Goal: Task Accomplishment & Management: Complete application form

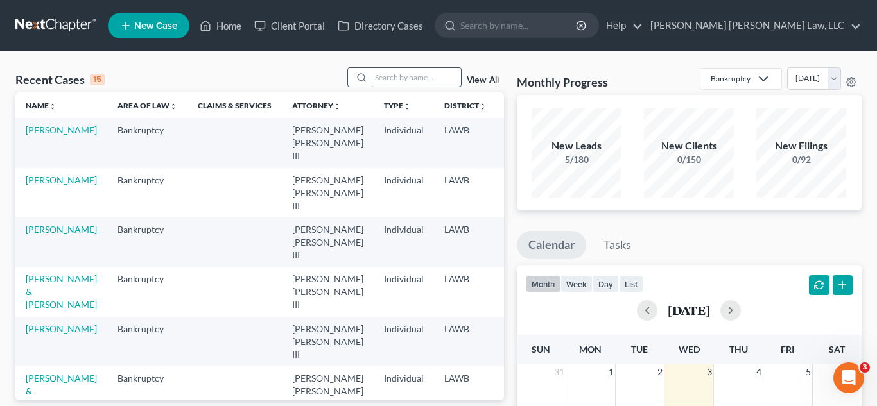
click at [430, 76] on input "search" at bounding box center [416, 77] width 90 height 19
type input "[PERSON_NAME]"
click at [45, 324] on link "[PERSON_NAME]" at bounding box center [61, 329] width 71 height 11
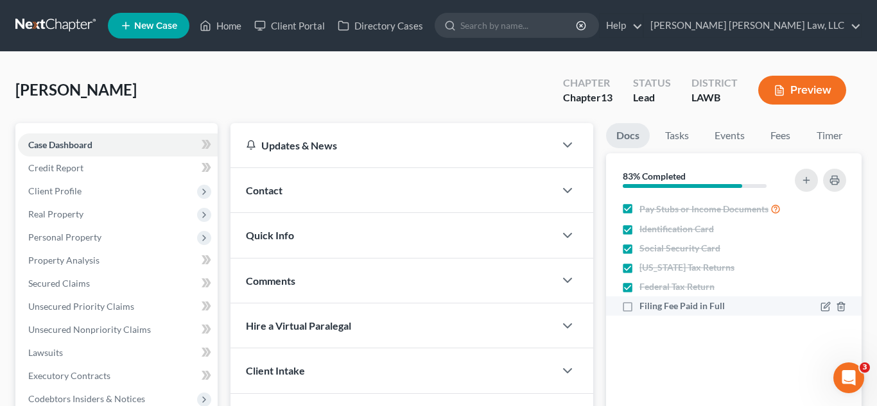
click at [640, 310] on label "Filing Fee Paid in Full" at bounding box center [682, 306] width 85 height 13
click at [645, 308] on input "Filing Fee Paid in Full" at bounding box center [649, 304] width 8 height 8
checkbox input "true"
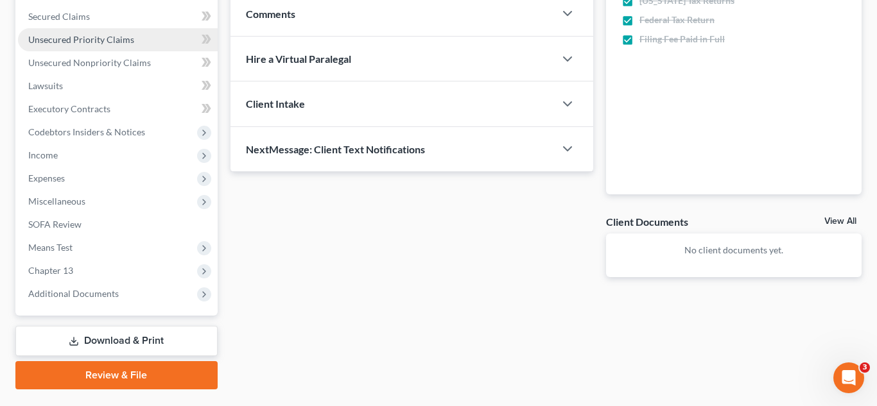
scroll to position [299, 0]
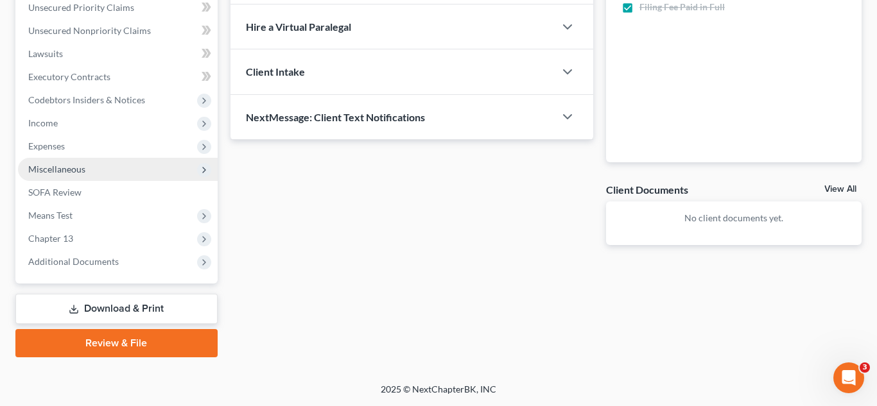
click at [102, 172] on span "Miscellaneous" at bounding box center [118, 169] width 200 height 23
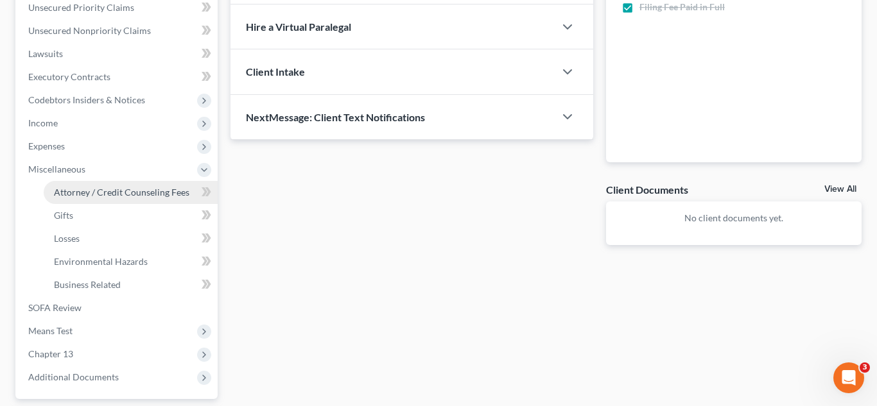
click at [92, 196] on span "Attorney / Credit Counseling Fees" at bounding box center [121, 192] width 135 height 11
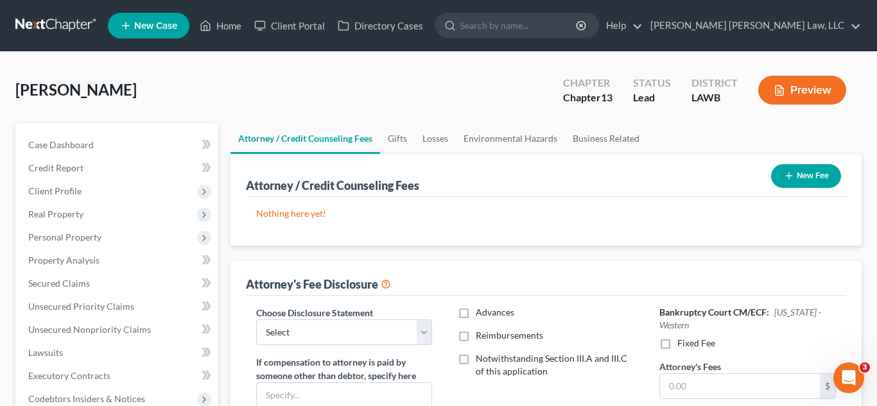
click at [784, 179] on icon "button" at bounding box center [789, 176] width 10 height 10
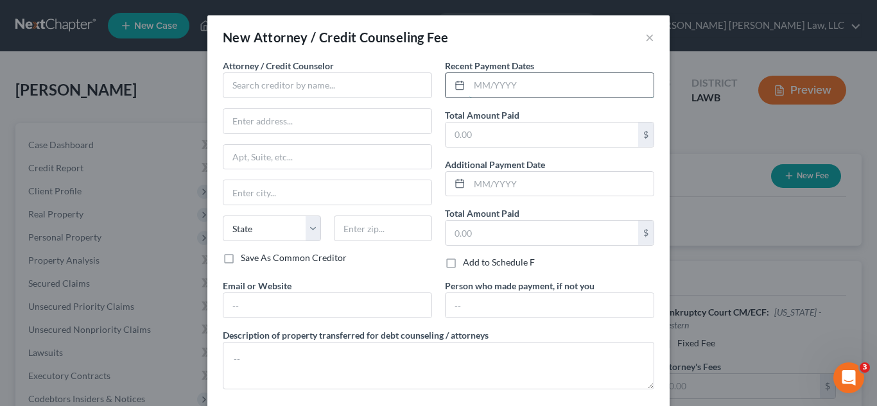
click at [527, 92] on input "text" at bounding box center [561, 85] width 184 height 24
type input "[DATE]"
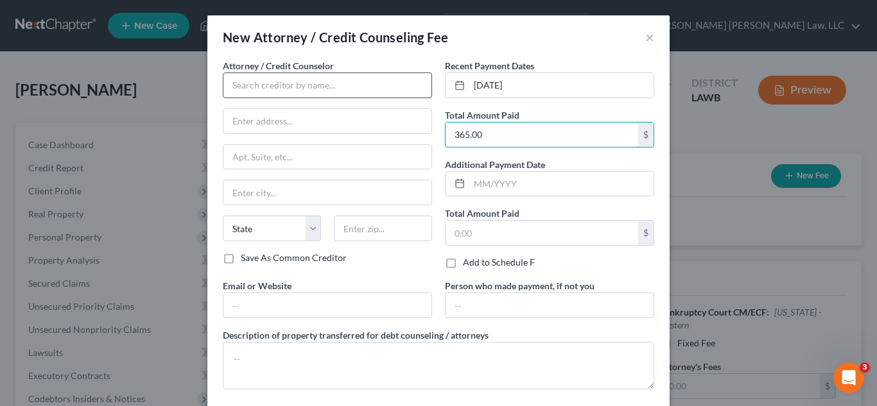
type input "365.00"
click at [261, 95] on input "text" at bounding box center [327, 86] width 209 height 26
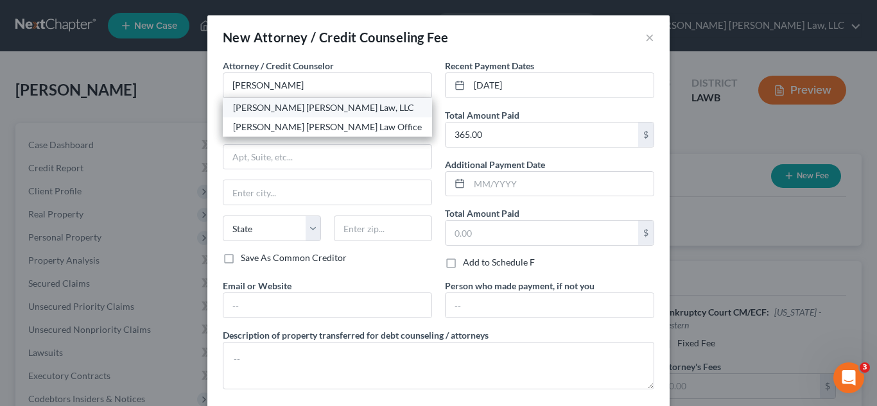
click at [258, 108] on div "[PERSON_NAME] [PERSON_NAME] Law, LLC" at bounding box center [327, 107] width 189 height 13
type input "[PERSON_NAME] [PERSON_NAME] Law, LLC"
type input "[STREET_ADDRESS][US_STATE]"
type input "Monroe"
select select "19"
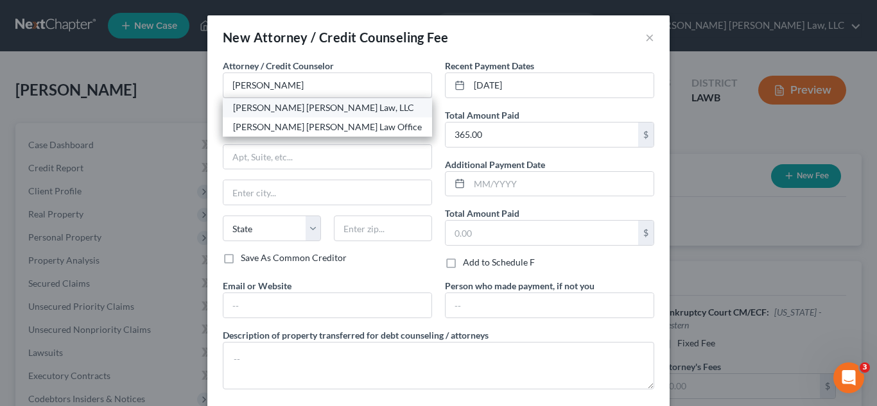
type input "71201"
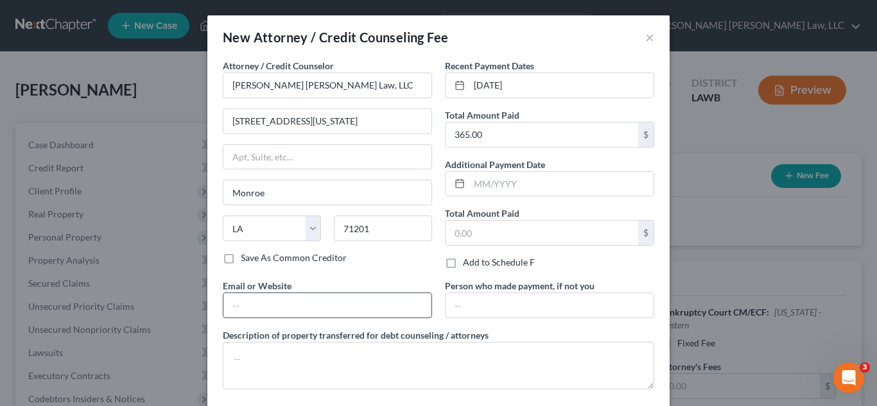
scroll to position [20, 0]
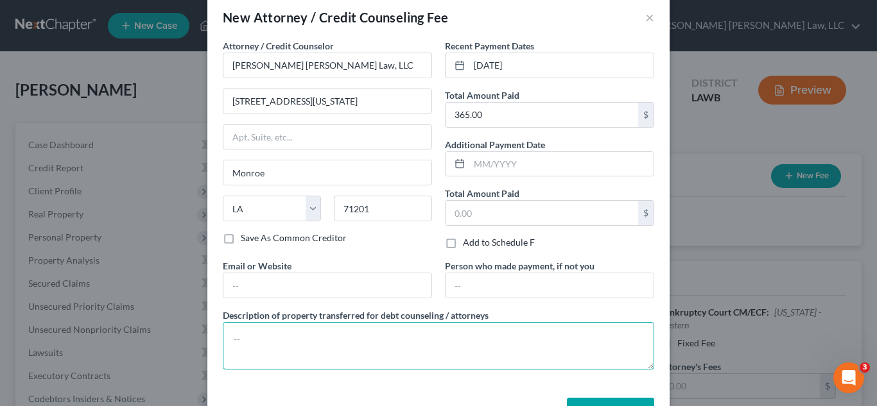
click at [286, 340] on textarea at bounding box center [439, 346] width 432 height 48
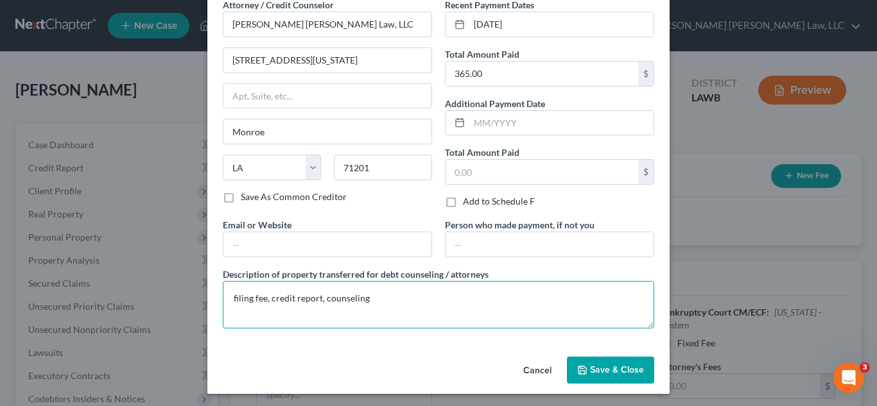
scroll to position [64, 0]
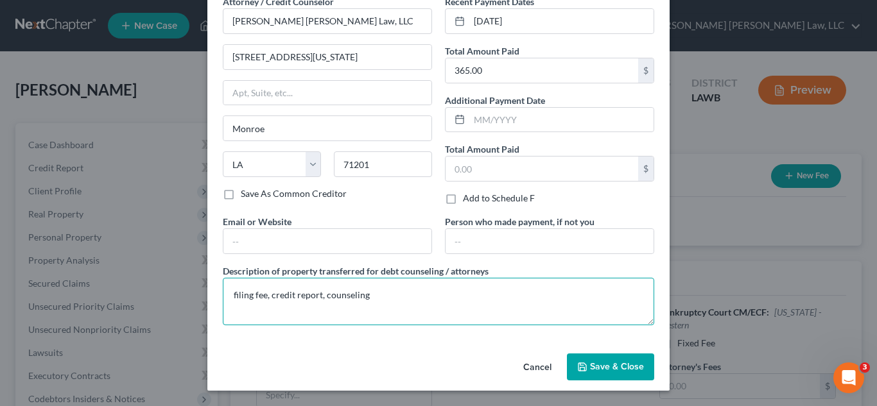
type textarea "filing fee, credit report, counseling"
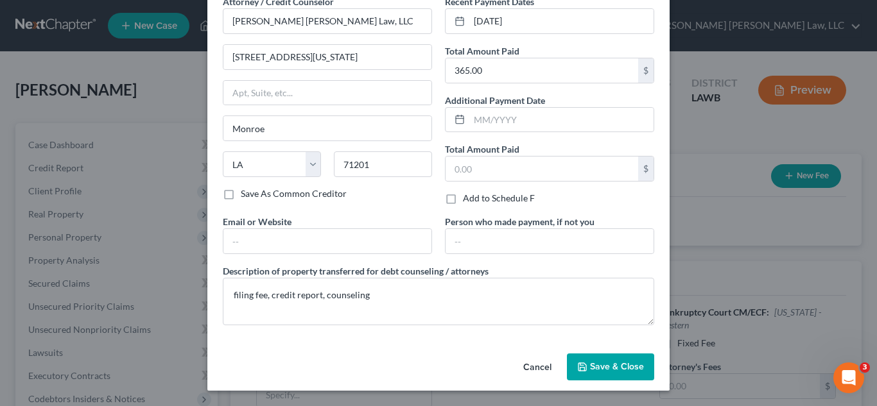
click at [588, 371] on icon "button" at bounding box center [582, 367] width 10 height 10
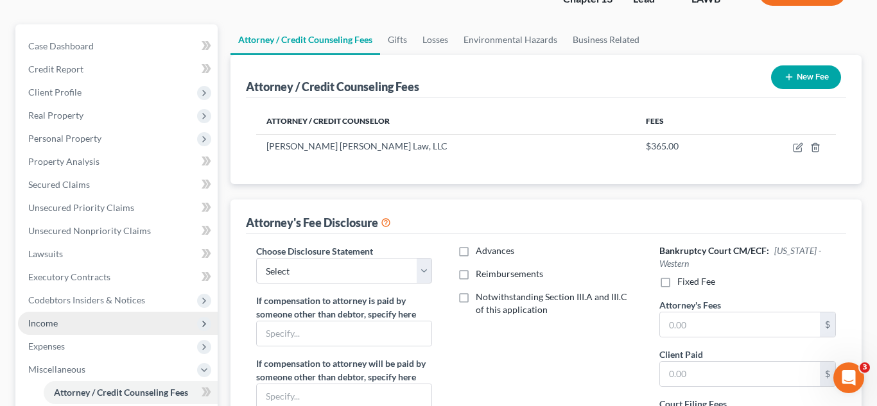
scroll to position [101, 0]
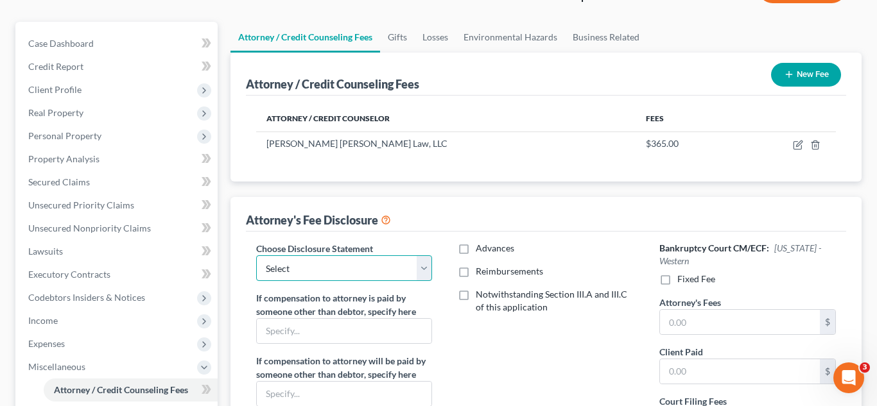
click at [409, 261] on select "Select LAEB 2016 Bankruptcy Rule 2016(B) Disclosure and Application for Approva…" at bounding box center [344, 269] width 176 height 26
select select "1"
click at [256, 256] on select "Select LAEB 2016 Bankruptcy Rule 2016(B) Disclosure and Application for Approva…" at bounding box center [344, 269] width 176 height 26
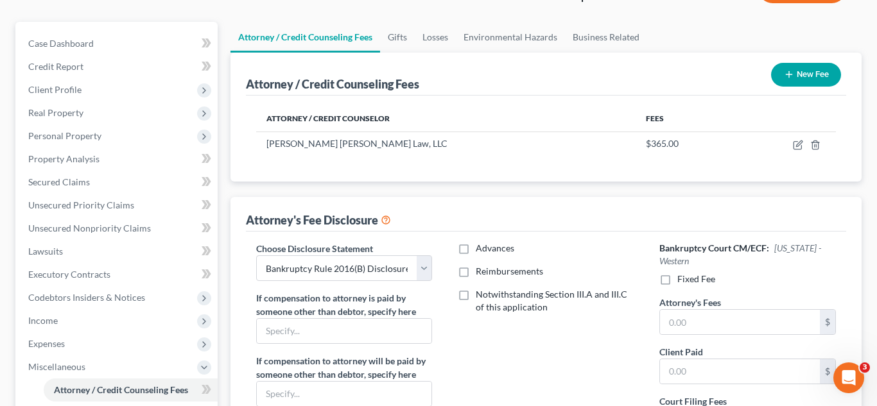
click at [476, 275] on label "Reimbursements" at bounding box center [509, 271] width 67 height 13
click at [481, 274] on input "Reimbursements" at bounding box center [485, 269] width 8 height 8
checkbox input "true"
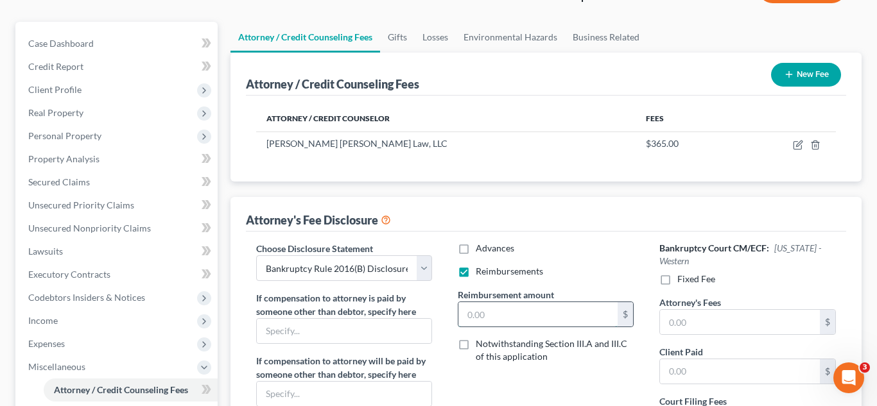
click at [482, 308] on input "text" at bounding box center [538, 314] width 160 height 24
type input "250.00"
click at [677, 281] on label "Fixed Fee" at bounding box center [696, 279] width 38 height 13
click at [683, 281] on input "Fixed Fee" at bounding box center [687, 277] width 8 height 8
checkbox input "true"
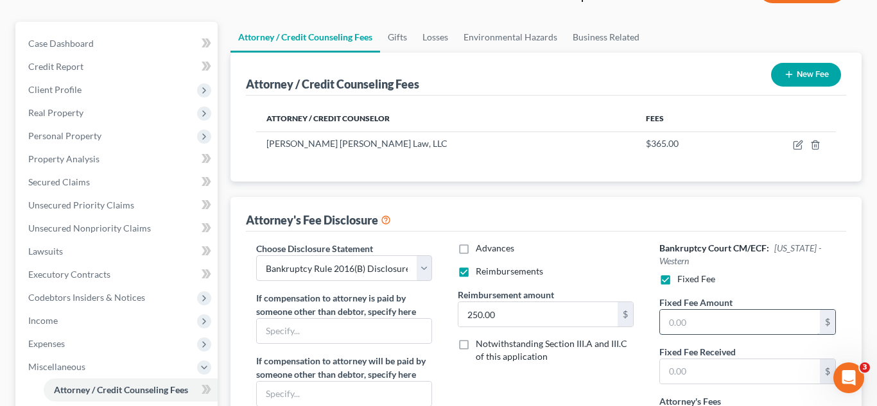
click at [694, 324] on input "text" at bounding box center [740, 322] width 160 height 24
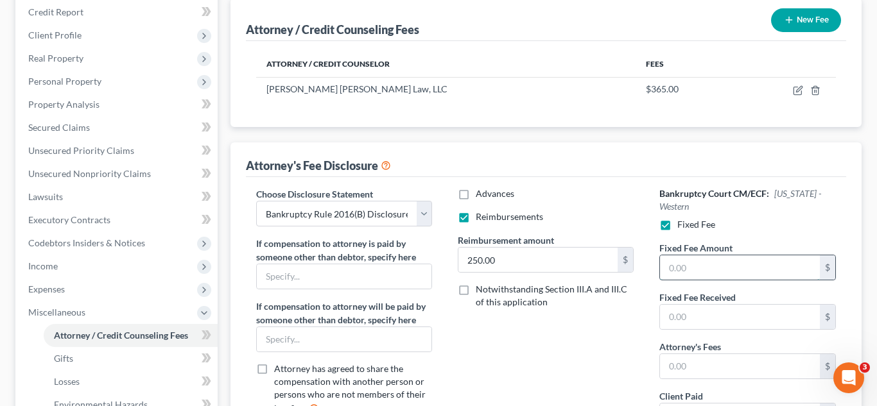
scroll to position [163, 0]
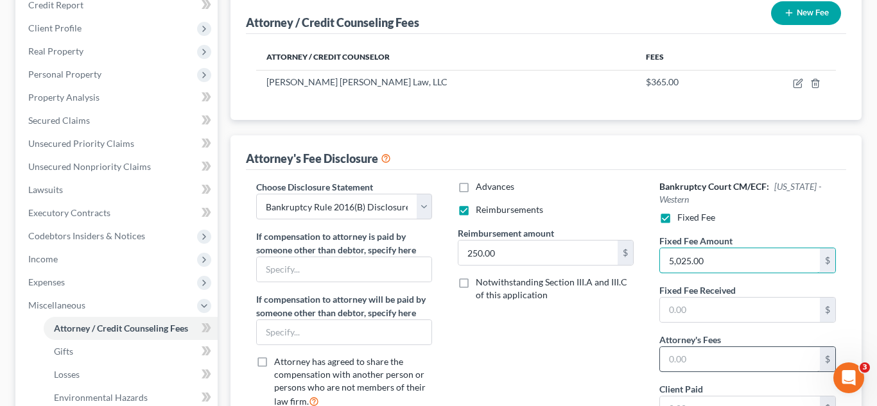
type input "5,025.00"
click at [692, 358] on input "text" at bounding box center [740, 359] width 160 height 24
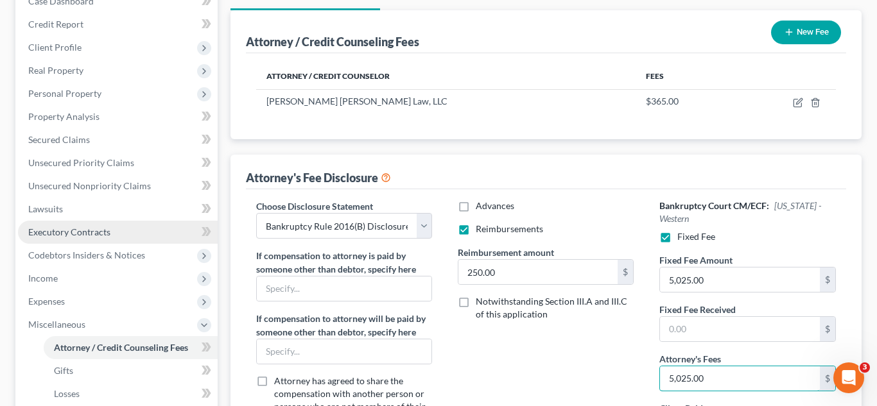
scroll to position [143, 0]
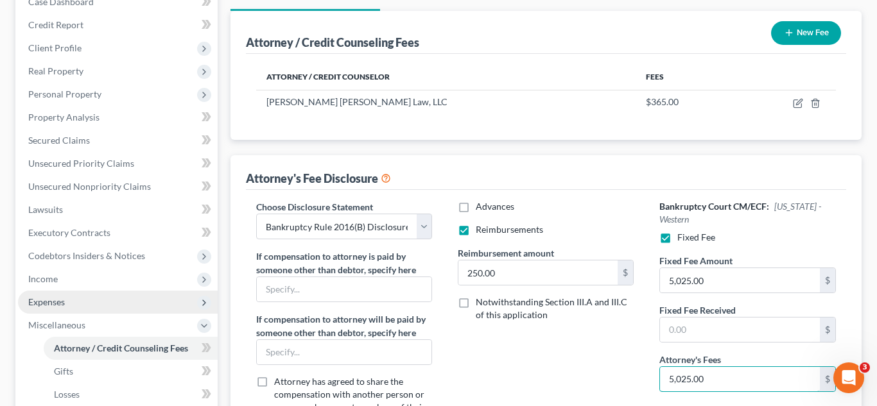
type input "5,025.00"
click at [71, 305] on span "Expenses" at bounding box center [118, 302] width 200 height 23
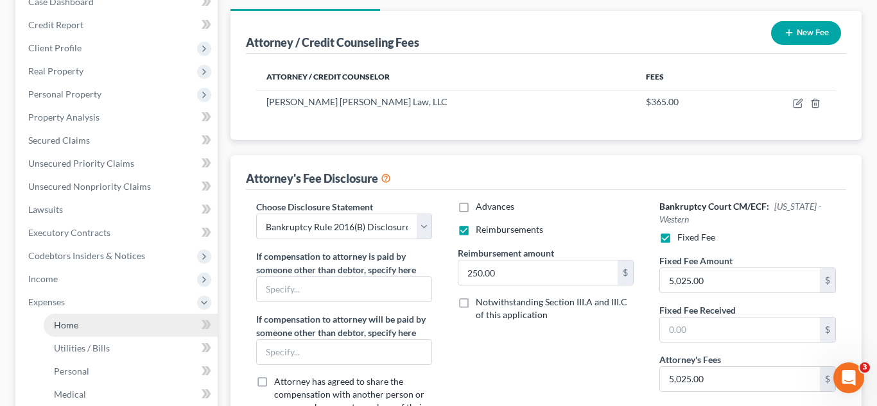
click at [82, 327] on link "Home" at bounding box center [131, 325] width 174 height 23
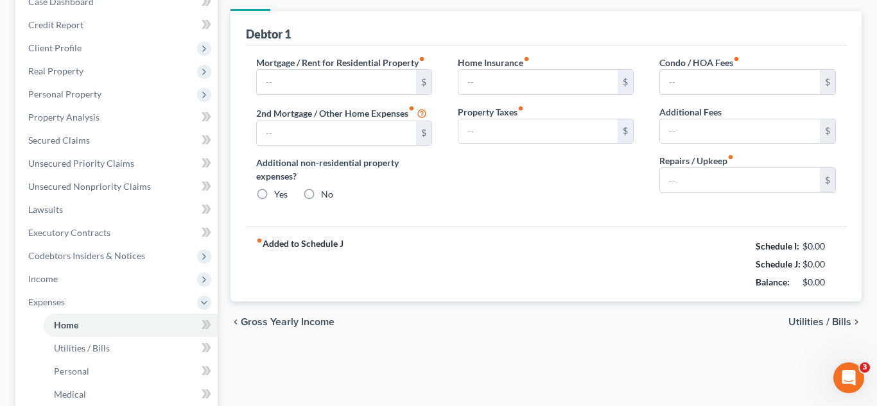
type input "578.00"
type input "0.00"
radio input "true"
type input "0.00"
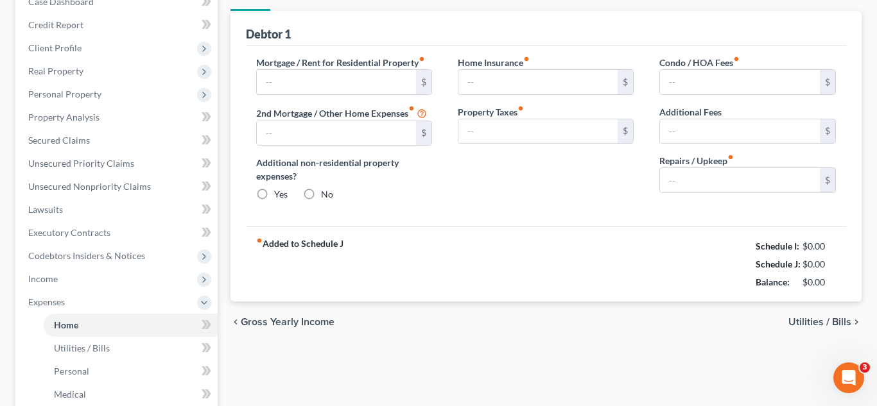
type input "0.00"
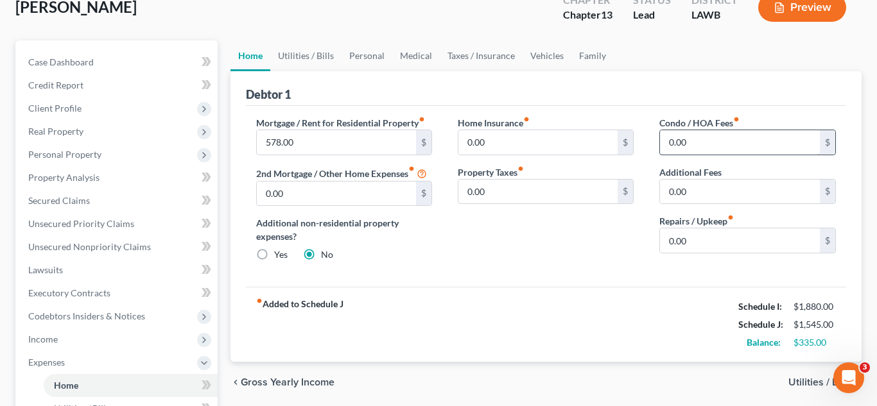
scroll to position [114, 0]
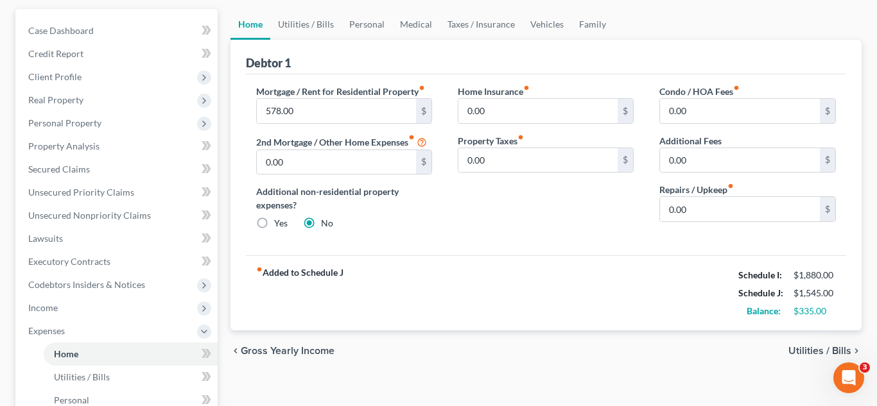
click at [518, 312] on div "fiber_manual_record Added to Schedule J Schedule I: $1,880.00 Schedule J: $1,54…" at bounding box center [546, 293] width 601 height 75
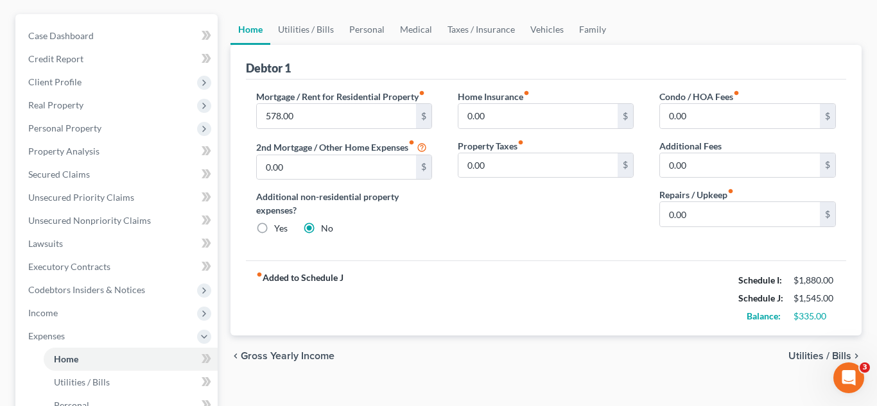
scroll to position [108, 0]
click at [366, 38] on link "Personal" at bounding box center [367, 30] width 51 height 31
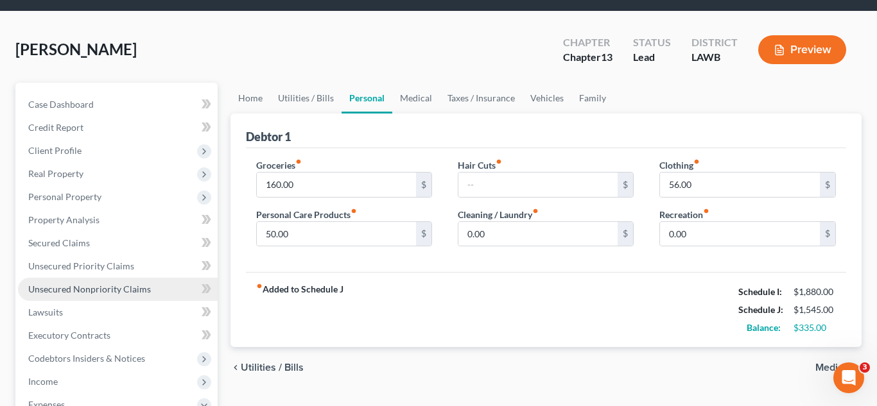
scroll to position [55, 0]
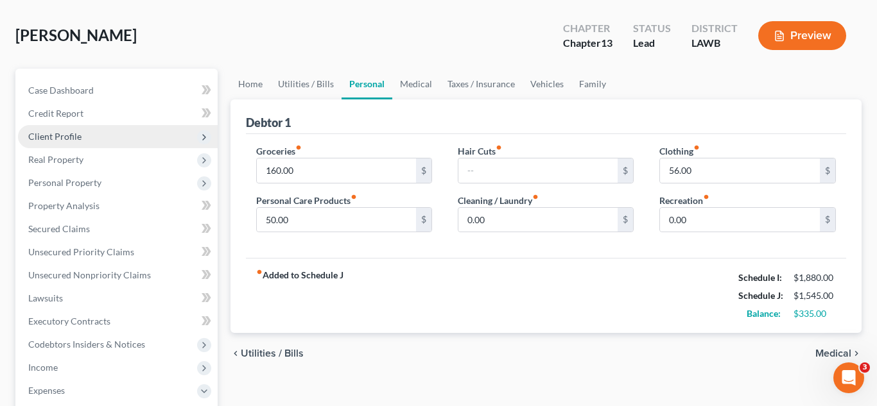
click at [92, 138] on span "Client Profile" at bounding box center [118, 136] width 200 height 23
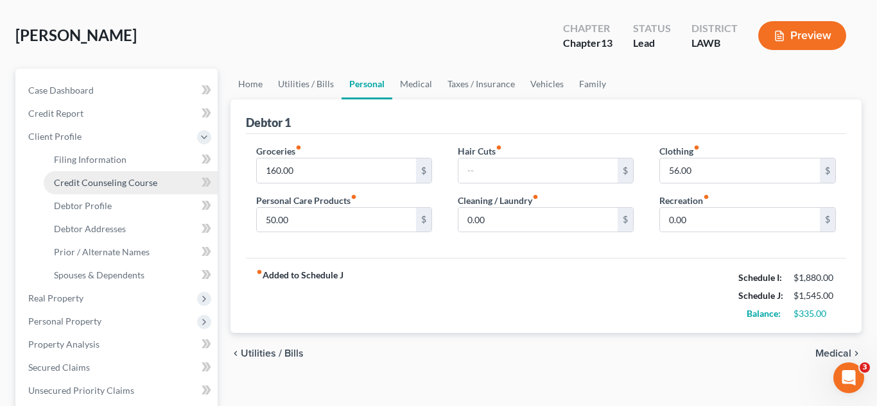
click at [104, 187] on span "Credit Counseling Course" at bounding box center [105, 182] width 103 height 11
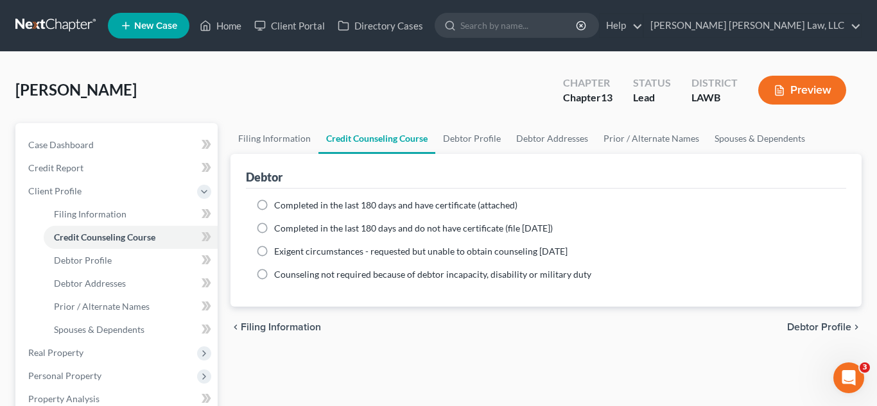
click at [274, 228] on label "Completed in the last 180 days and do not have certificate (file [DATE])" at bounding box center [413, 228] width 279 height 13
click at [279, 228] on input "Completed in the last 180 days and do not have certificate (file [DATE])" at bounding box center [283, 226] width 8 height 8
radio input "true"
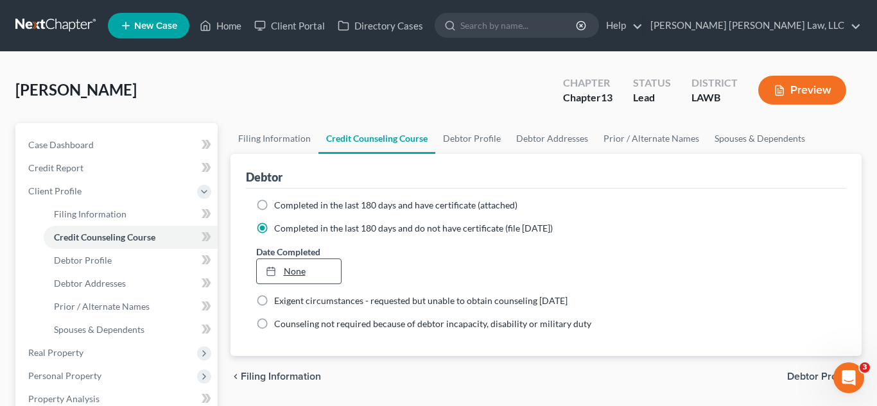
click at [301, 265] on link "None" at bounding box center [299, 271] width 85 height 24
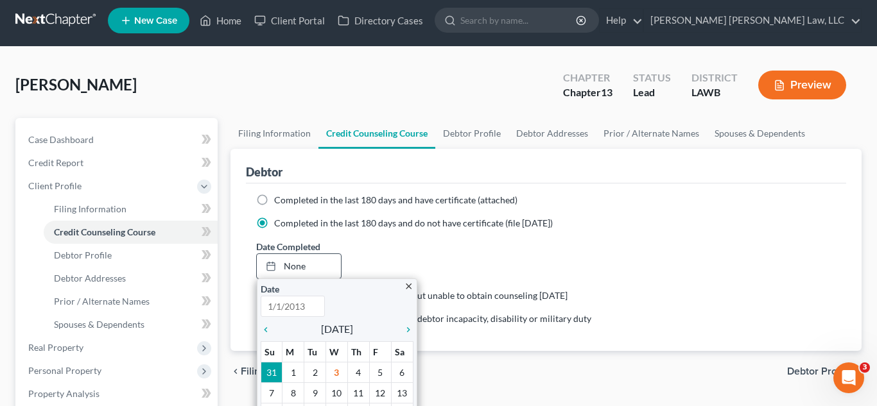
scroll to position [6, 0]
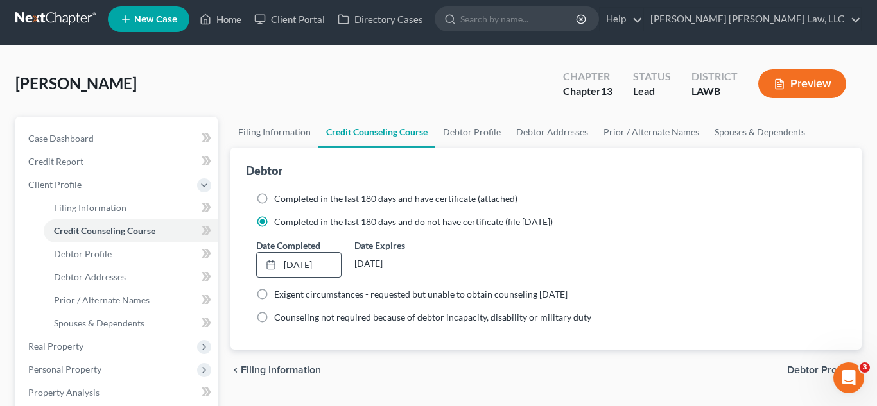
click at [651, 256] on div "Date Completed 9/3/2025 close Date 9/3/2025 Time 12:00 AM chevron_left Septembe…" at bounding box center [546, 258] width 593 height 39
click at [109, 263] on link "Debtor Profile" at bounding box center [131, 254] width 174 height 23
select select "1"
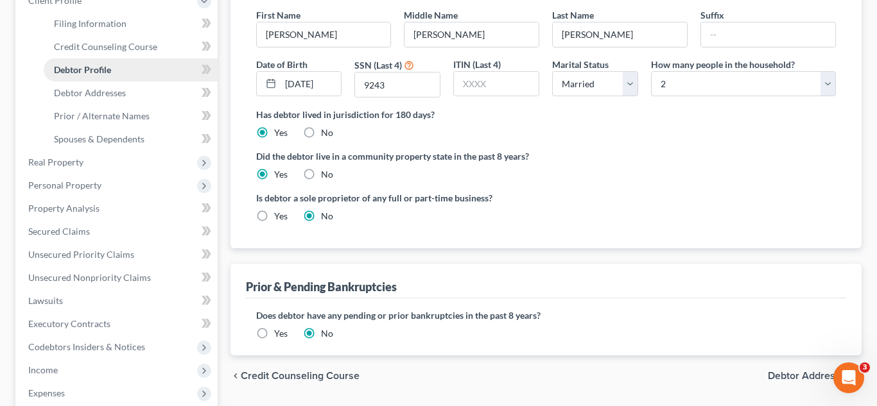
scroll to position [438, 0]
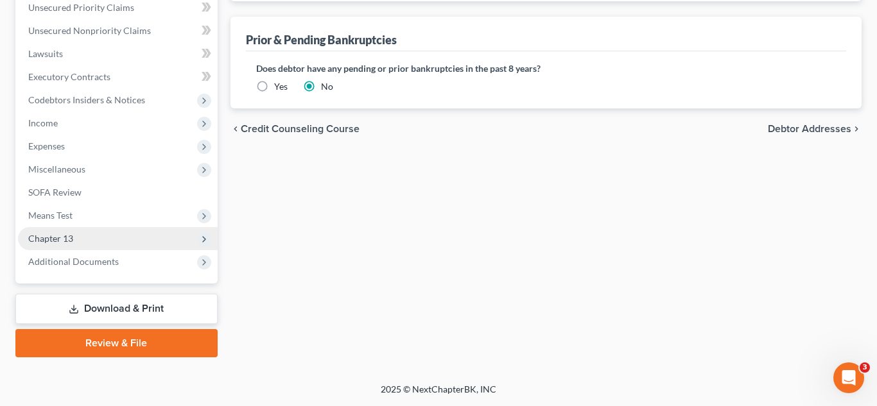
click at [80, 241] on span "Chapter 13" at bounding box center [118, 238] width 200 height 23
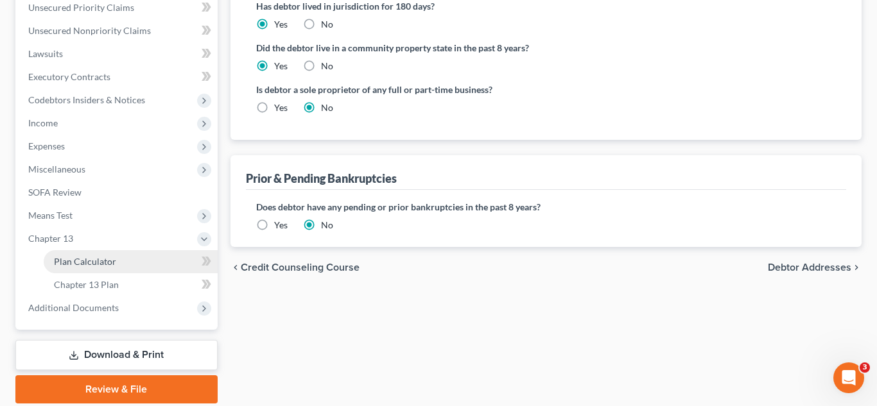
click at [76, 262] on span "Plan Calculator" at bounding box center [85, 261] width 62 height 11
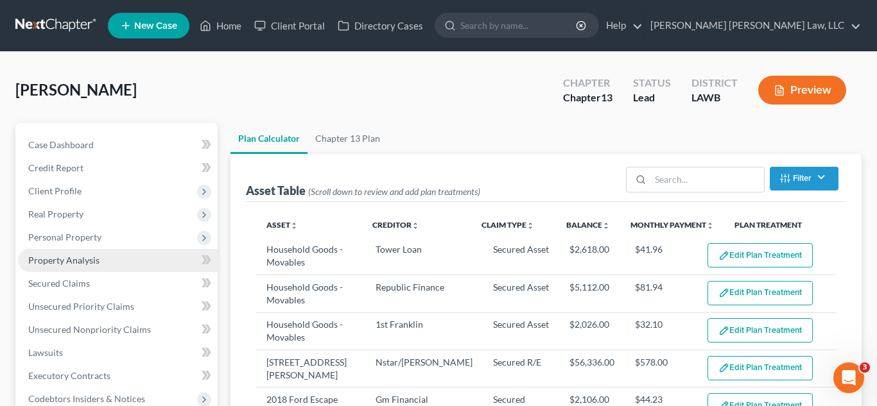
select select "59"
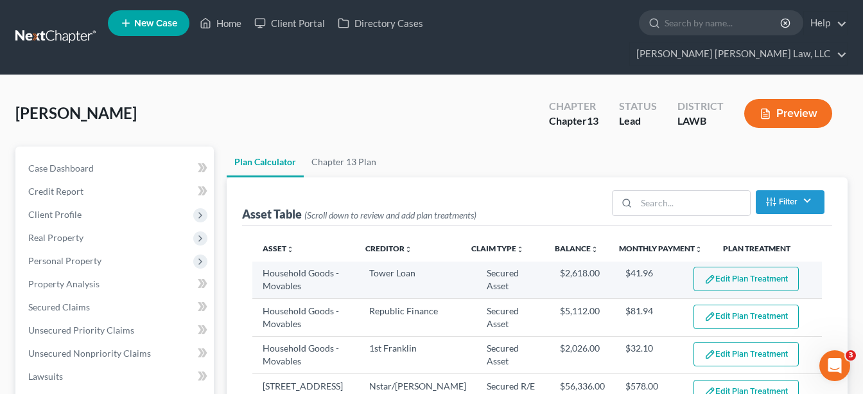
click at [729, 266] on button "Edit Plan Treatment" at bounding box center [746, 278] width 105 height 24
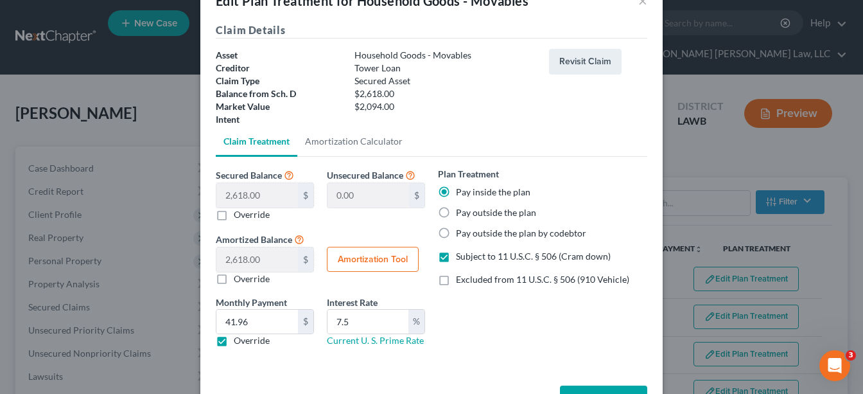
scroll to position [81, 0]
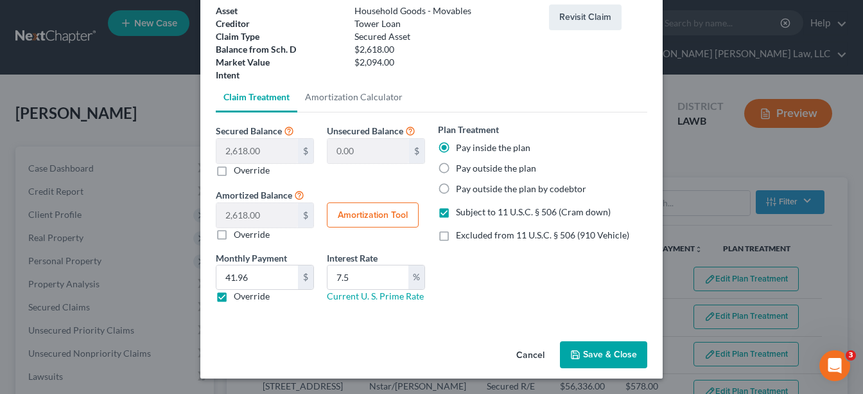
click at [590, 356] on button "Save & Close" at bounding box center [603, 354] width 87 height 27
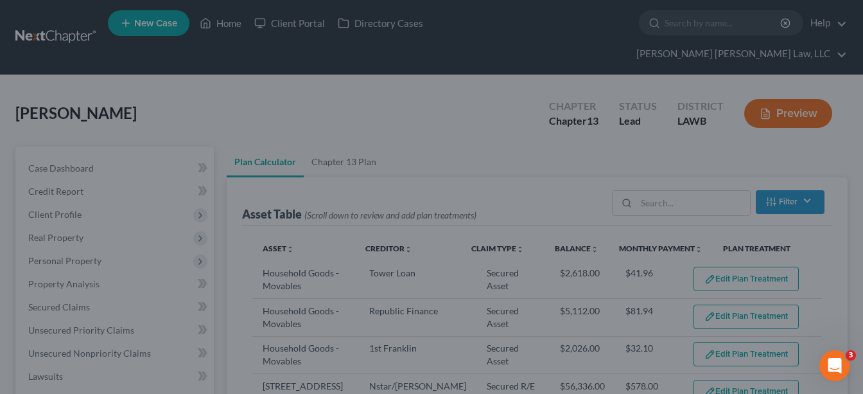
select select "59"
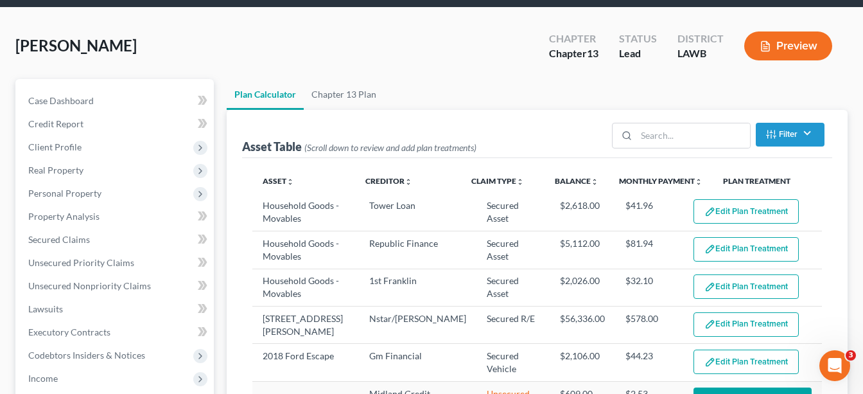
scroll to position [320, 0]
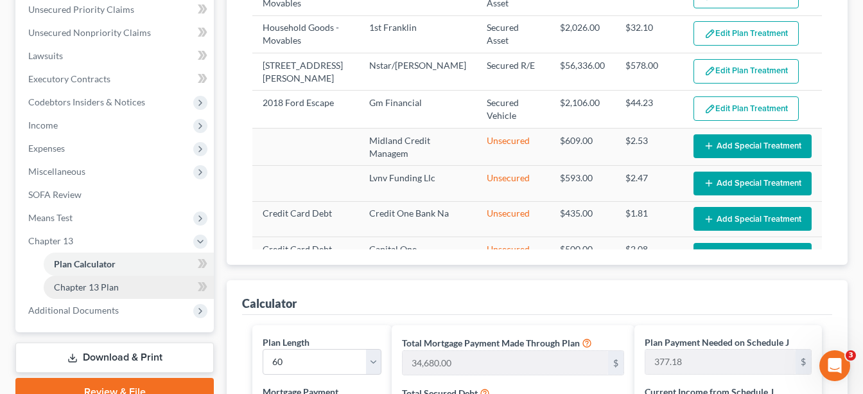
click at [118, 275] on link "Chapter 13 Plan" at bounding box center [129, 286] width 170 height 23
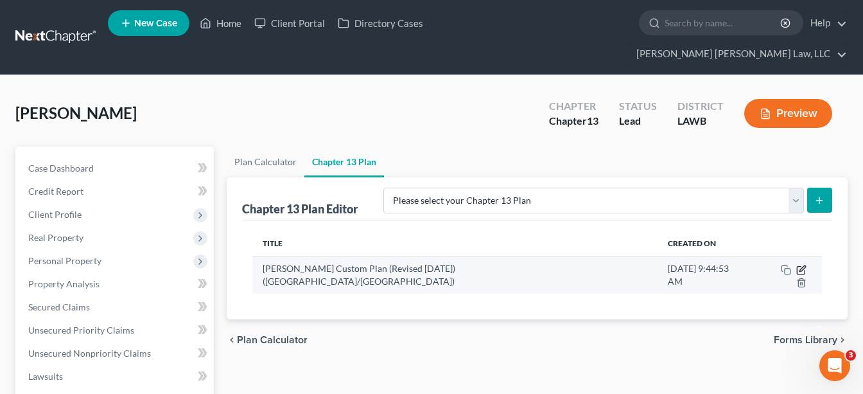
click at [796, 265] on icon "button" at bounding box center [801, 270] width 10 height 10
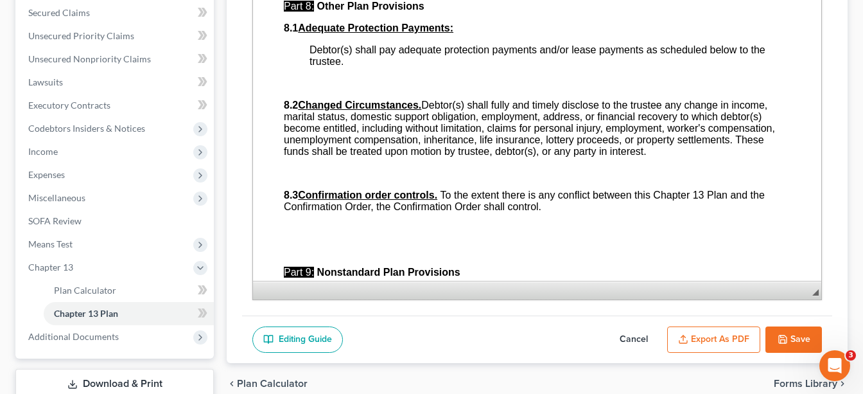
scroll to position [358, 0]
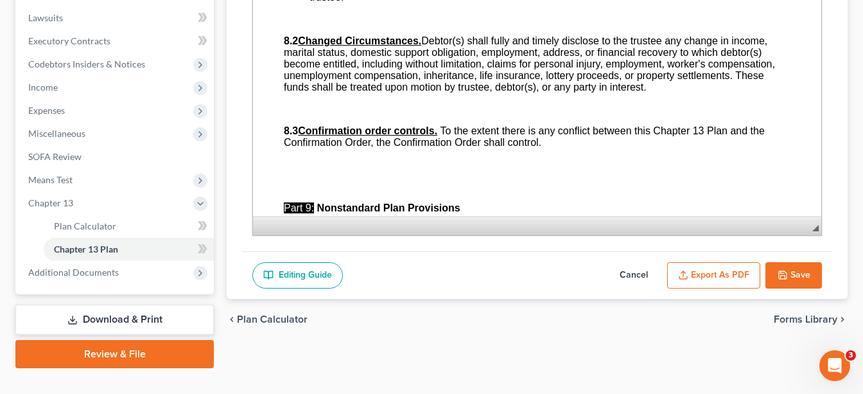
click at [729, 262] on button "Export as PDF" at bounding box center [713, 275] width 93 height 27
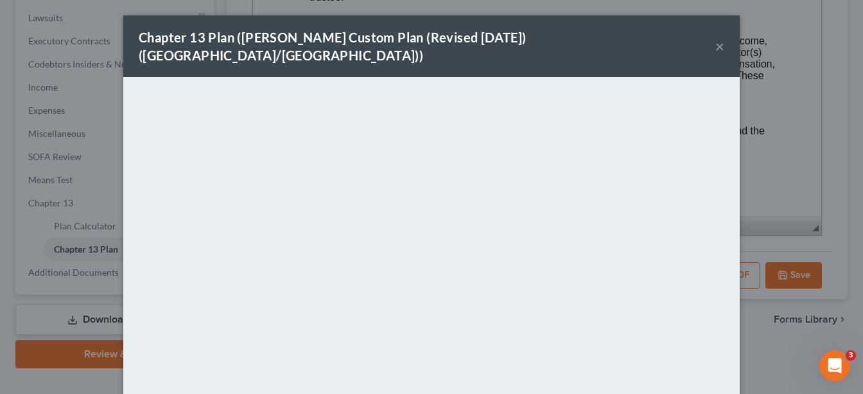
click at [719, 39] on button "×" at bounding box center [719, 46] width 9 height 15
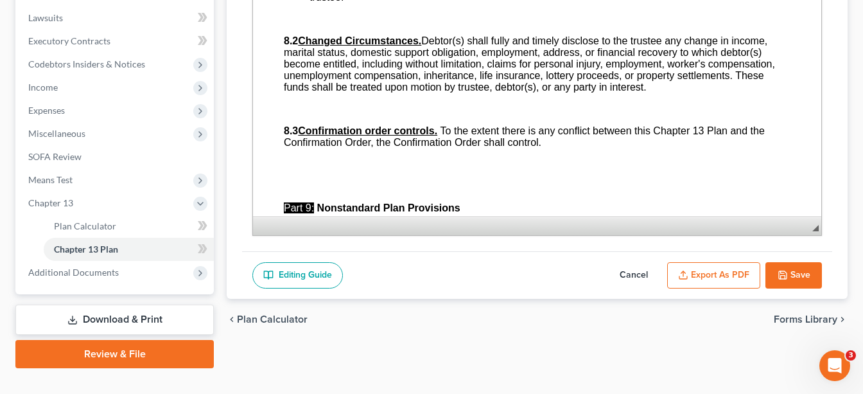
click at [781, 270] on icon "button" at bounding box center [783, 275] width 10 height 10
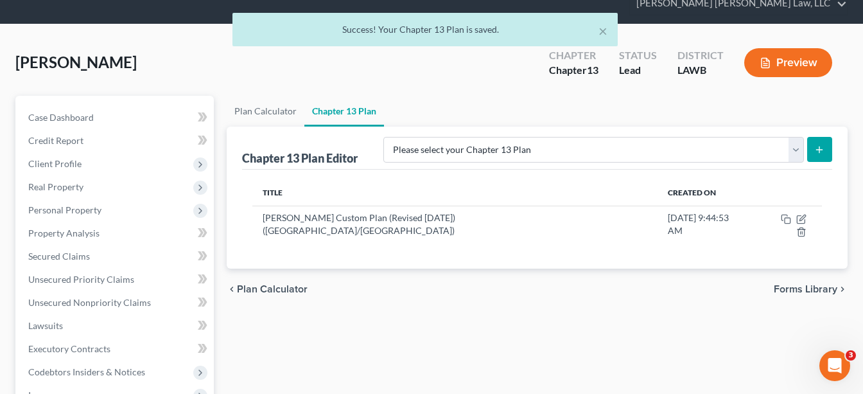
scroll to position [37, 0]
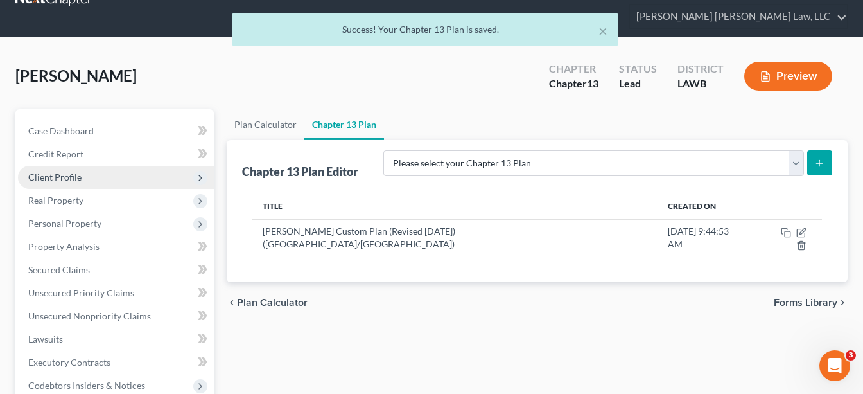
click at [97, 166] on span "Client Profile" at bounding box center [116, 177] width 196 height 23
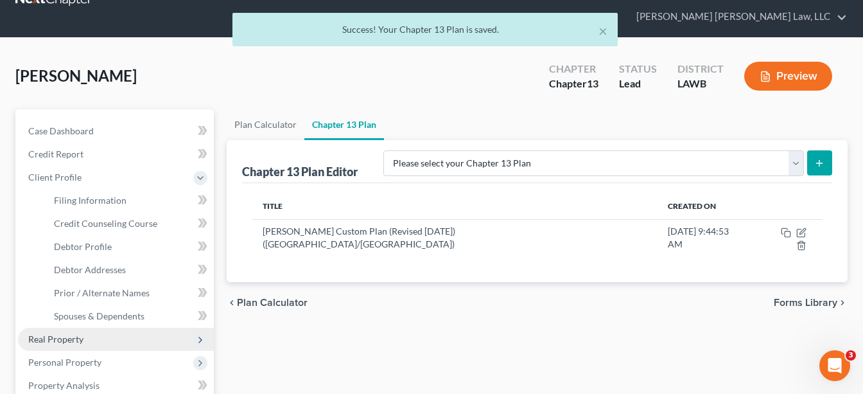
click at [44, 333] on span "Real Property" at bounding box center [55, 338] width 55 height 11
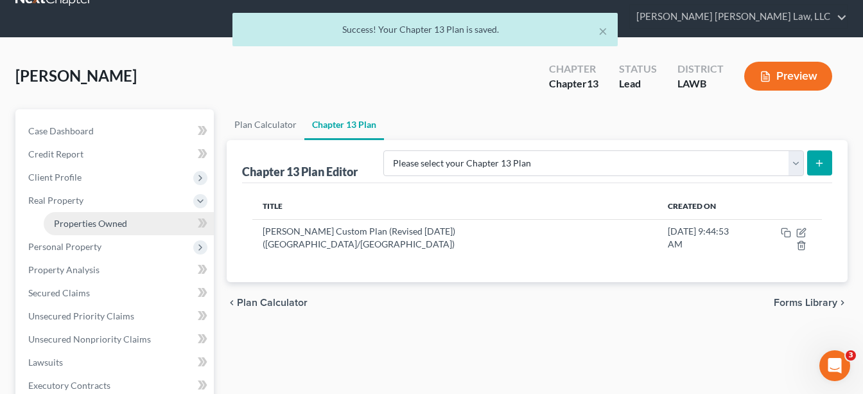
click at [92, 218] on span "Properties Owned" at bounding box center [90, 223] width 73 height 11
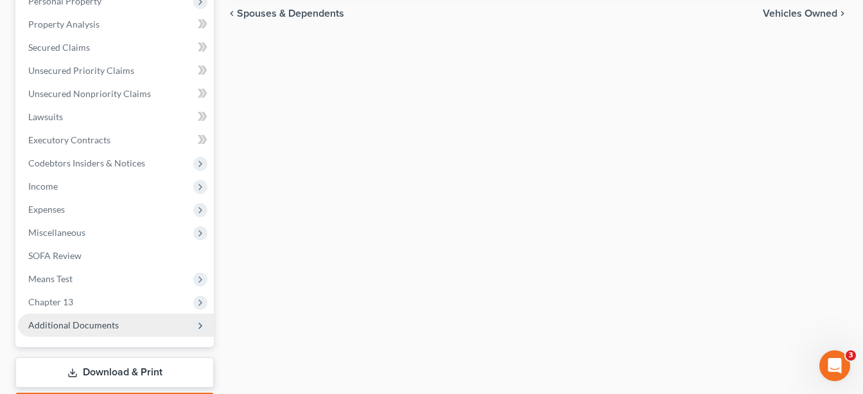
scroll to position [281, 0]
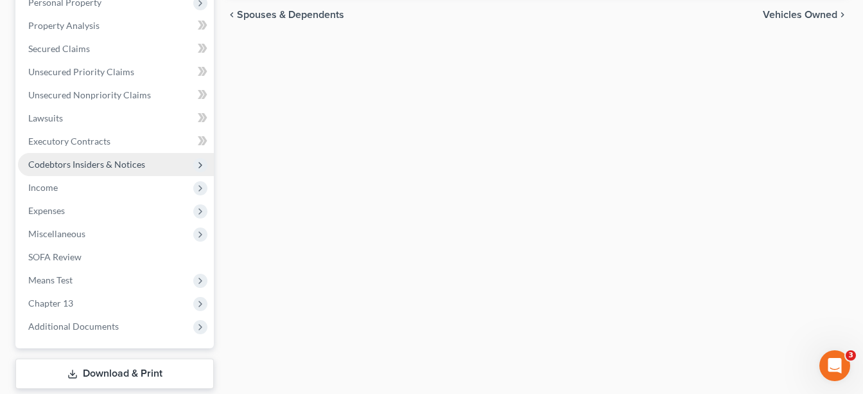
click at [92, 159] on span "Codebtors Insiders & Notices" at bounding box center [86, 164] width 117 height 11
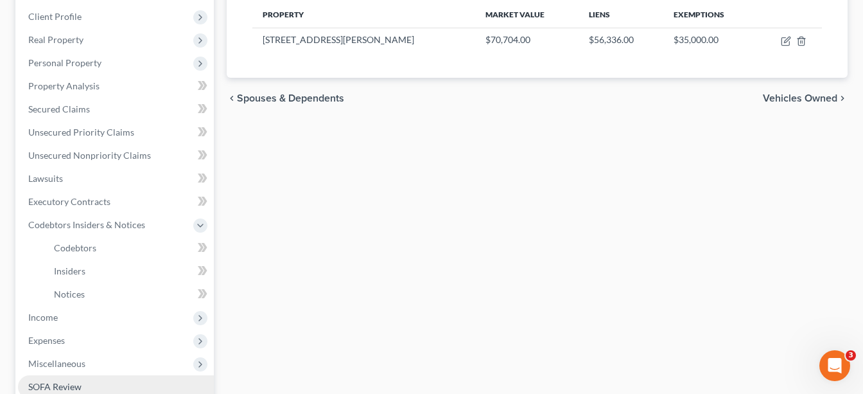
scroll to position [381, 0]
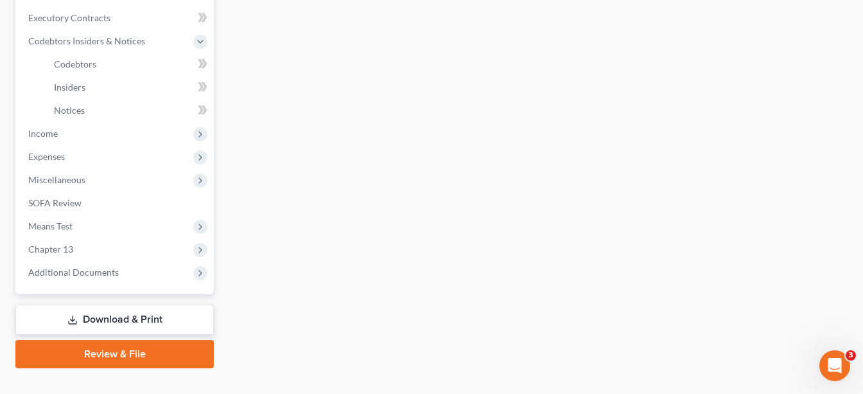
click at [105, 304] on link "Download & Print" at bounding box center [114, 319] width 198 height 30
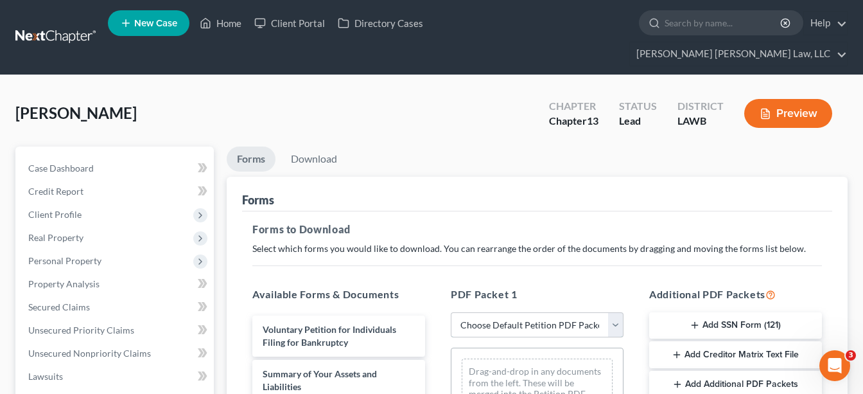
click at [551, 312] on select "Choose Default Petition PDF Packet Complete Bankruptcy Petition (all forms and …" at bounding box center [537, 325] width 173 height 26
select select "0"
click at [451, 312] on select "Choose Default Petition PDF Packet Complete Bankruptcy Petition (all forms and …" at bounding box center [537, 325] width 173 height 26
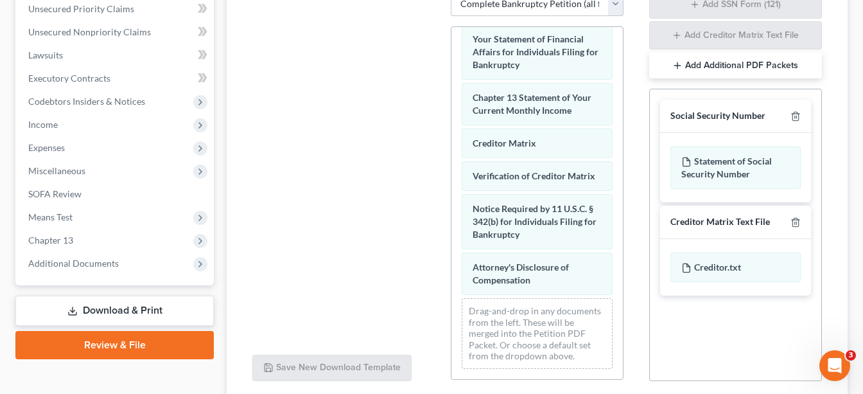
scroll to position [401, 0]
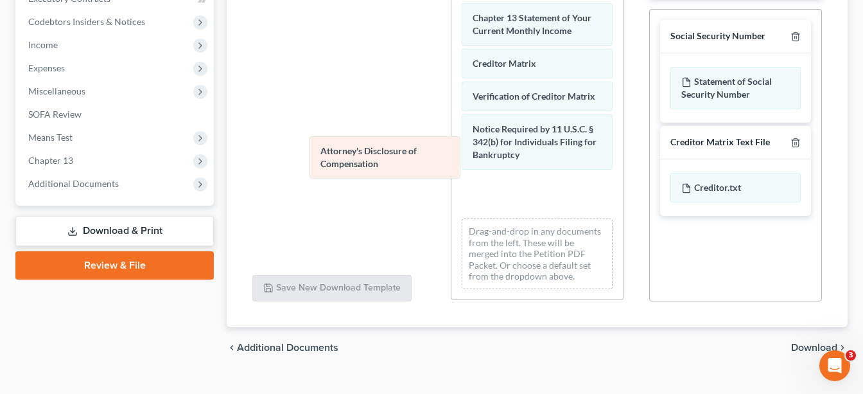
drag, startPoint x: 520, startPoint y: 167, endPoint x: 295, endPoint y: 144, distance: 225.9
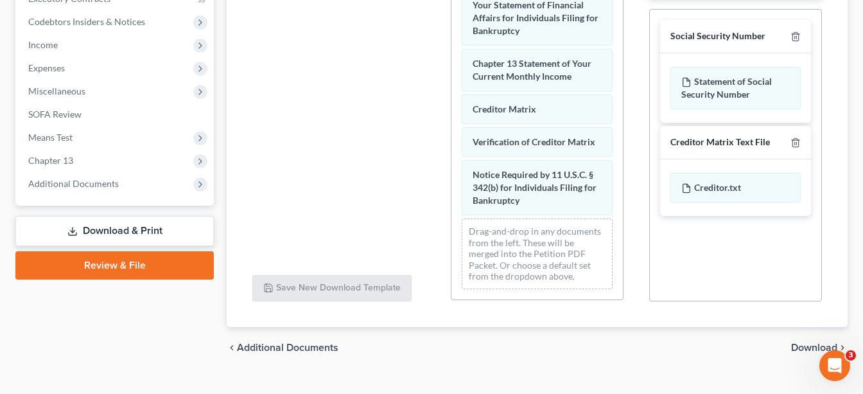
scroll to position [443, 0]
click at [791, 137] on icon "button" at bounding box center [795, 142] width 10 height 10
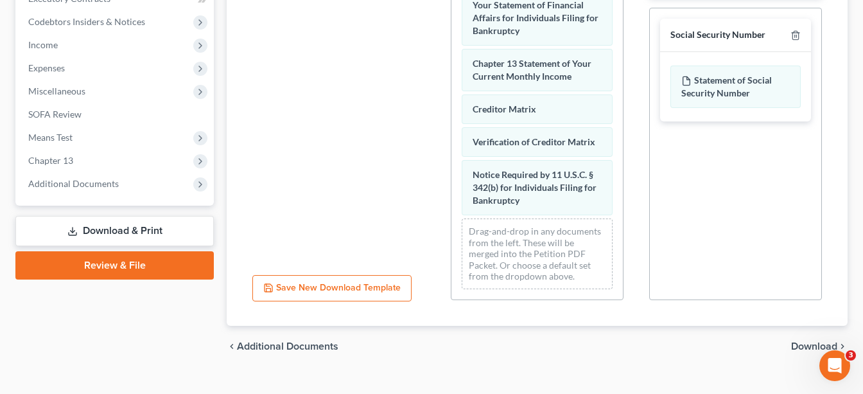
scroll to position [399, 0]
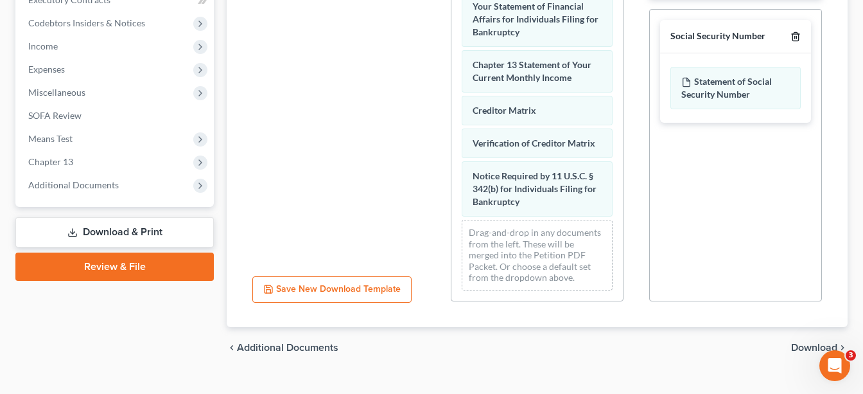
click at [796, 31] on icon "button" at bounding box center [795, 36] width 10 height 10
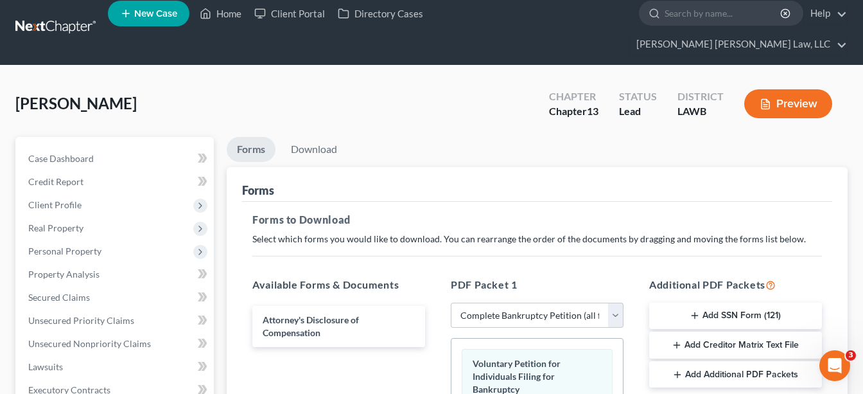
scroll to position [0, 0]
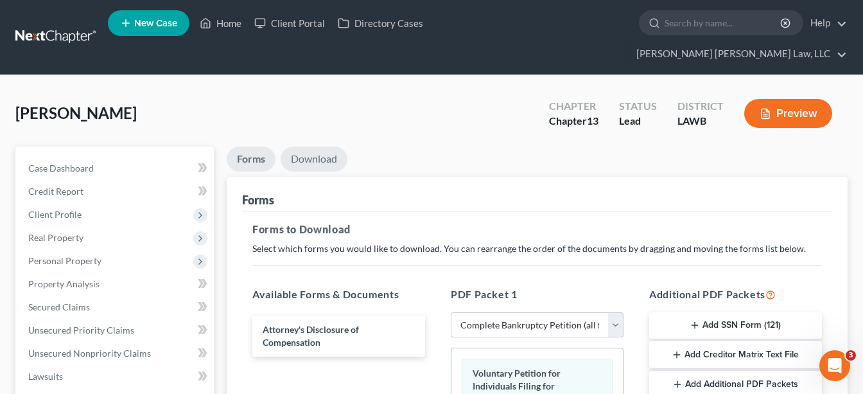
click at [335, 146] on link "Download" at bounding box center [314, 158] width 67 height 25
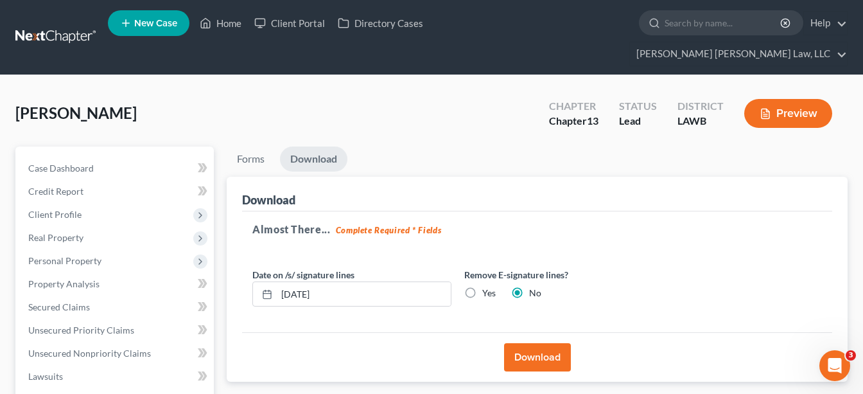
click at [549, 343] on button "Download" at bounding box center [537, 357] width 67 height 28
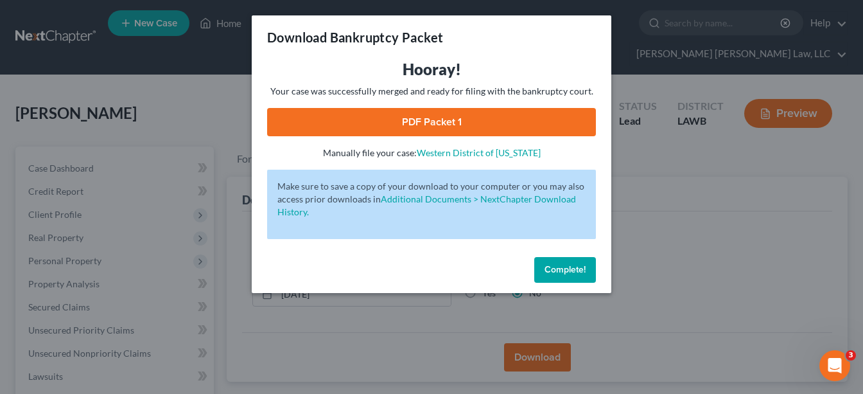
click at [456, 121] on link "PDF Packet 1" at bounding box center [431, 122] width 329 height 28
click at [564, 268] on span "Complete!" at bounding box center [565, 269] width 41 height 11
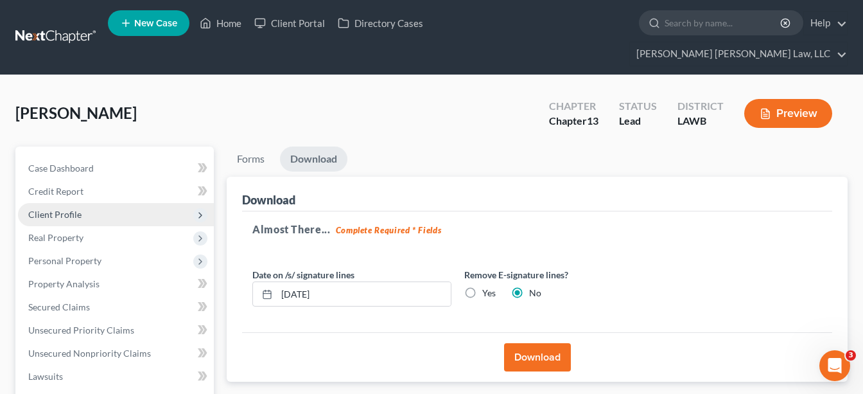
click at [71, 209] on span "Client Profile" at bounding box center [54, 214] width 53 height 11
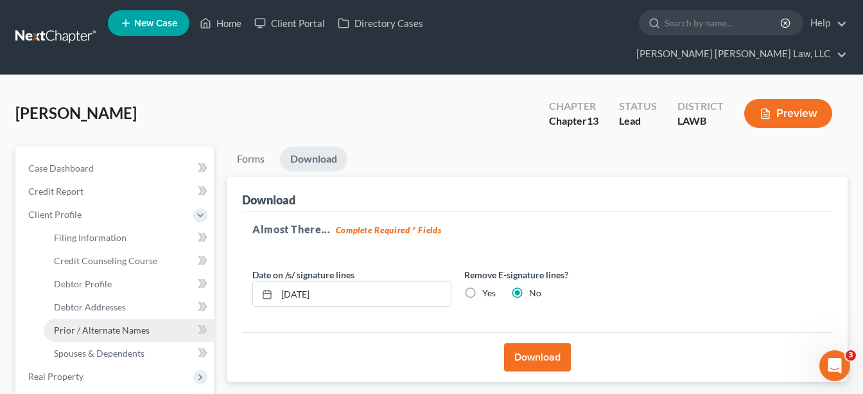
click at [92, 324] on span "Prior / Alternate Names" at bounding box center [102, 329] width 96 height 11
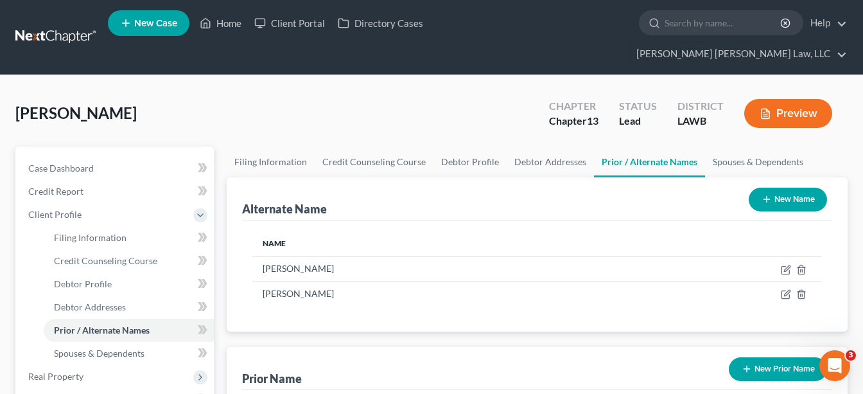
click at [71, 26] on link at bounding box center [56, 37] width 82 height 23
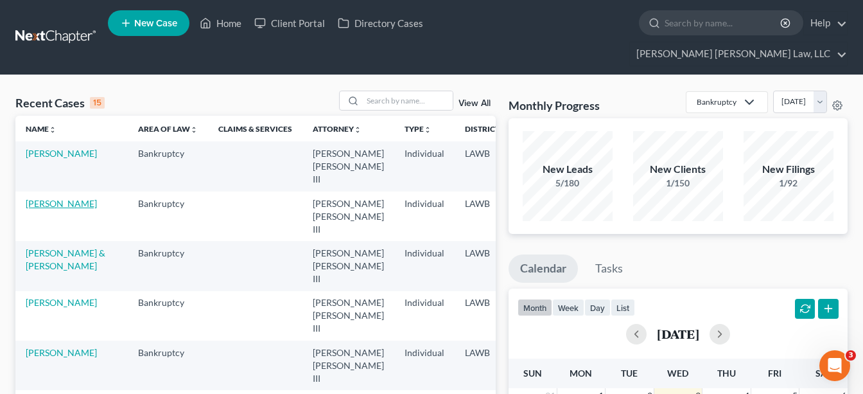
click at [47, 198] on link "[PERSON_NAME]" at bounding box center [61, 203] width 71 height 11
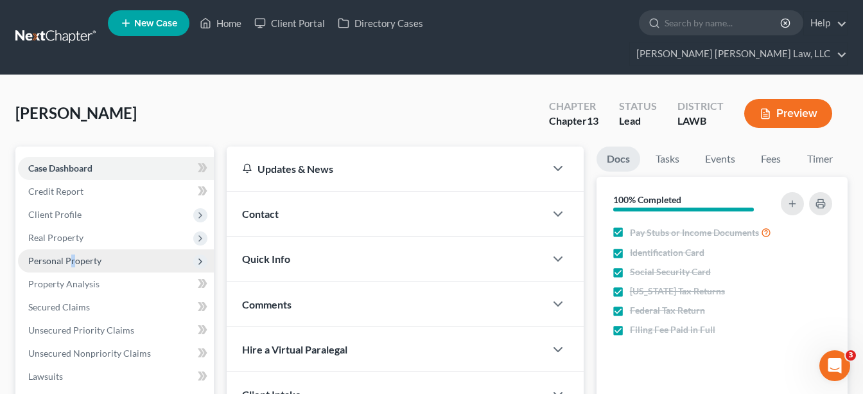
click at [72, 255] on span "Personal Property" at bounding box center [64, 260] width 73 height 11
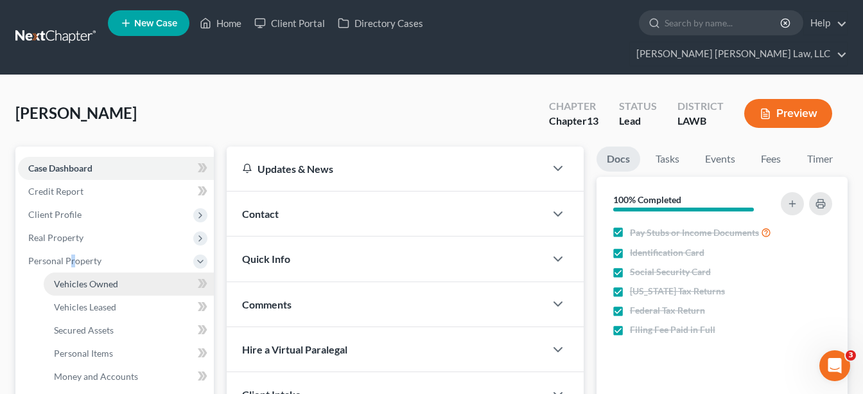
click at [78, 272] on link "Vehicles Owned" at bounding box center [129, 283] width 170 height 23
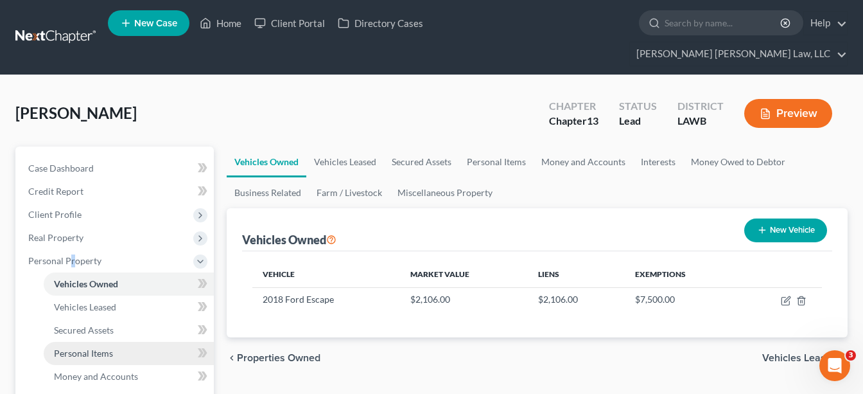
click at [79, 342] on link "Personal Items" at bounding box center [129, 353] width 170 height 23
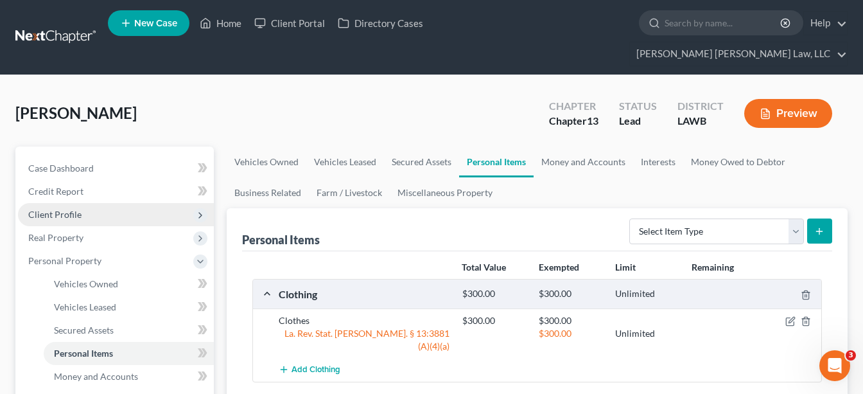
click at [56, 209] on span "Client Profile" at bounding box center [54, 214] width 53 height 11
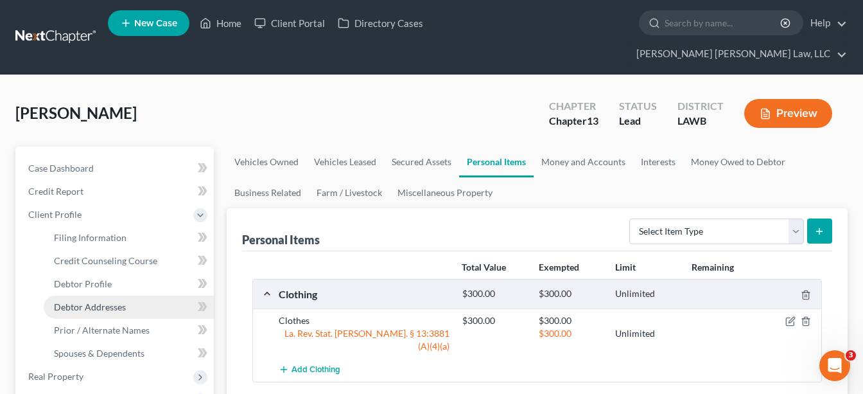
click at [83, 301] on span "Debtor Addresses" at bounding box center [90, 306] width 72 height 11
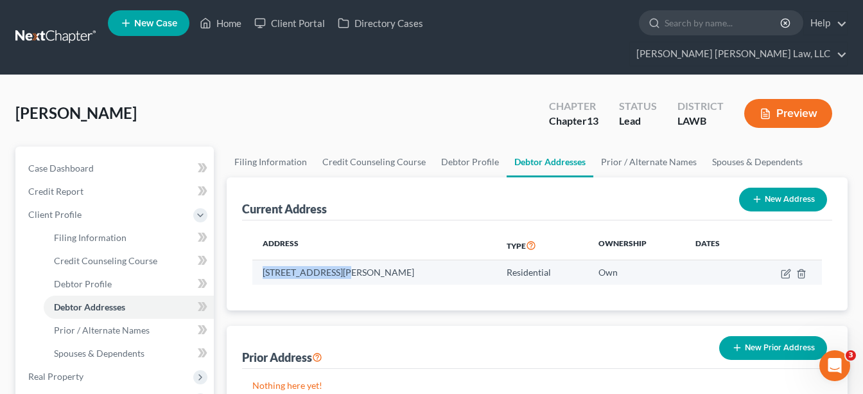
drag, startPoint x: 336, startPoint y: 247, endPoint x: 263, endPoint y: 240, distance: 73.5
click at [263, 260] on td "1014 Foster Street, Rayville, LA 71269" at bounding box center [374, 272] width 244 height 24
copy td "1014 Foster Street"
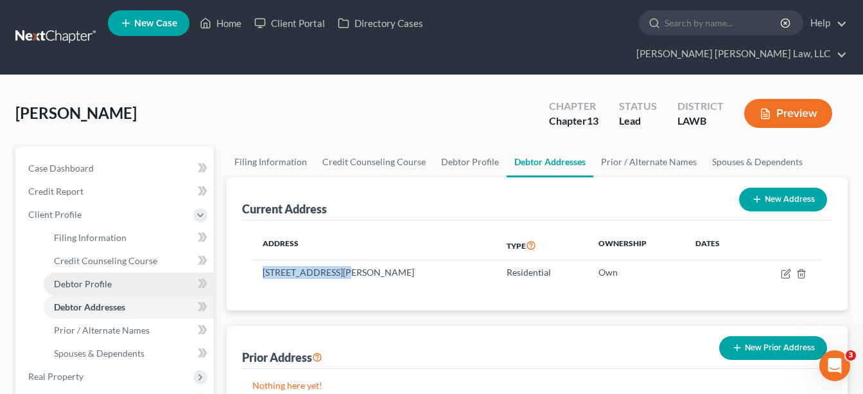
click at [78, 278] on span "Debtor Profile" at bounding box center [83, 283] width 58 height 11
select select "1"
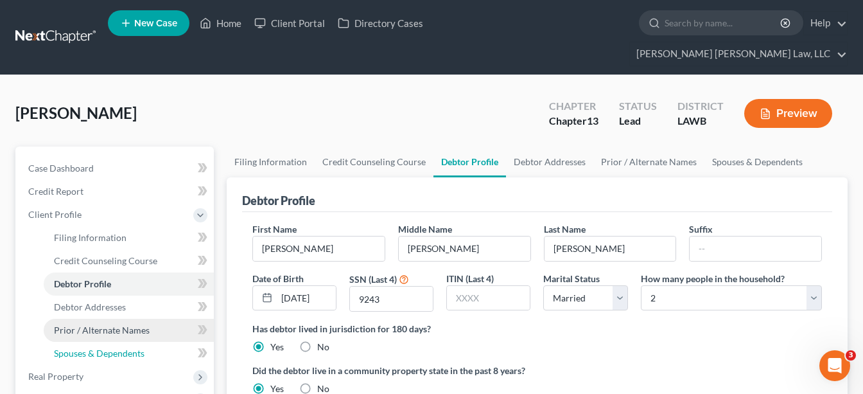
click at [109, 347] on span "Spouses & Dependents" at bounding box center [99, 352] width 91 height 11
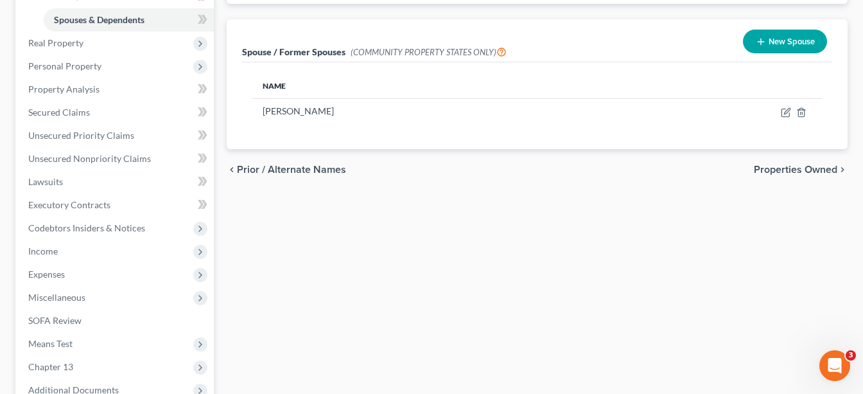
scroll to position [451, 0]
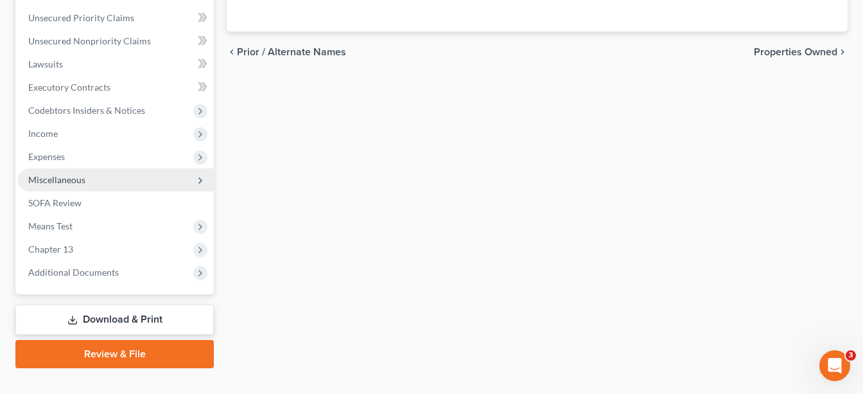
click at [70, 145] on span "Expenses" at bounding box center [116, 156] width 196 height 23
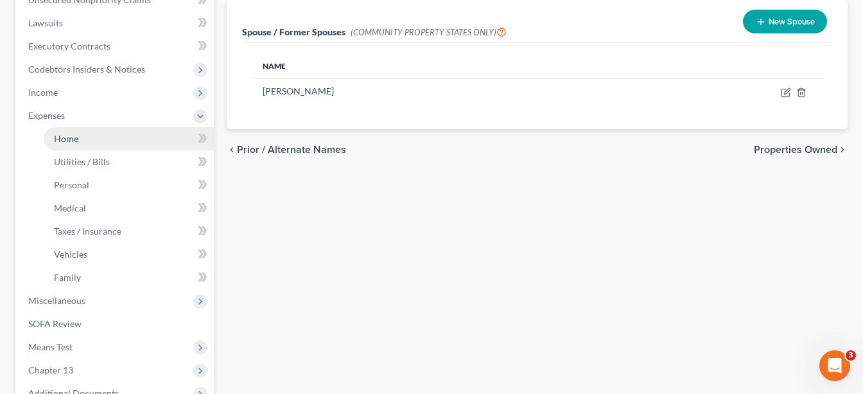
scroll to position [312, 0]
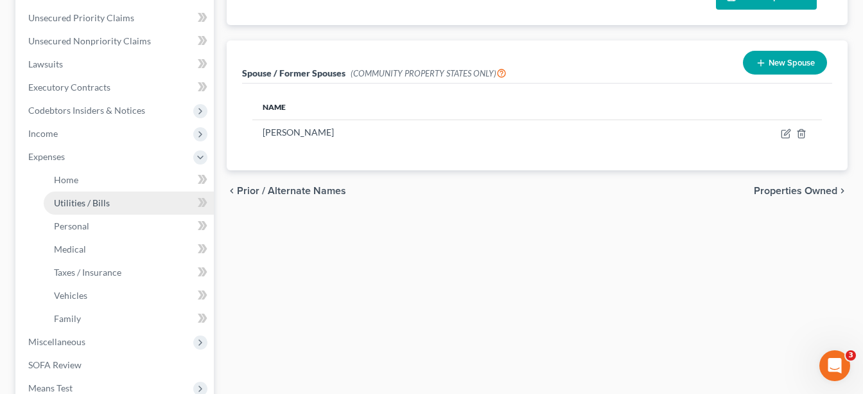
click at [64, 197] on span "Utilities / Bills" at bounding box center [82, 202] width 56 height 11
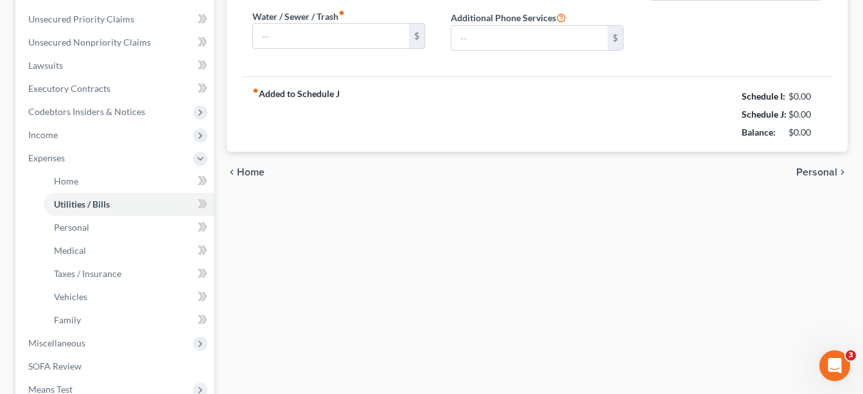
type input "150.00"
type input "0.00"
type input "56.00"
type input "175.00"
type input "35.00"
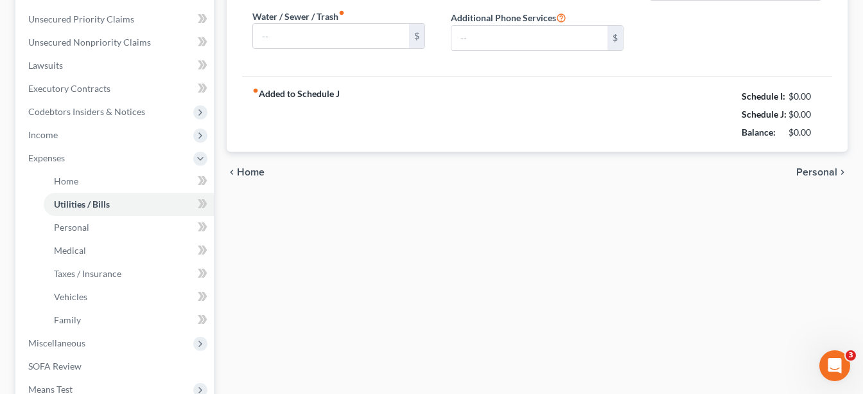
type input "0.00"
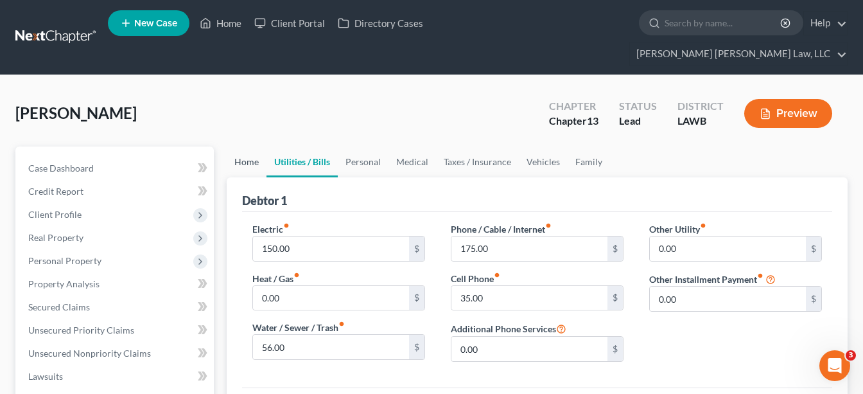
click at [258, 146] on link "Home" at bounding box center [247, 161] width 40 height 31
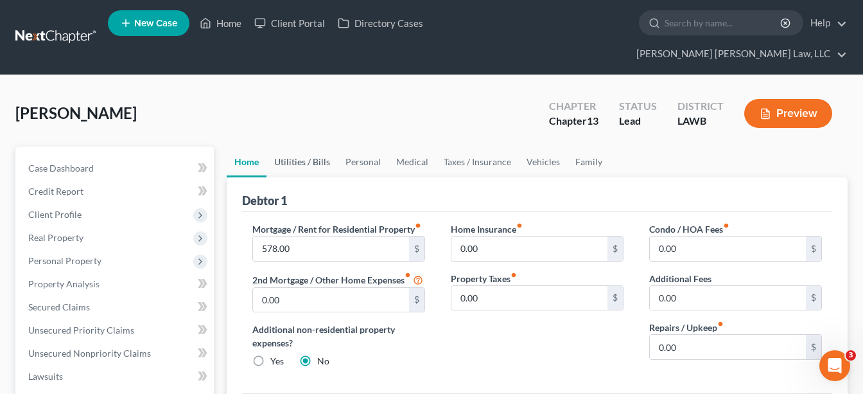
click at [293, 146] on link "Utilities / Bills" at bounding box center [301, 161] width 71 height 31
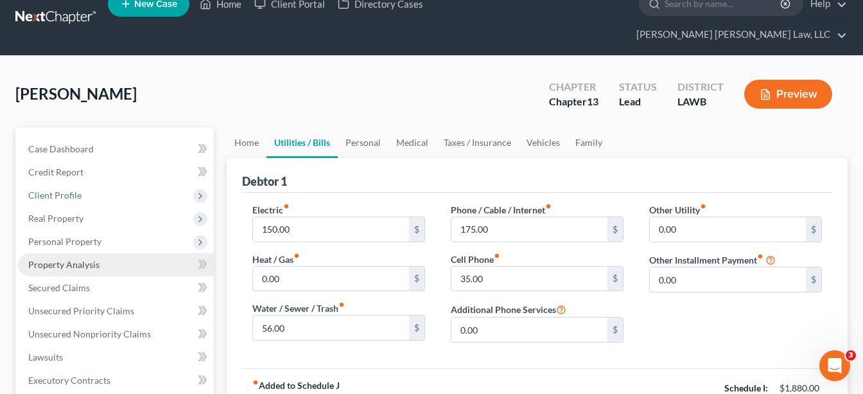
scroll to position [20, 0]
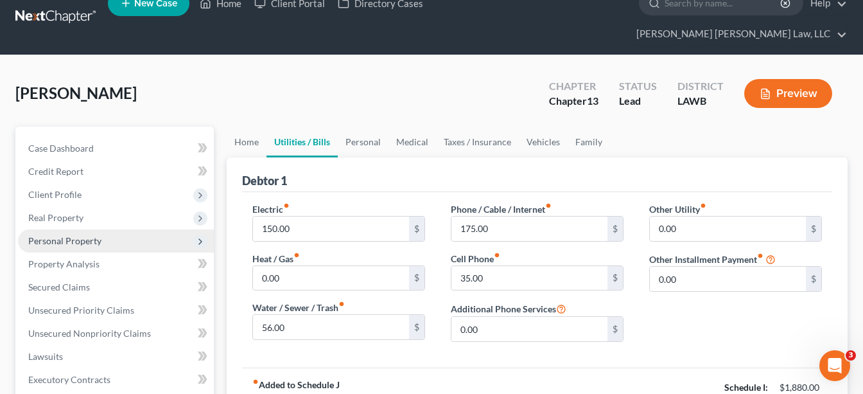
click at [51, 229] on span "Personal Property" at bounding box center [116, 240] width 196 height 23
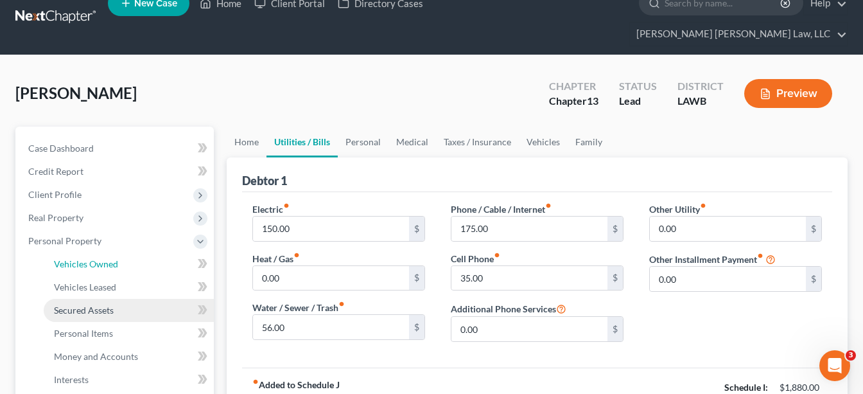
click at [64, 252] on link "Vehicles Owned" at bounding box center [129, 263] width 170 height 23
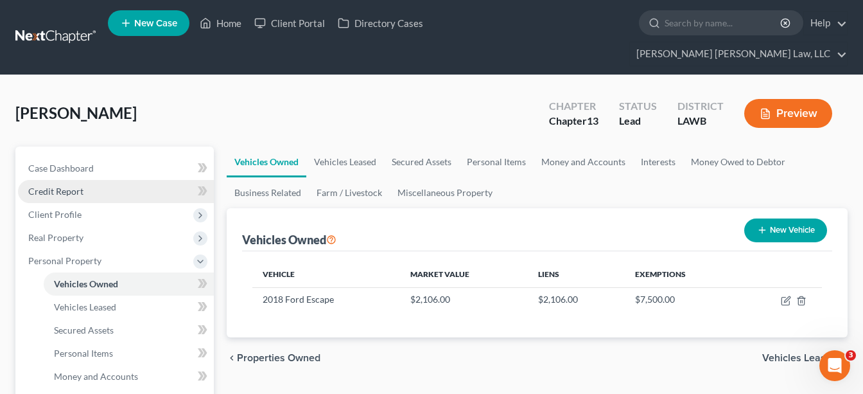
click at [81, 186] on span "Credit Report" at bounding box center [55, 191] width 55 height 11
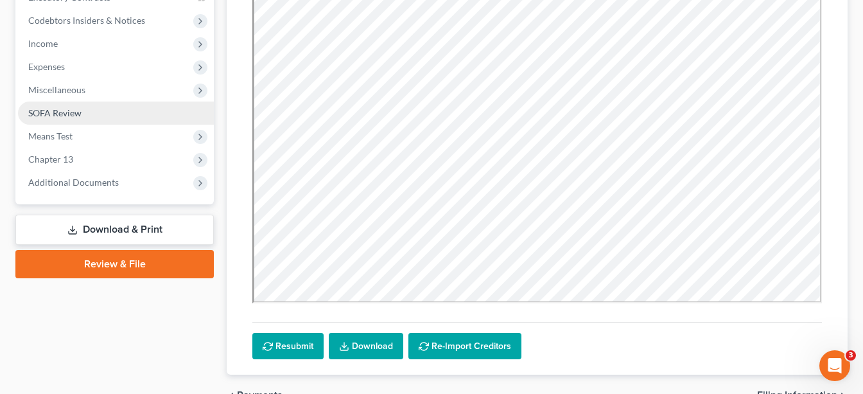
scroll to position [401, 0]
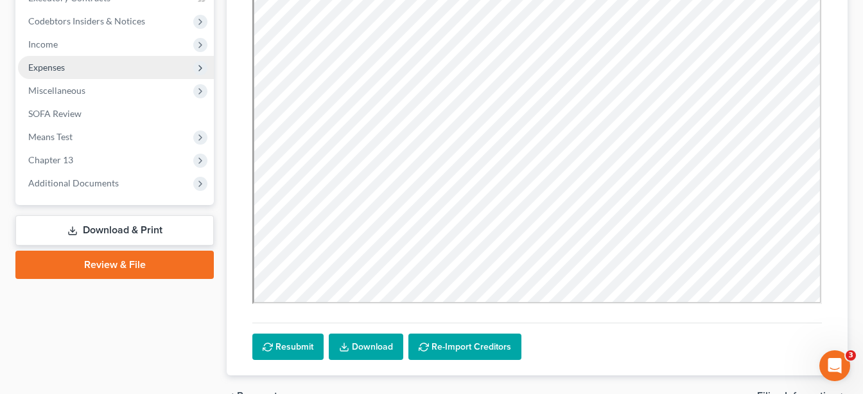
click at [68, 56] on span "Expenses" at bounding box center [116, 67] width 196 height 23
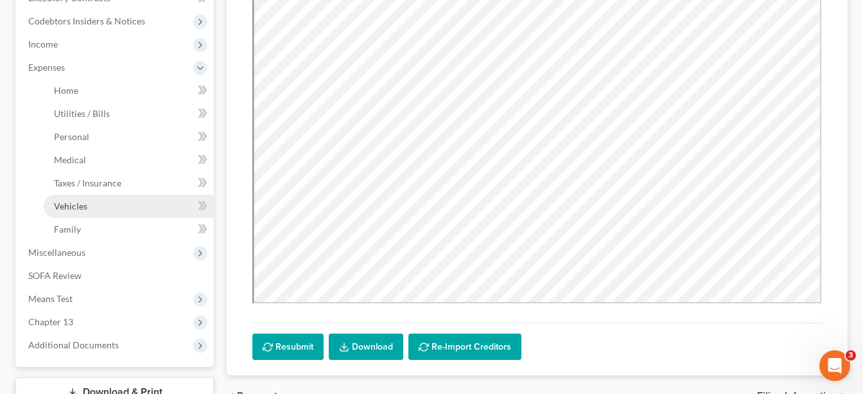
click at [70, 200] on span "Vehicles" at bounding box center [70, 205] width 33 height 11
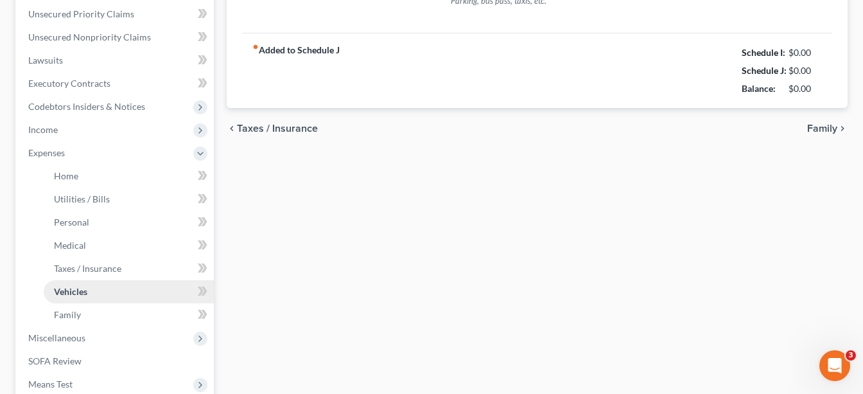
type input "163.00"
type input "60.00"
type input "12.00"
type input "0.00"
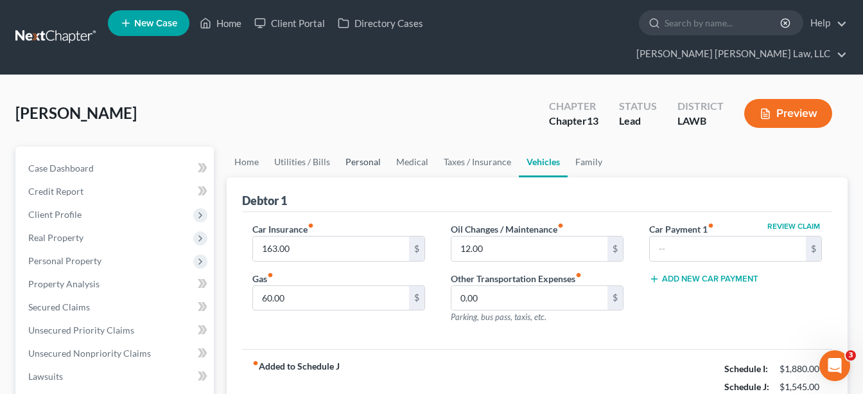
click at [339, 146] on link "Personal" at bounding box center [363, 161] width 51 height 31
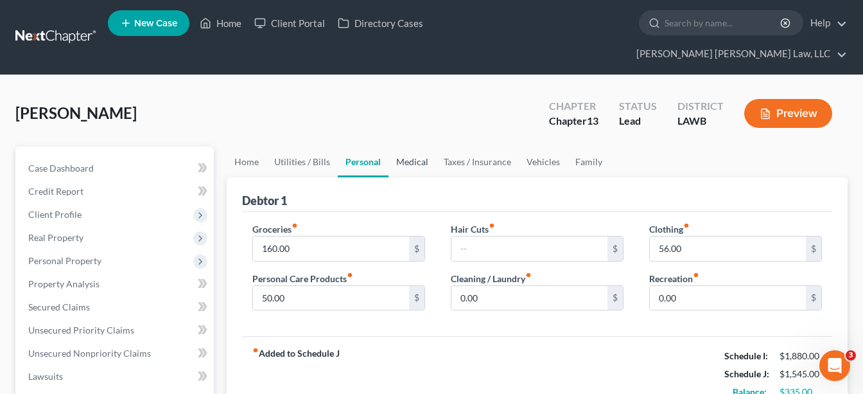
click at [392, 148] on link "Medical" at bounding box center [413, 161] width 48 height 31
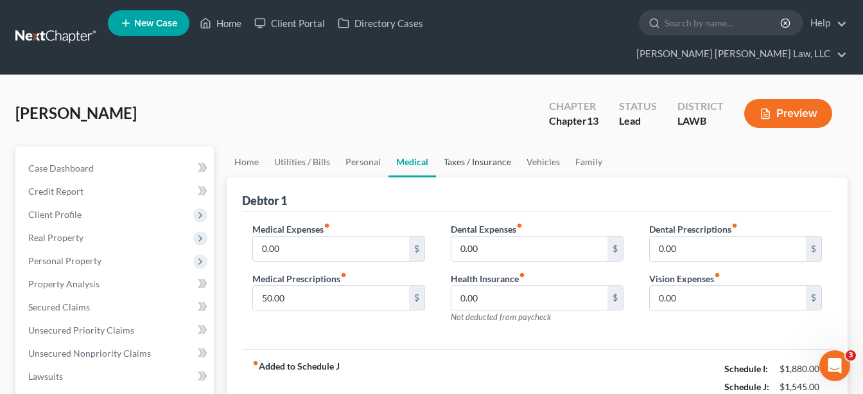
click at [460, 146] on link "Taxes / Insurance" at bounding box center [477, 161] width 83 height 31
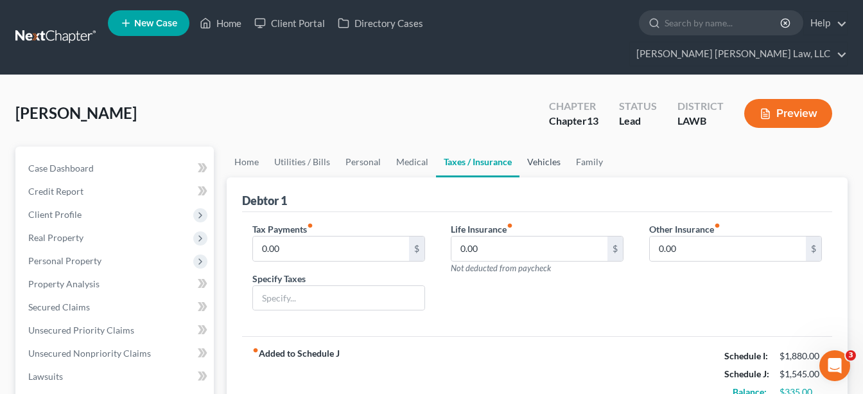
click at [533, 146] on link "Vehicles" at bounding box center [544, 161] width 49 height 31
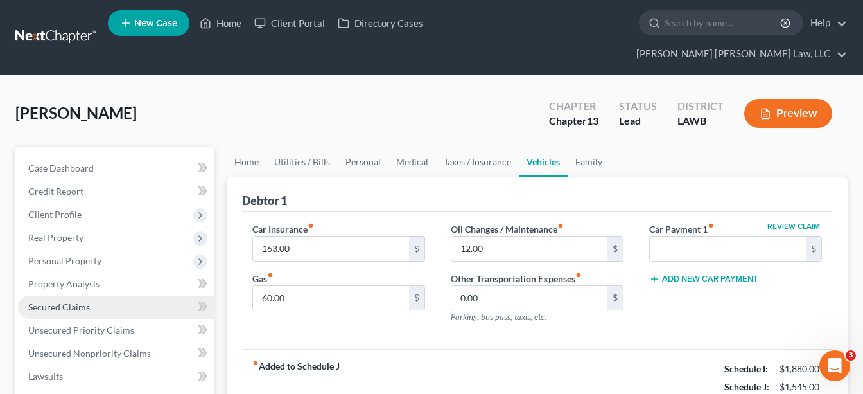
click at [60, 301] on span "Secured Claims" at bounding box center [59, 306] width 62 height 11
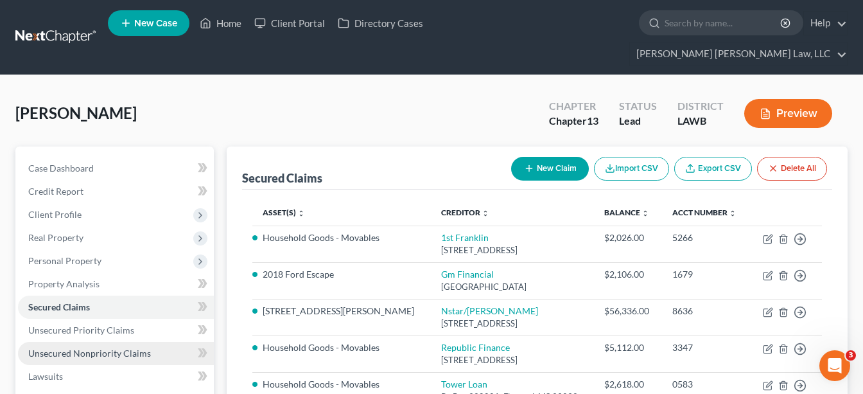
click at [87, 342] on link "Unsecured Nonpriority Claims" at bounding box center [116, 353] width 196 height 23
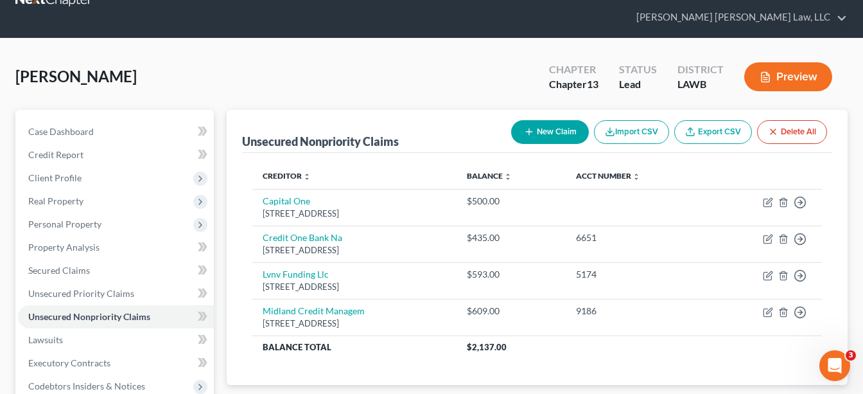
scroll to position [37, 0]
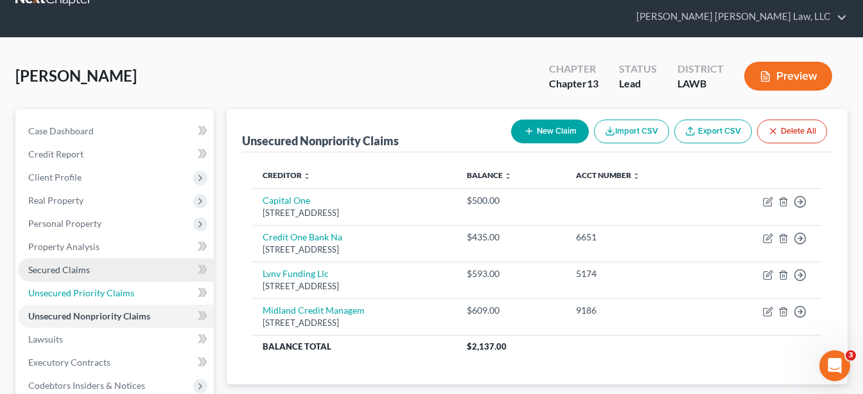
drag, startPoint x: 100, startPoint y: 265, endPoint x: 101, endPoint y: 250, distance: 14.8
click at [101, 287] on span "Unsecured Priority Claims" at bounding box center [81, 292] width 106 height 11
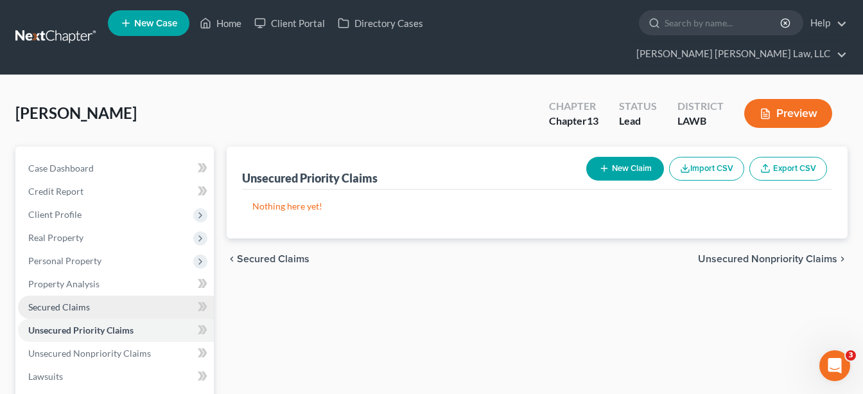
click at [91, 295] on link "Secured Claims" at bounding box center [116, 306] width 196 height 23
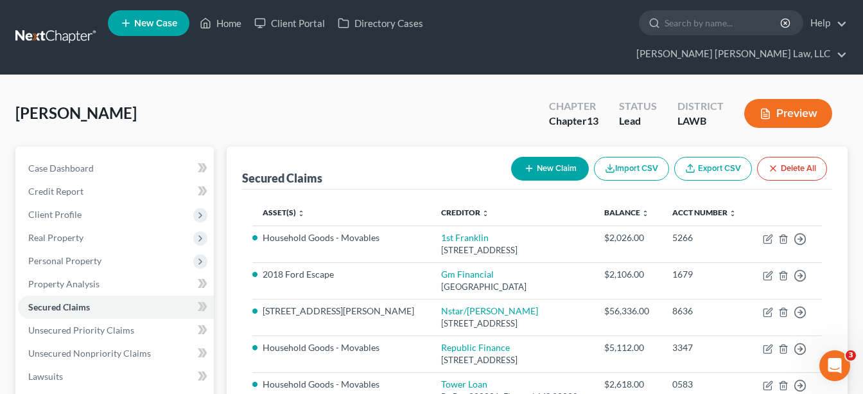
click at [54, 26] on link at bounding box center [56, 37] width 82 height 23
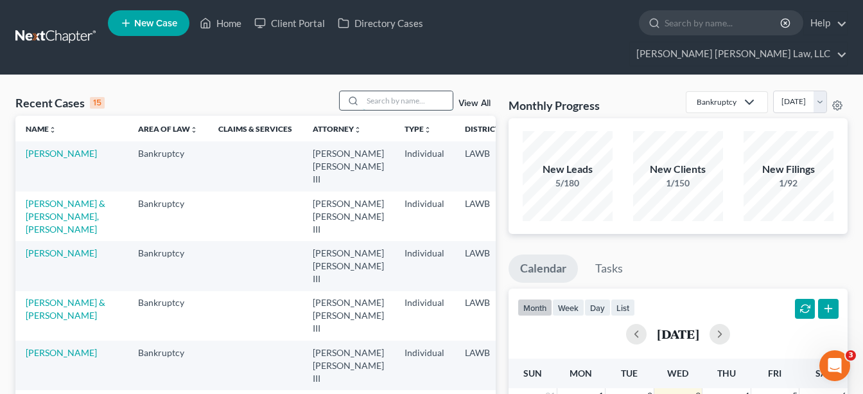
click at [408, 91] on input "search" at bounding box center [408, 100] width 90 height 19
click at [378, 91] on input "search" at bounding box center [408, 100] width 90 height 19
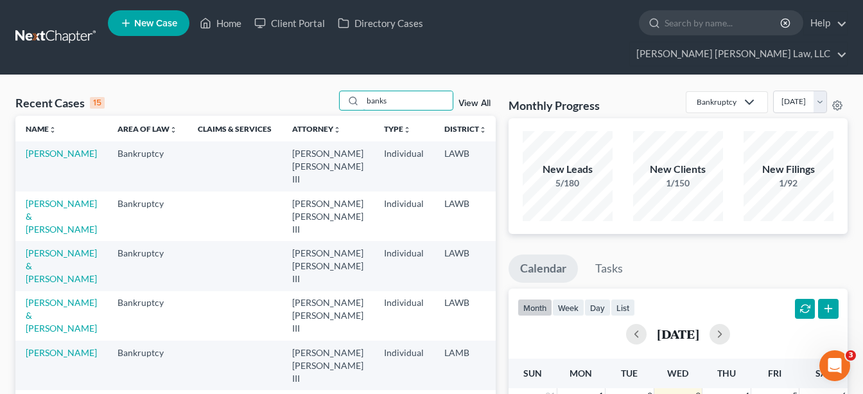
type input "banks"
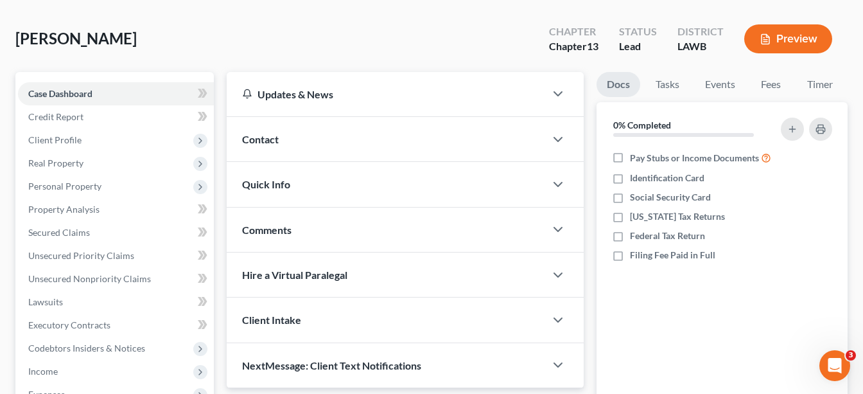
scroll to position [80, 0]
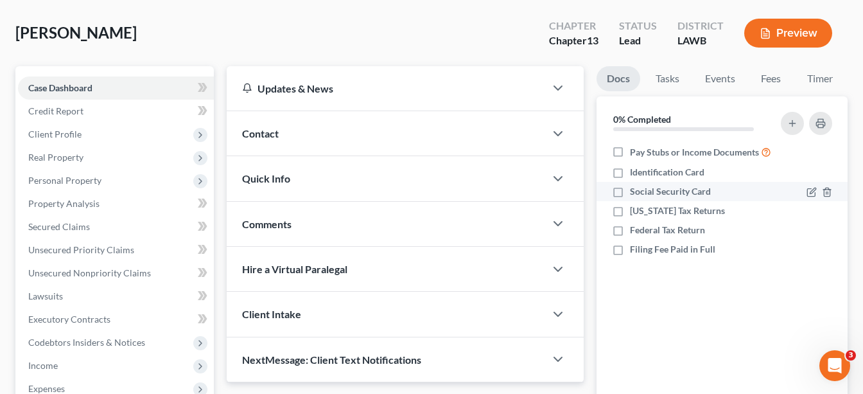
click at [630, 204] on label "[US_STATE] Tax Returns" at bounding box center [677, 210] width 95 height 13
click at [635, 204] on input "[US_STATE] Tax Returns" at bounding box center [639, 208] width 8 height 8
checkbox input "true"
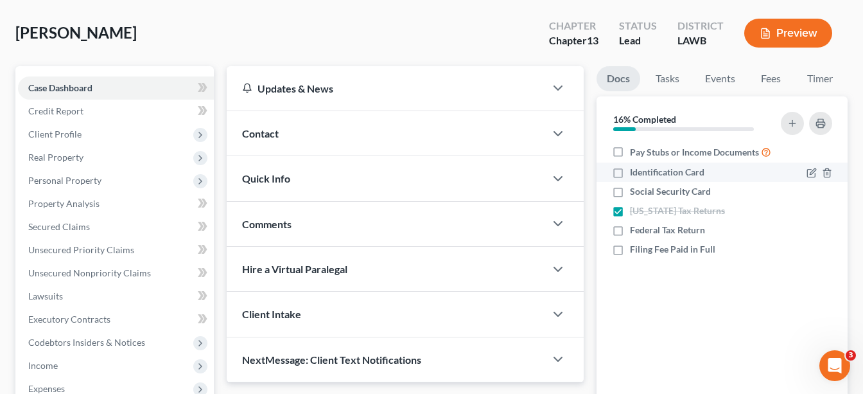
drag, startPoint x: 617, startPoint y: 168, endPoint x: 617, endPoint y: 148, distance: 19.9
click at [630, 185] on label "Social Security Card" at bounding box center [670, 191] width 81 height 13
click at [635, 185] on input "Social Security Card" at bounding box center [639, 189] width 8 height 8
checkbox input "true"
click at [630, 166] on label "Identification Card" at bounding box center [667, 172] width 74 height 13
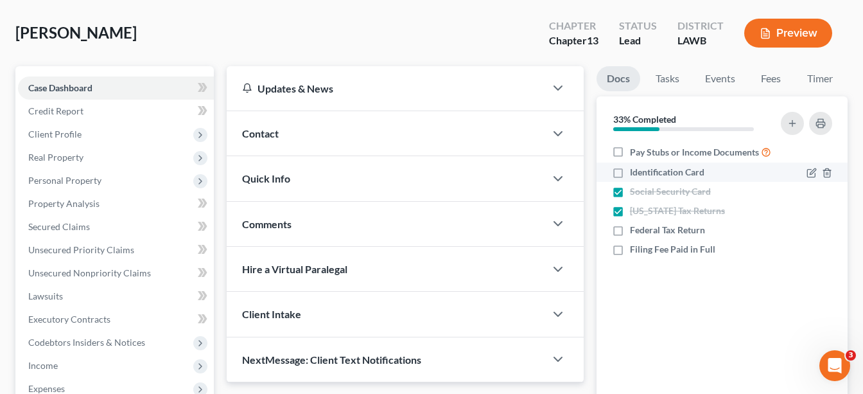
click at [635, 166] on input "Identification Card" at bounding box center [639, 170] width 8 height 8
checkbox input "true"
click at [630, 144] on label "Pay Stubs or Income Documents" at bounding box center [700, 151] width 141 height 15
click at [635, 144] on input "Pay Stubs or Income Documents" at bounding box center [639, 148] width 8 height 8
checkbox input "true"
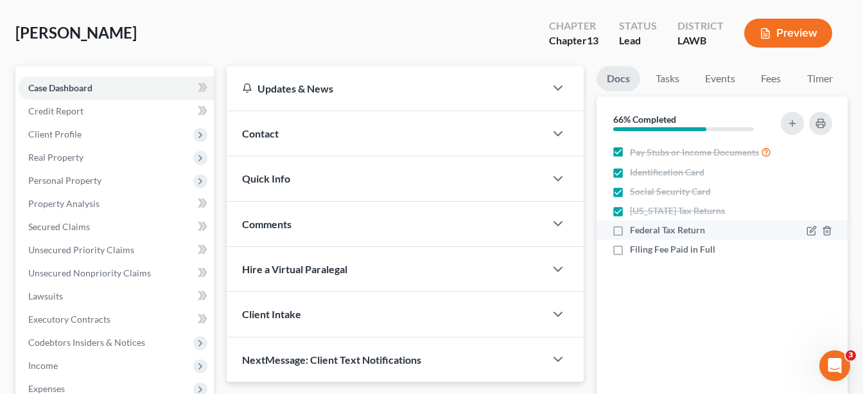
click at [630, 223] on label "Federal Tax Return" at bounding box center [667, 229] width 75 height 13
click at [635, 223] on input "Federal Tax Return" at bounding box center [639, 227] width 8 height 8
checkbox input "true"
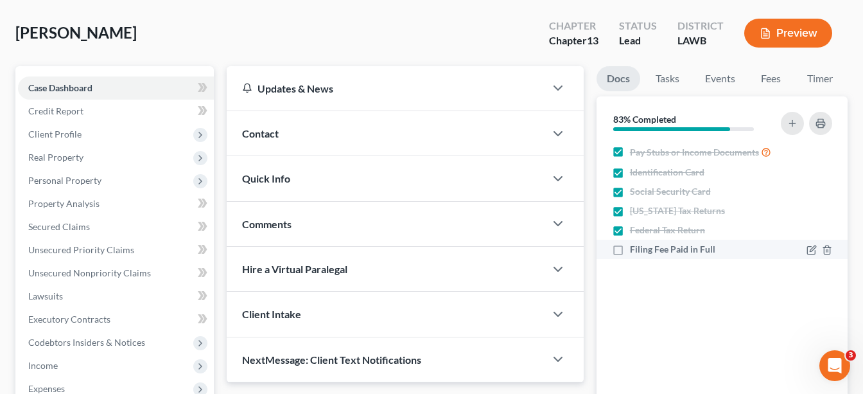
click at [630, 243] on label "Filing Fee Paid in Full" at bounding box center [672, 249] width 85 height 13
click at [635, 243] on input "Filing Fee Paid in Full" at bounding box center [639, 247] width 8 height 8
checkbox input "true"
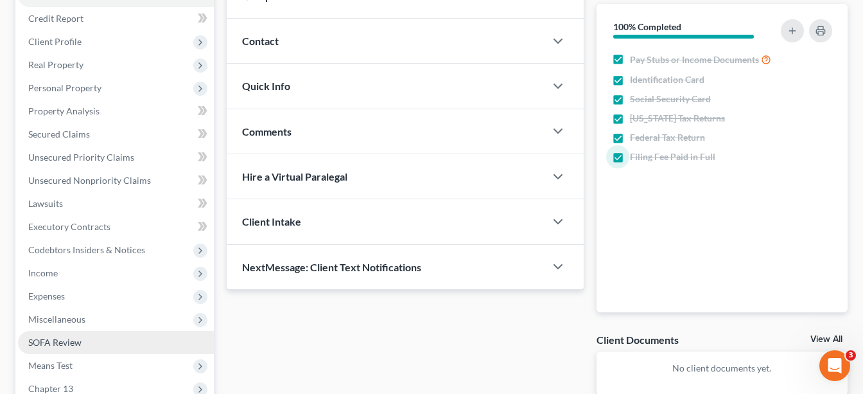
scroll to position [180, 0]
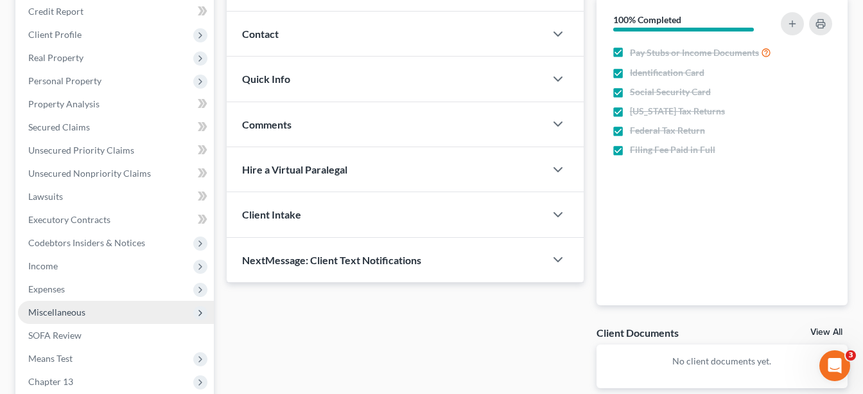
click at [77, 301] on span "Miscellaneous" at bounding box center [116, 312] width 196 height 23
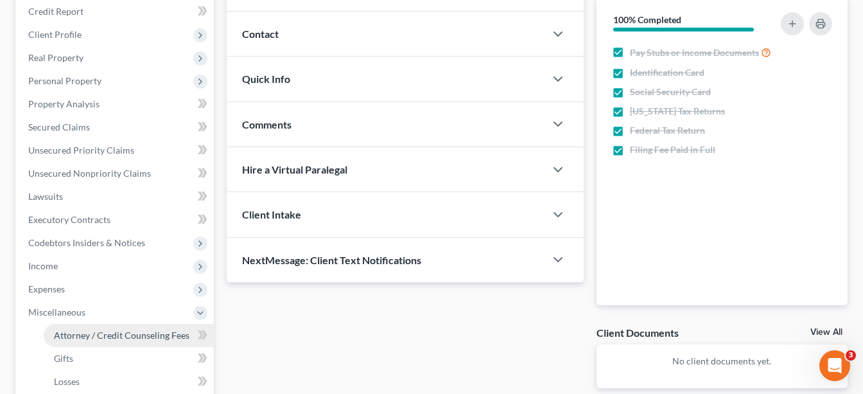
click at [100, 329] on span "Attorney / Credit Counseling Fees" at bounding box center [121, 334] width 135 height 11
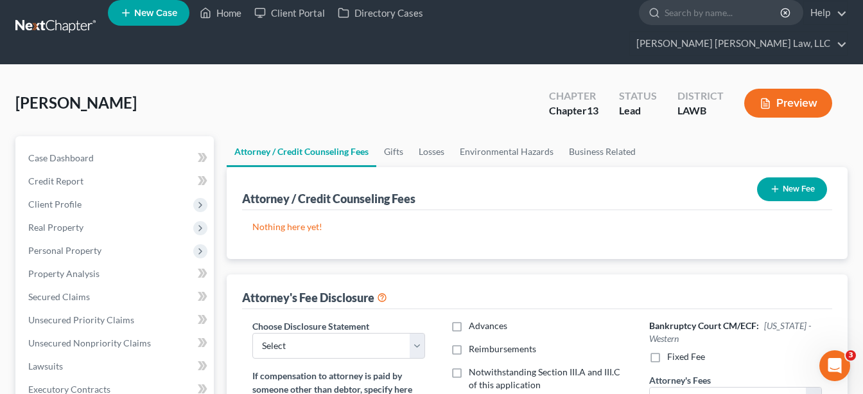
scroll to position [57, 0]
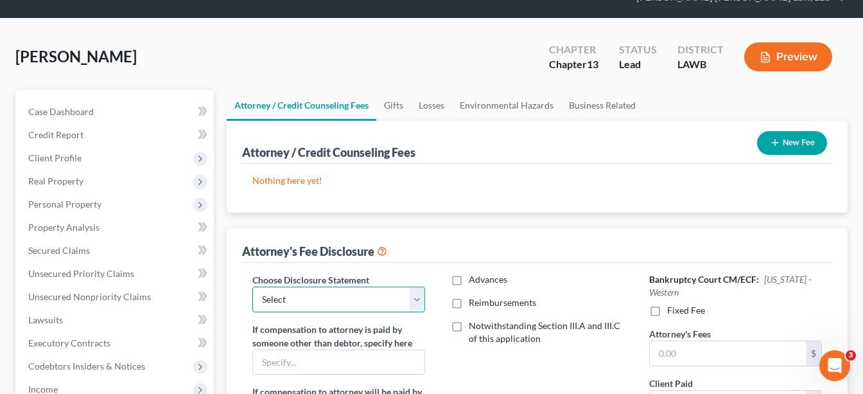
click at [367, 286] on select "Select LAEB 2016 Bankruptcy Rule 2016(B) Disclosure and Application for Approva…" at bounding box center [338, 299] width 173 height 26
select select "1"
click at [252, 286] on select "Select LAEB 2016 Bankruptcy Rule 2016(B) Disclosure and Application for Approva…" at bounding box center [338, 299] width 173 height 26
click at [469, 296] on label "Reimbursements" at bounding box center [502, 302] width 67 height 13
click at [474, 296] on input "Reimbursements" at bounding box center [478, 300] width 8 height 8
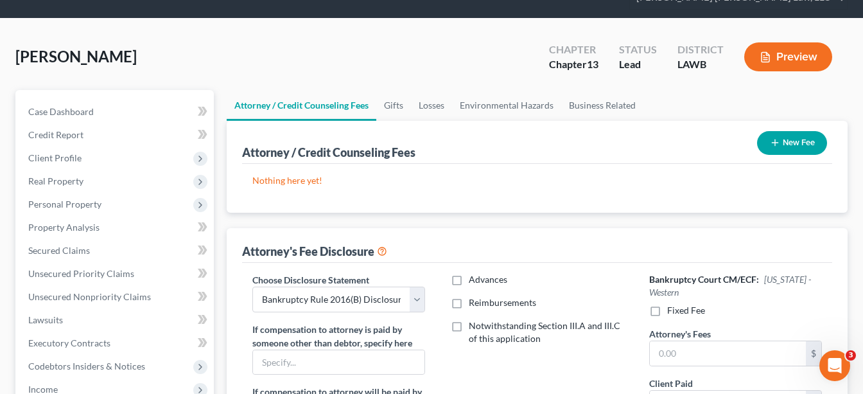
checkbox input "true"
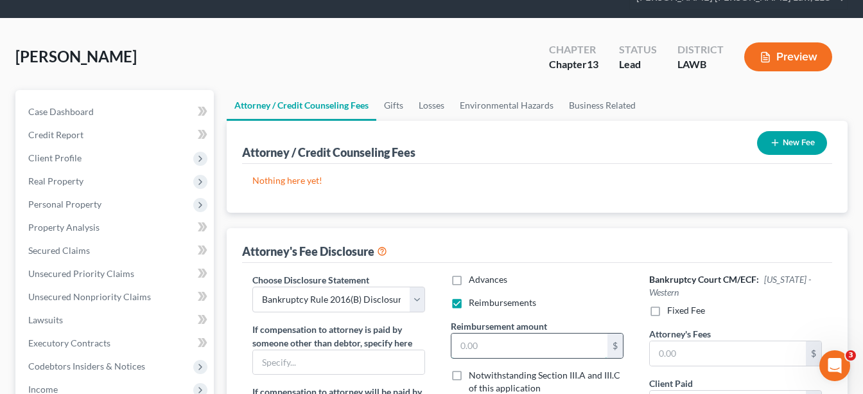
click at [487, 333] on input "text" at bounding box center [529, 345] width 156 height 24
type input "250.00"
click at [667, 304] on label "Fixed Fee" at bounding box center [686, 310] width 38 height 13
click at [672, 304] on input "Fixed Fee" at bounding box center [676, 308] width 8 height 8
checkbox input "true"
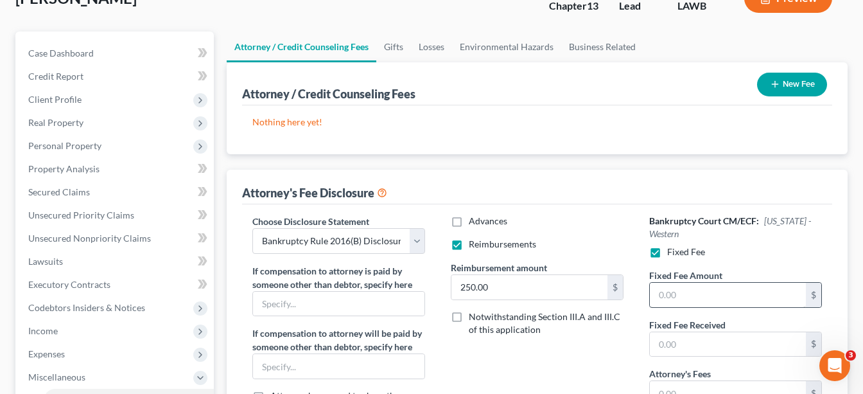
scroll to position [117, 0]
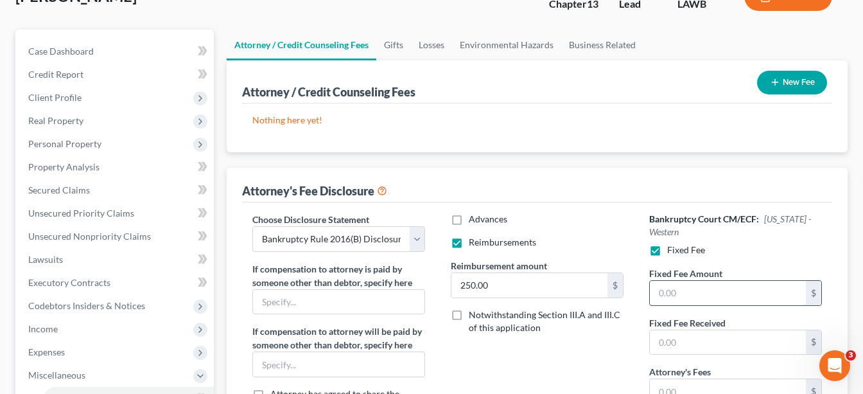
click at [703, 281] on input "text" at bounding box center [728, 293] width 156 height 24
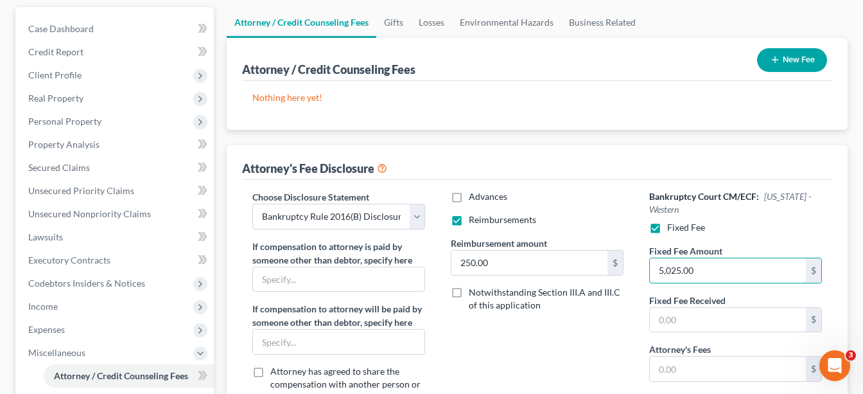
scroll to position [171, 0]
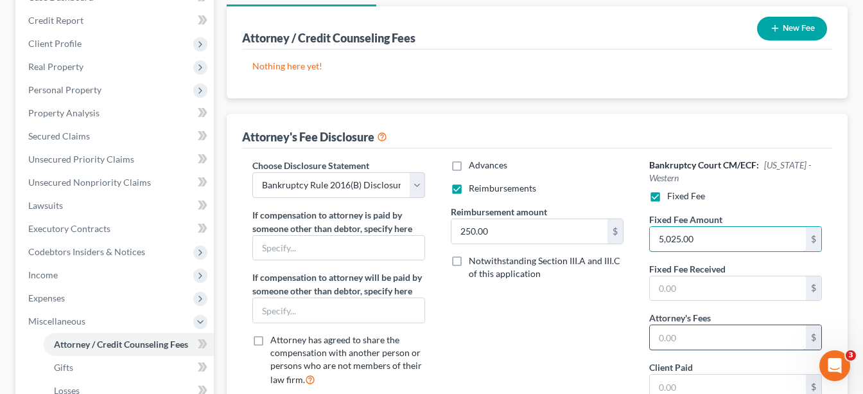
type input "5,025.00"
click at [688, 325] on input "text" at bounding box center [728, 337] width 156 height 24
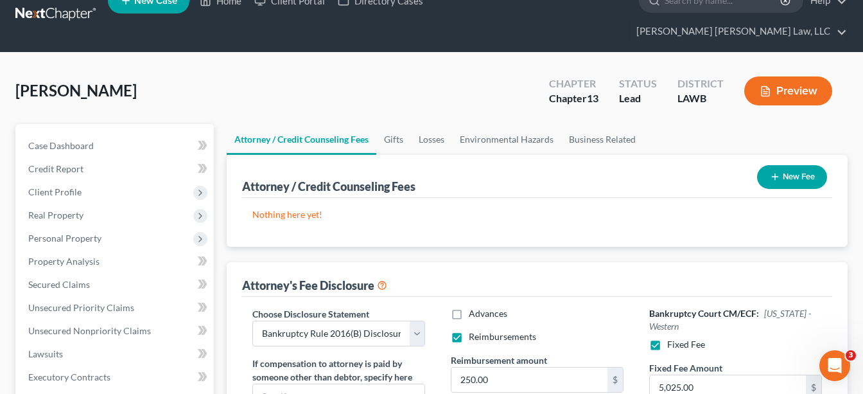
scroll to position [21, 0]
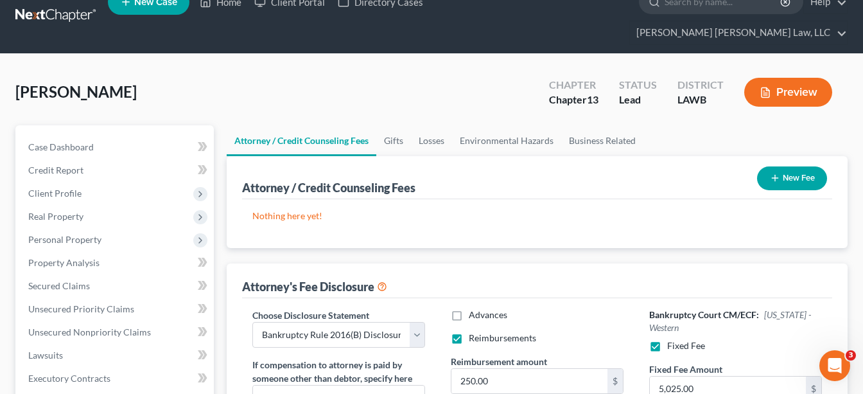
type input "5,025.00"
click at [799, 166] on button "New Fee" at bounding box center [792, 178] width 70 height 24
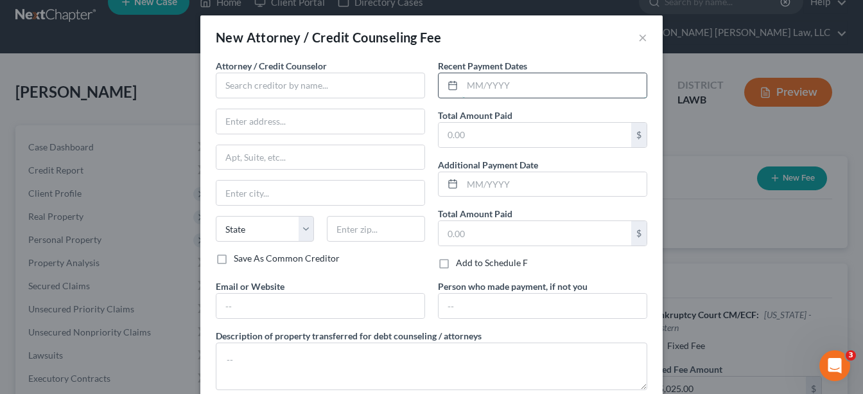
click at [505, 79] on input "text" at bounding box center [554, 85] width 184 height 24
type input "0"
type input "08/29/2025"
click at [498, 133] on input "text" at bounding box center [535, 135] width 193 height 24
type input "365.00"
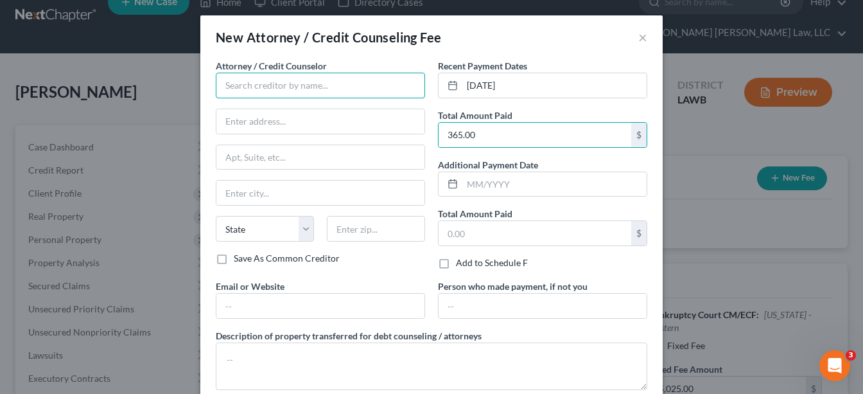
click at [306, 93] on input "text" at bounding box center [320, 86] width 209 height 26
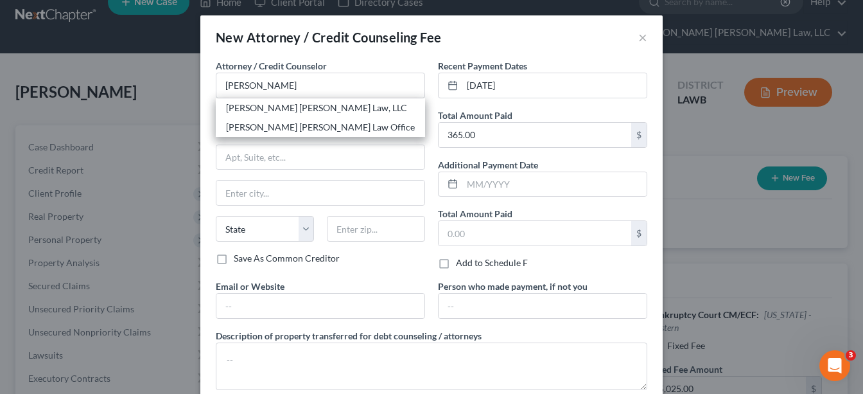
click at [286, 109] on div "[PERSON_NAME] [PERSON_NAME] Law, LLC" at bounding box center [320, 107] width 189 height 13
type input "[PERSON_NAME] [PERSON_NAME] Law, LLC"
type input "[STREET_ADDRESS][US_STATE]"
type input "Monroe"
select select "19"
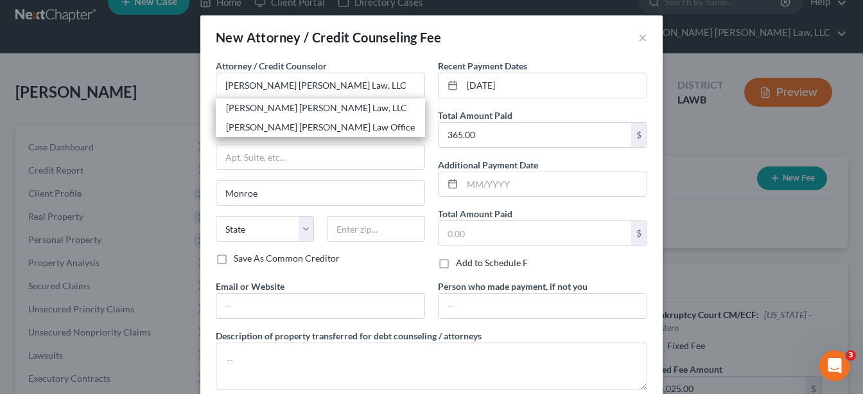
type input "71201"
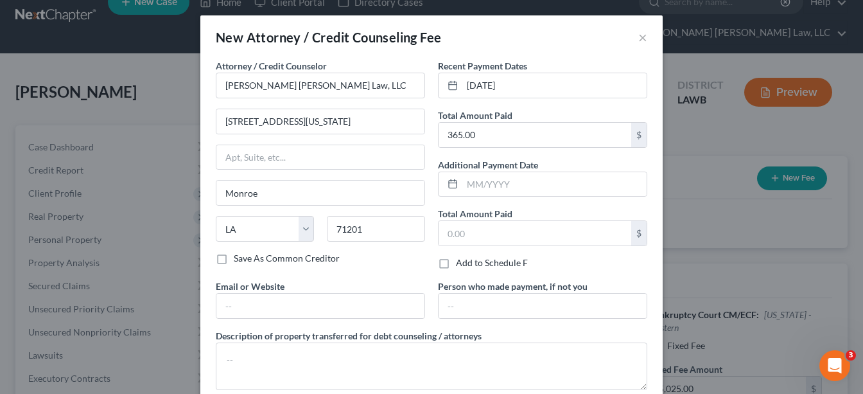
scroll to position [20, 0]
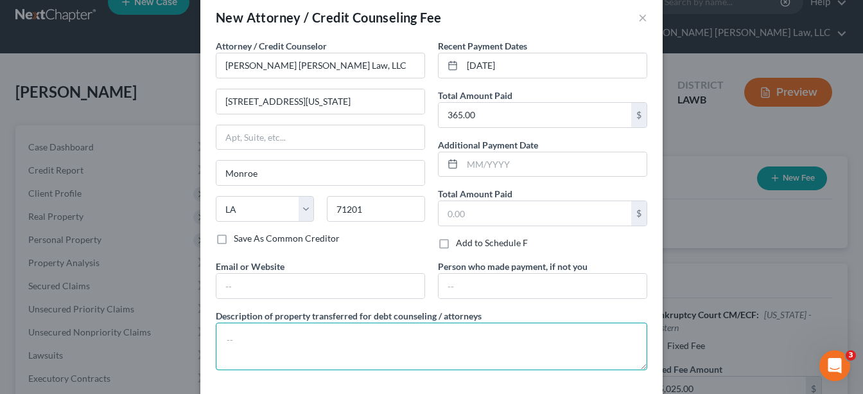
click at [259, 336] on textarea at bounding box center [432, 346] width 432 height 48
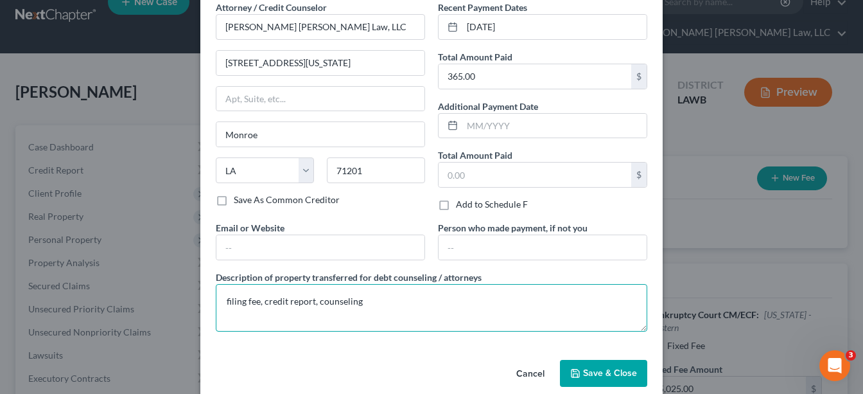
scroll to position [77, 0]
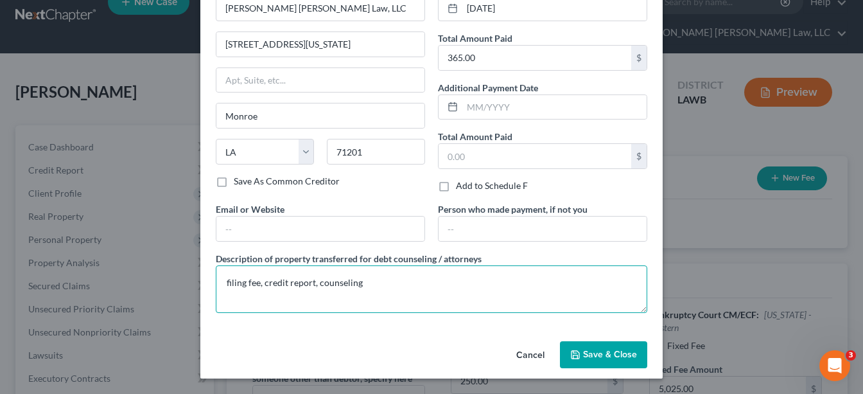
type textarea "filing fee, credit report, counseling"
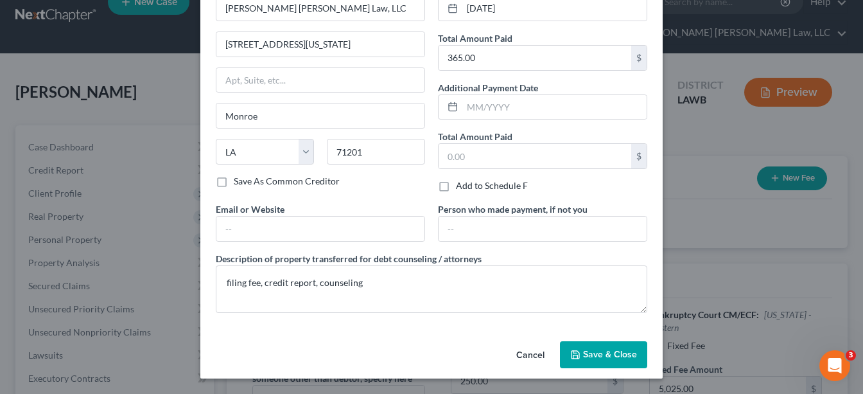
click at [604, 355] on span "Save & Close" at bounding box center [610, 354] width 54 height 11
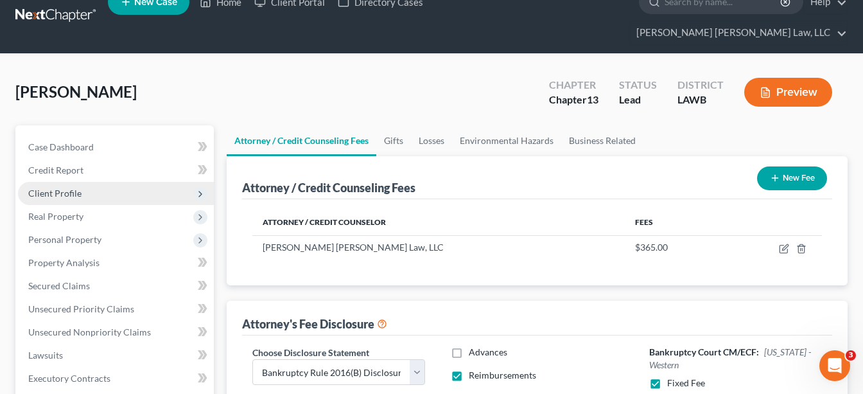
click at [77, 188] on span "Client Profile" at bounding box center [54, 193] width 53 height 11
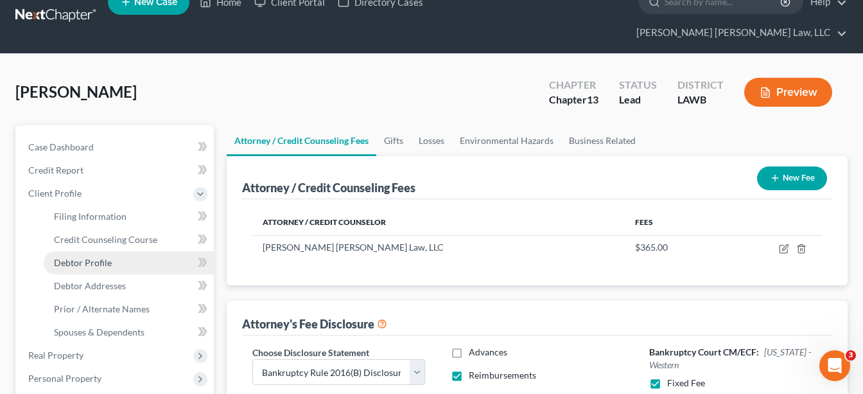
click at [95, 251] on link "Debtor Profile" at bounding box center [129, 262] width 170 height 23
select select "0"
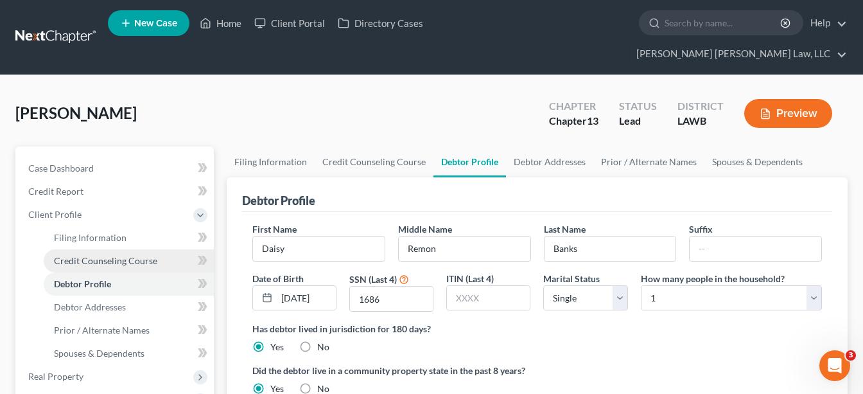
click at [97, 255] on span "Credit Counseling Course" at bounding box center [105, 260] width 103 height 11
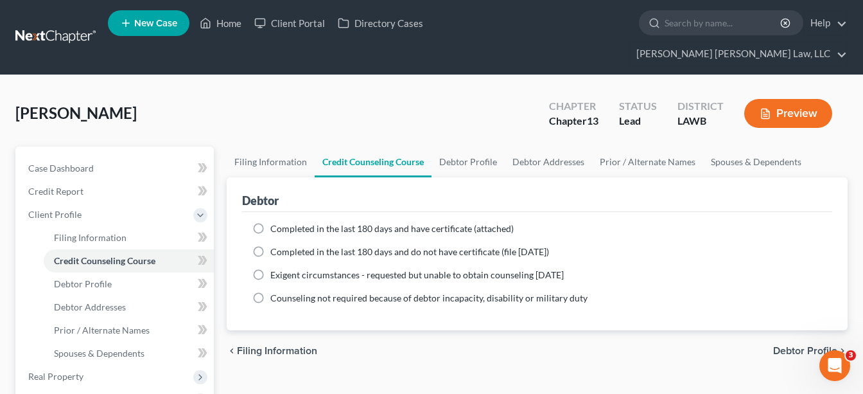
click at [270, 245] on label "Completed in the last 180 days and do not have certificate (file [DATE])" at bounding box center [409, 251] width 279 height 13
click at [275, 245] on input "Completed in the last 180 days and do not have certificate (file [DATE])" at bounding box center [279, 249] width 8 height 8
radio input "true"
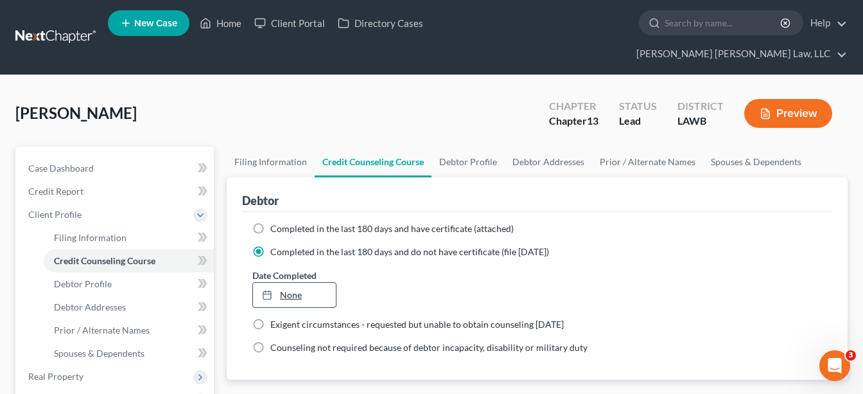
click at [283, 283] on link "None" at bounding box center [294, 295] width 83 height 24
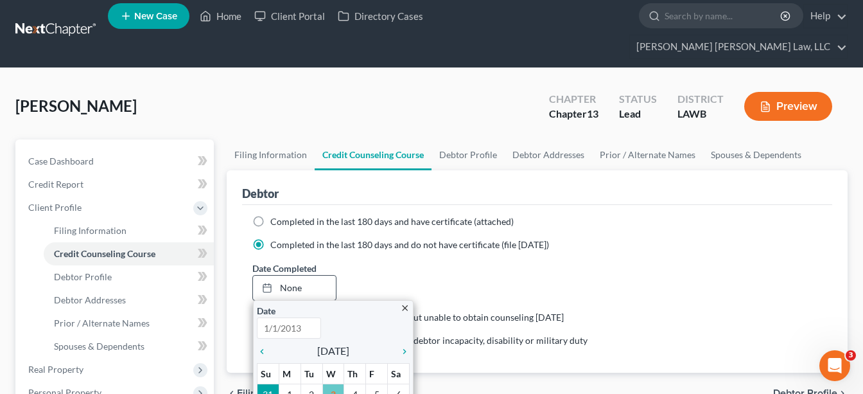
scroll to position [13, 0]
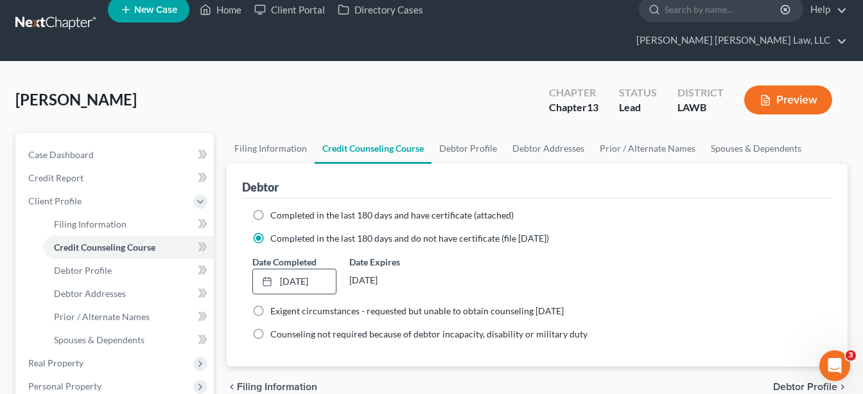
click at [656, 255] on div "Date Completed 9/3/2025 close Date 9/3/2025 Time 12:00 AM chevron_left Septembe…" at bounding box center [537, 274] width 582 height 39
click at [115, 282] on link "Debtor Addresses" at bounding box center [129, 293] width 170 height 23
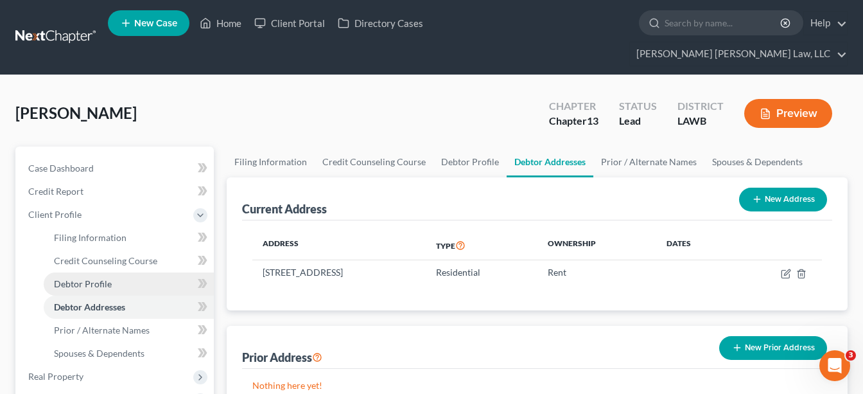
click at [118, 272] on link "Debtor Profile" at bounding box center [129, 283] width 170 height 23
select select "0"
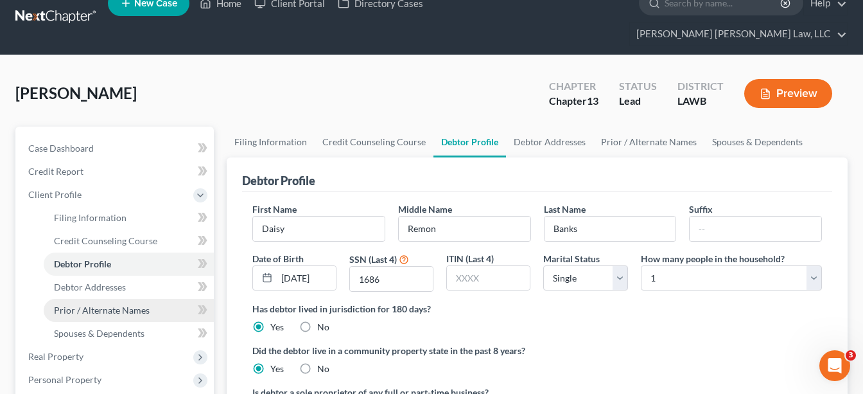
drag, startPoint x: 120, startPoint y: 288, endPoint x: 111, endPoint y: 281, distance: 11.4
click at [120, 304] on span "Prior / Alternate Names" at bounding box center [102, 309] width 96 height 11
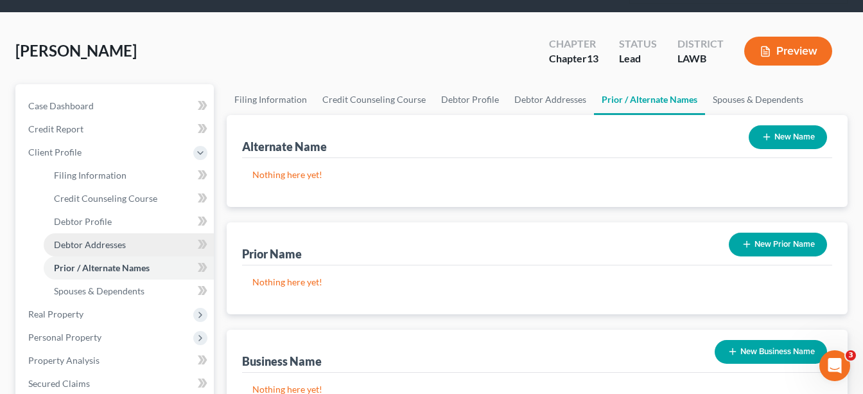
scroll to position [63, 0]
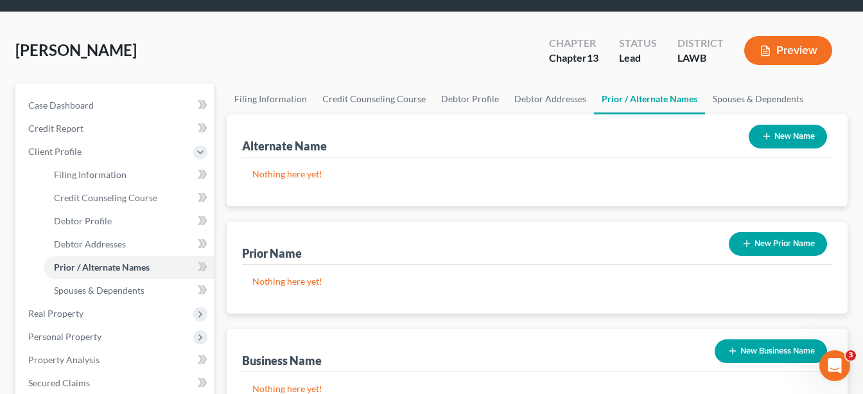
click at [792, 125] on button "New Name" at bounding box center [788, 137] width 78 height 24
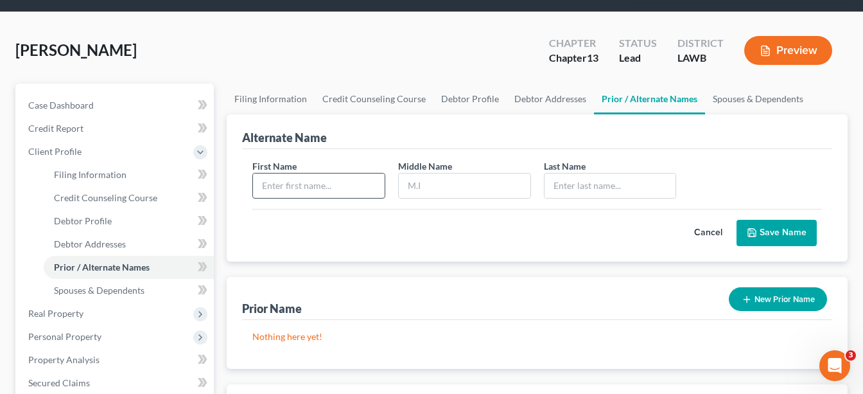
click at [327, 173] on input "text" at bounding box center [319, 185] width 132 height 24
type input "Daisy"
type input "R."
type input "Banks"
click at [737, 220] on button "Save Name" at bounding box center [777, 233] width 80 height 27
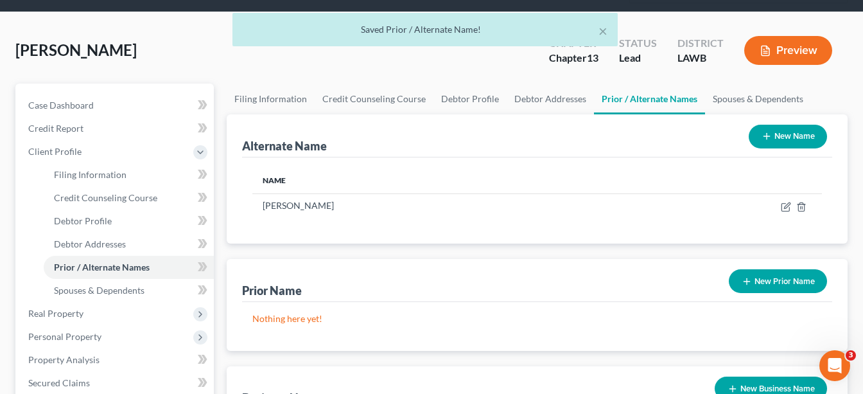
click at [783, 125] on button "New Name" at bounding box center [788, 137] width 78 height 24
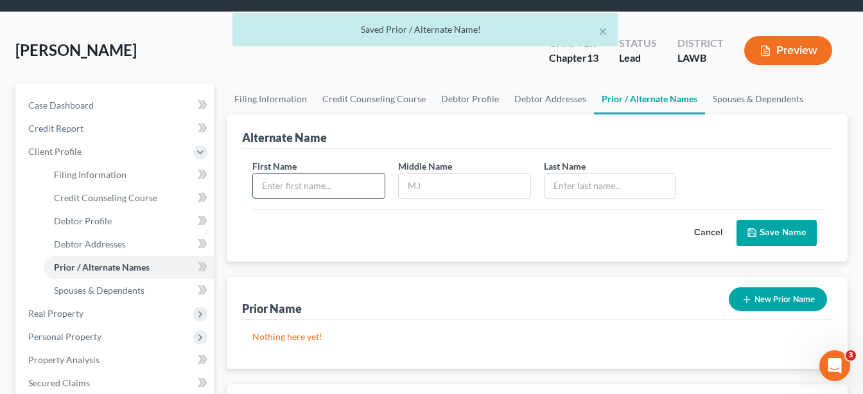
click at [354, 173] on input "text" at bounding box center [319, 185] width 132 height 24
type input "Daisy"
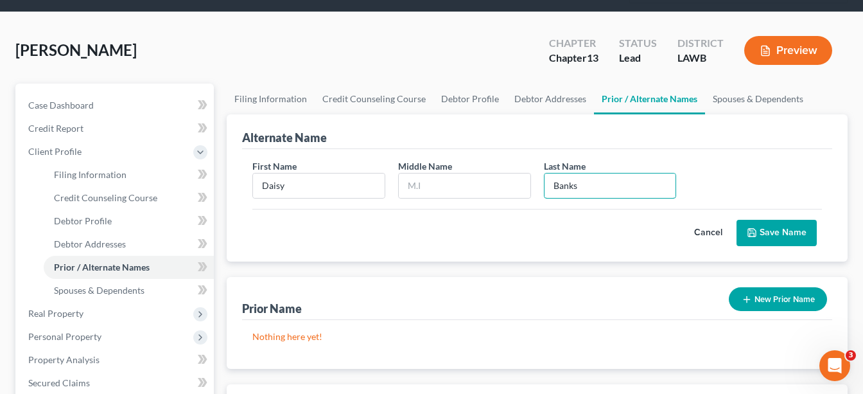
type input "Banks"
click at [753, 220] on button "Save Name" at bounding box center [777, 233] width 80 height 27
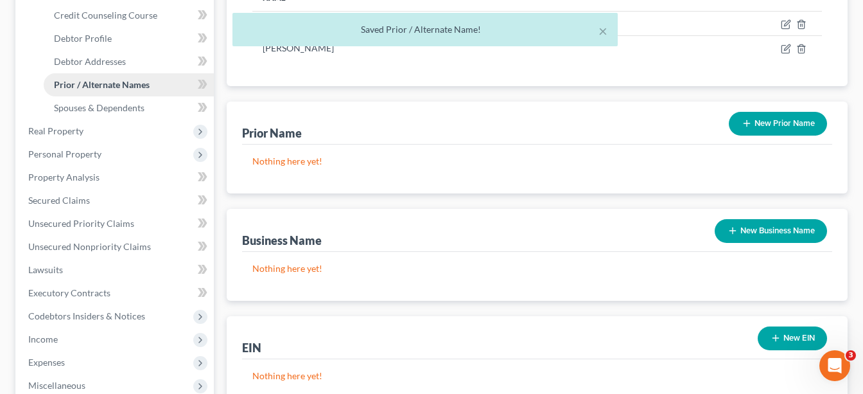
scroll to position [257, 0]
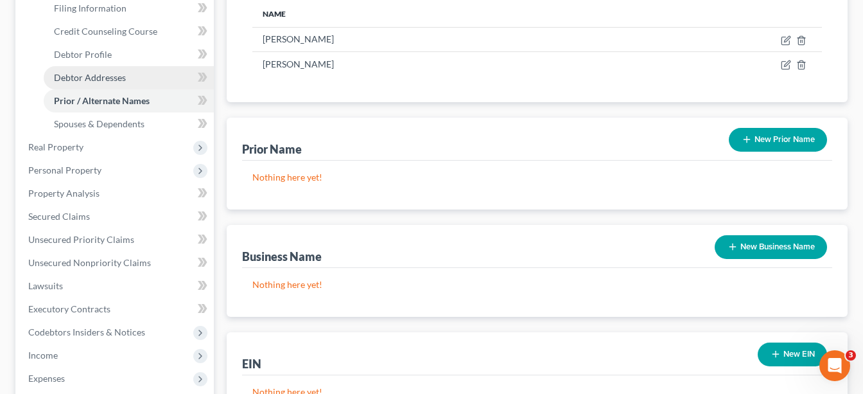
click at [115, 72] on span "Debtor Addresses" at bounding box center [90, 77] width 72 height 11
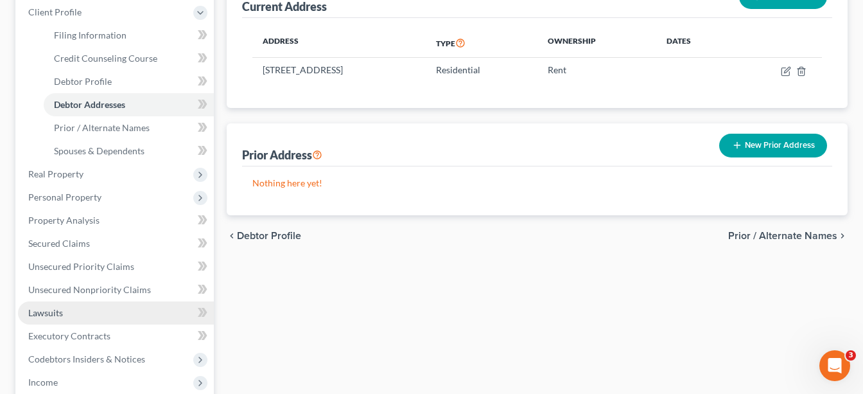
scroll to position [250, 0]
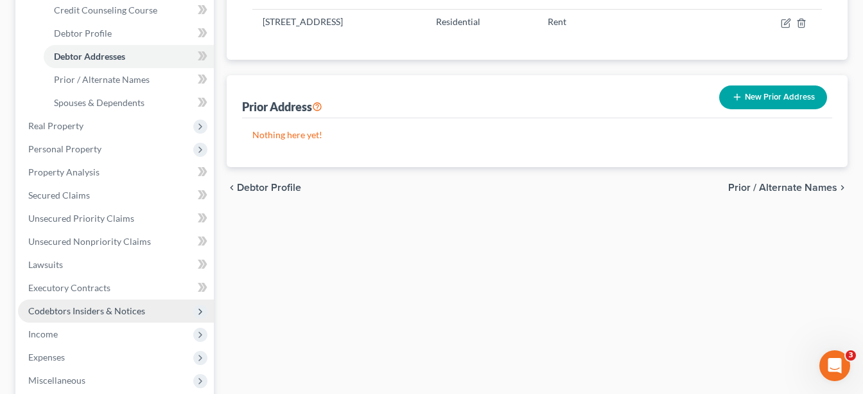
click at [84, 305] on span "Codebtors Insiders & Notices" at bounding box center [86, 310] width 117 height 11
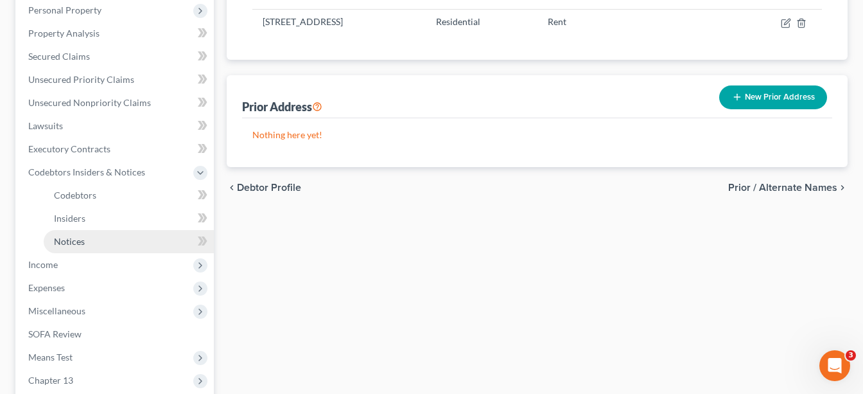
click at [95, 230] on link "Notices" at bounding box center [129, 241] width 170 height 23
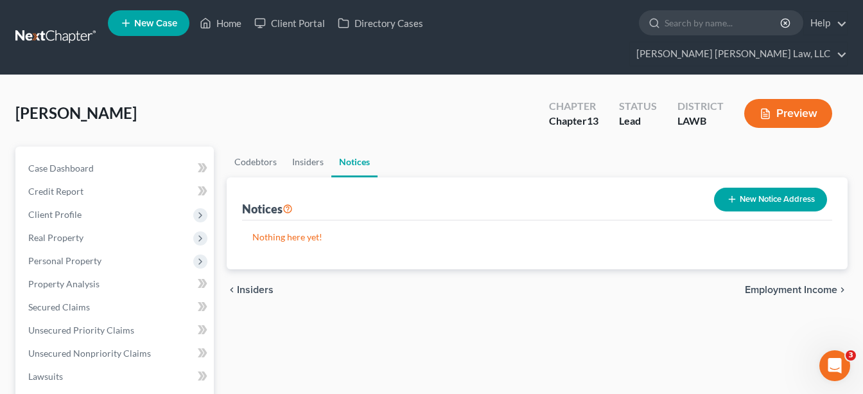
click at [793, 188] on button "New Notice Address" at bounding box center [770, 200] width 113 height 24
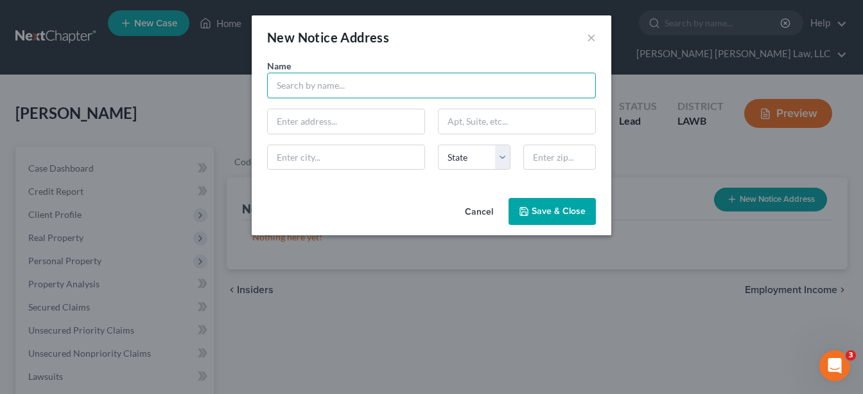
click at [351, 84] on input "text" at bounding box center [431, 86] width 329 height 26
type input "Richland Parish Sheriff"
click at [556, 211] on span "Save & Close" at bounding box center [559, 210] width 54 height 11
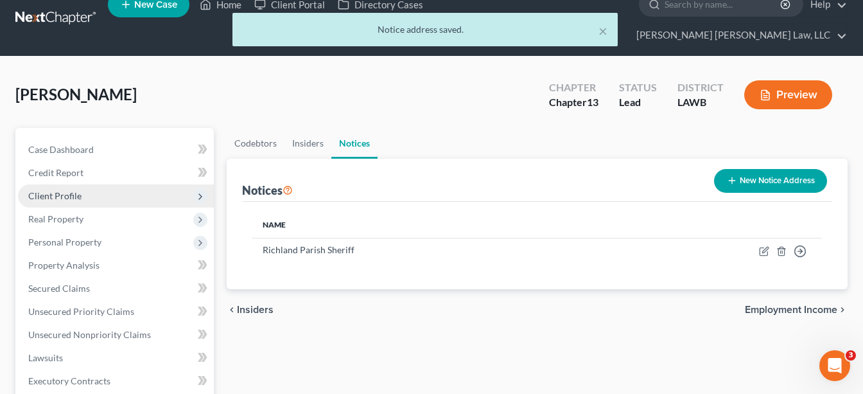
scroll to position [20, 0]
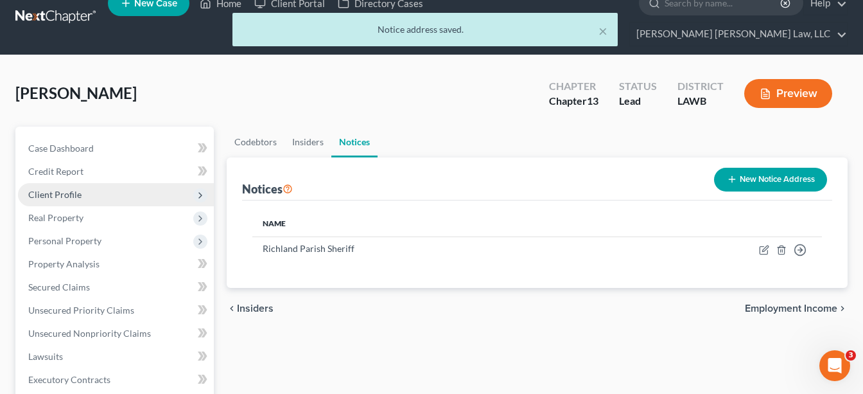
click at [91, 183] on span "Client Profile" at bounding box center [116, 194] width 196 height 23
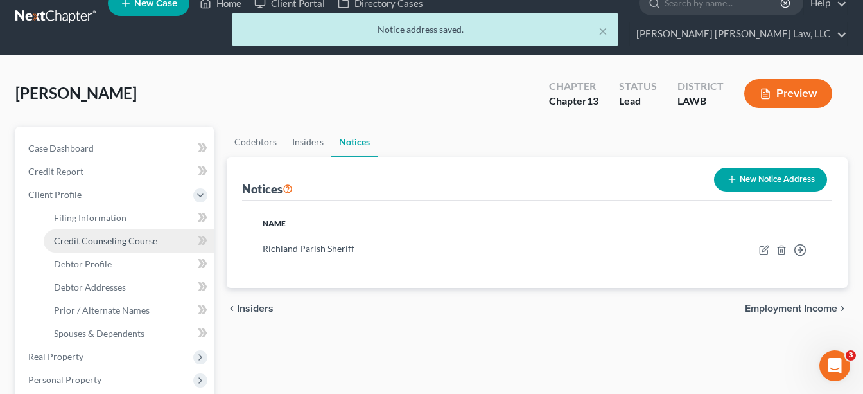
click at [94, 235] on span "Credit Counseling Course" at bounding box center [105, 240] width 103 height 11
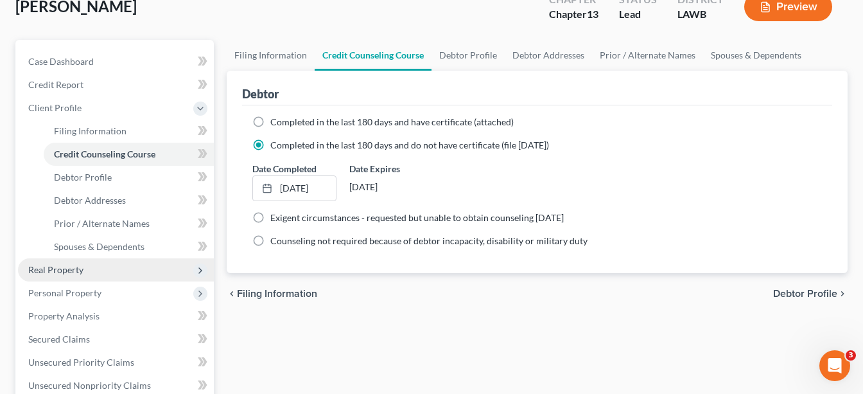
scroll to position [168, 0]
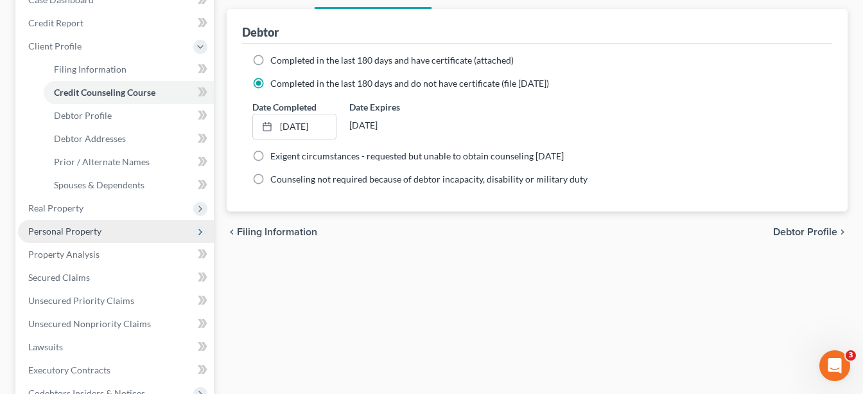
click at [76, 220] on span "Personal Property" at bounding box center [116, 231] width 196 height 23
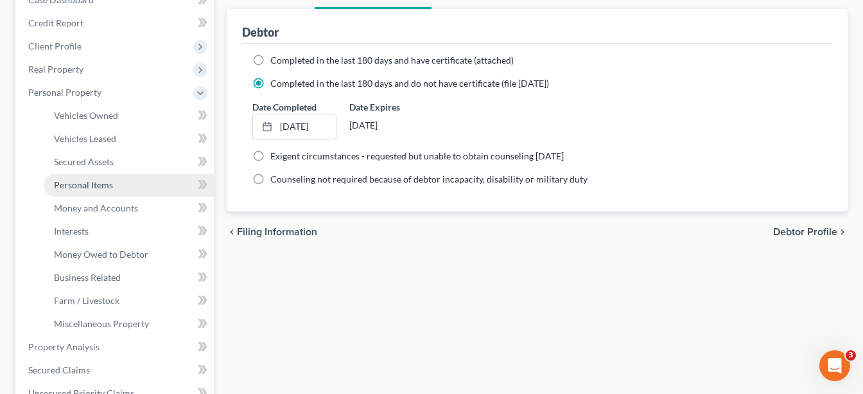
click at [96, 179] on span "Personal Items" at bounding box center [83, 184] width 59 height 11
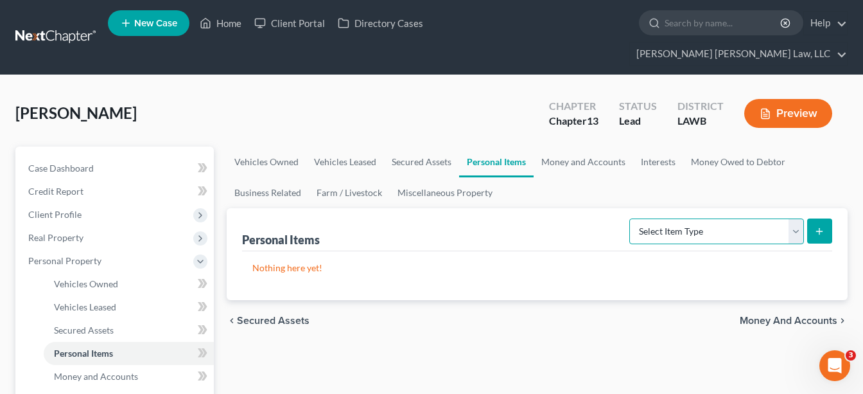
click at [707, 218] on select "Select Item Type Clothing (A/B: 11) Collectibles Of Value (A/B: 8) Electronics …" at bounding box center [716, 231] width 175 height 26
select select "clothing"
click at [631, 218] on select "Select Item Type Clothing (A/B: 11) Collectibles Of Value (A/B: 8) Electronics …" at bounding box center [716, 231] width 175 height 26
click at [825, 226] on icon "submit" at bounding box center [819, 231] width 10 height 10
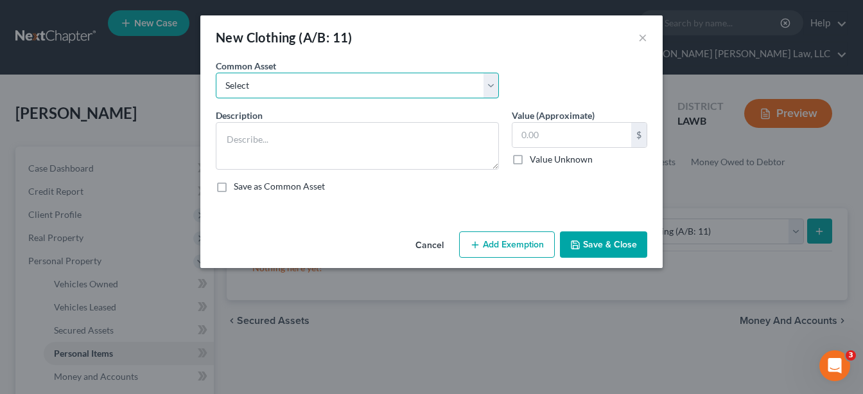
click at [412, 87] on select "Select Clothes Clothes" at bounding box center [357, 86] width 283 height 26
select select "0"
click at [216, 73] on select "Select Clothes Clothes" at bounding box center [357, 86] width 283 height 26
type textarea "Clothes"
type input "300.00"
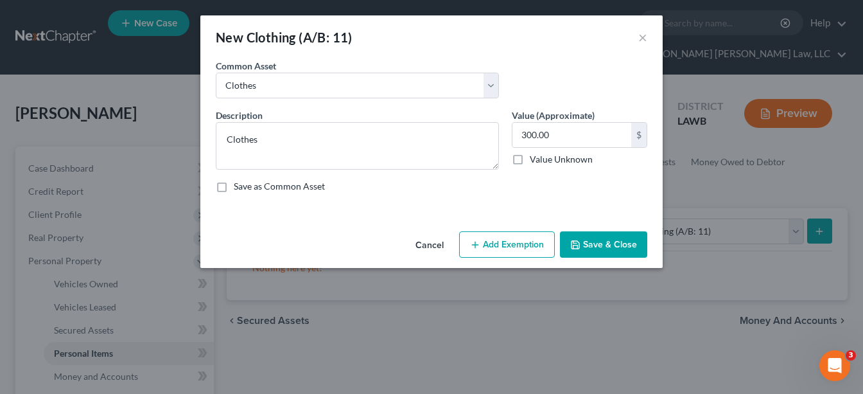
click at [497, 245] on button "Add Exemption" at bounding box center [507, 244] width 96 height 27
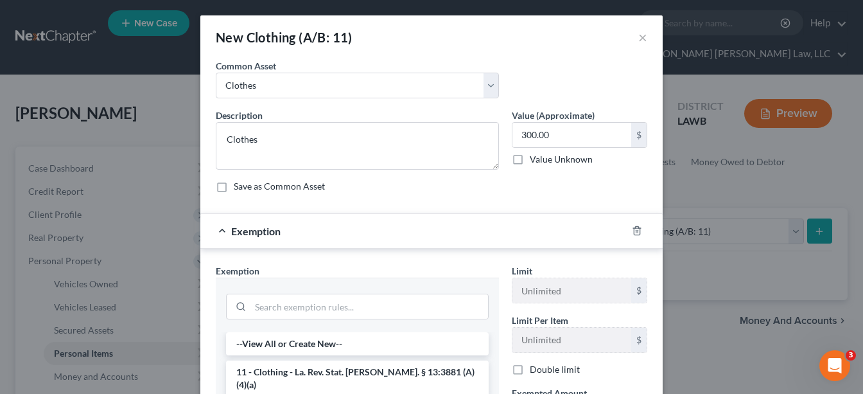
drag, startPoint x: 333, startPoint y: 367, endPoint x: 502, endPoint y: 371, distance: 168.3
click at [333, 367] on li "11 - Clothing - La. Rev. Stat. [PERSON_NAME]. § 13:3881 (A)(4)(a)" at bounding box center [357, 378] width 263 height 36
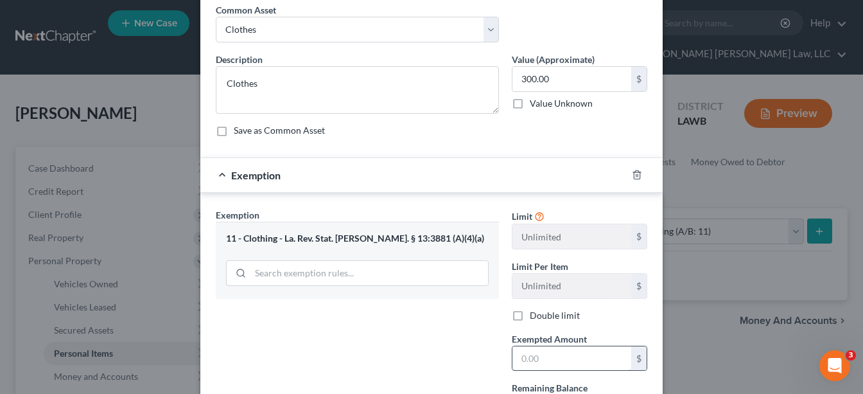
scroll to position [62, 0]
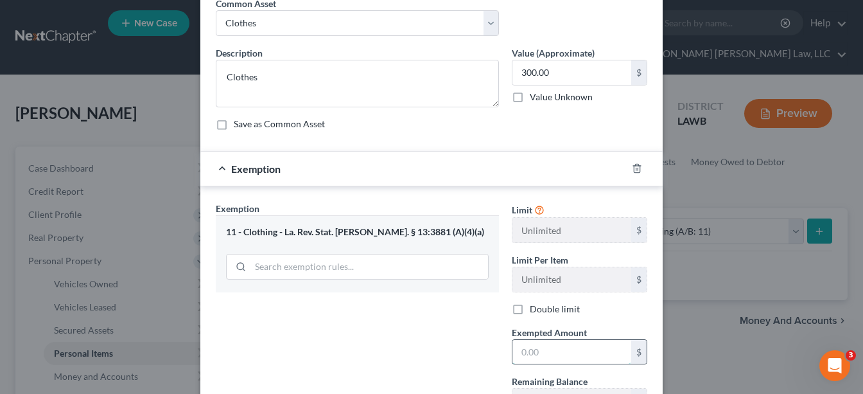
click at [543, 340] on input "text" at bounding box center [571, 352] width 119 height 24
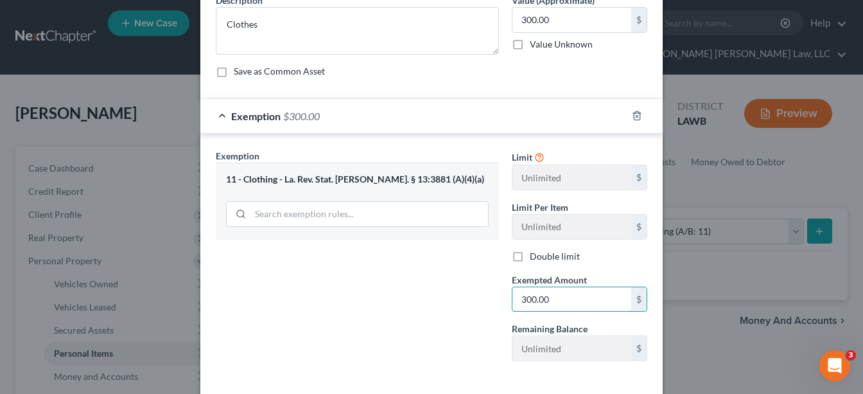
scroll to position [174, 0]
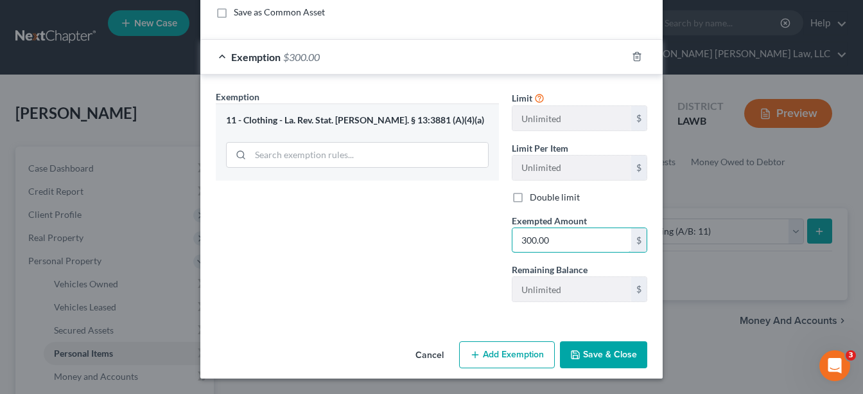
type input "300.00"
click at [583, 357] on button "Save & Close" at bounding box center [603, 354] width 87 height 27
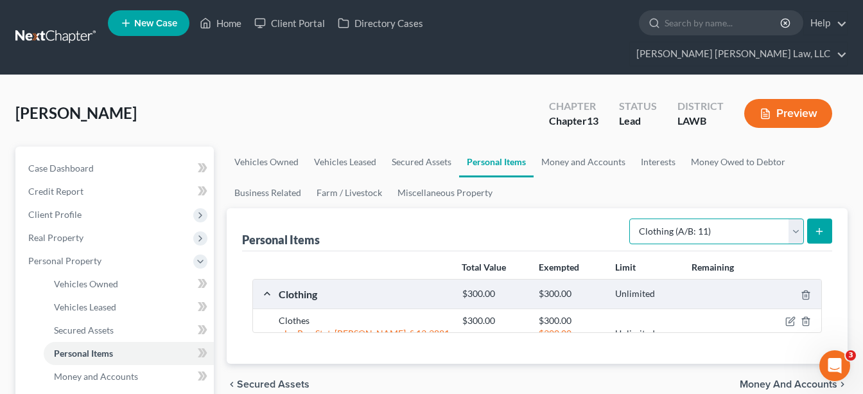
click at [749, 218] on select "Select Item Type Clothing (A/B: 11) Collectibles Of Value (A/B: 8) Electronics …" at bounding box center [716, 231] width 175 height 26
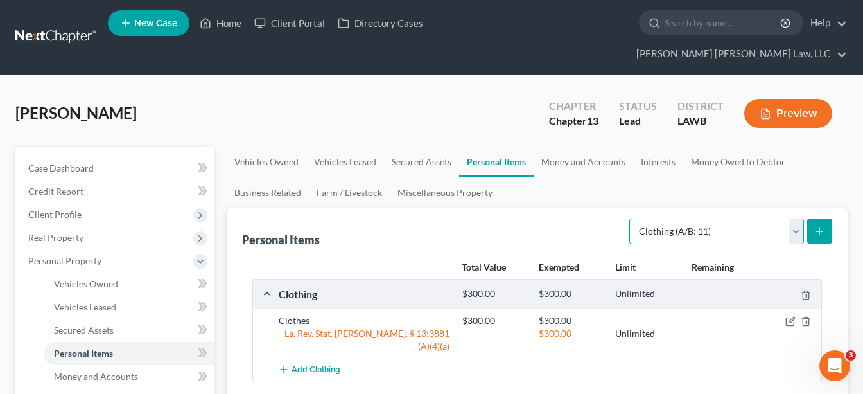
select select "household_goods"
click at [631, 218] on select "Select Item Type Clothing (A/B: 11) Collectibles Of Value (A/B: 8) Electronics …" at bounding box center [716, 231] width 175 height 26
click at [820, 226] on icon "submit" at bounding box center [819, 231] width 10 height 10
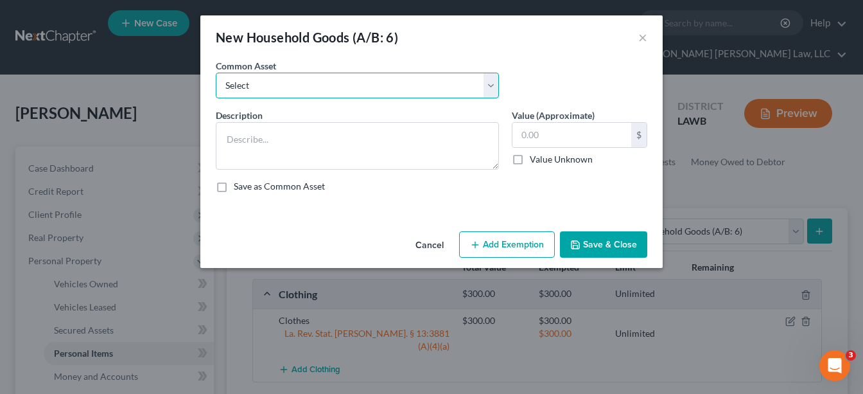
click at [331, 76] on select "Select Furniture Movables 2002 Chevy Tahoe 231,000 miles Movables Movables Mova…" at bounding box center [357, 86] width 283 height 26
select select "0"
click at [216, 73] on select "Select Furniture Movables 2002 Chevy Tahoe 231,000 miles Movables Movables Mova…" at bounding box center [357, 86] width 283 height 26
type textarea "Furniture"
type input "1,200.00"
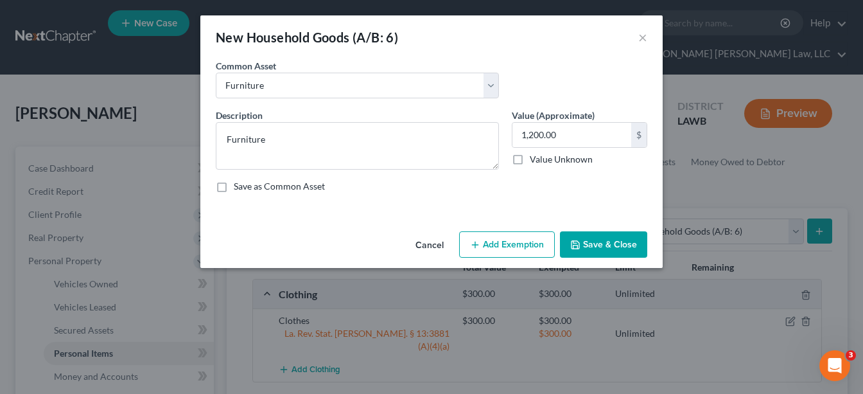
click at [513, 256] on button "Add Exemption" at bounding box center [507, 244] width 96 height 27
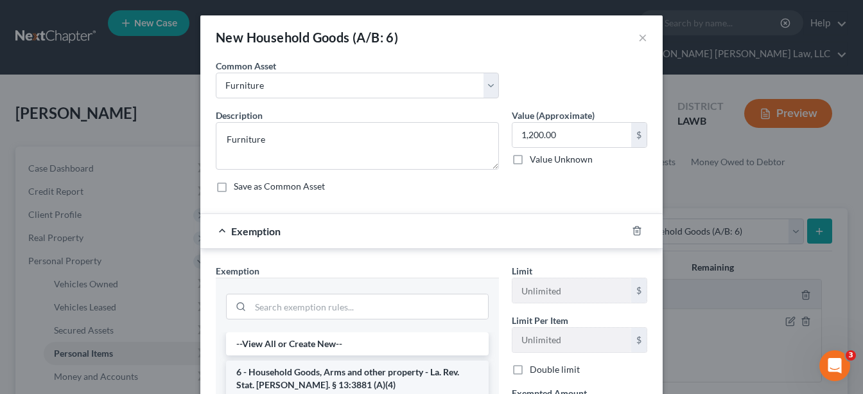
click at [313, 365] on li "6 - Household Goods, Arms and other property - La. Rev. Stat. [PERSON_NAME]. § …" at bounding box center [357, 378] width 263 height 36
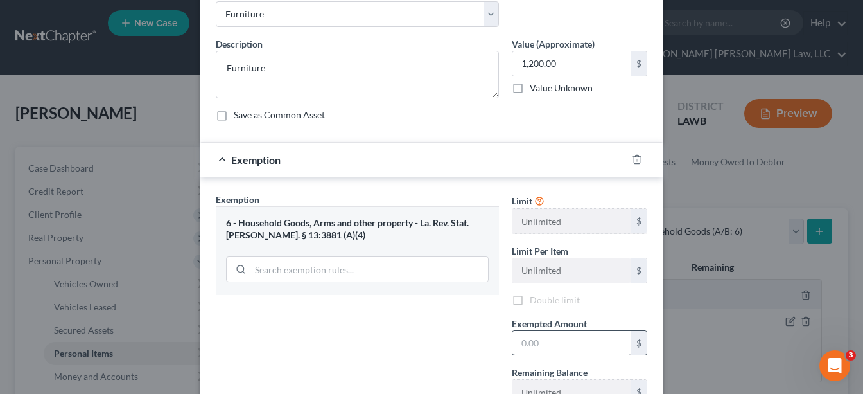
scroll to position [105, 0]
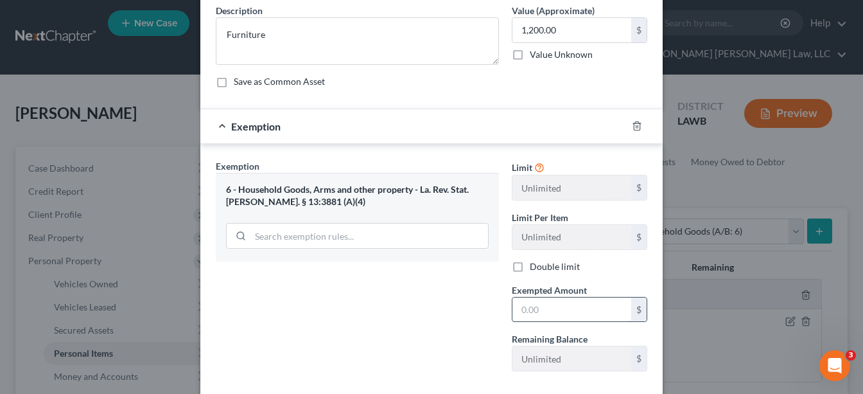
click at [541, 311] on input "text" at bounding box center [571, 309] width 119 height 24
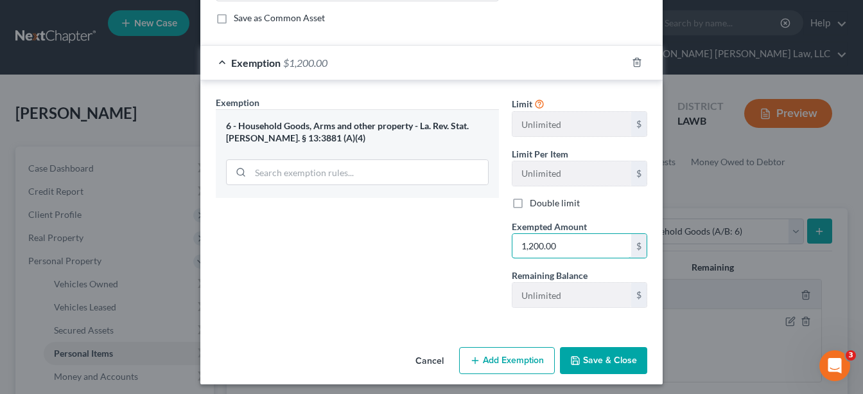
scroll to position [174, 0]
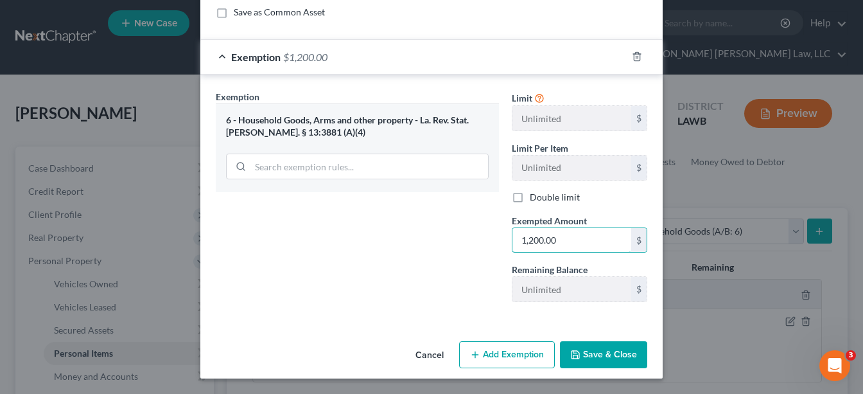
type input "1,200.00"
click at [625, 361] on button "Save & Close" at bounding box center [603, 354] width 87 height 27
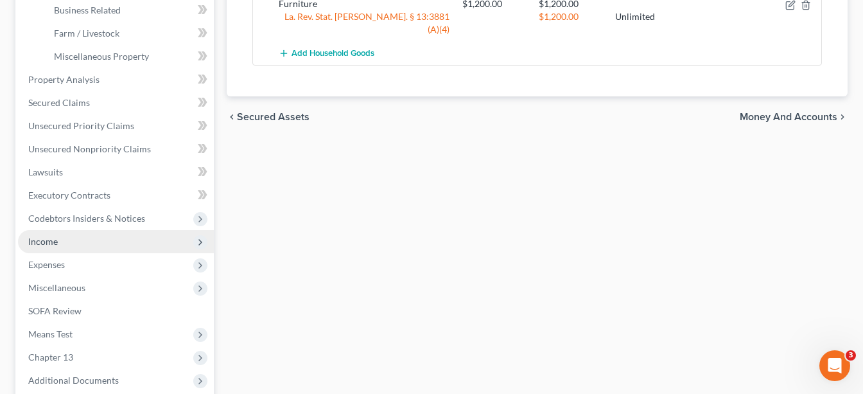
click at [78, 230] on span "Income" at bounding box center [116, 241] width 196 height 23
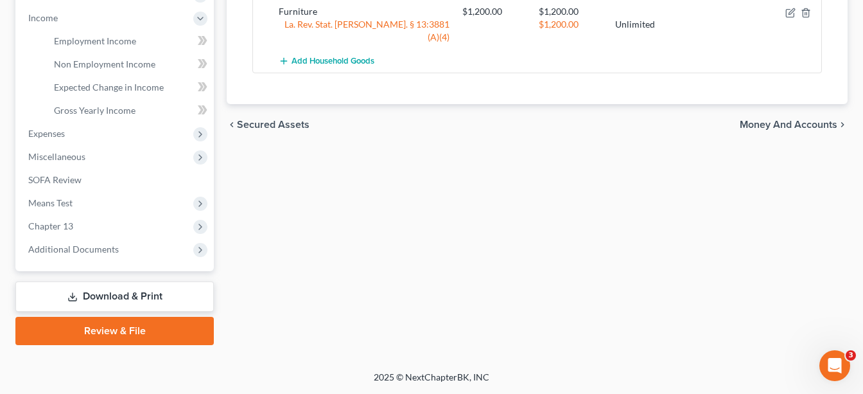
scroll to position [405, 0]
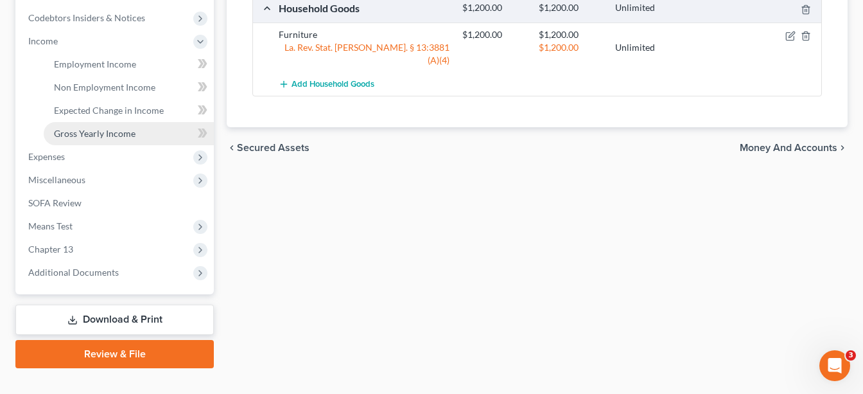
click at [98, 128] on span "Gross Yearly Income" at bounding box center [95, 133] width 82 height 11
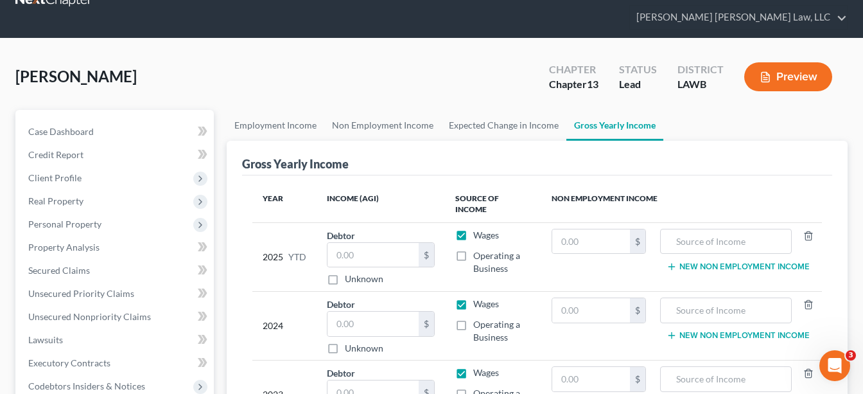
scroll to position [41, 0]
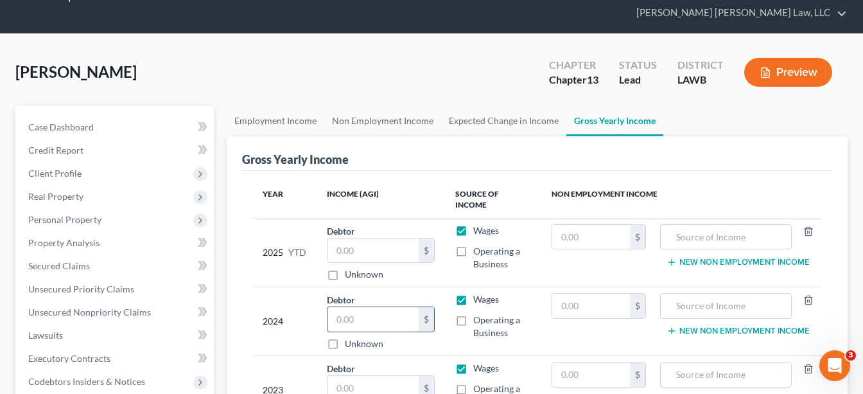
click at [378, 307] on input "text" at bounding box center [372, 319] width 91 height 24
type input "16,479.00"
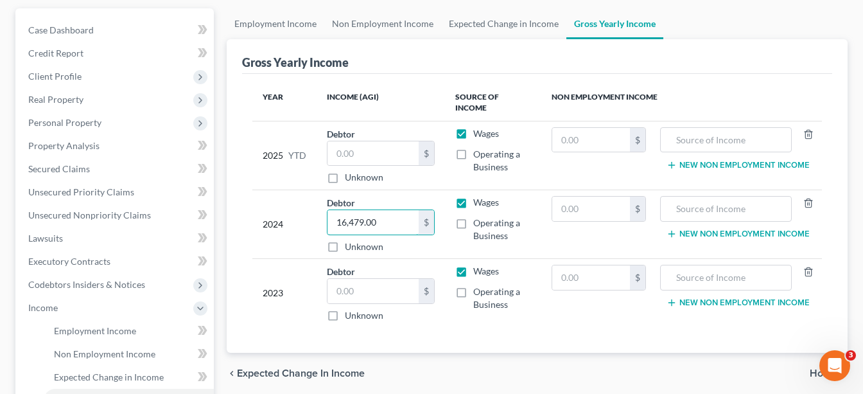
scroll to position [141, 0]
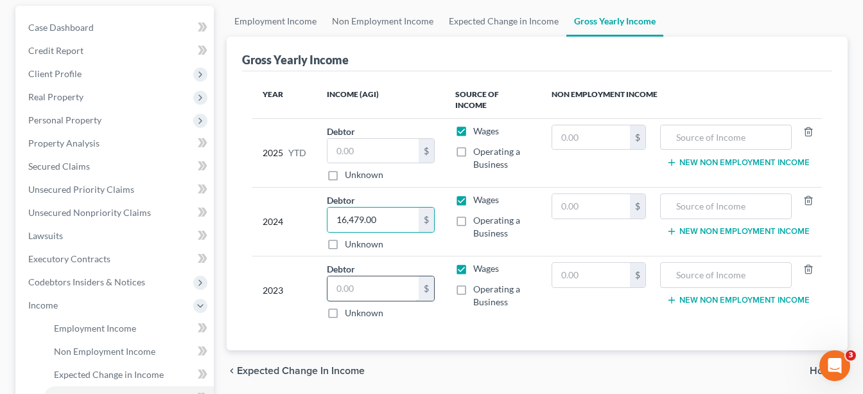
click at [369, 276] on input "text" at bounding box center [372, 288] width 91 height 24
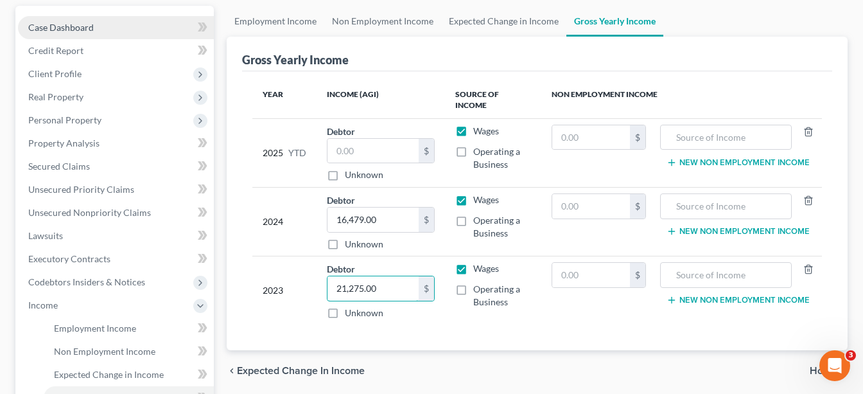
type input "21,275.00"
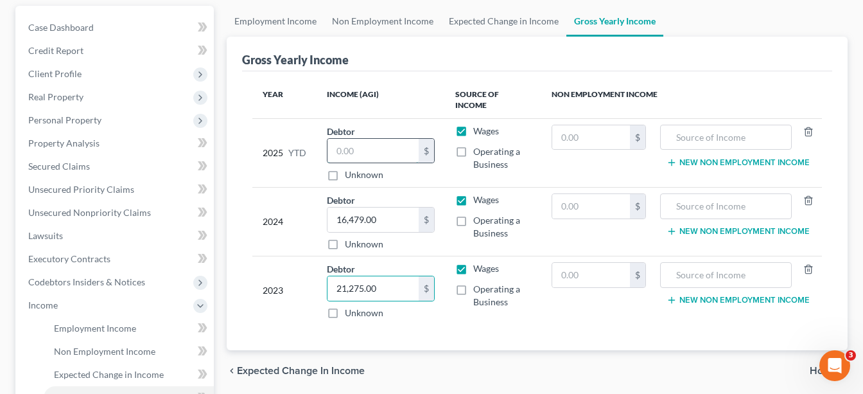
click at [384, 139] on input "text" at bounding box center [372, 151] width 91 height 24
click at [373, 139] on input "text" at bounding box center [372, 151] width 91 height 24
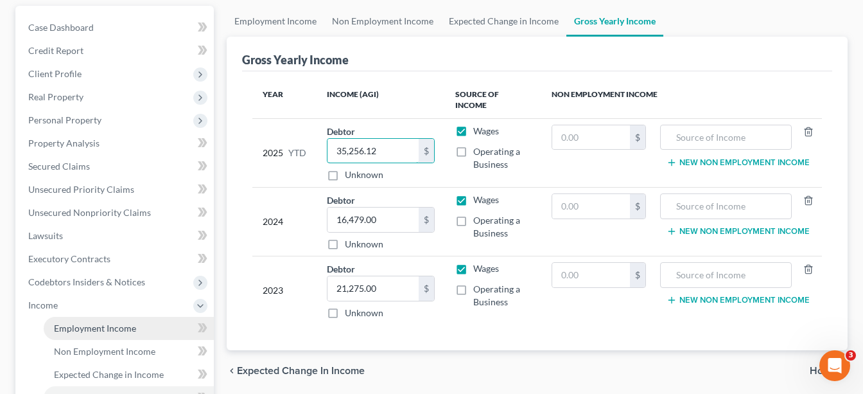
type input "35,256.12"
click at [84, 322] on span "Employment Income" at bounding box center [95, 327] width 82 height 11
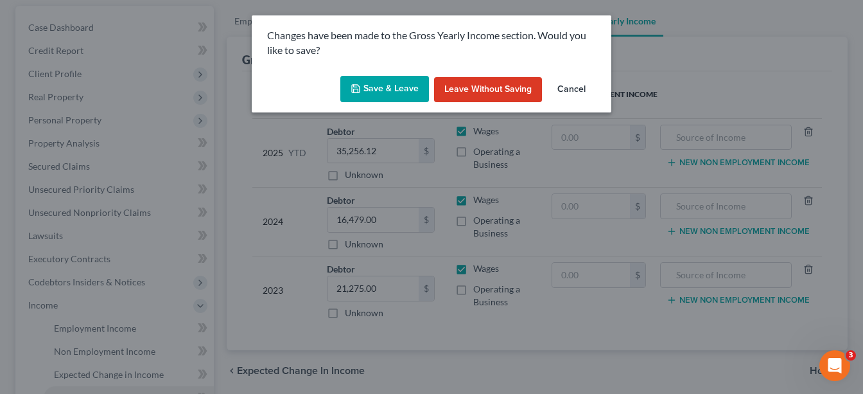
click at [385, 91] on button "Save & Leave" at bounding box center [384, 89] width 89 height 27
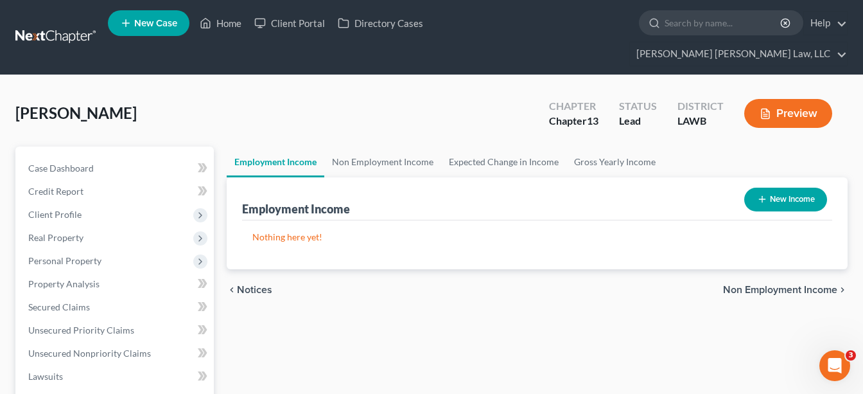
click at [752, 188] on button "New Income" at bounding box center [785, 200] width 83 height 24
select select "0"
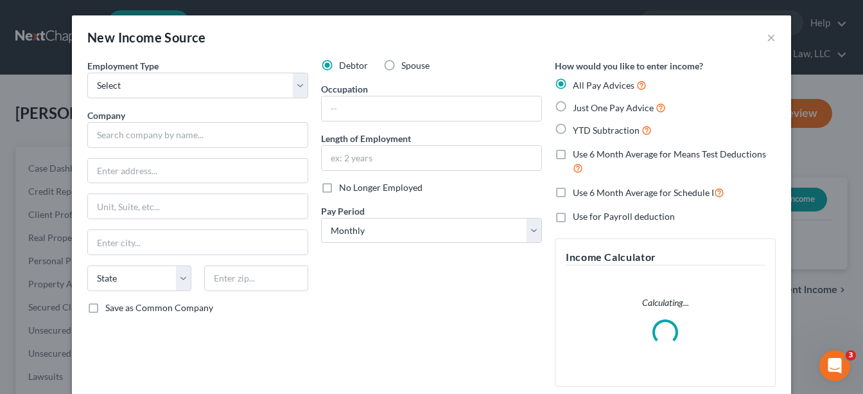
click at [573, 110] on label "Just One Pay Advice" at bounding box center [619, 107] width 93 height 15
click at [578, 109] on input "Just One Pay Advice" at bounding box center [582, 104] width 8 height 8
radio input "true"
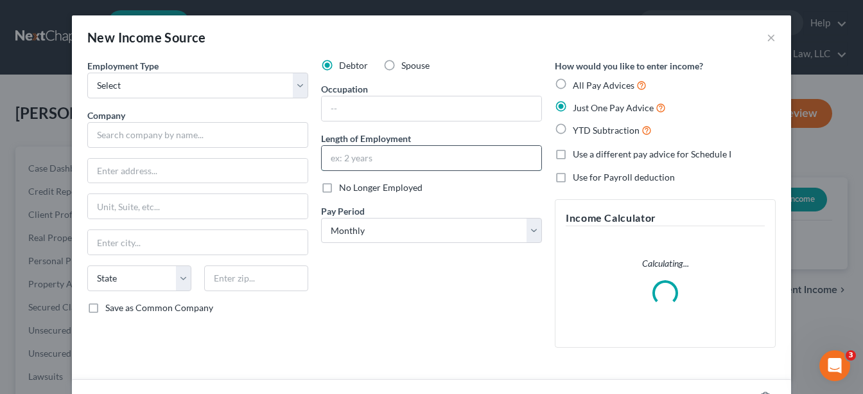
click at [366, 154] on input "text" at bounding box center [432, 158] width 220 height 24
type input "3 years"
drag, startPoint x: 385, startPoint y: 220, endPoint x: 383, endPoint y: 232, distance: 11.7
click at [384, 220] on select "Select Monthly Twice Monthly Every Other Week Weekly" at bounding box center [431, 231] width 221 height 26
select select "2"
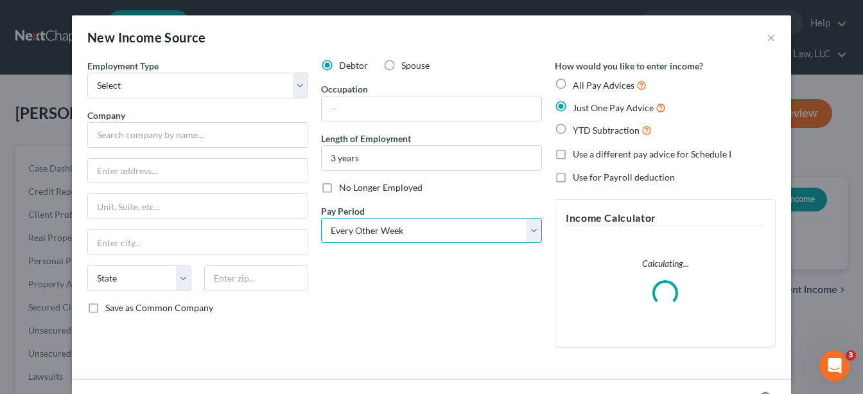
click at [321, 218] on select "Select Monthly Twice Monthly Every Other Week Weekly" at bounding box center [431, 231] width 221 height 26
click at [255, 92] on select "Select Full or Part Time Employment Self Employment" at bounding box center [197, 86] width 221 height 26
select select "0"
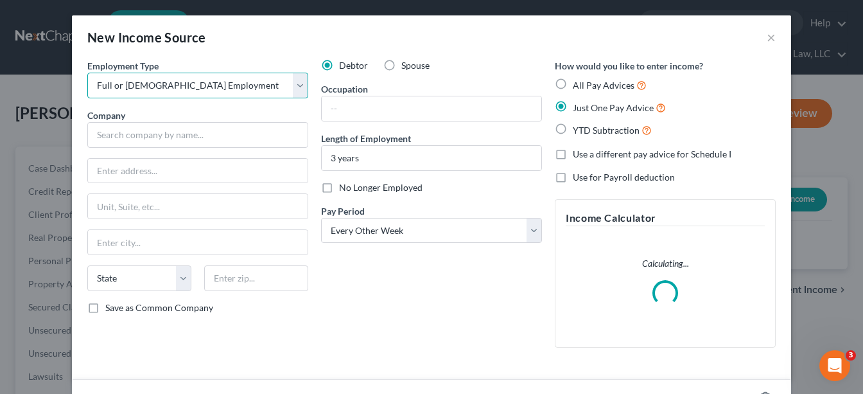
click at [87, 73] on select "Select Full or Part Time Employment Self Employment" at bounding box center [197, 86] width 221 height 26
click at [175, 141] on input "text" at bounding box center [197, 135] width 221 height 26
type input "s"
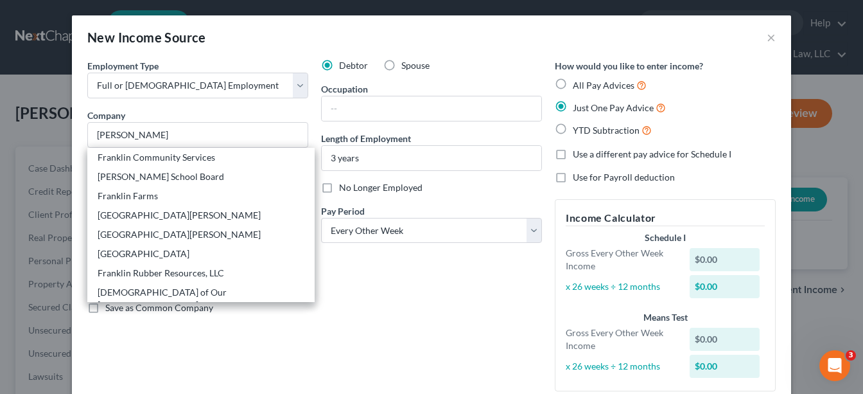
click at [178, 297] on div "Franciscan Missionaries of Our Lady Health System" at bounding box center [201, 299] width 207 height 26
type input "Franciscan Missionaries of Our Lady Health System"
type input "4200 Essen Lane"
type input "Baton Rouge"
select select "19"
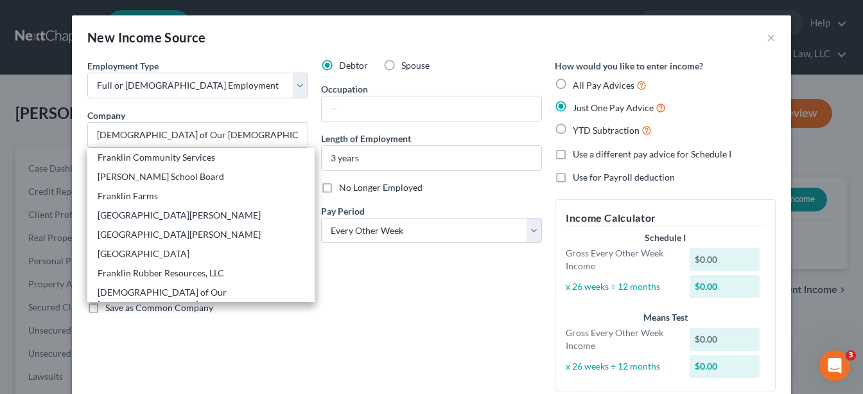
type input "70809"
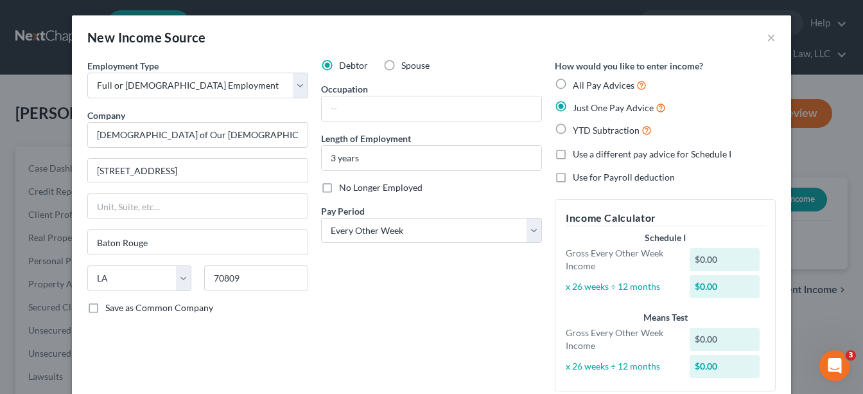
click at [333, 335] on div "Debtor Spouse Occupation Length of Employment 3 years No Longer Employed Pay Pe…" at bounding box center [432, 230] width 234 height 342
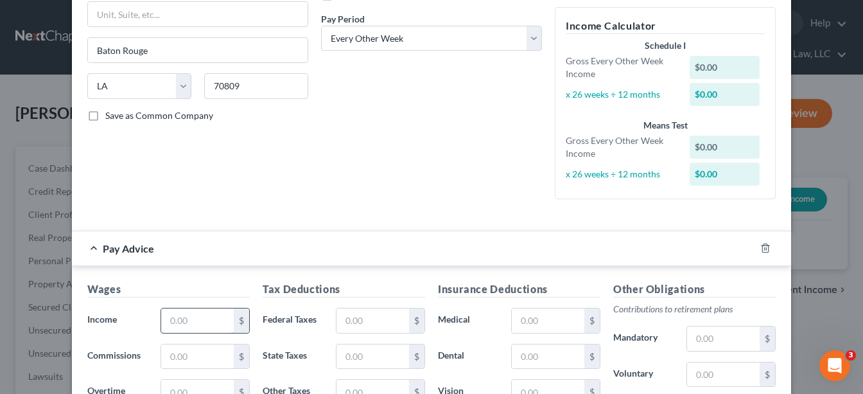
scroll to position [207, 0]
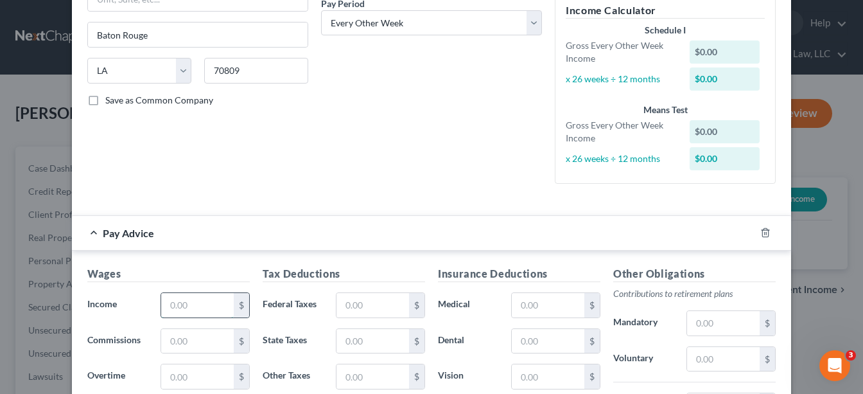
click at [182, 304] on input "text" at bounding box center [197, 305] width 73 height 24
type input "1,770.34"
click at [389, 304] on input "text" at bounding box center [372, 305] width 73 height 24
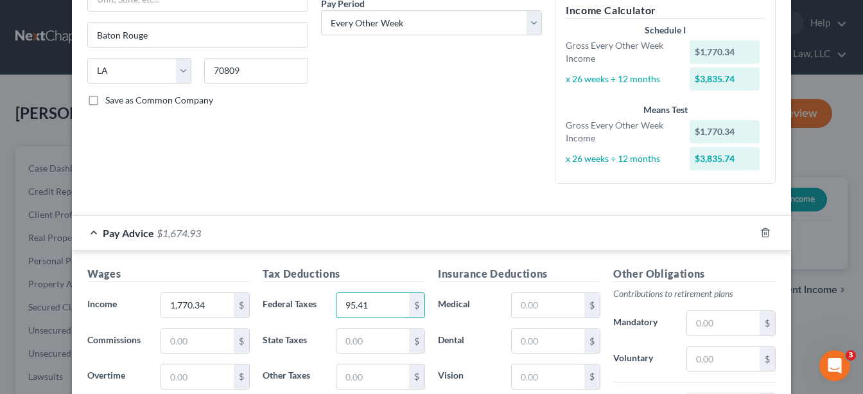
type input "95.41"
type input "49.53"
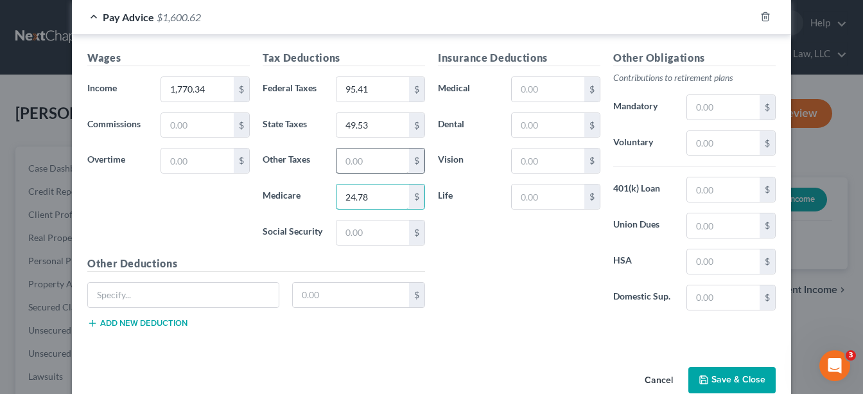
type input "24.78"
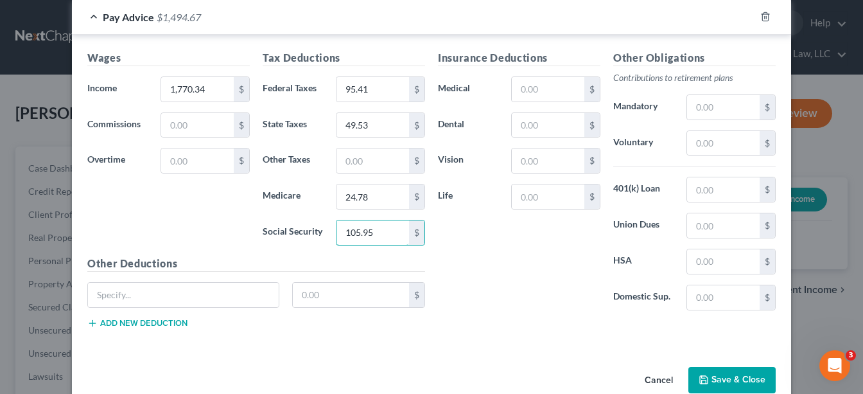
type input "105.95"
click at [718, 112] on input "text" at bounding box center [723, 107] width 73 height 24
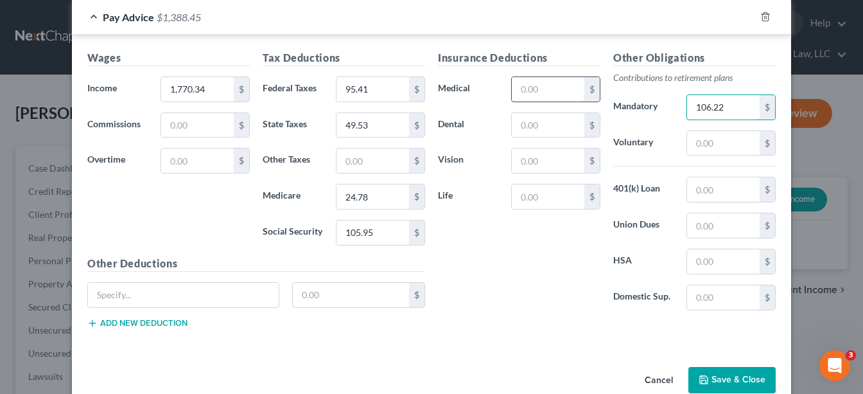
type input "106.22"
click at [552, 94] on input "text" at bounding box center [548, 89] width 73 height 24
click at [545, 121] on input "text" at bounding box center [548, 125] width 73 height 24
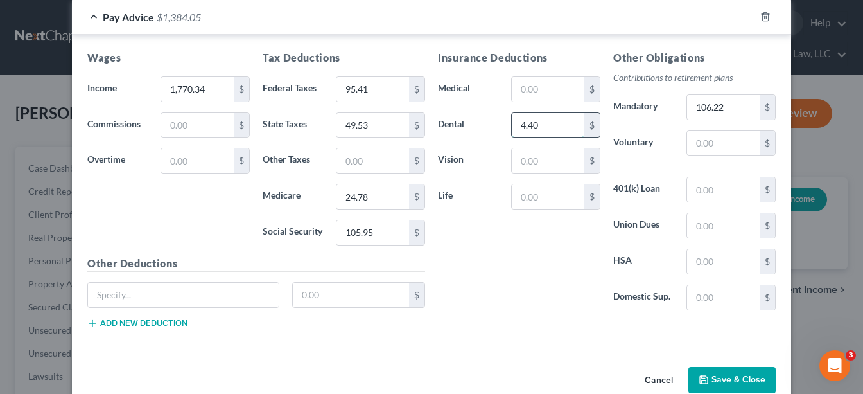
type input "4.40"
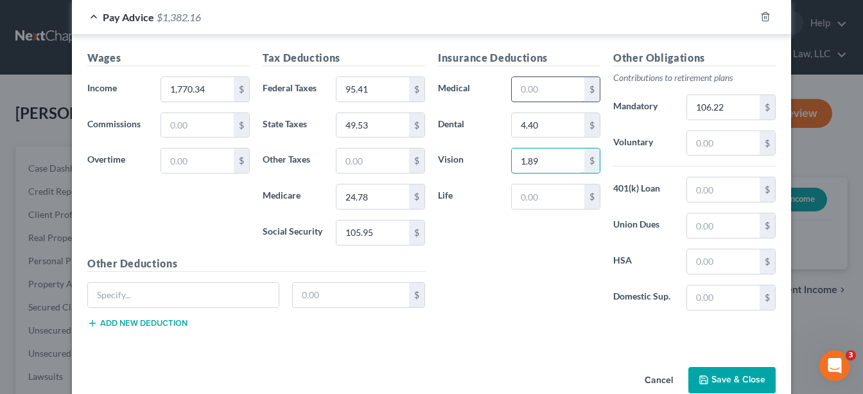
type input "1.89"
click at [536, 94] on input "text" at bounding box center [548, 89] width 73 height 24
type input "55.07"
click at [355, 157] on input "text" at bounding box center [372, 160] width 73 height 24
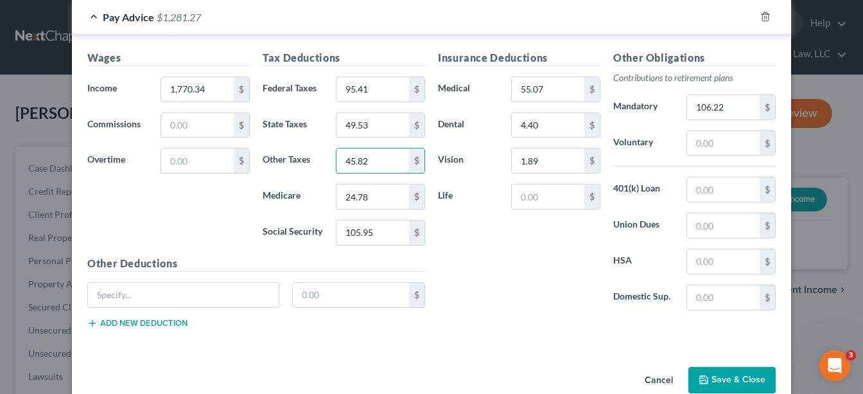
type input "45.82"
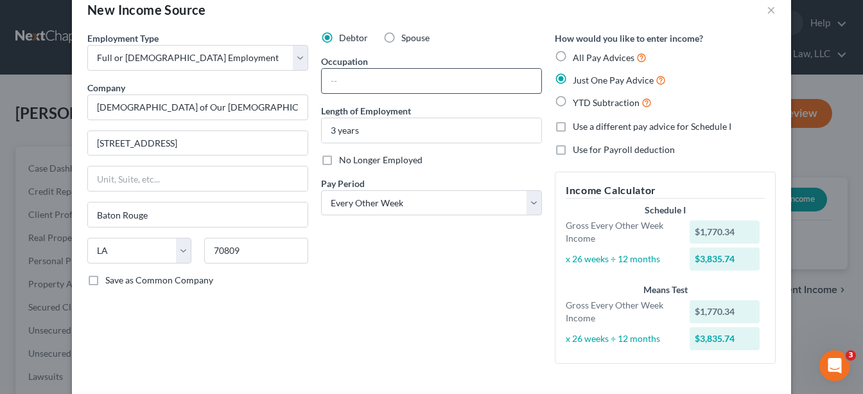
scroll to position [6, 0]
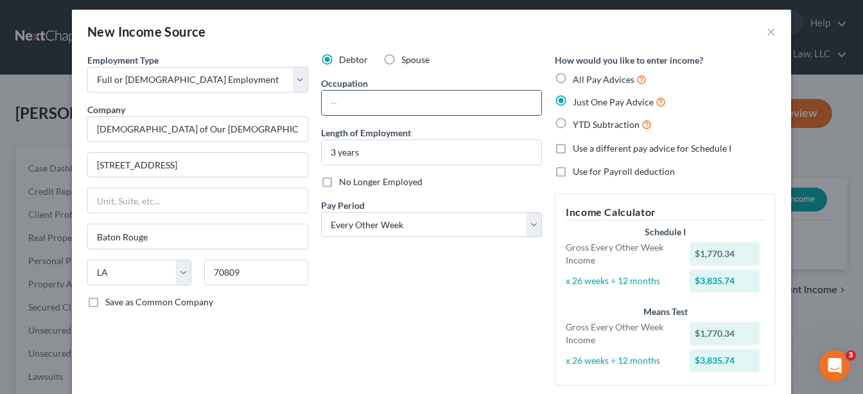
click at [356, 94] on input "text" at bounding box center [432, 103] width 220 height 24
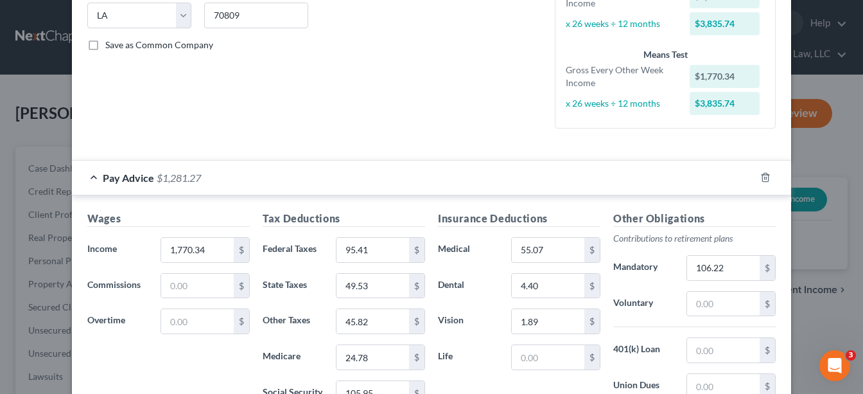
scroll to position [448, 0]
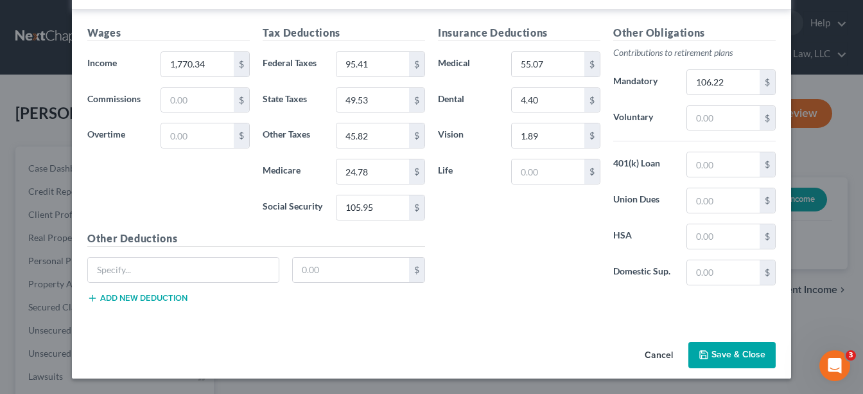
type input "CNA"
click at [716, 358] on button "Save & Close" at bounding box center [731, 355] width 87 height 27
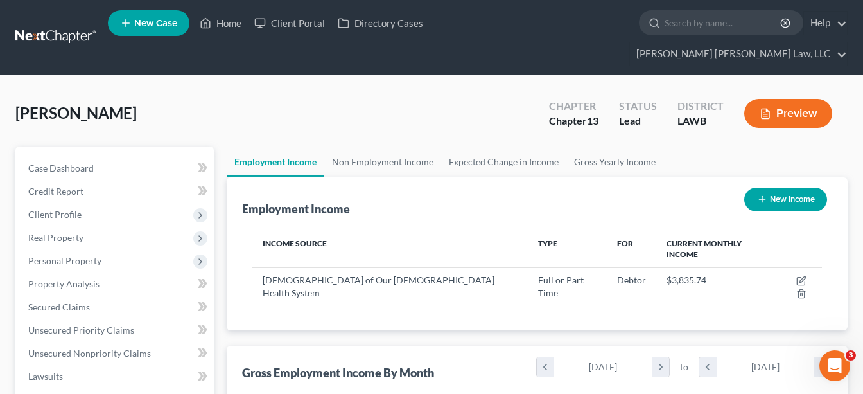
scroll to position [231, 347]
click at [98, 203] on span "Client Profile" at bounding box center [116, 214] width 196 height 23
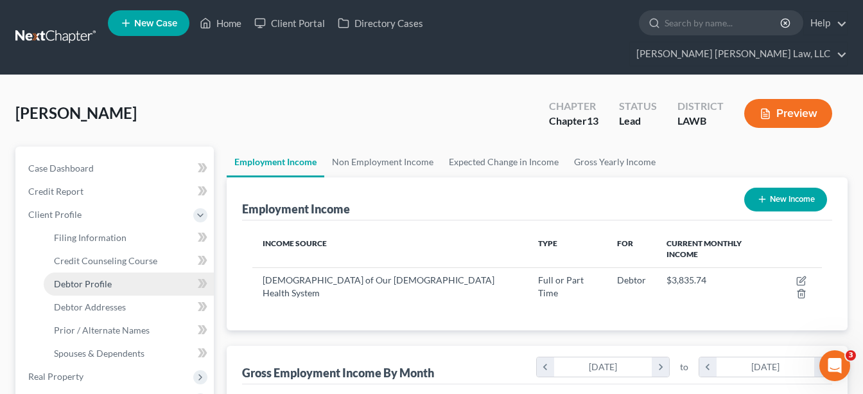
click at [80, 272] on link "Debtor Profile" at bounding box center [129, 283] width 170 height 23
select select "0"
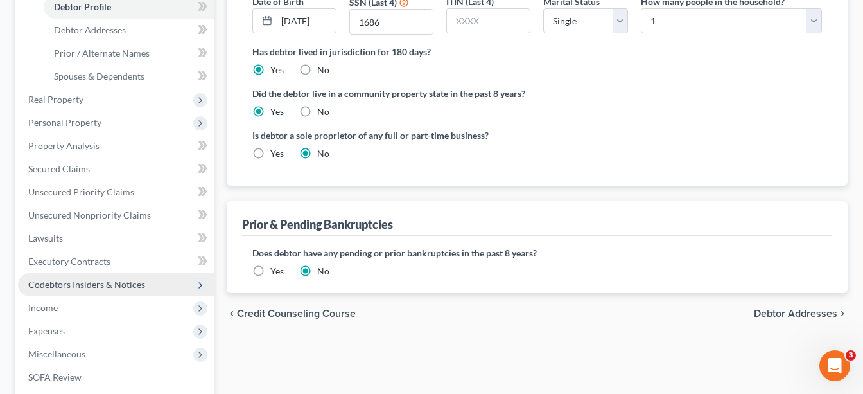
scroll to position [283, 0]
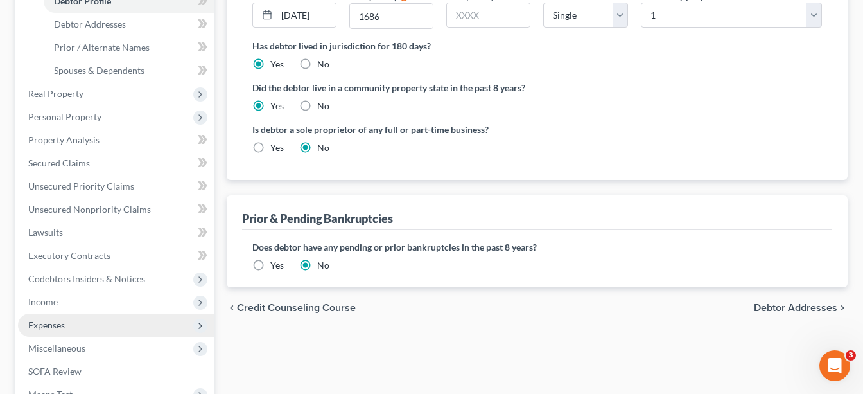
click at [84, 313] on span "Expenses" at bounding box center [116, 324] width 196 height 23
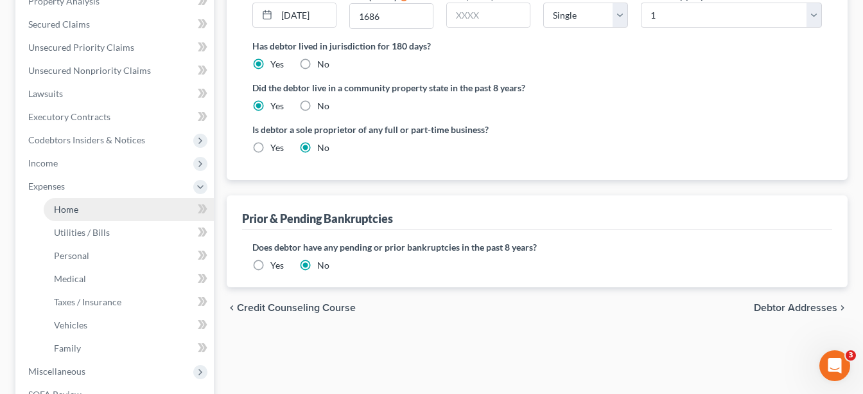
click at [88, 198] on link "Home" at bounding box center [129, 209] width 170 height 23
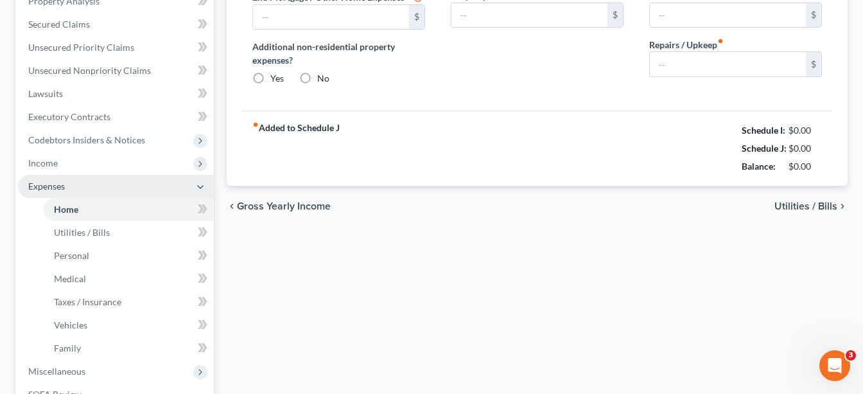
scroll to position [197, 0]
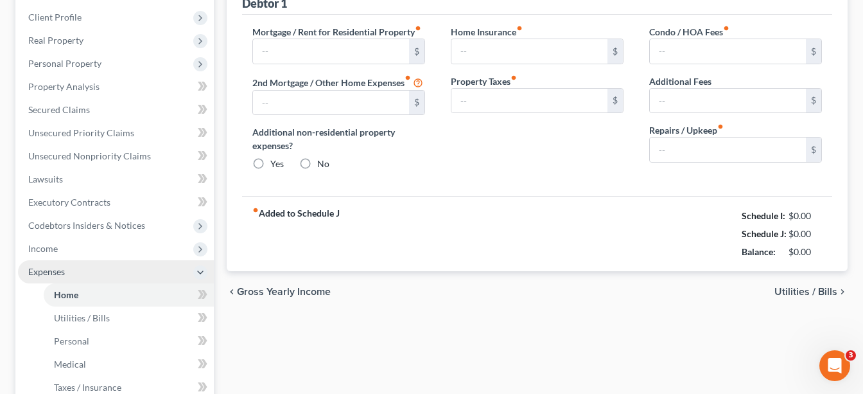
type input "745.00"
type input "0.00"
radio input "true"
type input "0.00"
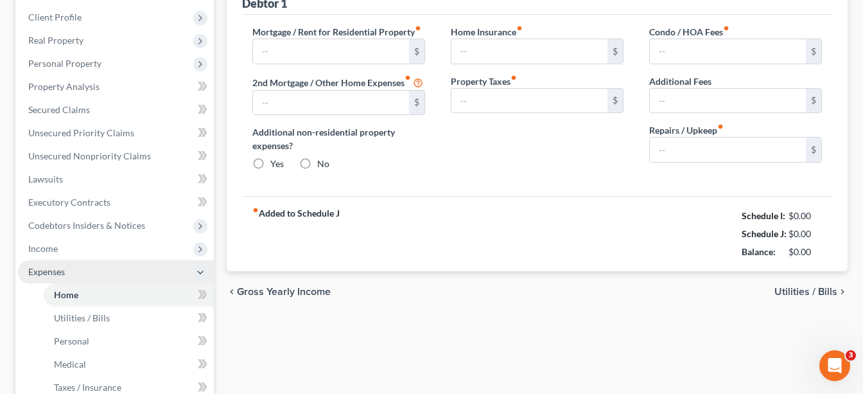
type input "0.00"
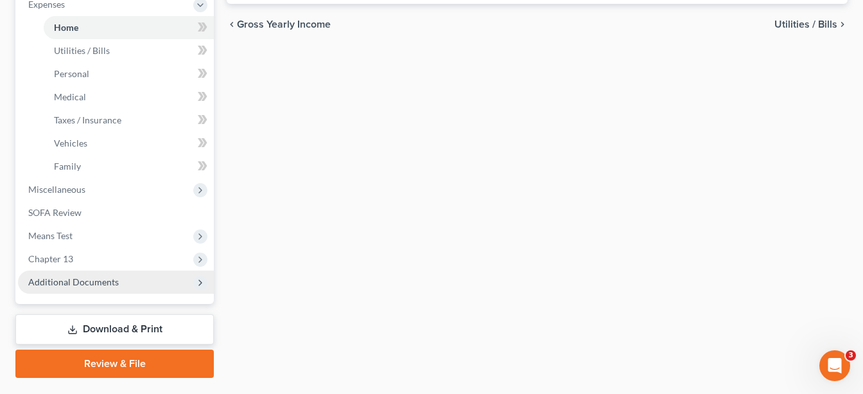
scroll to position [474, 0]
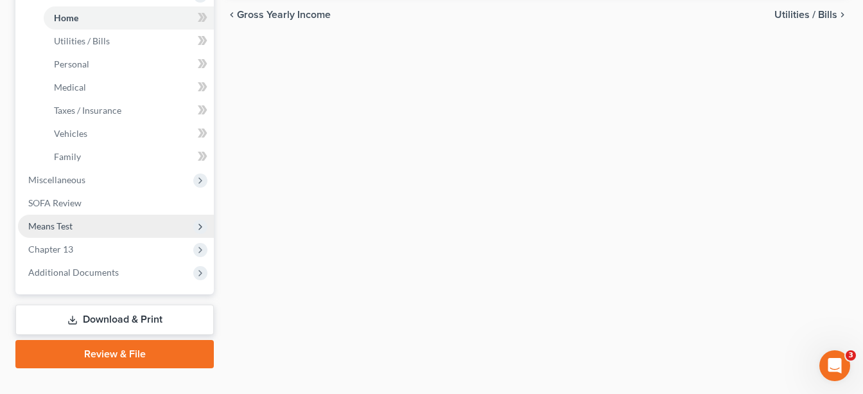
click at [84, 214] on span "Means Test" at bounding box center [116, 225] width 196 height 23
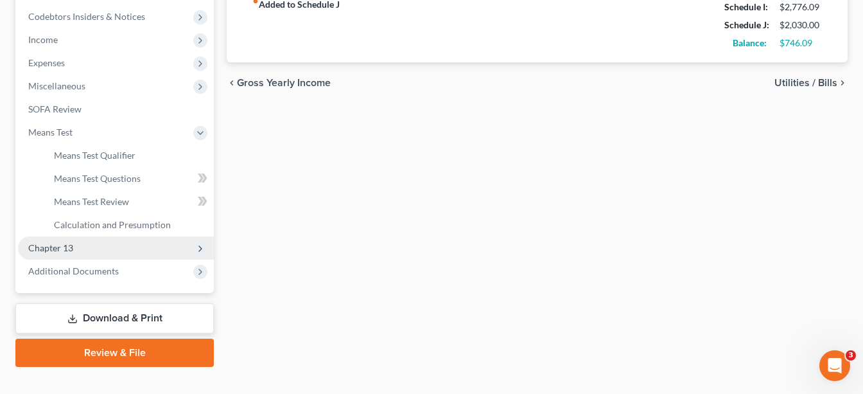
scroll to position [405, 0]
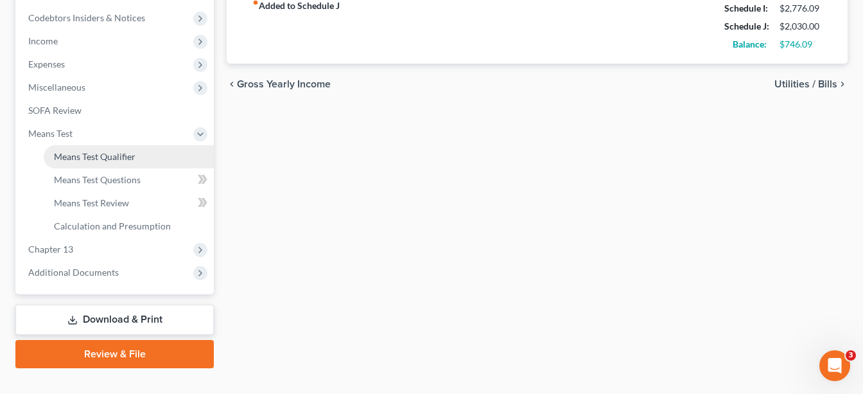
click at [116, 145] on link "Means Test Qualifier" at bounding box center [129, 156] width 170 height 23
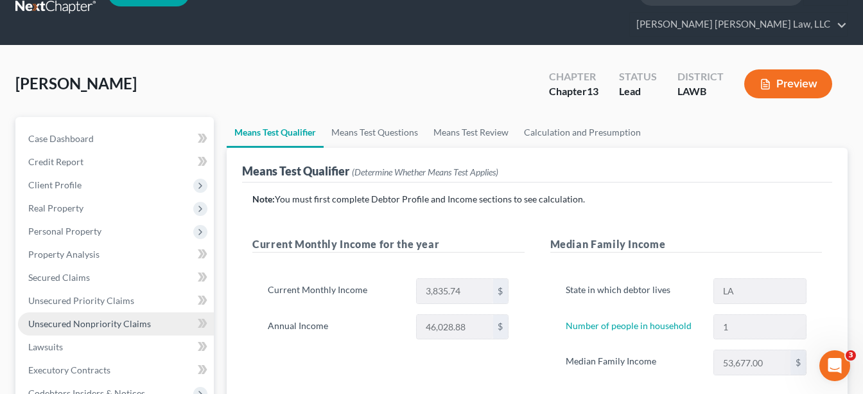
scroll to position [66, 0]
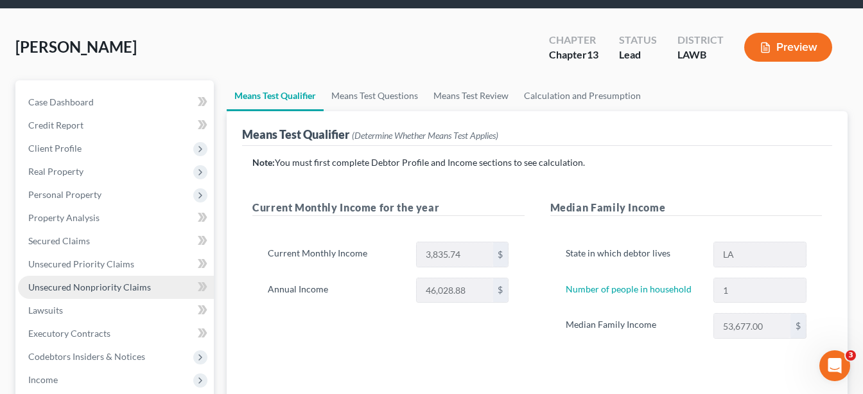
click at [119, 281] on span "Unsecured Nonpriority Claims" at bounding box center [89, 286] width 123 height 11
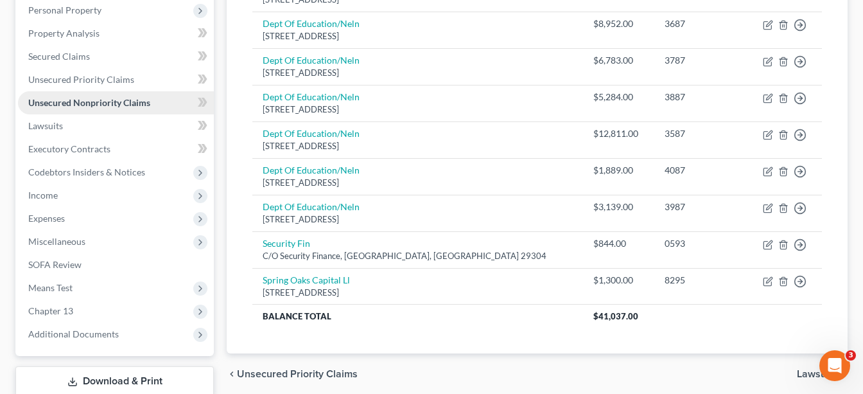
scroll to position [243, 0]
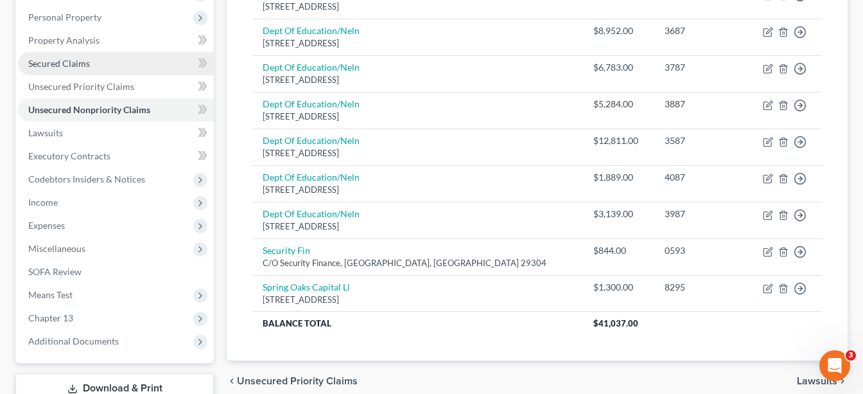
click at [85, 58] on span "Secured Claims" at bounding box center [59, 63] width 62 height 11
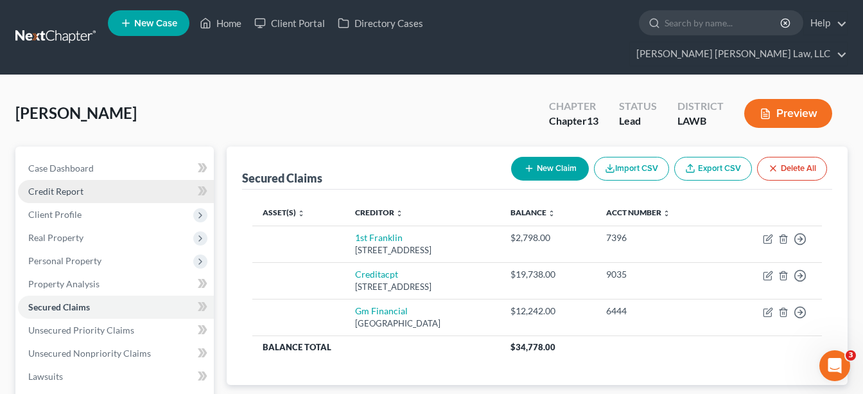
click at [67, 186] on span "Credit Report" at bounding box center [55, 191] width 55 height 11
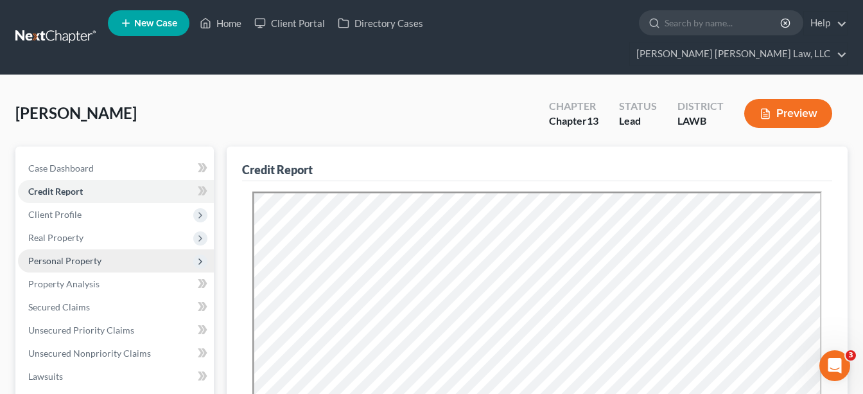
click at [66, 255] on span "Personal Property" at bounding box center [64, 260] width 73 height 11
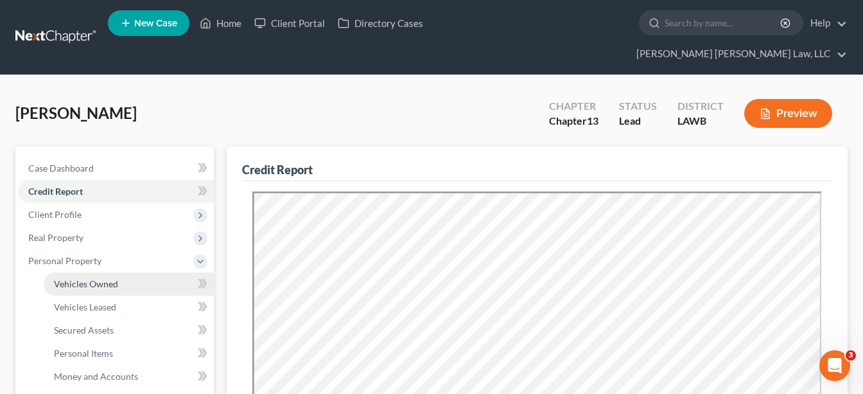
click at [85, 278] on span "Vehicles Owned" at bounding box center [86, 283] width 64 height 11
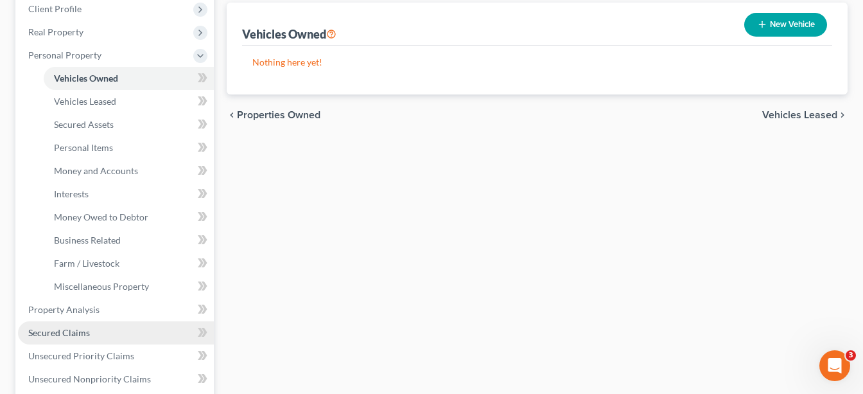
click at [86, 327] on span "Secured Claims" at bounding box center [59, 332] width 62 height 11
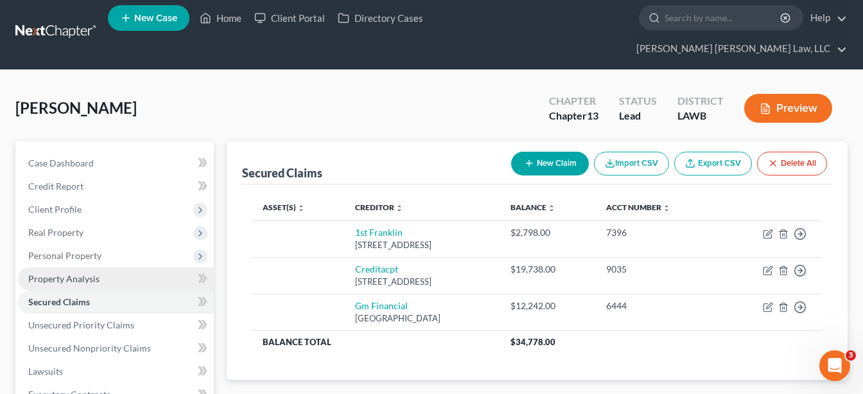
scroll to position [6, 0]
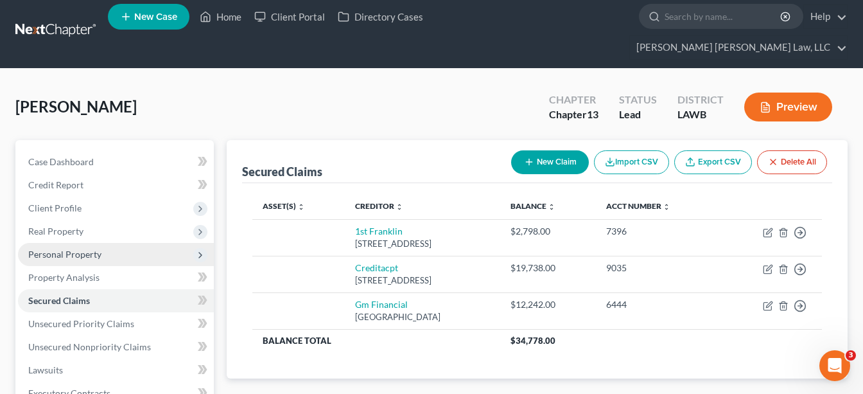
click at [83, 249] on span "Personal Property" at bounding box center [64, 254] width 73 height 11
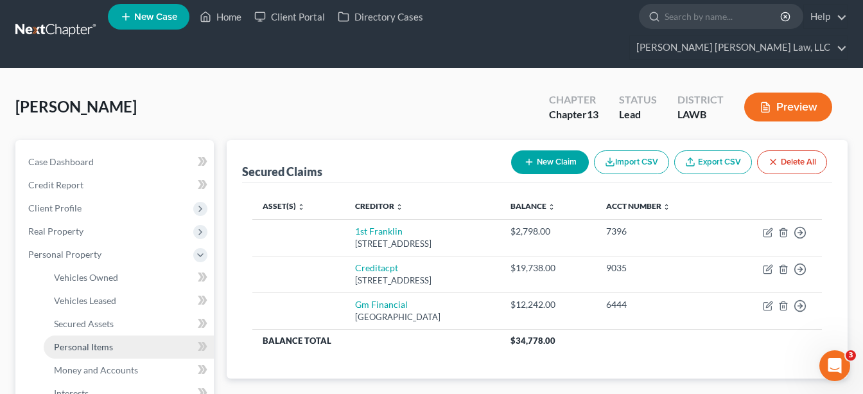
click at [86, 335] on link "Personal Items" at bounding box center [129, 346] width 170 height 23
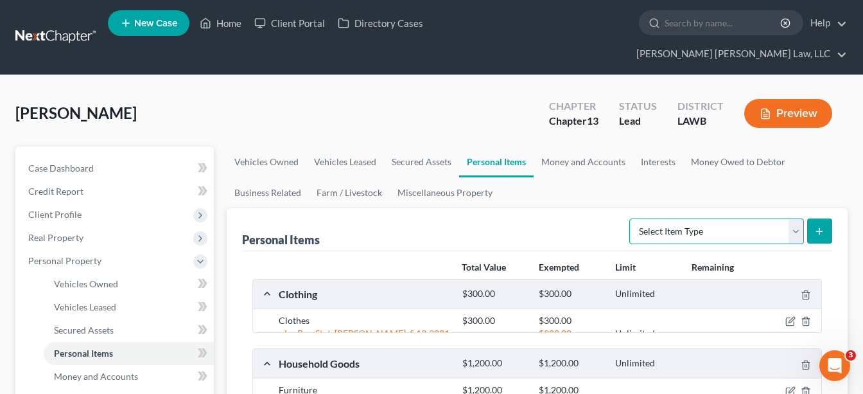
click at [713, 218] on select "Select Item Type Clothing (A/B: 11) Collectibles Of Value (A/B: 8) Electronics …" at bounding box center [716, 231] width 175 height 26
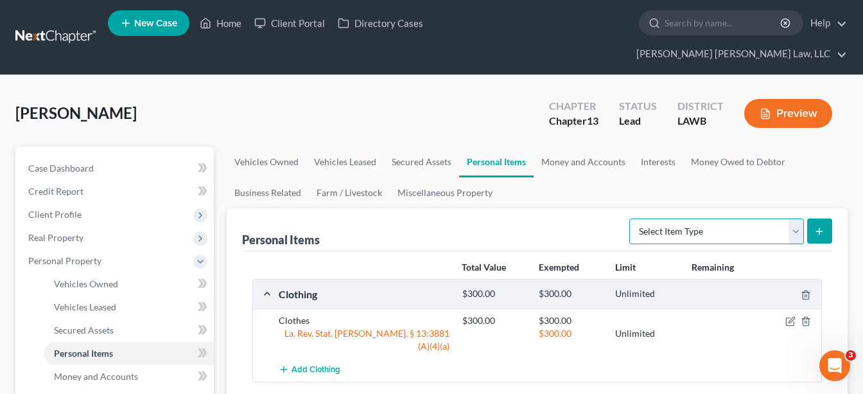
select select "household_goods"
click at [631, 218] on select "Select Item Type Clothing (A/B: 11) Collectibles Of Value (A/B: 8) Electronics …" at bounding box center [716, 231] width 175 height 26
click at [816, 226] on icon "submit" at bounding box center [819, 231] width 10 height 10
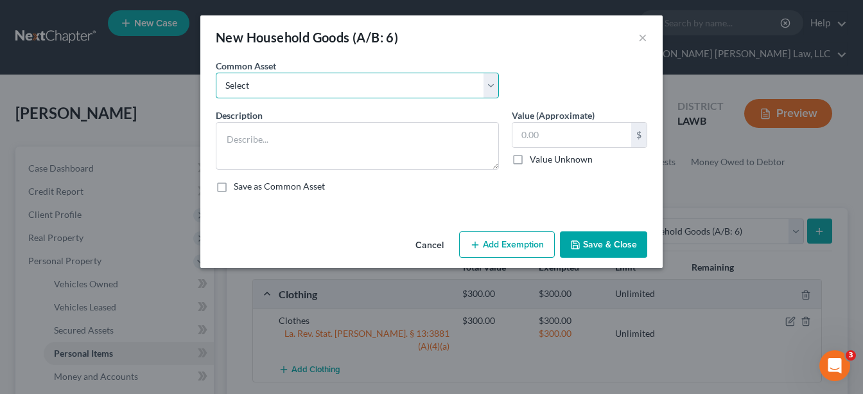
click at [336, 83] on select "Select Furniture Movables 2002 Chevy Tahoe 231,000 miles Movables Movables Mova…" at bounding box center [357, 86] width 283 height 26
select select "1"
click at [216, 73] on select "Select Furniture Movables 2002 Chevy Tahoe 231,000 miles Movables Movables Mova…" at bounding box center [357, 86] width 283 height 26
type textarea "Movables"
click at [547, 127] on input "3,600.00" at bounding box center [571, 135] width 119 height 24
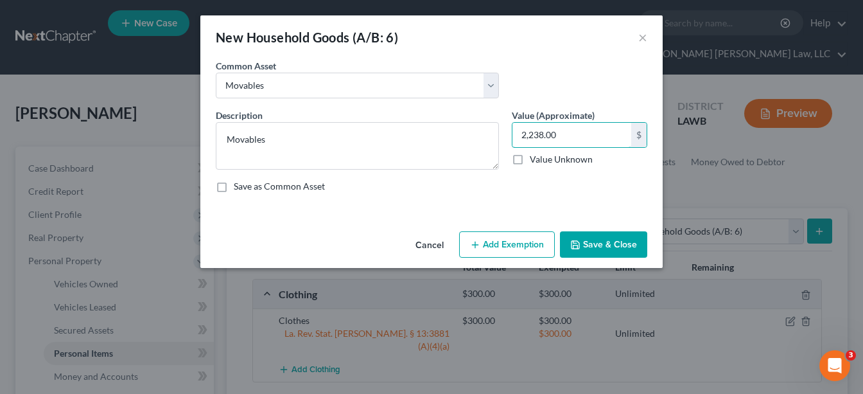
type input "2,238.00"
click at [610, 247] on button "Save & Close" at bounding box center [603, 244] width 87 height 27
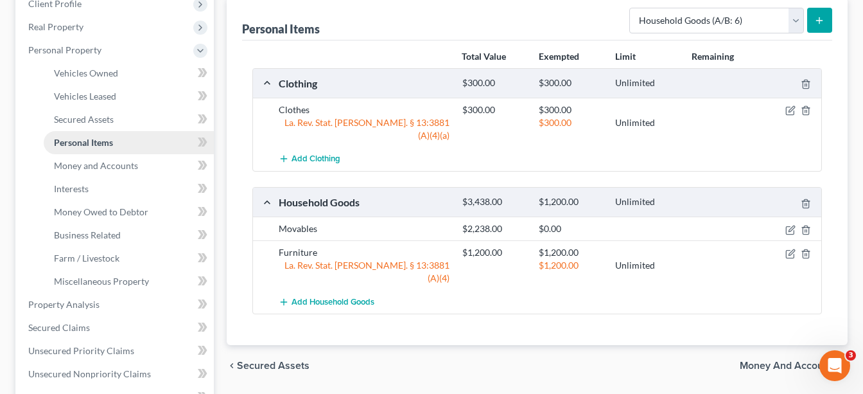
scroll to position [235, 0]
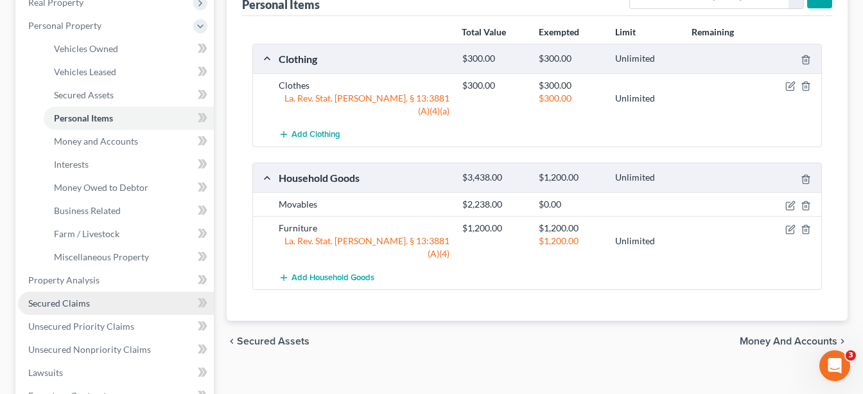
click at [85, 297] on span "Secured Claims" at bounding box center [59, 302] width 62 height 11
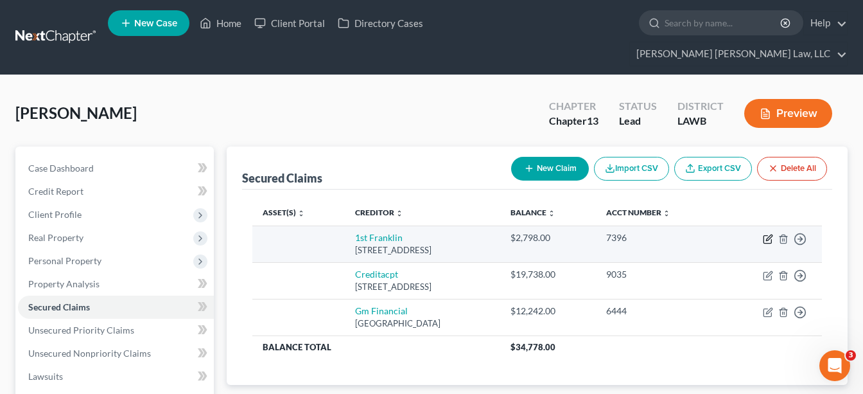
click at [767, 234] on icon "button" at bounding box center [769, 237] width 6 height 6
select select "19"
select select "0"
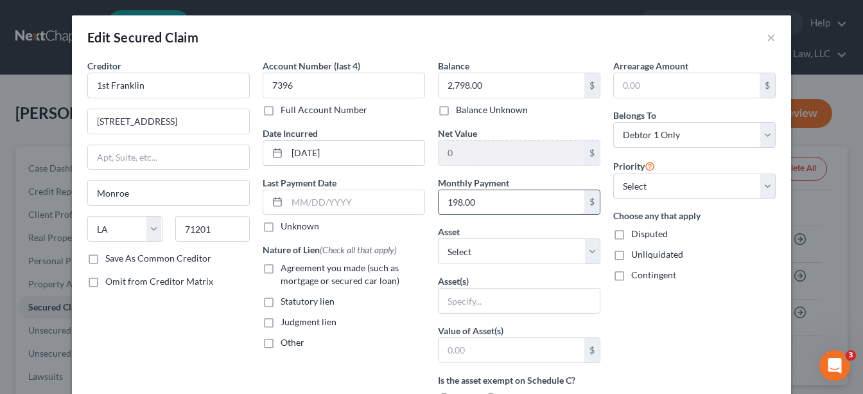
click at [486, 207] on input "198.00" at bounding box center [512, 202] width 146 height 24
click at [510, 259] on select "Select Other Multiple Assets Clothing - Clothes - $300.0 Household Goods - Mova…" at bounding box center [519, 251] width 162 height 26
select select "3"
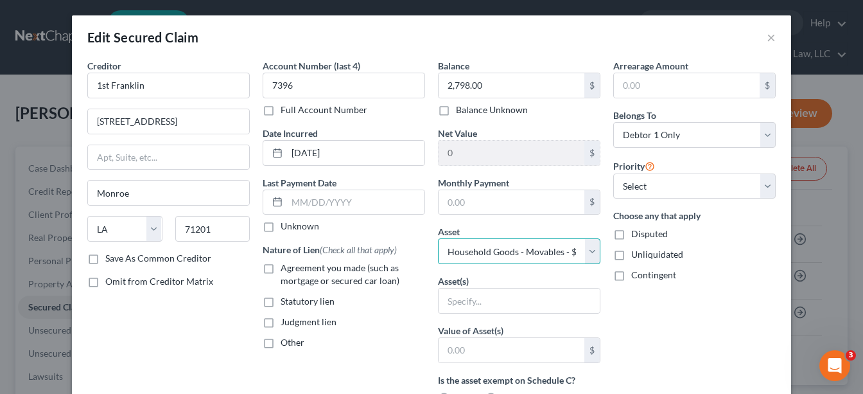
click at [438, 238] on select "Select Other Multiple Assets Clothing - Clothes - $300.0 Household Goods - Mova…" at bounding box center [519, 251] width 162 height 26
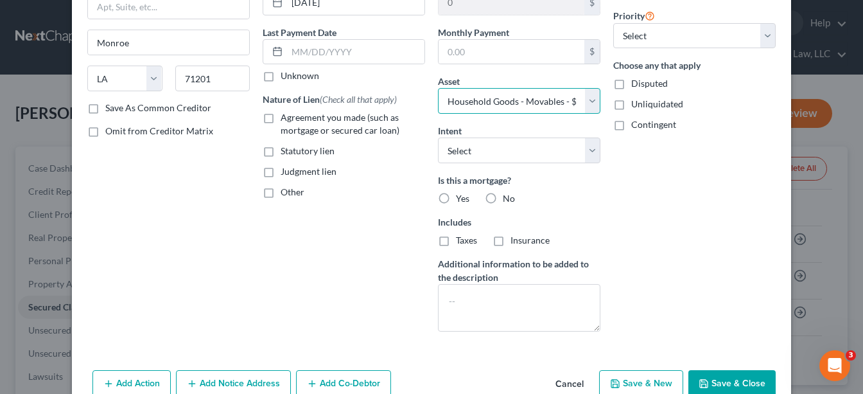
scroll to position [161, 0]
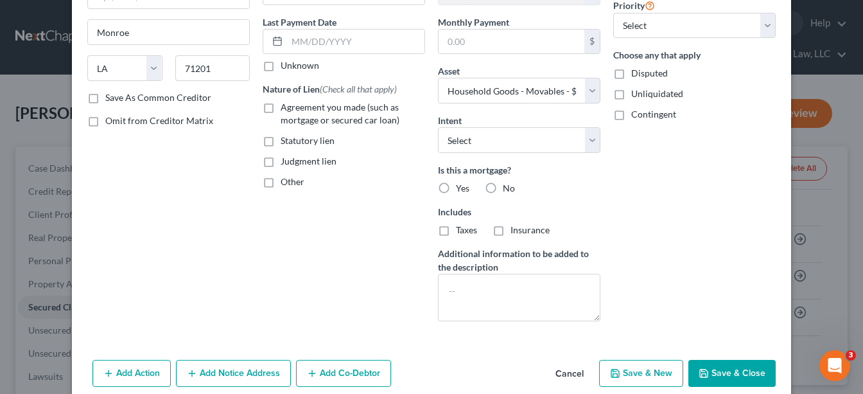
click at [722, 378] on button "Save & Close" at bounding box center [731, 373] width 87 height 27
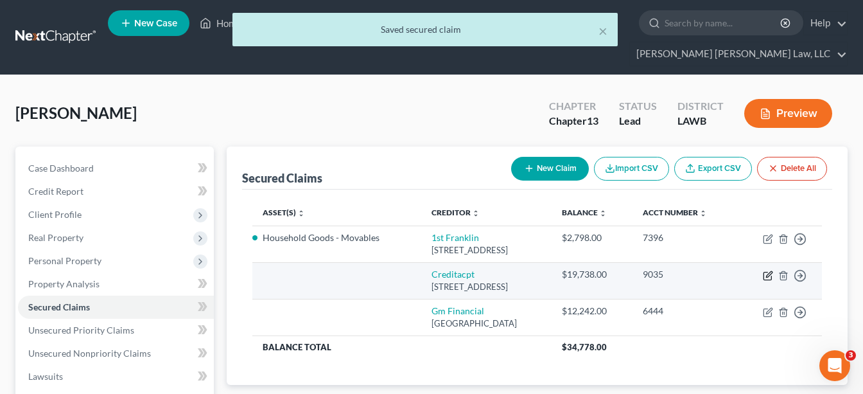
click at [764, 270] on icon "button" at bounding box center [768, 275] width 10 height 10
select select "23"
select select "0"
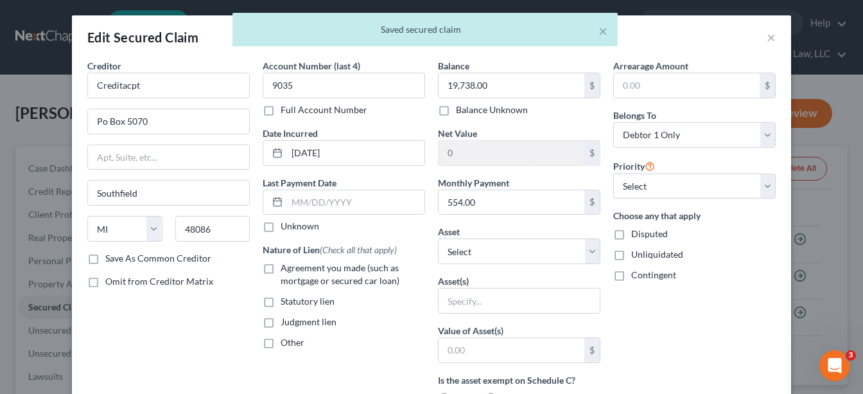
click at [281, 268] on label "Agreement you made (such as mortgage or secured car loan)" at bounding box center [353, 274] width 144 height 26
click at [286, 268] on input "Agreement you made (such as mortgage or secured car loan)" at bounding box center [290, 265] width 8 height 8
checkbox input "true"
click at [521, 205] on input "554.00" at bounding box center [512, 202] width 146 height 24
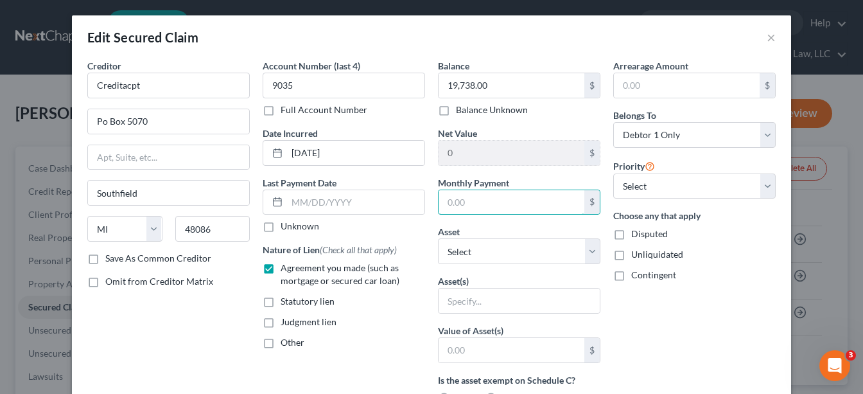
scroll to position [356, 0]
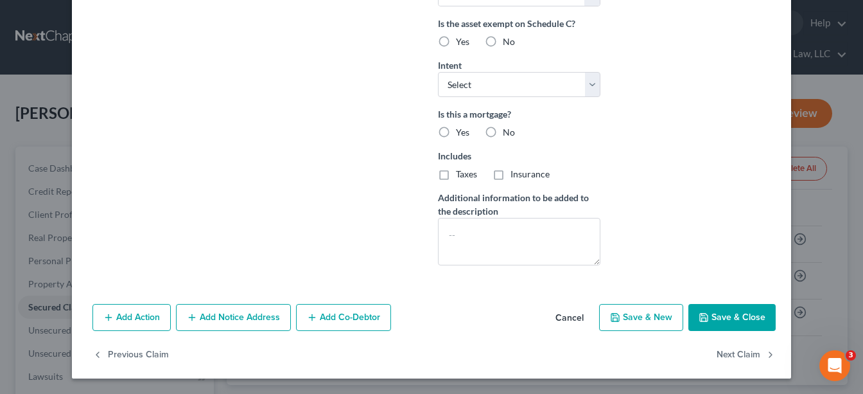
click at [754, 319] on button "Save & Close" at bounding box center [731, 317] width 87 height 27
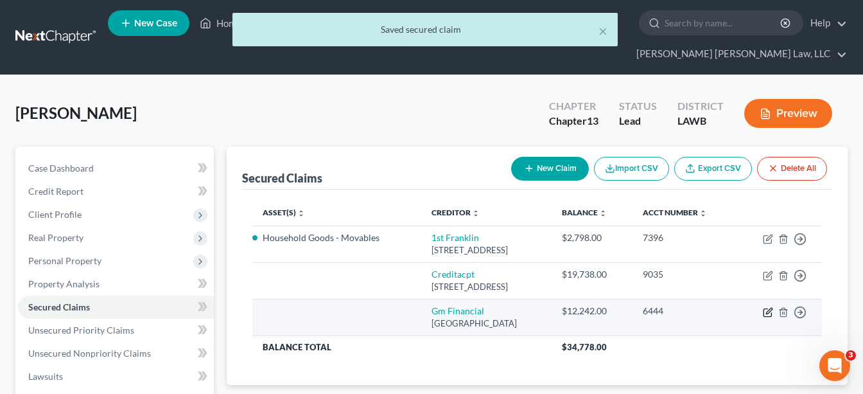
click at [767, 307] on icon "button" at bounding box center [768, 312] width 10 height 10
select select "45"
select select "0"
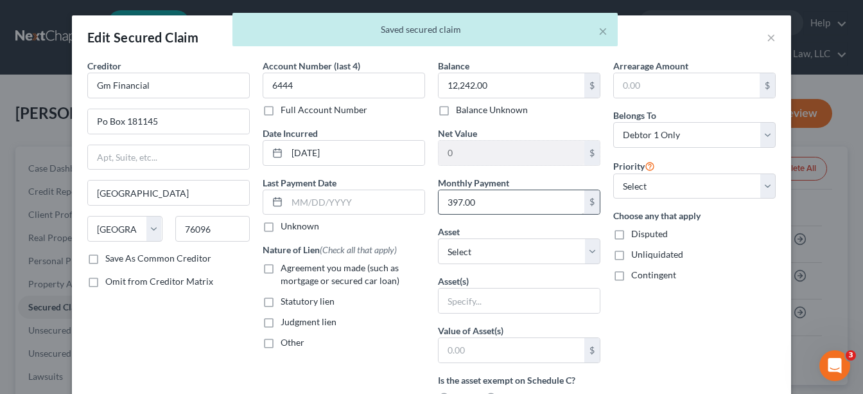
click at [281, 266] on label "Agreement you made (such as mortgage or secured car loan)" at bounding box center [353, 274] width 144 height 26
click at [286, 266] on input "Agreement you made (such as mortgage or secured car loan)" at bounding box center [290, 265] width 8 height 8
checkbox input "true"
click at [499, 202] on input "397.00" at bounding box center [512, 202] width 146 height 24
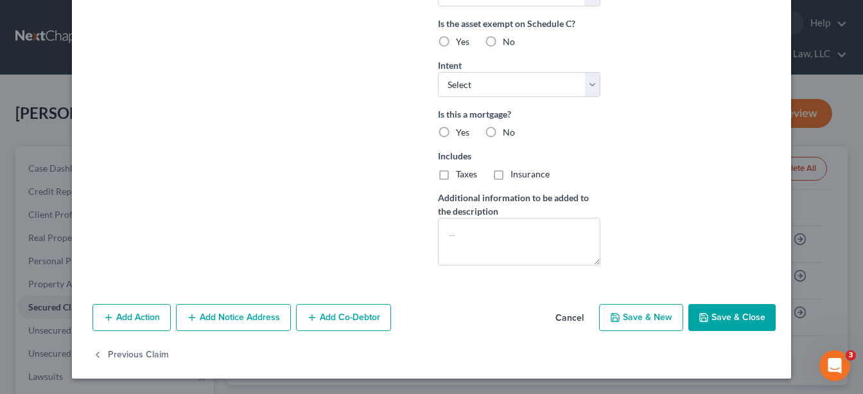
click at [716, 318] on button "Save & Close" at bounding box center [731, 317] width 87 height 27
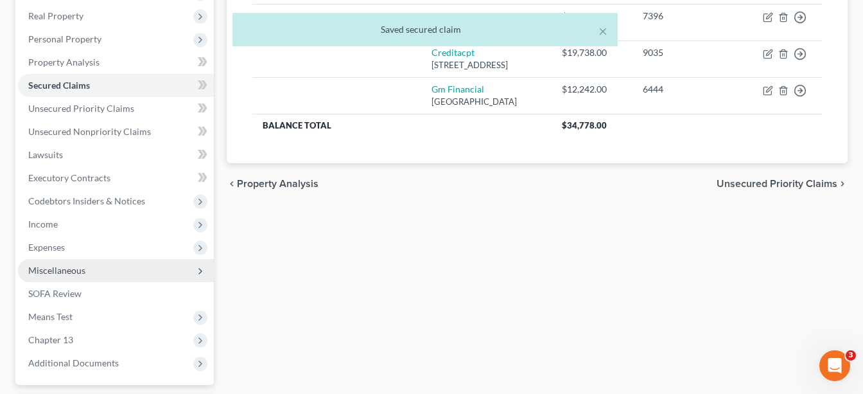
scroll to position [222, 0]
click at [88, 258] on span "Miscellaneous" at bounding box center [116, 269] width 196 height 23
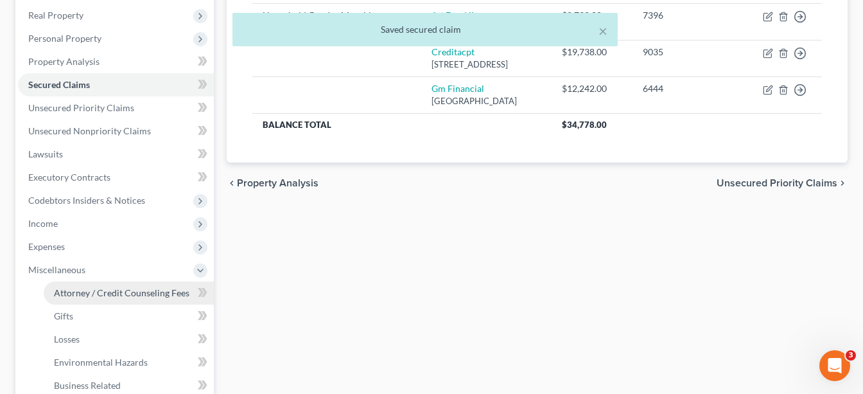
click at [98, 287] on span "Attorney / Credit Counseling Fees" at bounding box center [121, 292] width 135 height 11
select select "1"
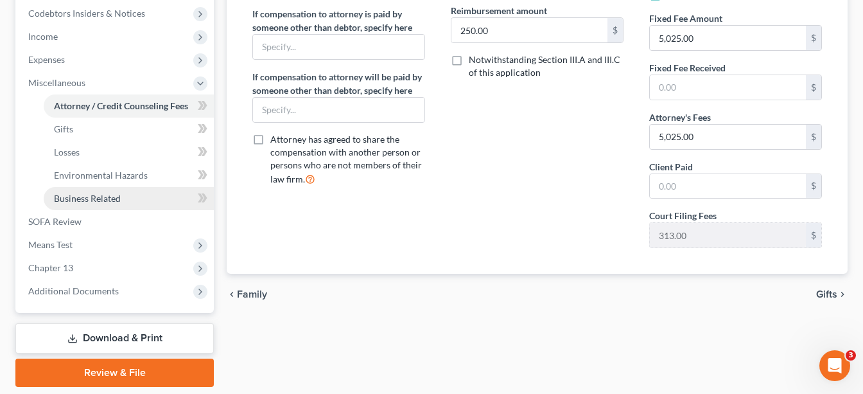
scroll to position [418, 0]
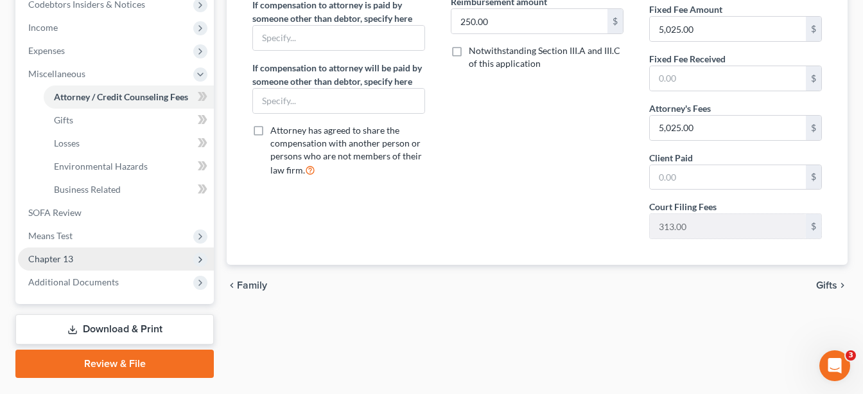
drag, startPoint x: 77, startPoint y: 232, endPoint x: 77, endPoint y: 243, distance: 10.9
click at [77, 247] on span "Chapter 13" at bounding box center [116, 258] width 196 height 23
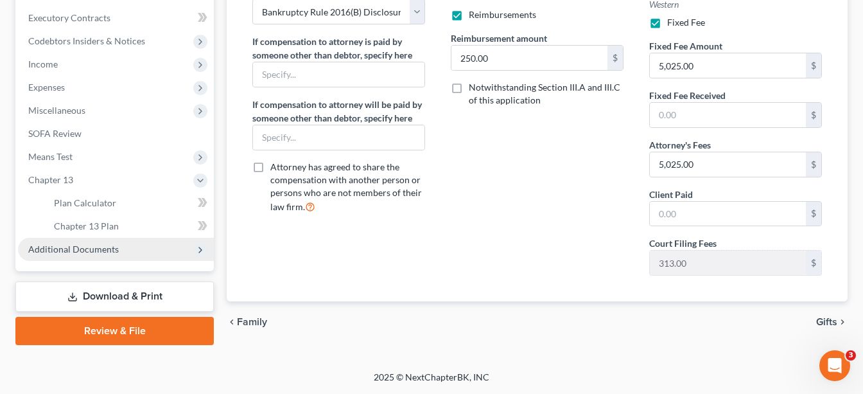
scroll to position [358, 0]
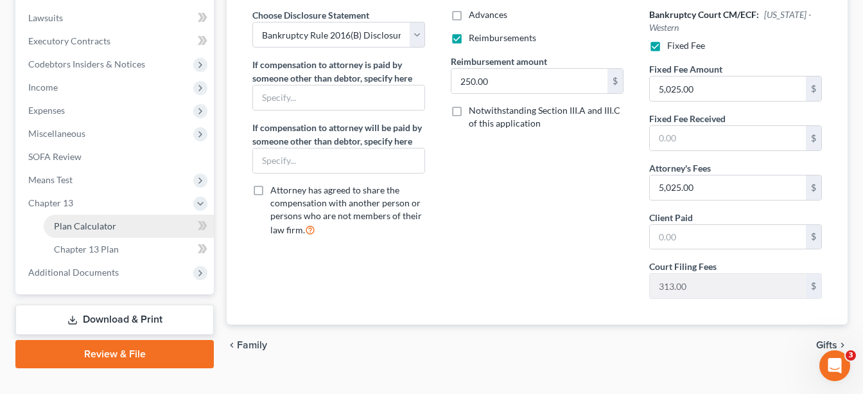
click at [105, 220] on span "Plan Calculator" at bounding box center [85, 225] width 62 height 11
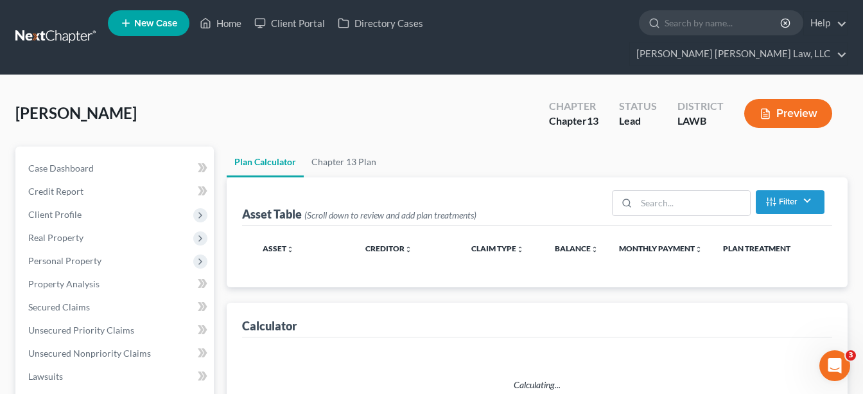
select select "59"
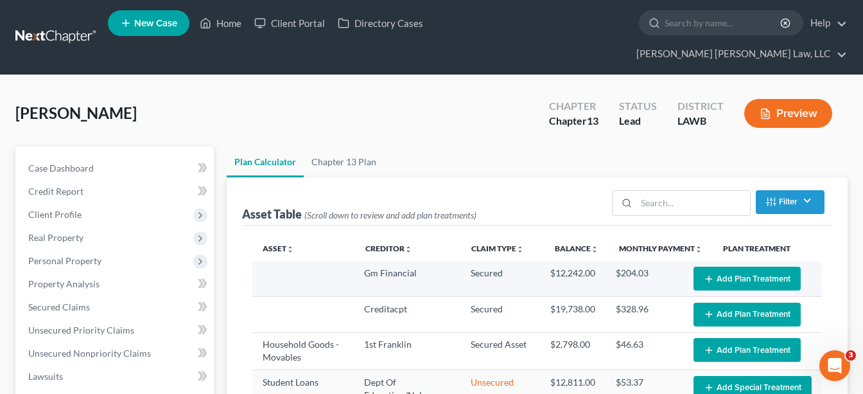
click at [720, 266] on button "Add Plan Treatment" at bounding box center [747, 278] width 107 height 24
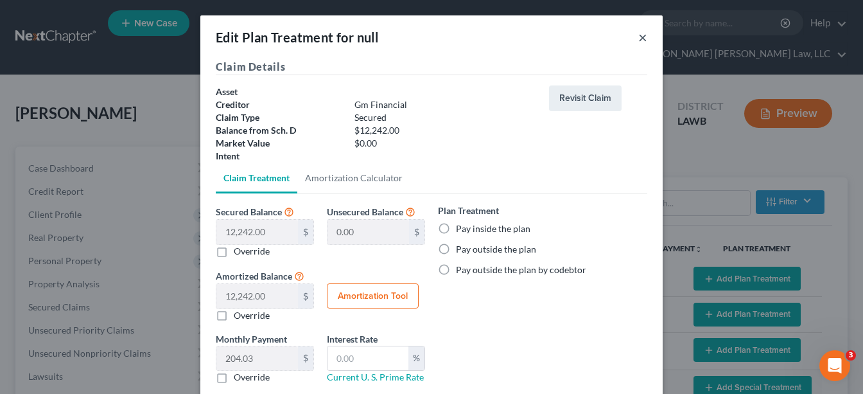
click at [640, 40] on button "×" at bounding box center [642, 37] width 9 height 15
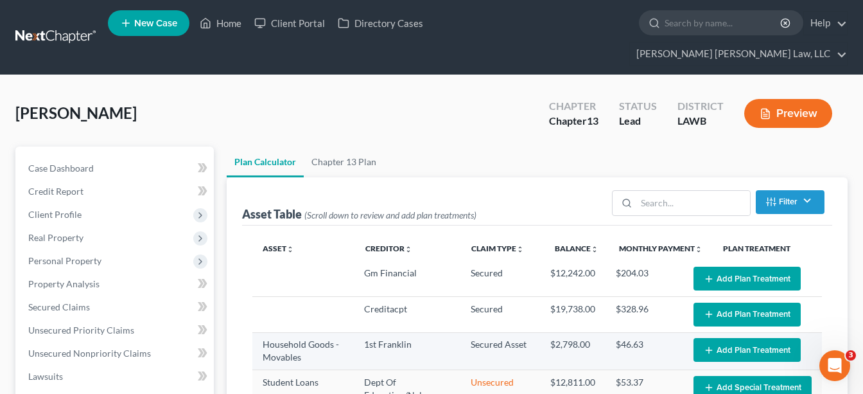
click at [728, 338] on button "Add Plan Treatment" at bounding box center [747, 350] width 107 height 24
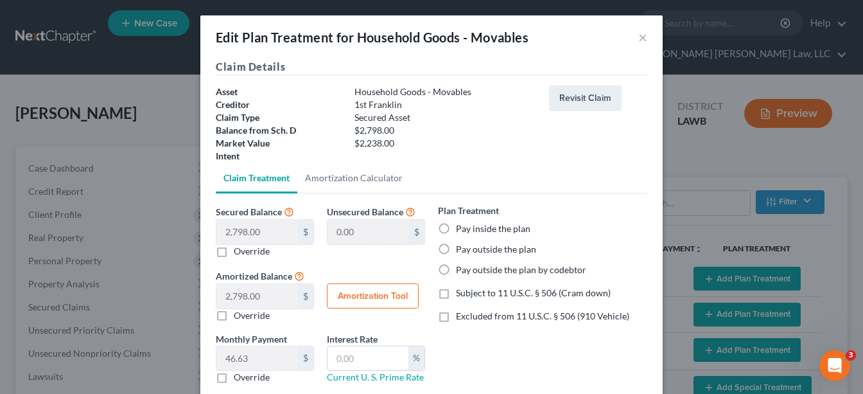
click at [456, 225] on label "Pay inside the plan" at bounding box center [493, 228] width 74 height 13
click at [461, 225] on input "Pay inside the plan" at bounding box center [465, 226] width 8 height 8
radio input "true"
click at [456, 294] on label "Subject to 11 U.S.C. § 506 (Cram down)" at bounding box center [533, 292] width 155 height 13
click at [461, 294] on input "Subject to 11 U.S.C. § 506 (Cram down)" at bounding box center [465, 290] width 8 height 8
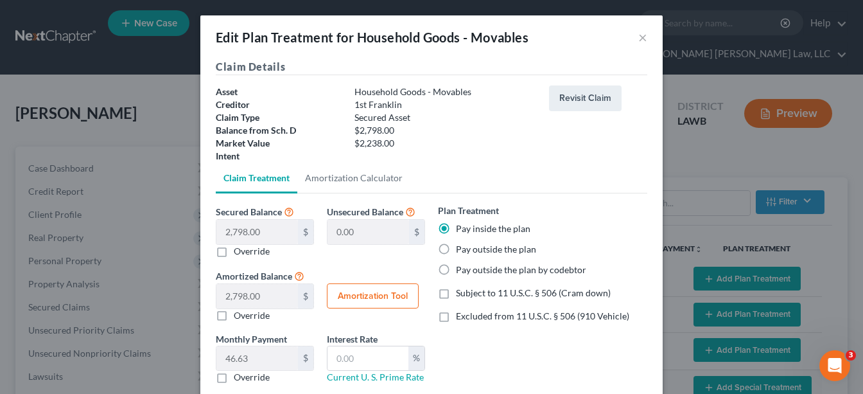
checkbox input "true"
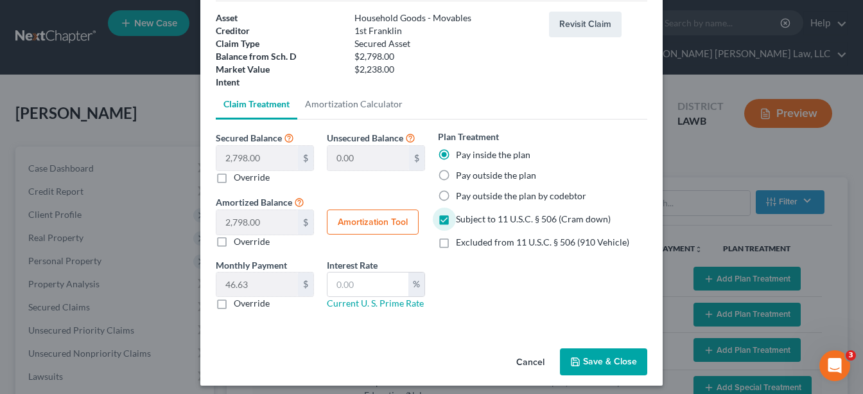
scroll to position [81, 0]
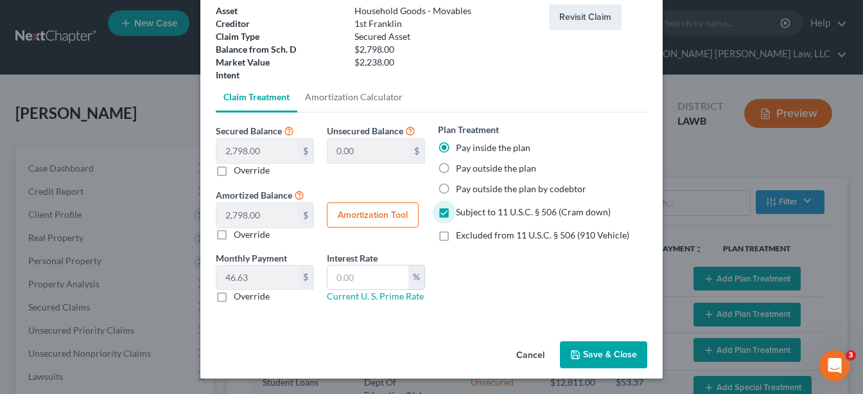
click at [234, 295] on label "Override" at bounding box center [252, 296] width 36 height 13
click at [239, 295] on input "Override" at bounding box center [243, 294] width 8 height 8
checkbox input "true"
click at [344, 278] on input "text" at bounding box center [367, 277] width 81 height 24
type input "7.5"
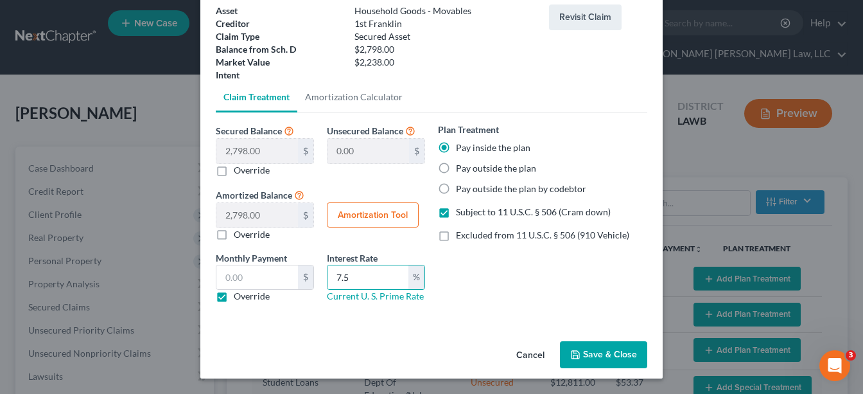
click at [588, 363] on button "Save & Close" at bounding box center [603, 354] width 87 height 27
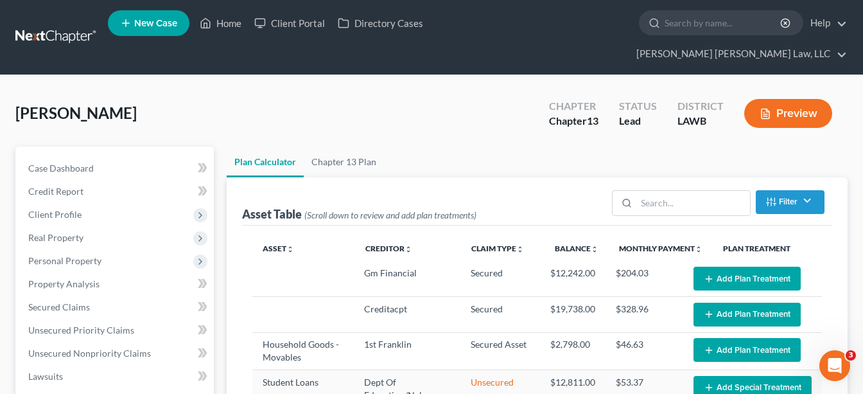
select select "59"
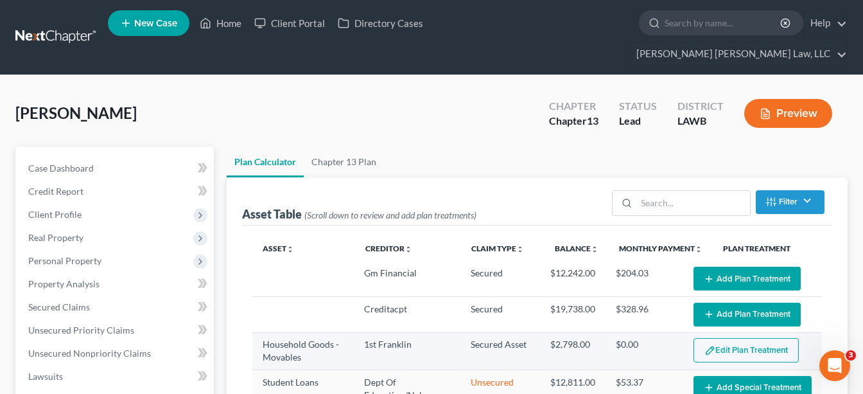
click at [723, 338] on button "Edit Plan Treatment" at bounding box center [746, 350] width 105 height 24
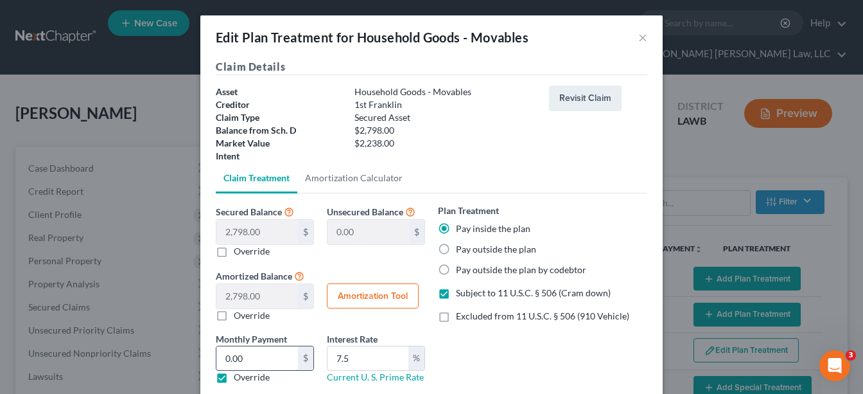
click at [268, 352] on input "0.00" at bounding box center [257, 358] width 82 height 24
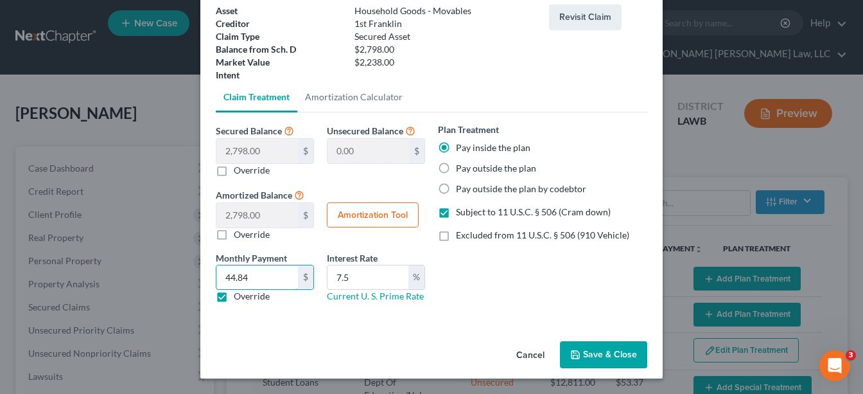
type input "44.84"
click at [579, 357] on icon "button" at bounding box center [575, 354] width 10 height 10
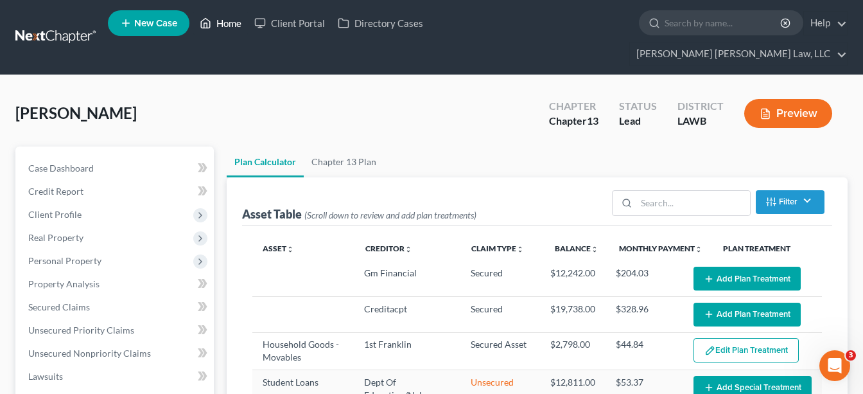
select select "59"
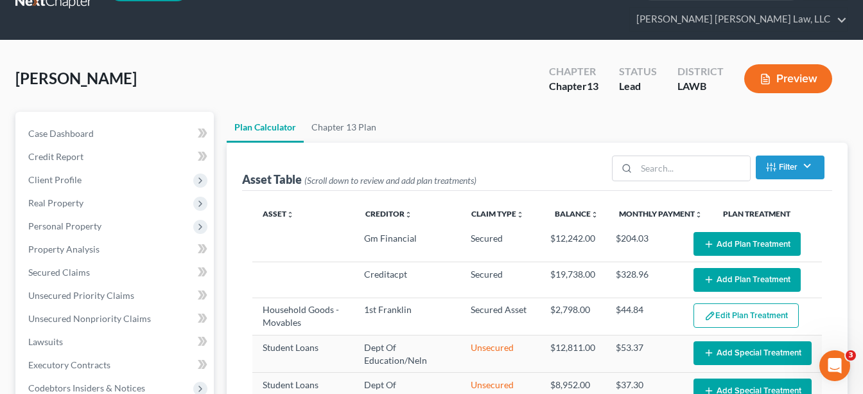
scroll to position [28, 0]
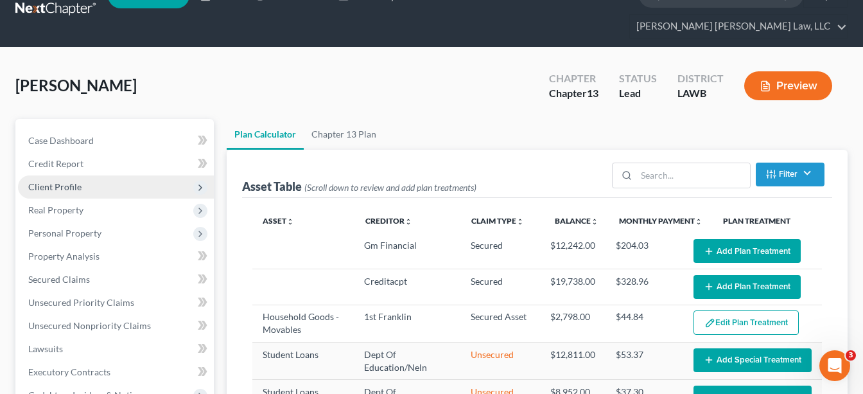
click at [78, 181] on span "Client Profile" at bounding box center [54, 186] width 53 height 11
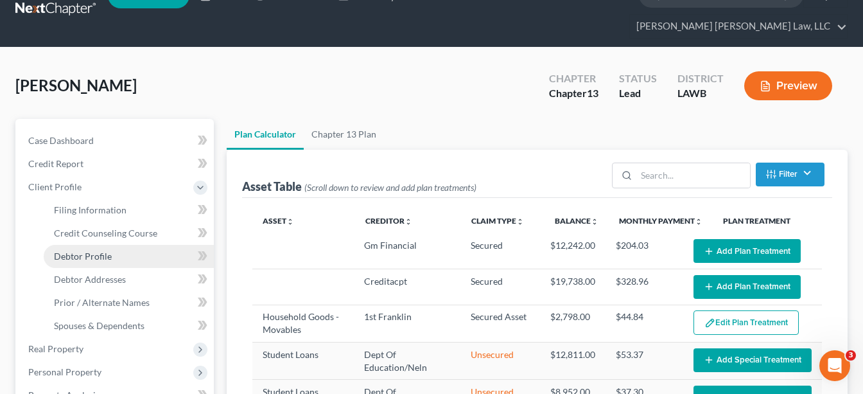
click at [90, 250] on span "Debtor Profile" at bounding box center [83, 255] width 58 height 11
select select "0"
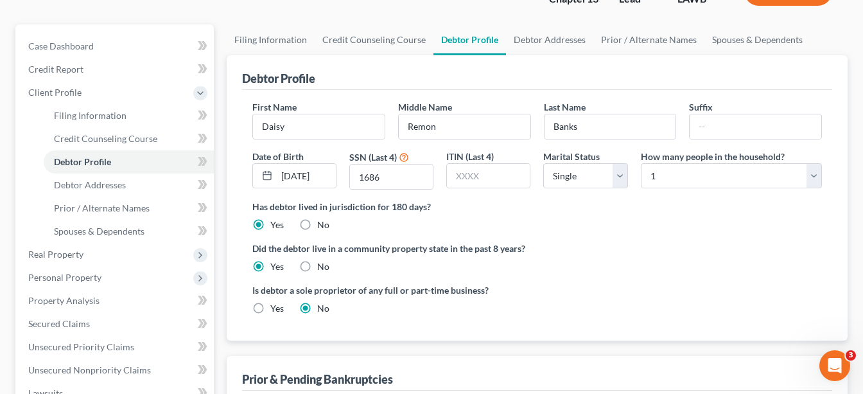
scroll to position [263, 0]
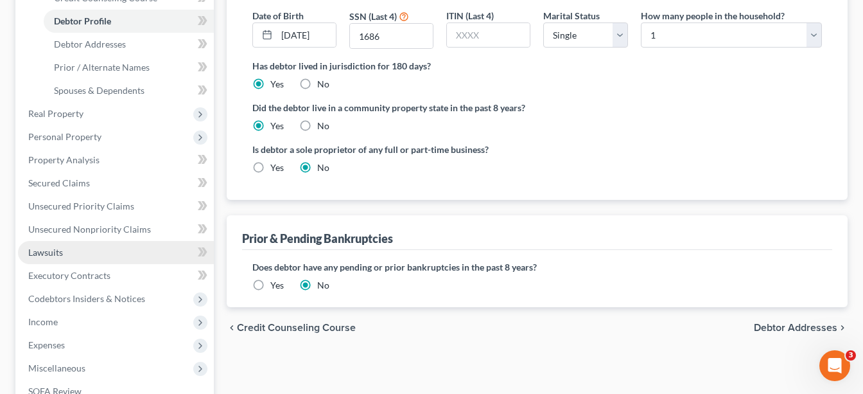
click at [76, 241] on link "Lawsuits" at bounding box center [116, 252] width 196 height 23
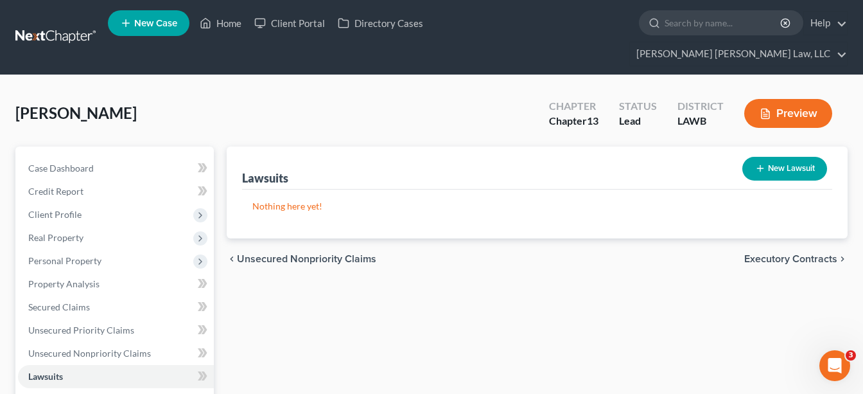
click at [803, 157] on button "New Lawsuit" at bounding box center [784, 169] width 85 height 24
select select "0"
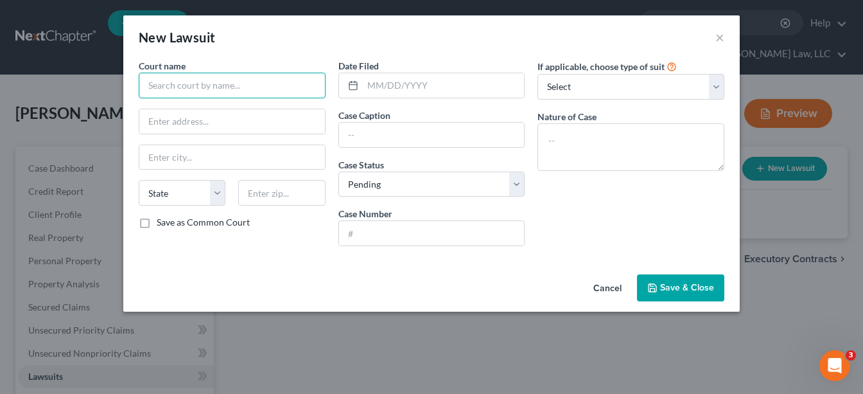
click at [230, 83] on input "text" at bounding box center [232, 86] width 187 height 26
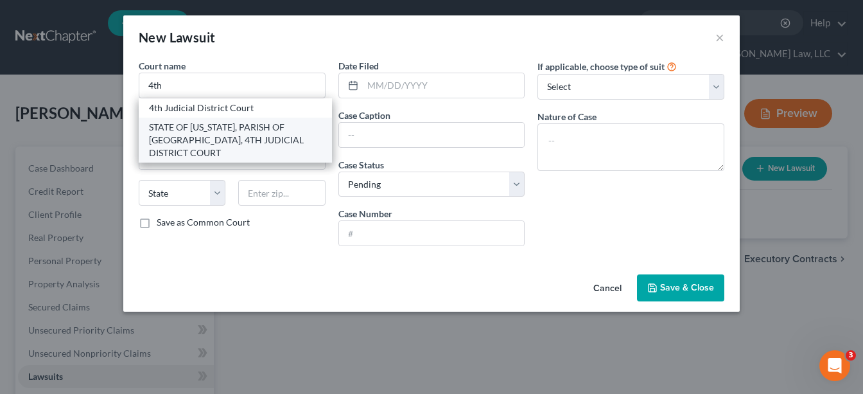
click at [173, 130] on div "STATE OF LOUISIANA, PARISH OF OUACHITA, 4TH JUDICIAL DISTRICT COURT" at bounding box center [235, 140] width 173 height 39
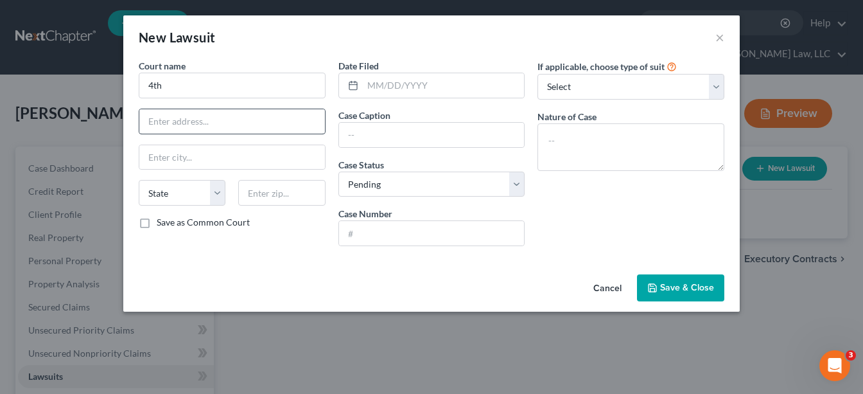
type input "STATE OF LOUISIANA, PARISH OF OUACHITA, 4TH JUDICIAL DISTRICT COURT"
type input "301 S Grand St"
type input "Monroe"
select select "19"
type input "71201"
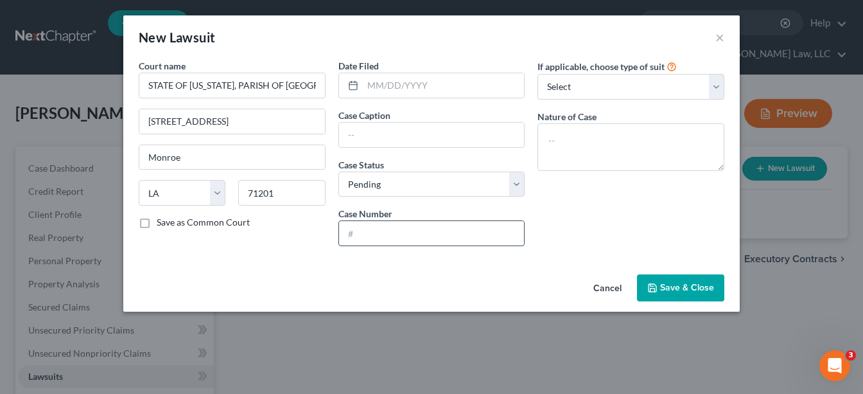
click at [396, 231] on input "text" at bounding box center [432, 233] width 186 height 24
type input "C-20252985"
click at [374, 132] on input "text" at bounding box center [432, 135] width 186 height 24
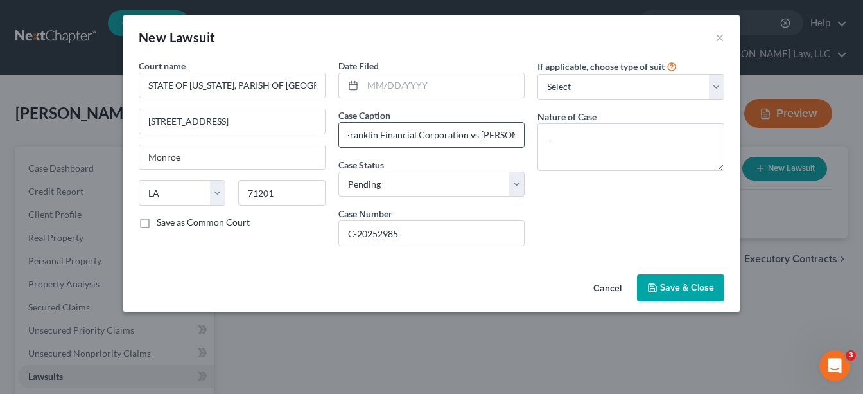
scroll to position [0, 26]
type input "1st Franklin Financial Corporation vs Daisy Banks"
click at [591, 87] on select "Select Repossession Garnishment Foreclosure Attached, Seized, Or Levied Other" at bounding box center [630, 87] width 187 height 26
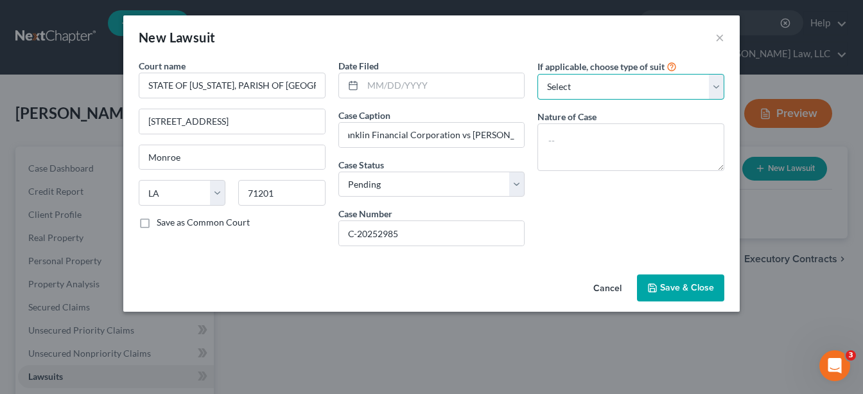
scroll to position [0, 0]
select select "4"
click at [537, 74] on select "Select Repossession Garnishment Foreclosure Attached, Seized, Or Levied Other" at bounding box center [630, 87] width 187 height 26
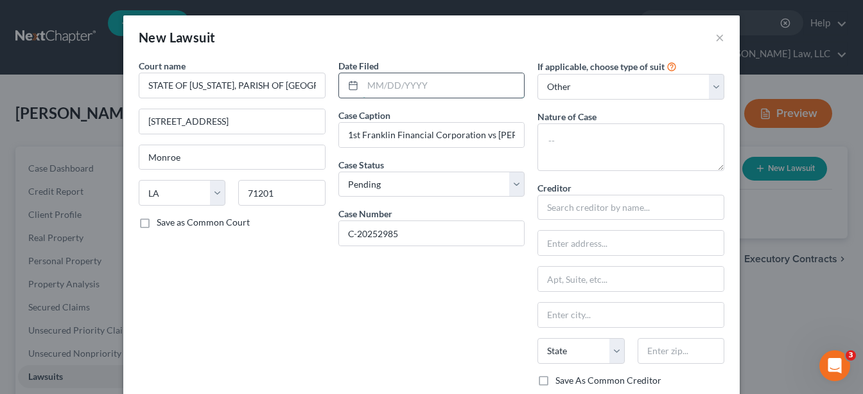
click at [449, 89] on input "text" at bounding box center [444, 85] width 162 height 24
type input "08/08/2025"
click at [585, 143] on textarea at bounding box center [630, 147] width 187 height 48
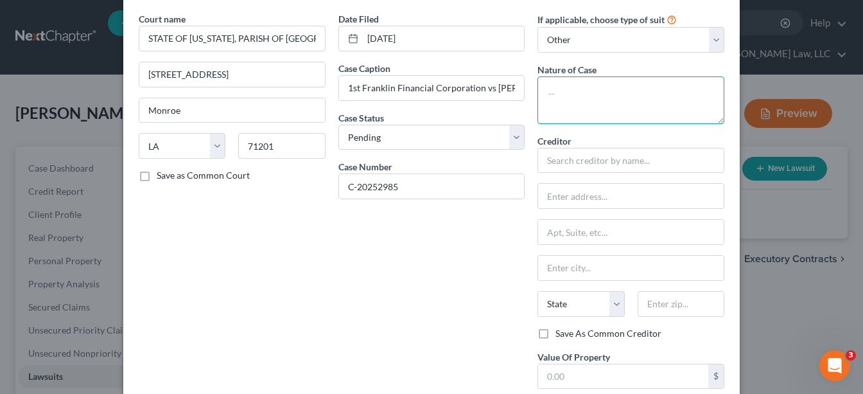
scroll to position [141, 0]
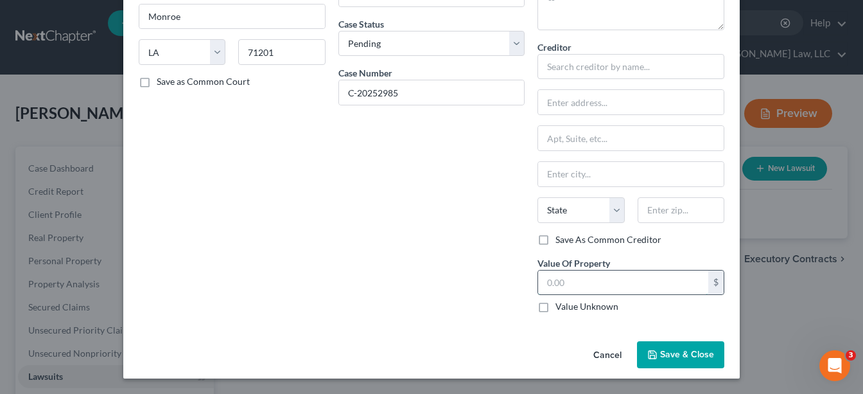
click at [617, 286] on input "text" at bounding box center [623, 282] width 170 height 24
type input "2,758.19"
click at [486, 236] on div "Date Filed 08/08/2025 Case Caption 1st Franklin Financial Corporation vs Daisy …" at bounding box center [432, 120] width 200 height 405
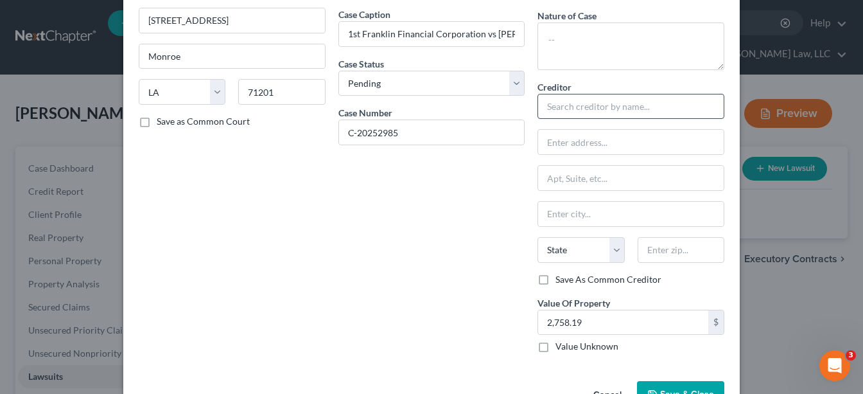
scroll to position [93, 0]
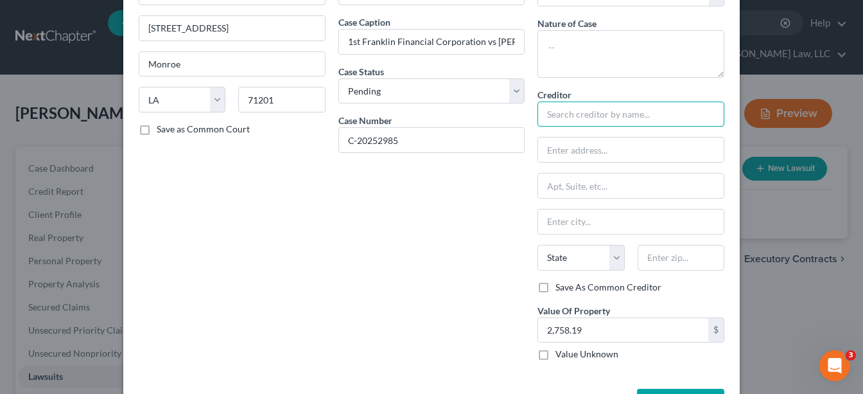
click at [589, 116] on input "text" at bounding box center [630, 114] width 187 height 26
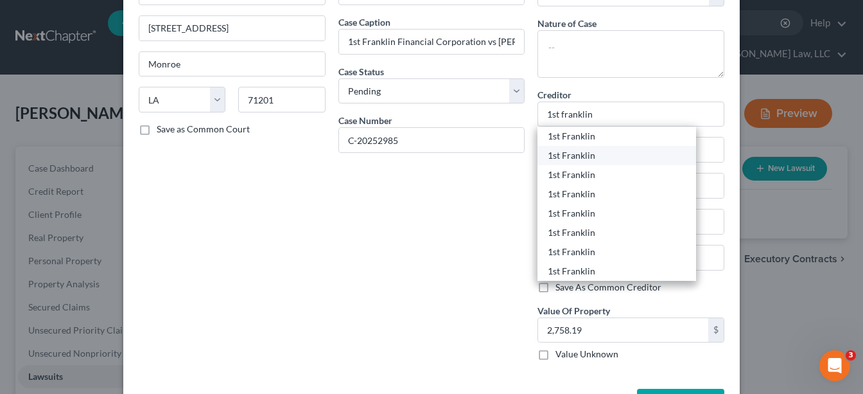
click at [597, 157] on div "1st Franklin" at bounding box center [617, 155] width 138 height 13
type input "1st Franklin"
type input "PO BOX 880"
type input "Toccoa"
select select "10"
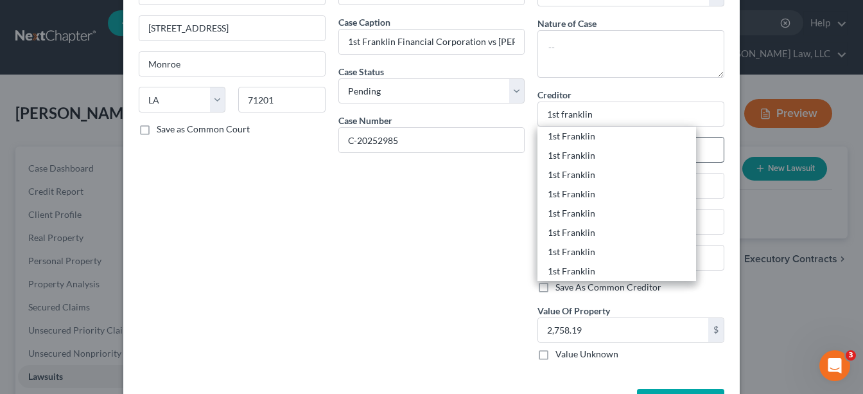
type input "30557"
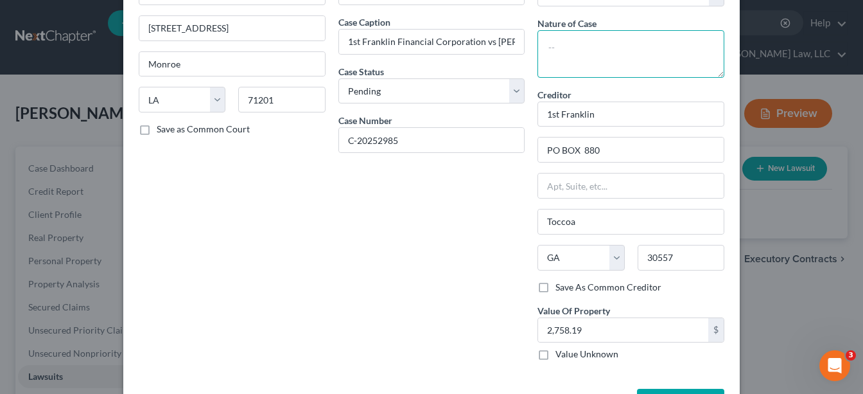
click at [595, 58] on textarea at bounding box center [630, 54] width 187 height 48
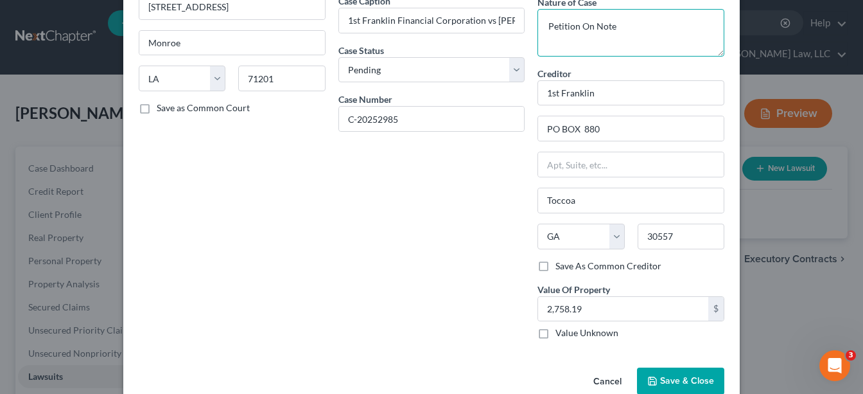
scroll to position [141, 0]
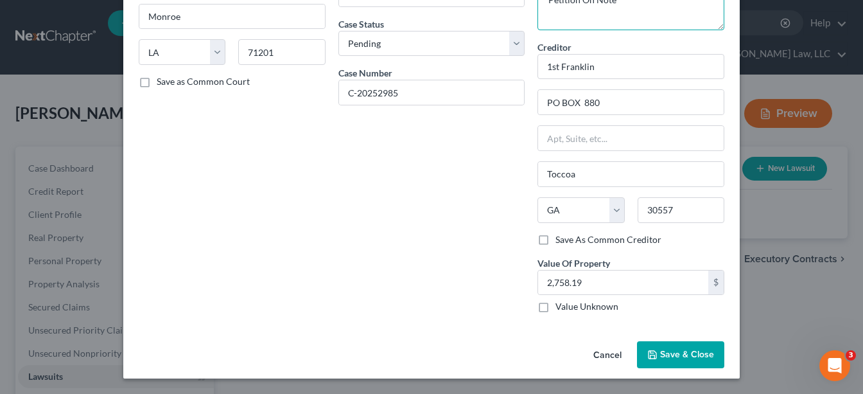
type textarea "Petition On Note"
click at [674, 352] on span "Save & Close" at bounding box center [687, 354] width 54 height 11
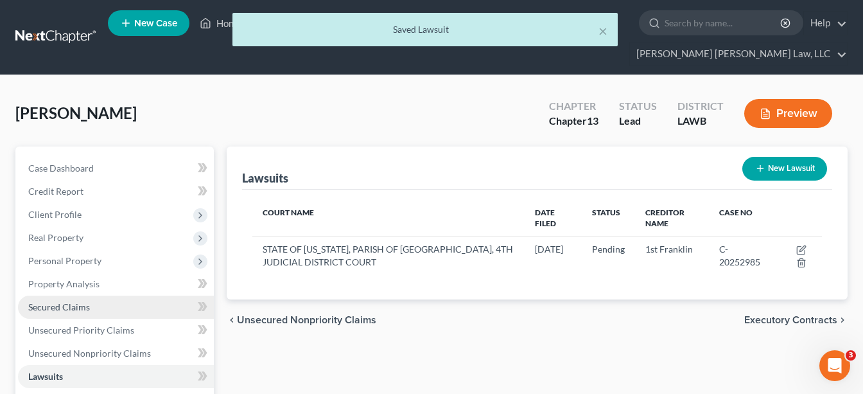
click at [49, 295] on link "Secured Claims" at bounding box center [116, 306] width 196 height 23
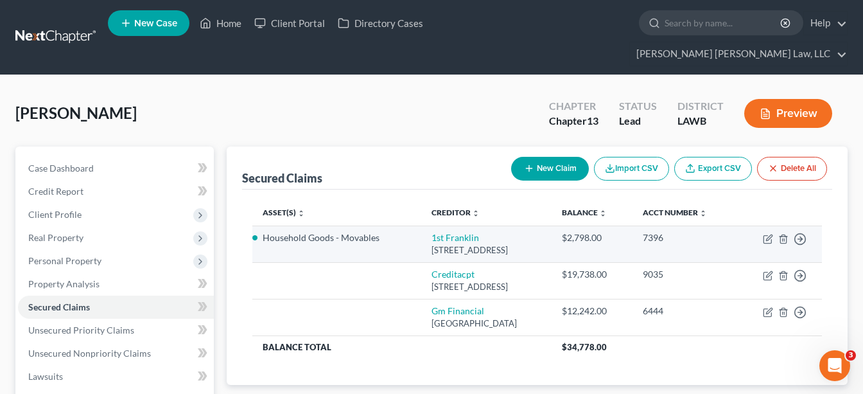
drag, startPoint x: 491, startPoint y: 228, endPoint x: 406, endPoint y: 222, distance: 85.0
click at [421, 225] on td "1st Franklin 2820 Louisville Avenue, Monroe, LA 71201" at bounding box center [486, 243] width 130 height 37
copy div "2820 Louisville Avenue"
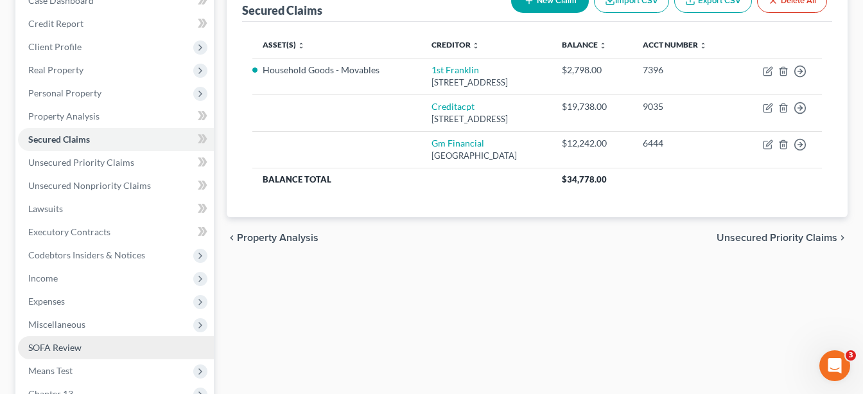
scroll to position [171, 0]
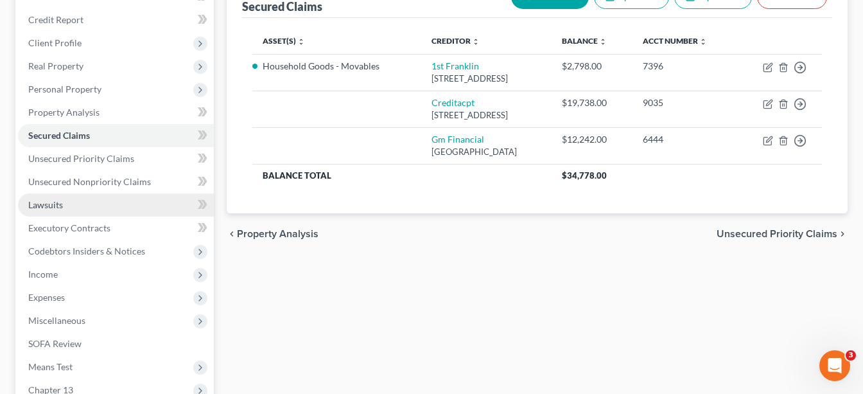
click at [69, 193] on link "Lawsuits" at bounding box center [116, 204] width 196 height 23
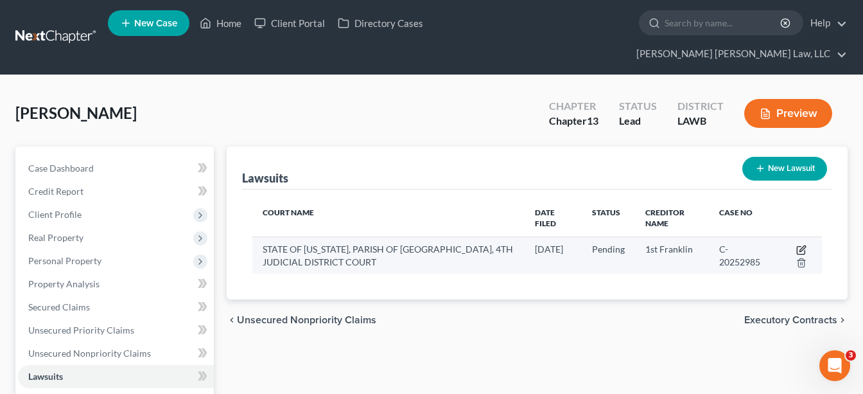
click at [801, 245] on icon "button" at bounding box center [801, 250] width 10 height 10
select select "19"
select select "0"
select select "4"
select select "10"
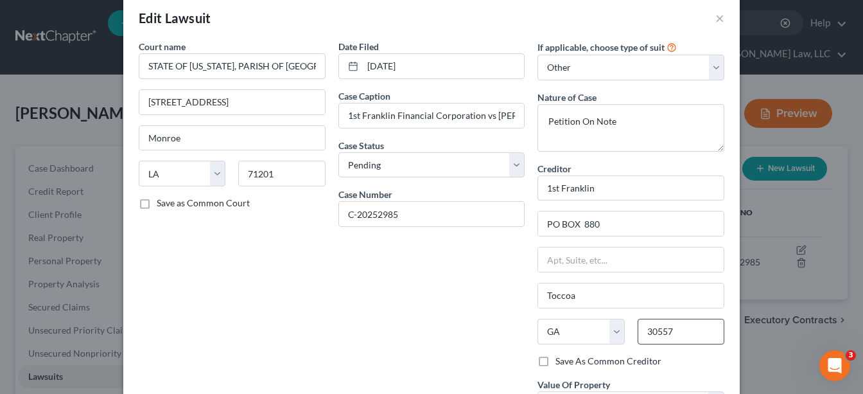
scroll to position [20, 0]
click at [661, 331] on input "30557" at bounding box center [681, 331] width 87 height 26
type input "71201"
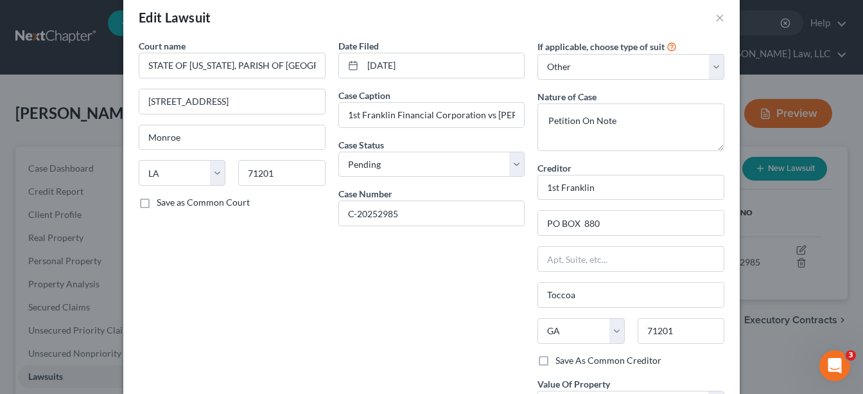
click at [418, 287] on div "Date Filed 08/08/2025 Case Caption 1st Franklin Financial Corporation vs Daisy …" at bounding box center [432, 241] width 200 height 405
type input "Monroe"
select select "19"
click at [568, 220] on input "PO BOX 880" at bounding box center [631, 223] width 186 height 24
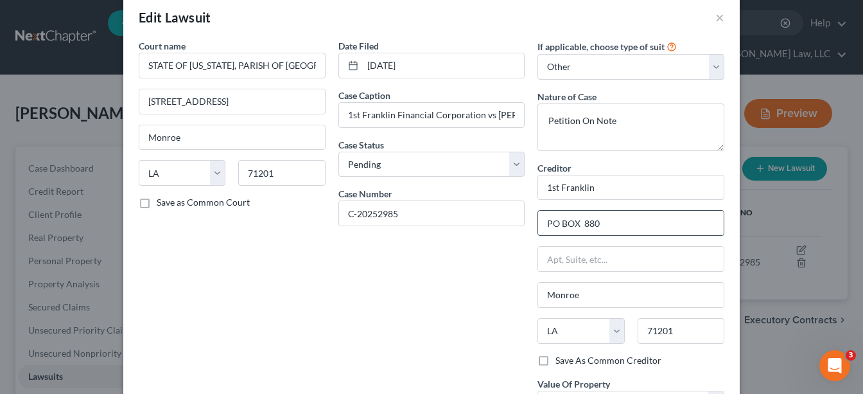
click at [568, 220] on input "PO BOX 880" at bounding box center [631, 223] width 186 height 24
paste input "2820 Louisville Avenue"
type input "2820 Louisville Avenue"
click at [443, 322] on div "Date Filed 08/08/2025 Case Caption 1st Franklin Financial Corporation vs Daisy …" at bounding box center [432, 241] width 200 height 405
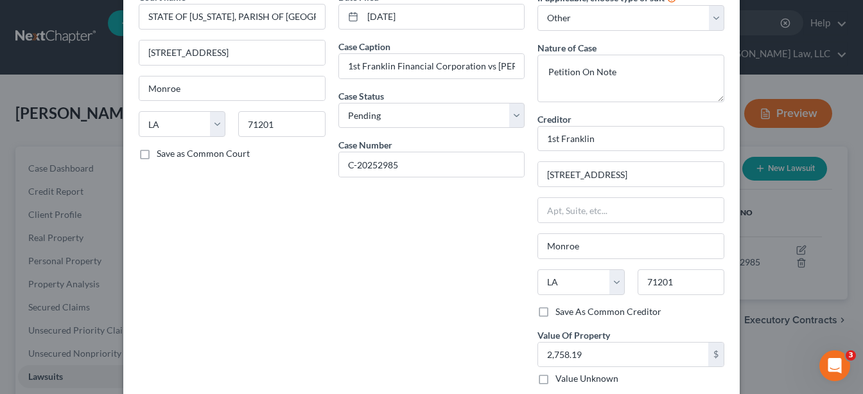
scroll to position [141, 0]
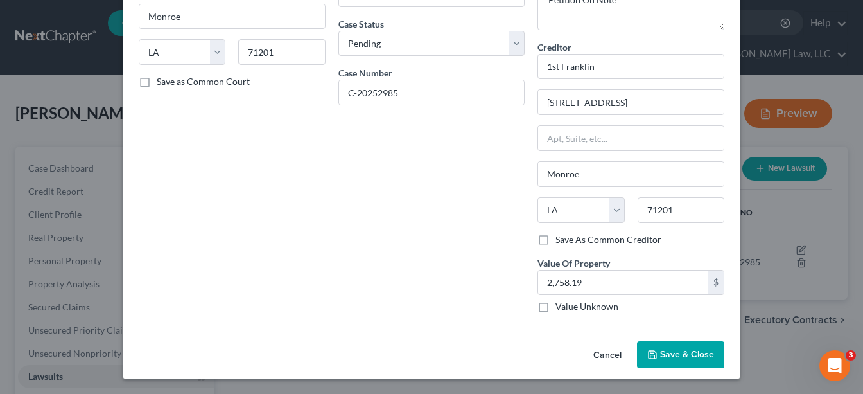
click at [679, 355] on span "Save & Close" at bounding box center [687, 354] width 54 height 11
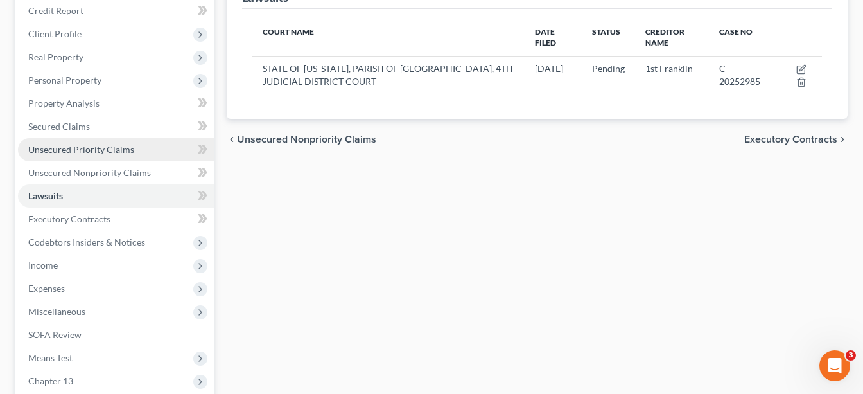
scroll to position [188, 0]
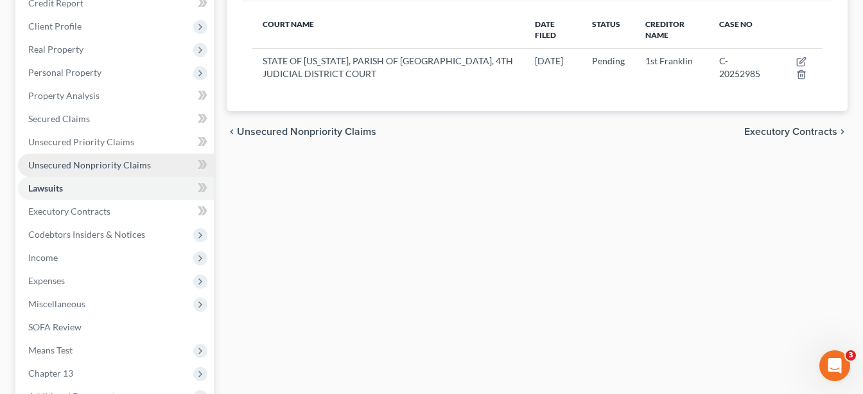
click at [108, 159] on span "Unsecured Nonpriority Claims" at bounding box center [89, 164] width 123 height 11
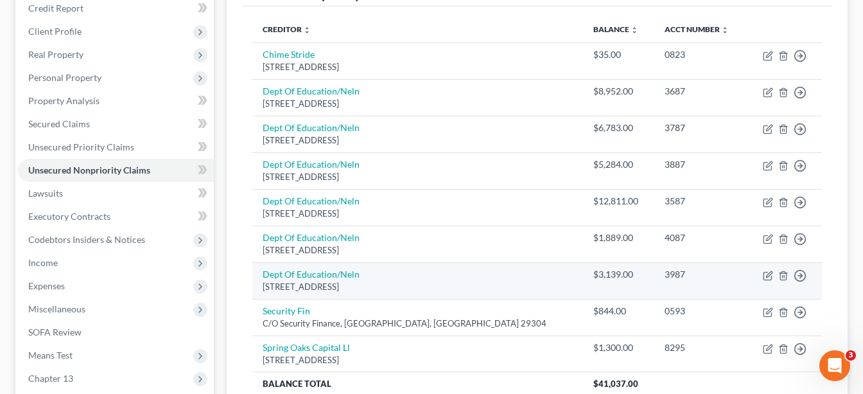
scroll to position [247, 0]
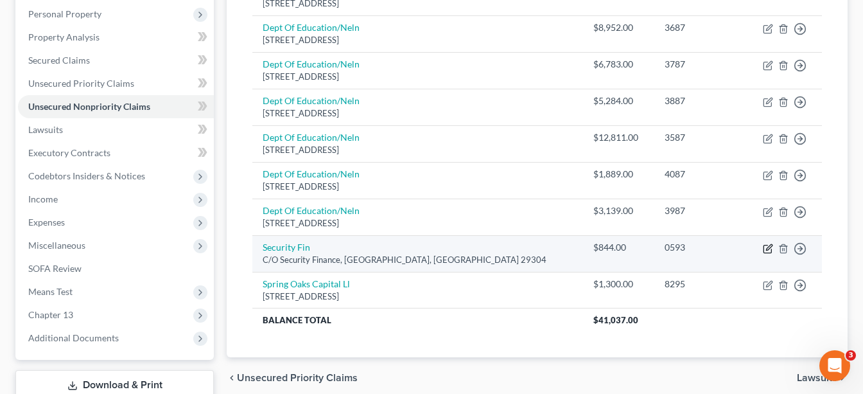
click at [768, 243] on icon "button" at bounding box center [768, 248] width 10 height 10
select select "42"
select select "0"
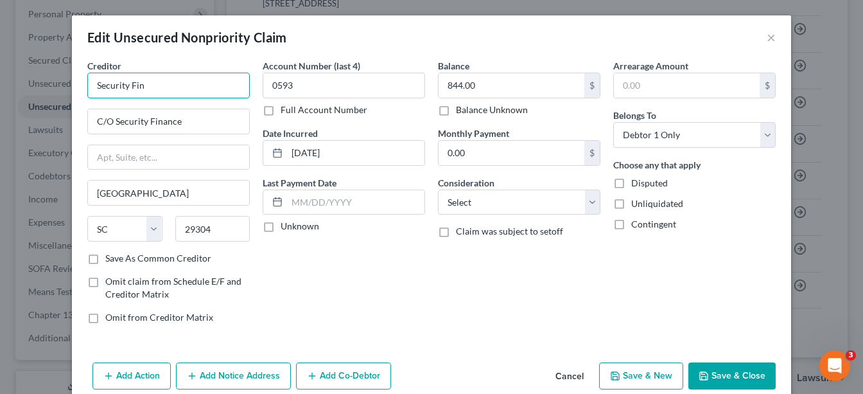
click at [193, 84] on input "Security Fin" at bounding box center [168, 86] width 162 height 26
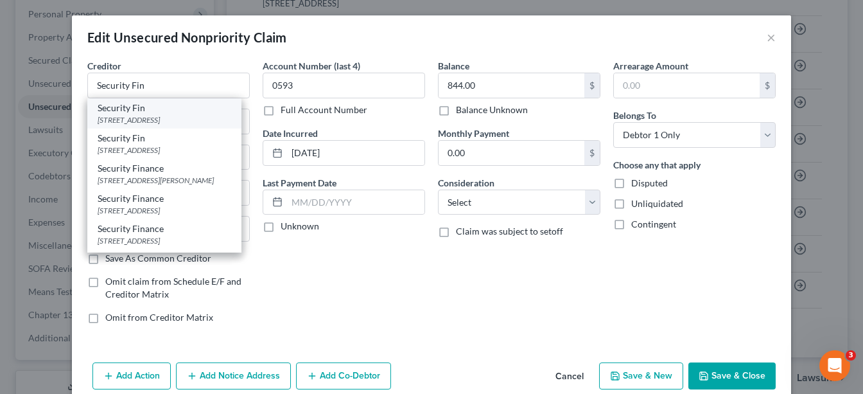
click at [204, 125] on div "C/O Security Finance PO Box 3146, Spartanburg, SC 29304" at bounding box center [165, 119] width 134 height 11
type input "C/O Security Finance PO Box 3146"
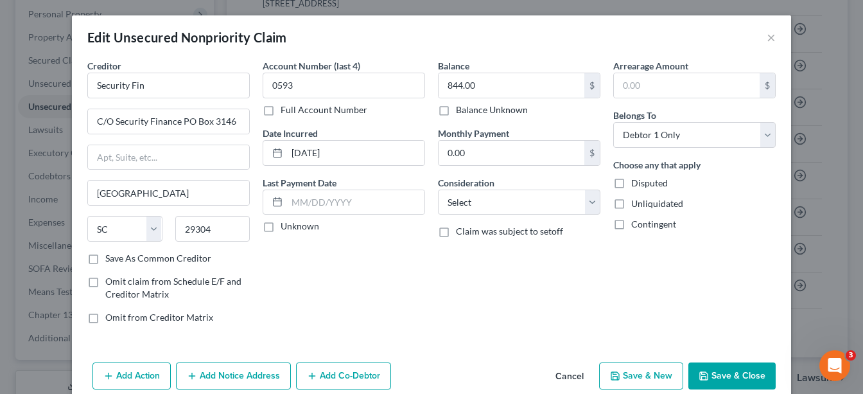
click at [709, 372] on icon "button" at bounding box center [704, 376] width 10 height 10
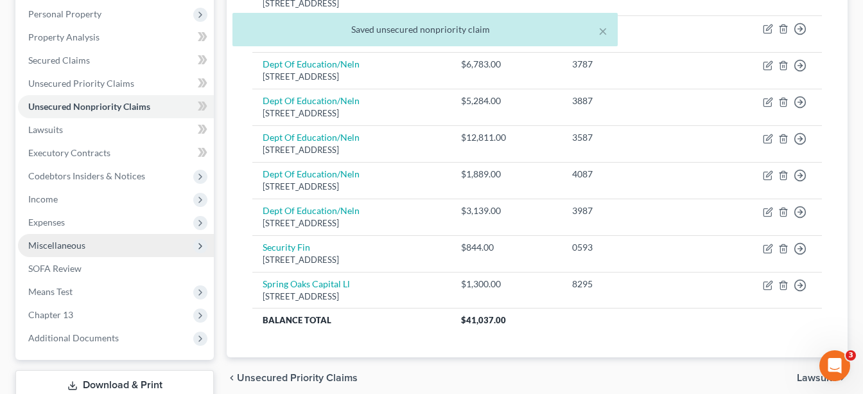
click at [105, 234] on span "Miscellaneous" at bounding box center [116, 245] width 196 height 23
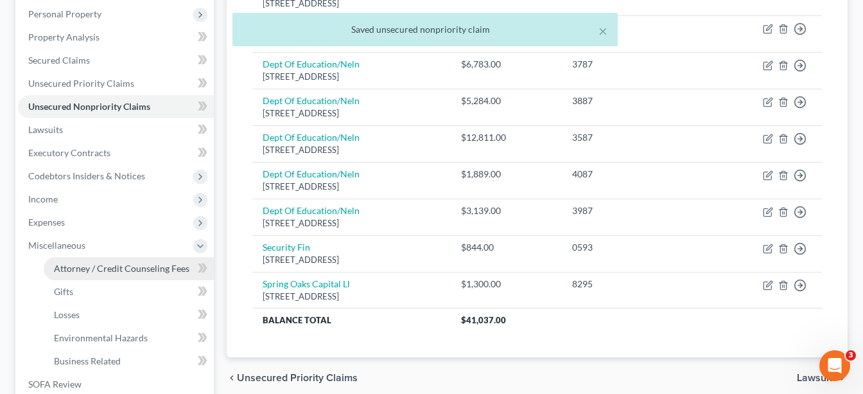
click at [99, 263] on span "Attorney / Credit Counseling Fees" at bounding box center [121, 268] width 135 height 11
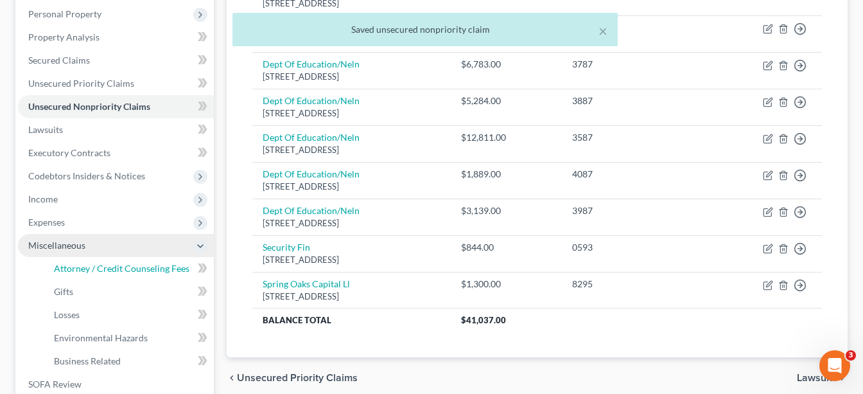
select select "1"
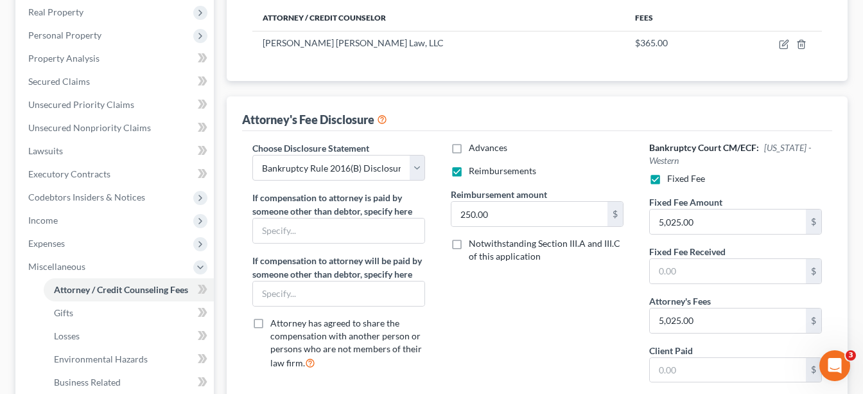
scroll to position [279, 0]
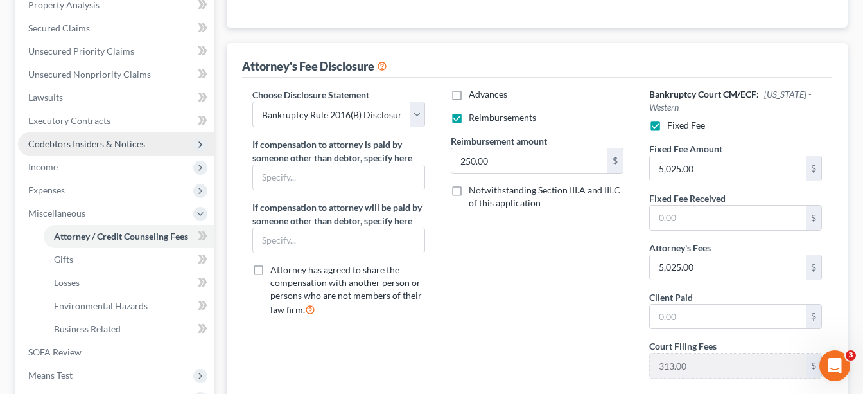
click at [110, 138] on span "Codebtors Insiders & Notices" at bounding box center [86, 143] width 117 height 11
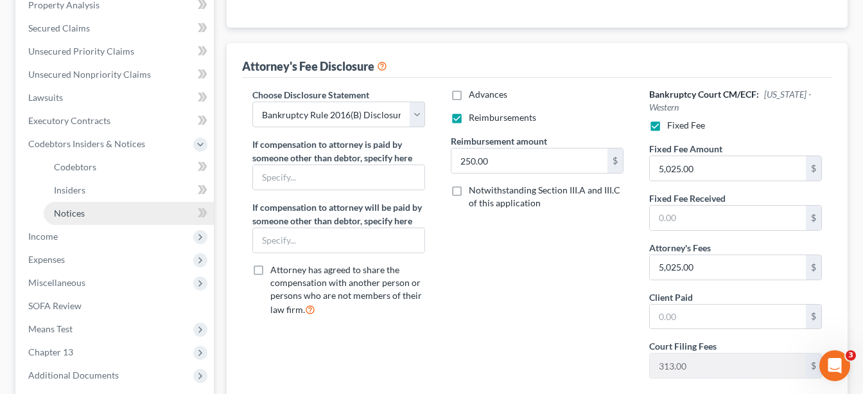
click at [71, 207] on span "Notices" at bounding box center [69, 212] width 31 height 11
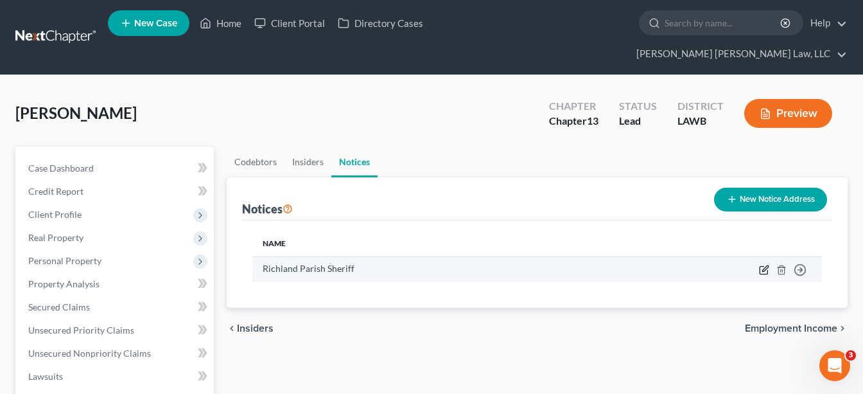
click at [764, 265] on icon "button" at bounding box center [765, 268] width 6 height 6
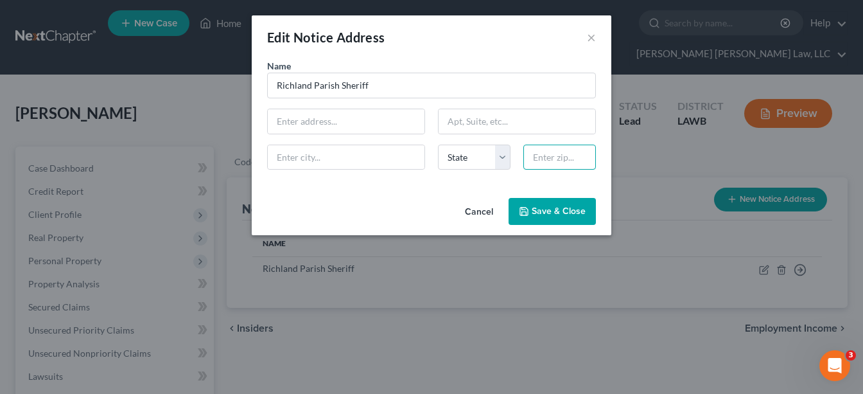
click at [557, 154] on input "text" at bounding box center [559, 157] width 73 height 26
type input "71269"
click at [420, 195] on div "Cancel Save & Close" at bounding box center [432, 214] width 360 height 42
type input "Rayville"
select select "19"
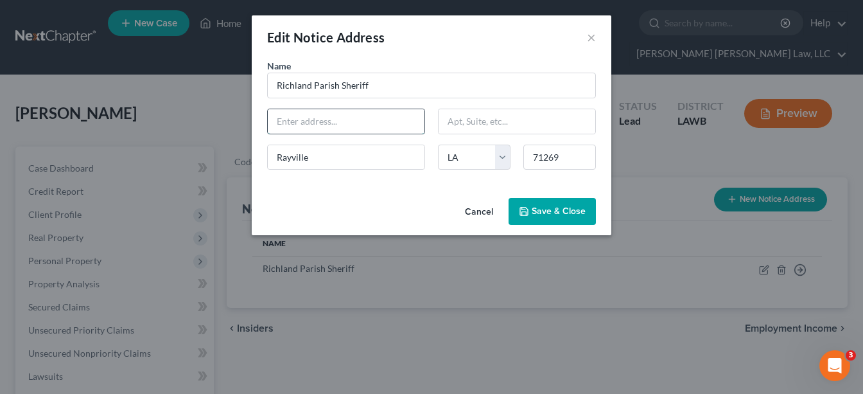
click at [367, 119] on input "text" at bounding box center [346, 121] width 157 height 24
type input "708 Julia Street"
click at [566, 217] on button "Save & Close" at bounding box center [552, 211] width 87 height 27
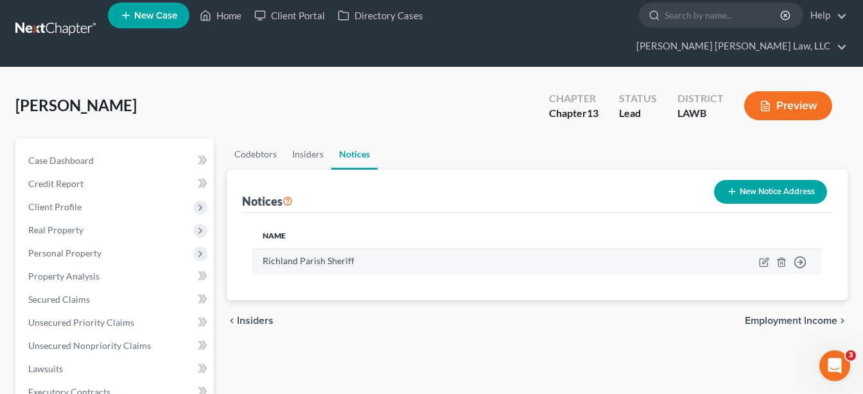
scroll to position [76, 0]
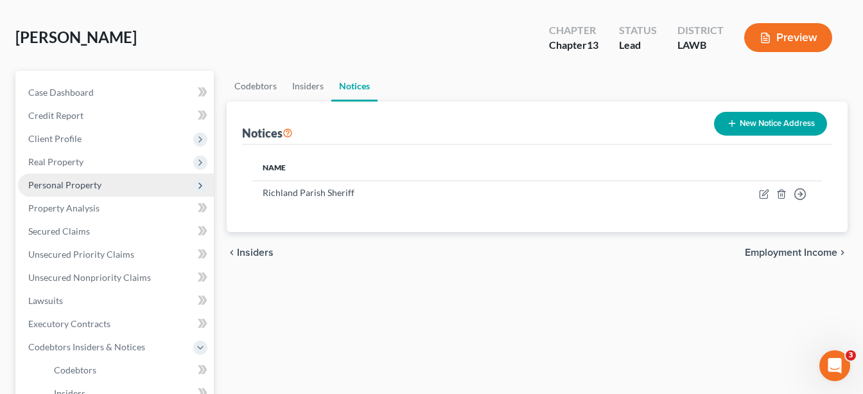
click at [99, 179] on span "Personal Property" at bounding box center [64, 184] width 73 height 11
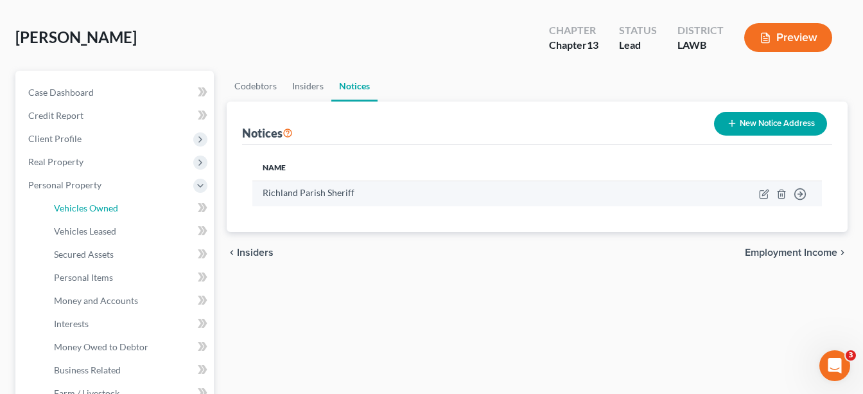
click at [106, 202] on span "Vehicles Owned" at bounding box center [86, 207] width 64 height 11
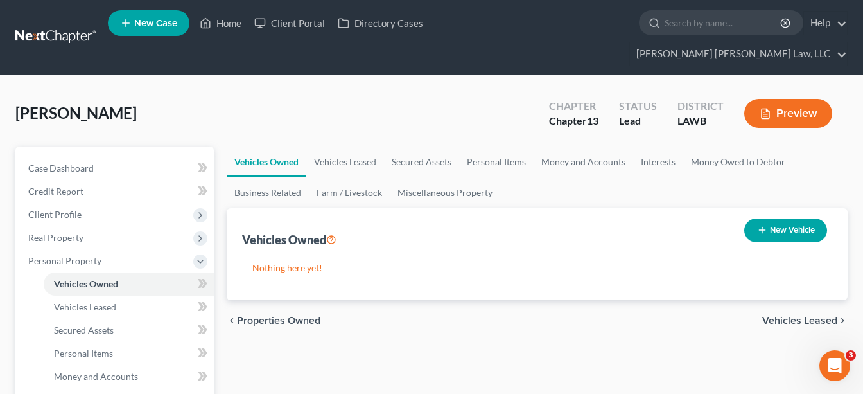
click at [777, 218] on button "New Vehicle" at bounding box center [785, 230] width 83 height 24
select select "0"
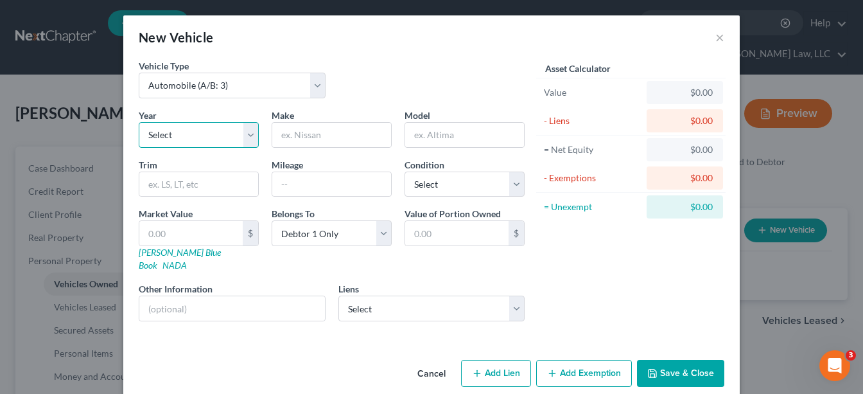
click at [220, 137] on select "Select 2026 2025 2024 2023 2022 2021 2020 2019 2018 2017 2016 2015 2014 2013 20…" at bounding box center [199, 135] width 120 height 26
select select "6"
click at [139, 122] on select "Select 2026 2025 2024 2023 2022 2021 2020 2019 2018 2017 2016 2015 2014 2013 20…" at bounding box center [199, 135] width 120 height 26
click at [335, 136] on input "text" at bounding box center [331, 135] width 119 height 24
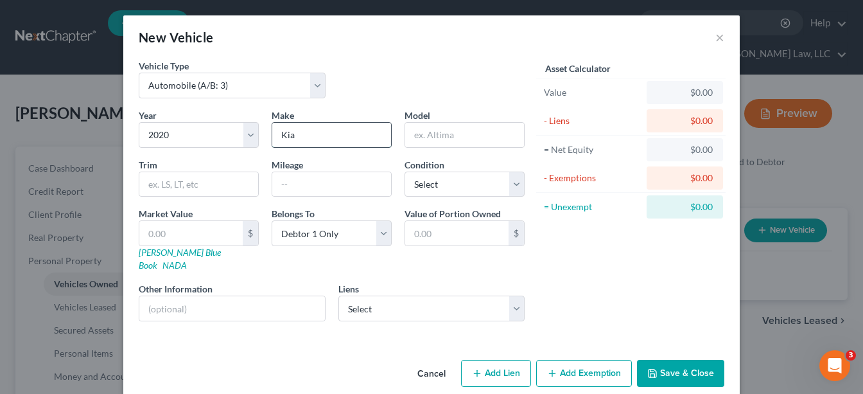
type input "Kia"
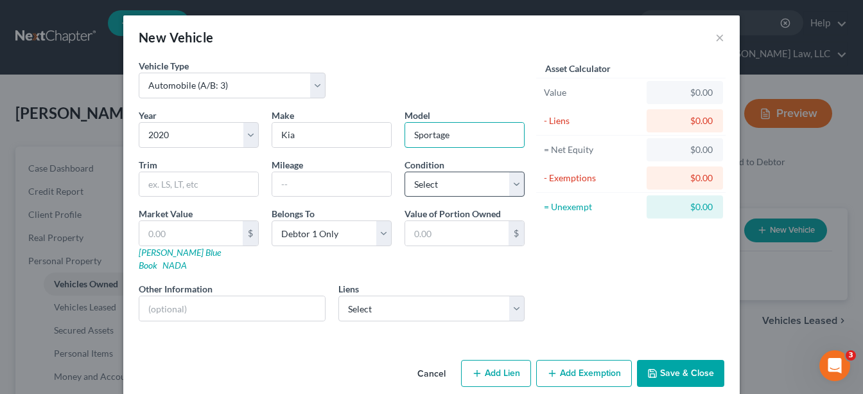
type input "Sportage"
click at [443, 190] on select "Select Excellent Very Good Good Fair Poor" at bounding box center [465, 184] width 120 height 26
select select "2"
click at [405, 171] on select "Select Excellent Very Good Good Fair Poor" at bounding box center [465, 184] width 120 height 26
click at [369, 295] on select "Select Creditacpt - $19,738.00 Gm Financial - $12,242.00" at bounding box center [431, 308] width 187 height 26
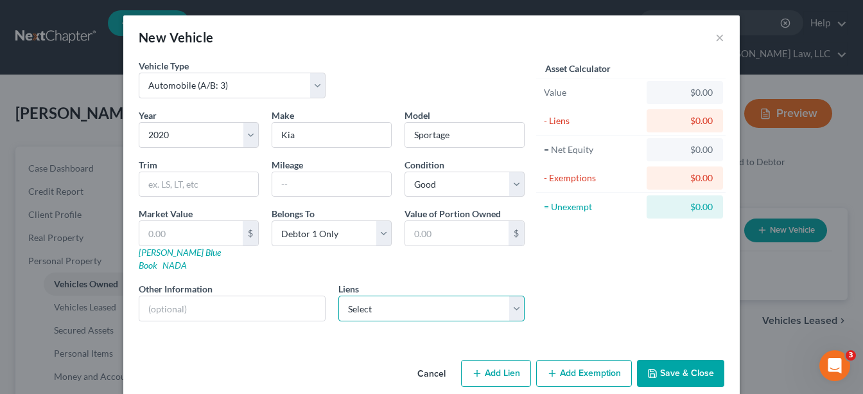
select select "1"
click at [338, 295] on select "Select Creditacpt - $19,738.00 Gm Financial - $12,242.00" at bounding box center [431, 308] width 187 height 26
select select
select select "45"
select select "0"
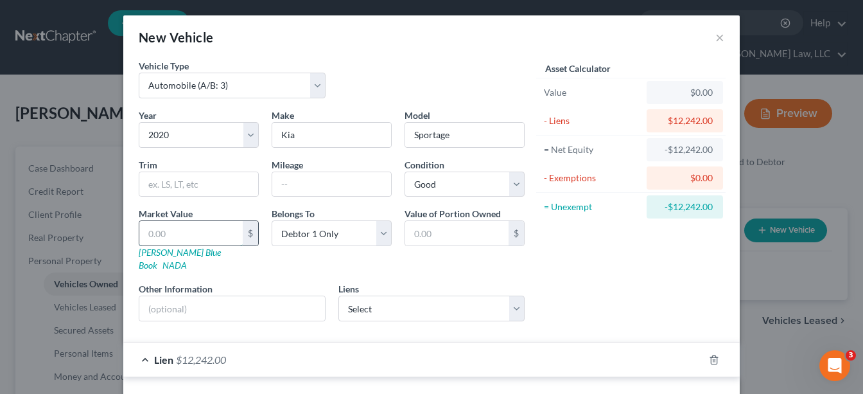
click at [192, 234] on input "text" at bounding box center [190, 233] width 103 height 24
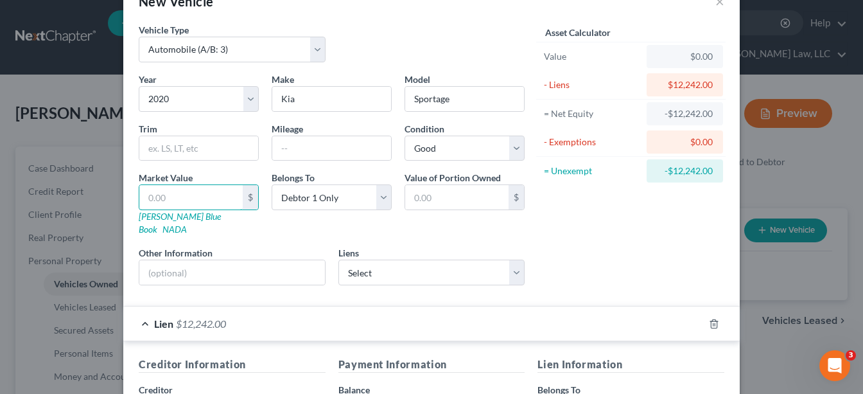
scroll to position [45, 0]
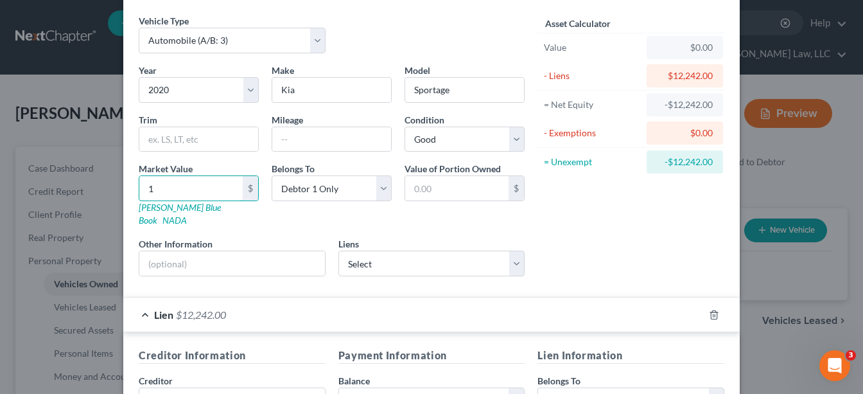
type input "12"
type input "12.00"
type input "122"
type input "122.00"
type input "12,242"
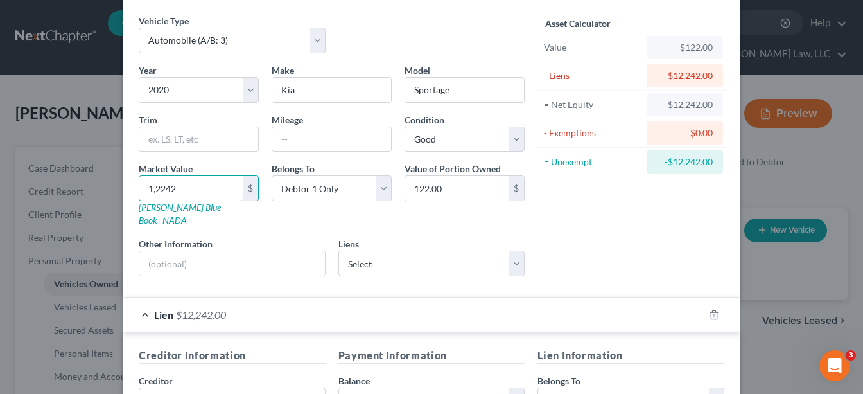
type input "12,242.00"
click at [613, 249] on div "Asset Calculator Value $12,242.00 - Liens $12,242.00 = Net Equity $0.00 - Exemp…" at bounding box center [631, 150] width 200 height 272
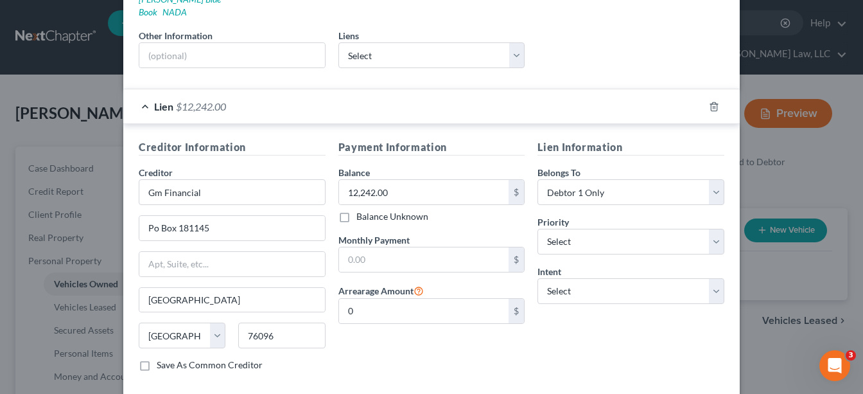
scroll to position [309, 0]
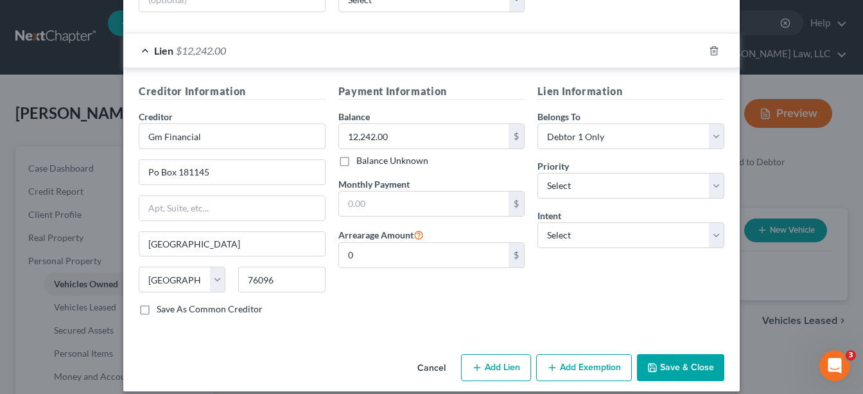
click at [685, 357] on button "Save & Close" at bounding box center [680, 367] width 87 height 27
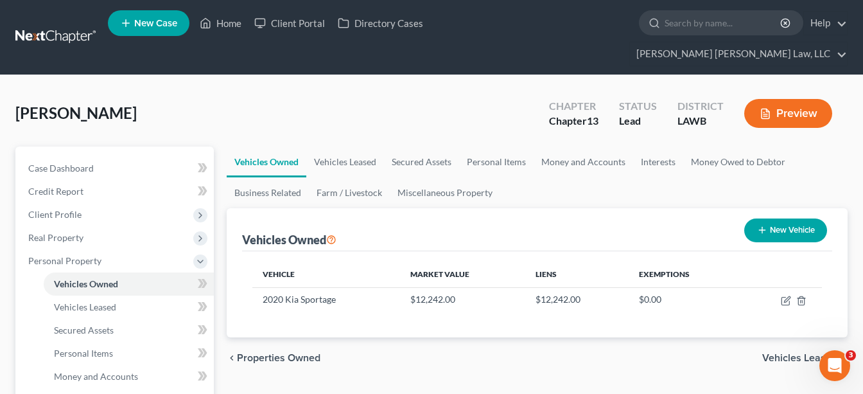
click at [806, 218] on button "New Vehicle" at bounding box center [785, 230] width 83 height 24
select select "0"
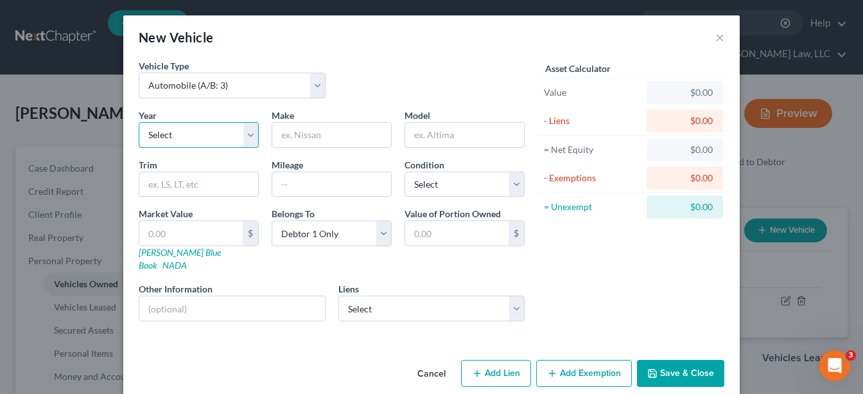
click at [209, 135] on select "Select 2026 2025 2024 2023 2022 2021 2020 2019 2018 2017 2016 2015 2014 2013 20…" at bounding box center [199, 135] width 120 height 26
select select "11"
click at [139, 122] on select "Select 2026 2025 2024 2023 2022 2021 2020 2019 2018 2017 2016 2015 2014 2013 20…" at bounding box center [199, 135] width 120 height 26
click at [320, 133] on input "text" at bounding box center [331, 135] width 119 height 24
type input "T"
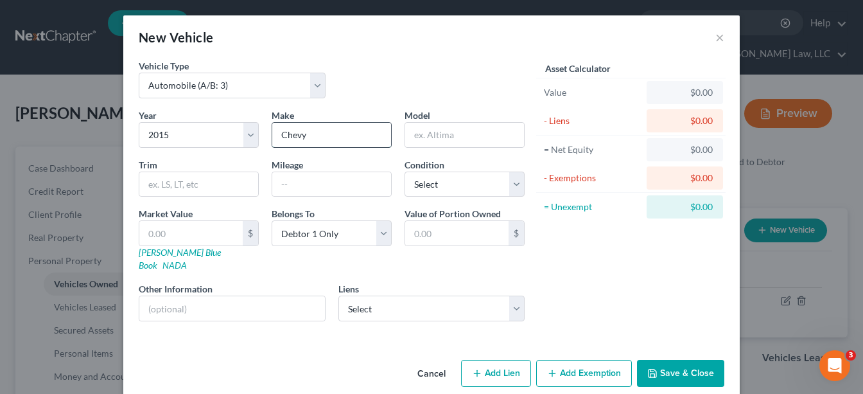
type input "Chevy"
type input "Tahoe"
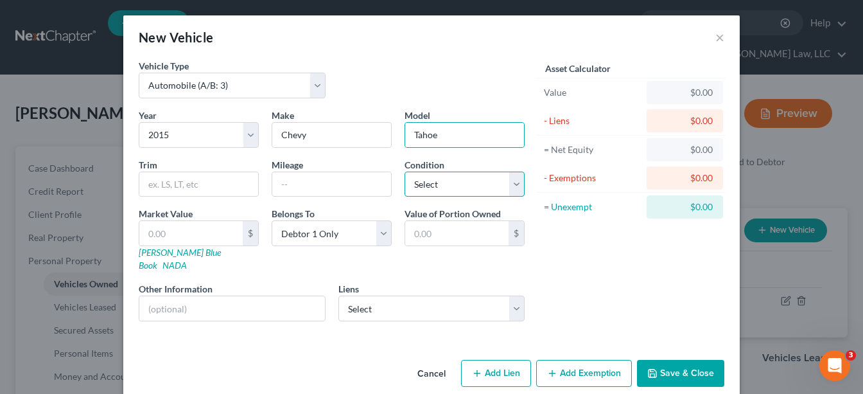
click at [444, 187] on select "Select Excellent Very Good Good Fair Poor" at bounding box center [465, 184] width 120 height 26
select select "3"
click at [405, 171] on select "Select Excellent Very Good Good Fair Poor" at bounding box center [465, 184] width 120 height 26
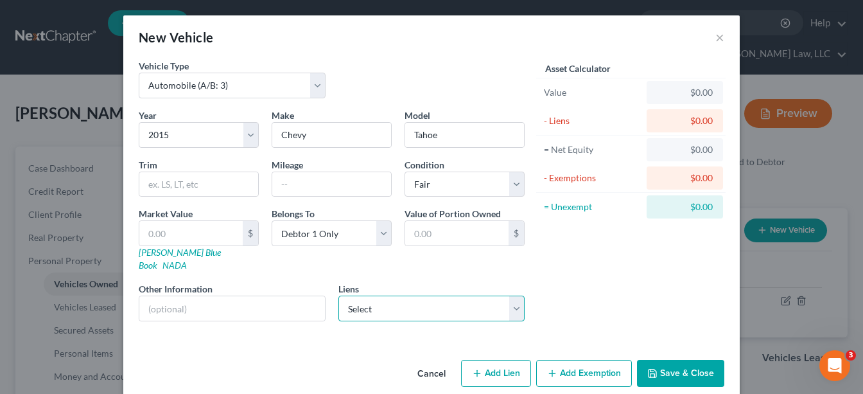
click at [412, 295] on select "Select Creditacpt - $19,738.00" at bounding box center [431, 308] width 187 height 26
select select "23"
select select "0"
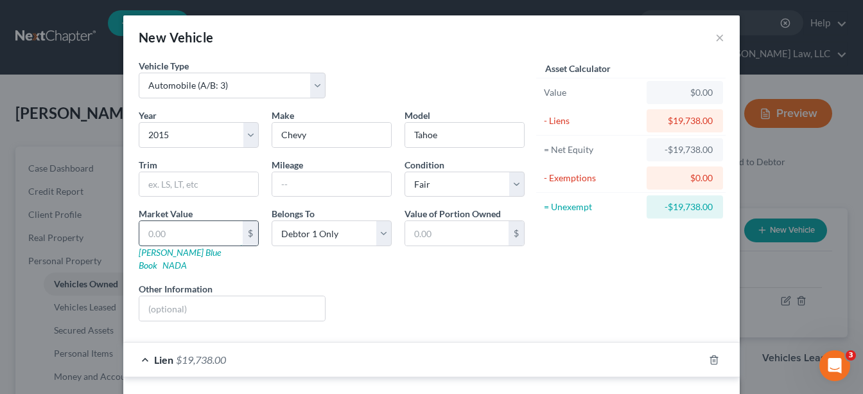
click at [217, 227] on input "text" at bounding box center [190, 233] width 103 height 24
type input "1"
type input "1.00"
type input "19"
type input "19.00"
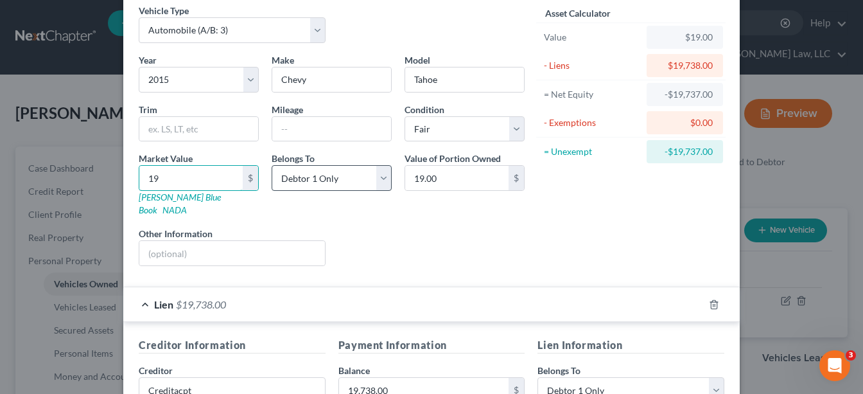
scroll to position [83, 0]
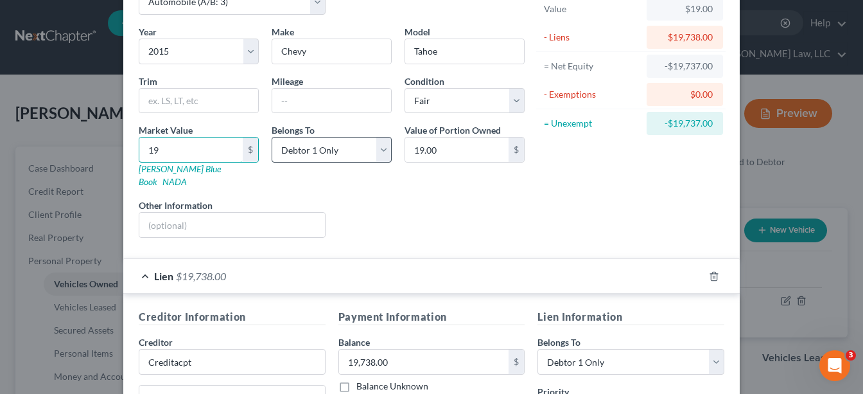
type input "197"
type input "197.00"
type input "1973"
type input "1,973.00"
type input "19,738"
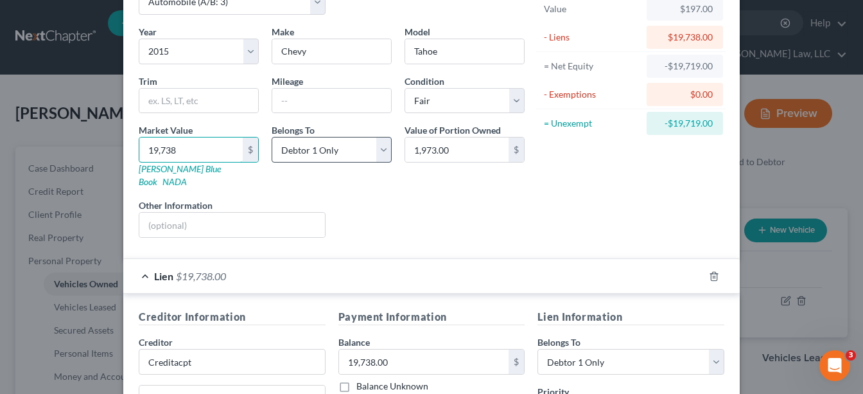
type input "19,738.00"
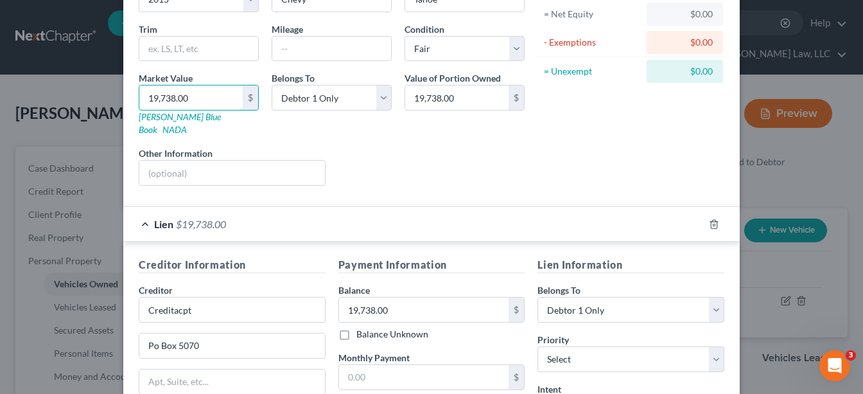
scroll to position [309, 0]
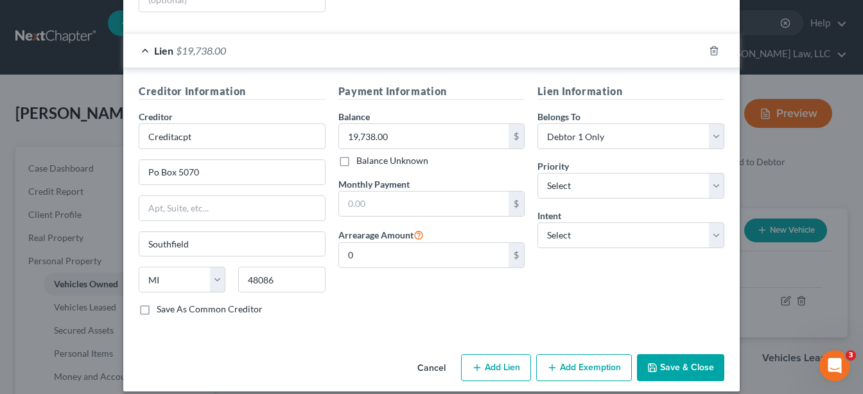
type input "19,738.00"
click at [568, 355] on button "Add Exemption" at bounding box center [584, 367] width 96 height 27
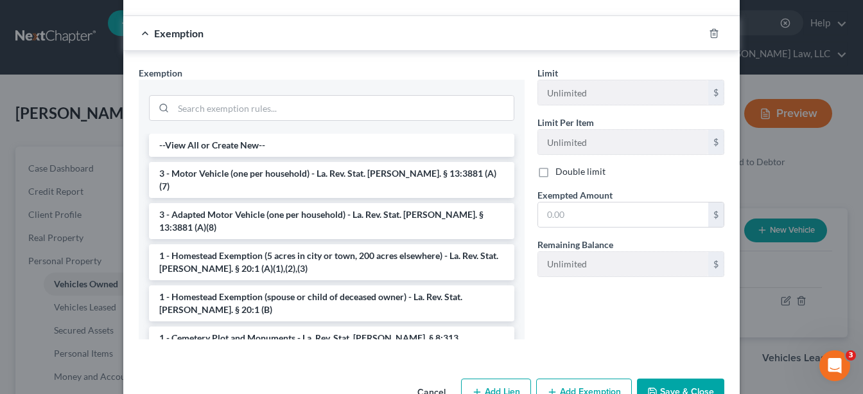
scroll to position [654, 0]
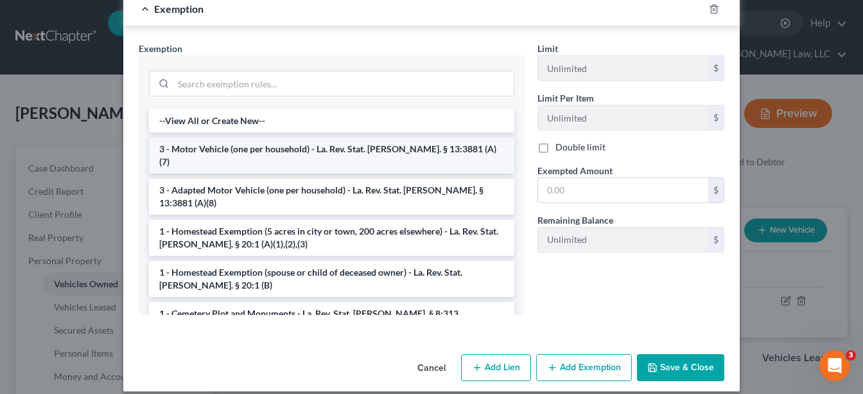
click at [256, 137] on li "3 - Motor Vehicle (one per household) - La. Rev. Stat. Ann. § 13:3881 (A)(7)" at bounding box center [331, 155] width 365 height 36
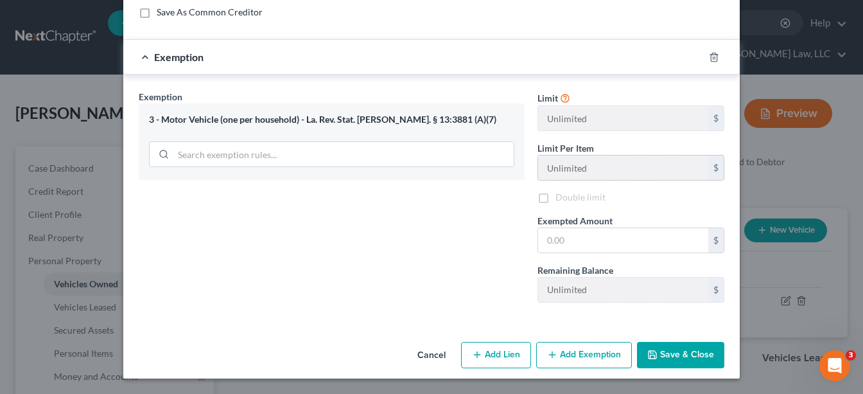
scroll to position [593, 0]
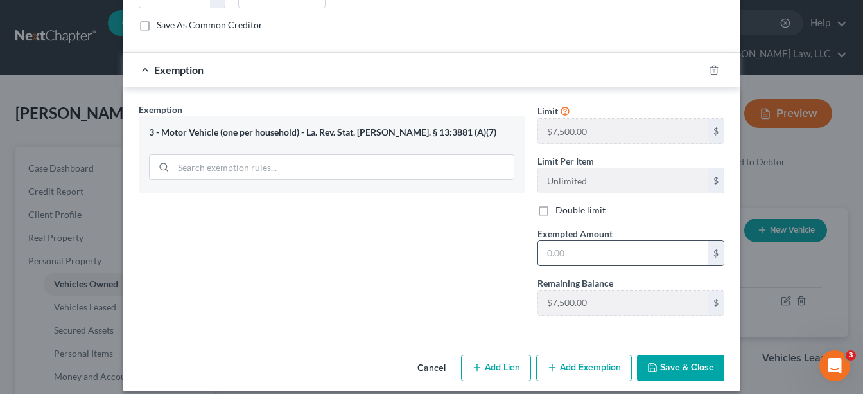
click at [623, 245] on input "text" at bounding box center [623, 253] width 170 height 24
type input "7,500"
drag, startPoint x: 680, startPoint y: 350, endPoint x: 482, endPoint y: 2, distance: 400.6
click at [680, 354] on button "Save & Close" at bounding box center [680, 367] width 87 height 27
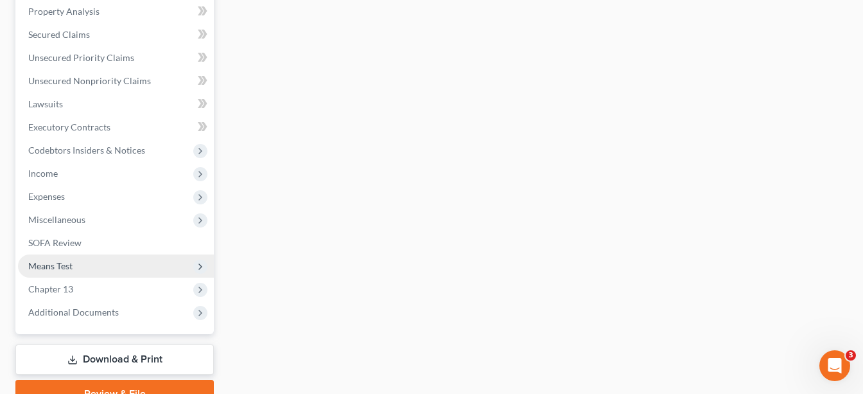
scroll to position [513, 0]
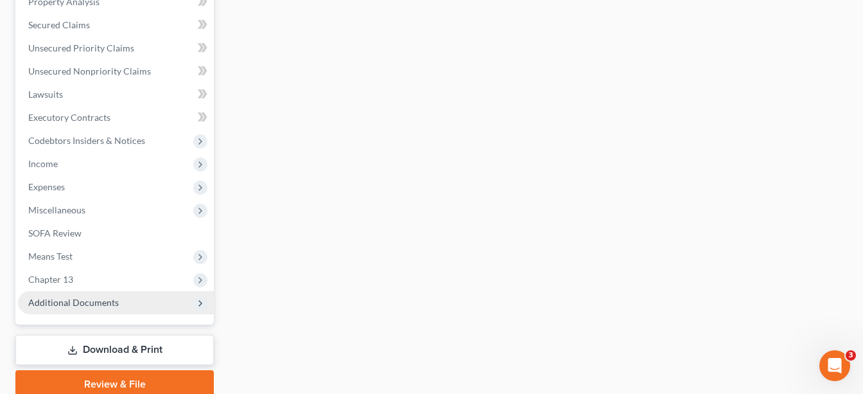
click at [85, 268] on span "Chapter 13" at bounding box center [116, 279] width 196 height 23
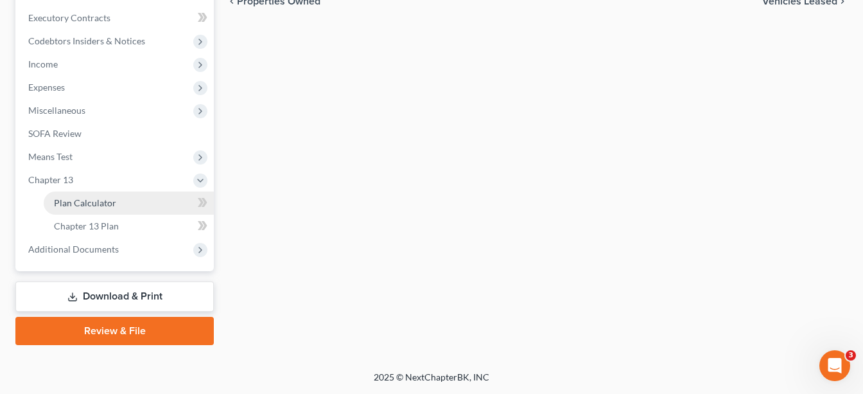
scroll to position [282, 0]
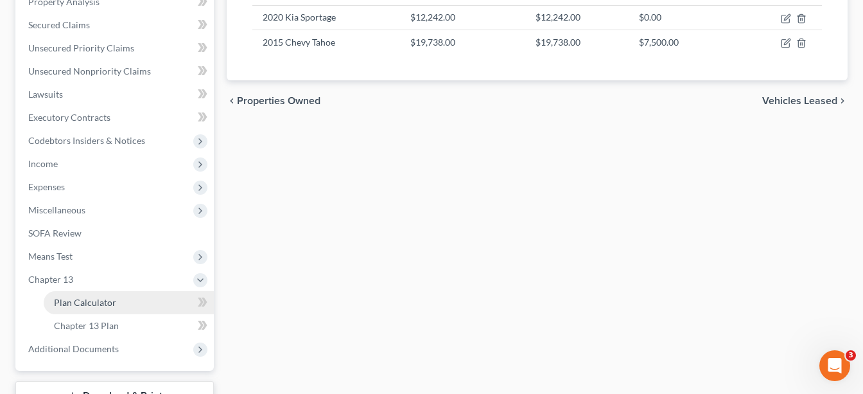
click at [89, 297] on span "Plan Calculator" at bounding box center [85, 302] width 62 height 11
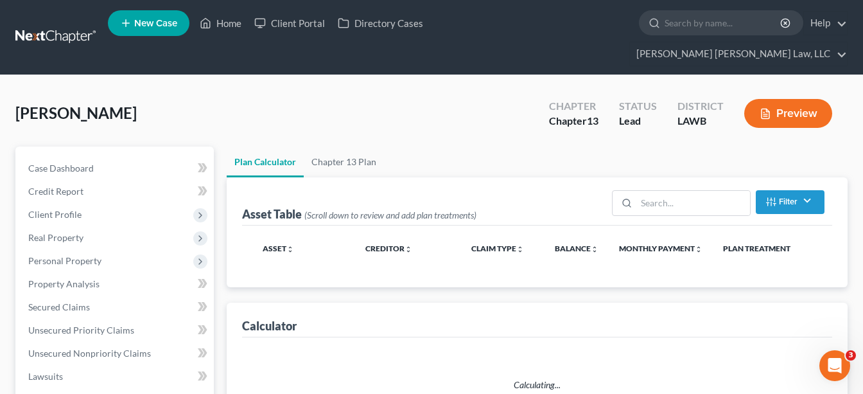
select select "59"
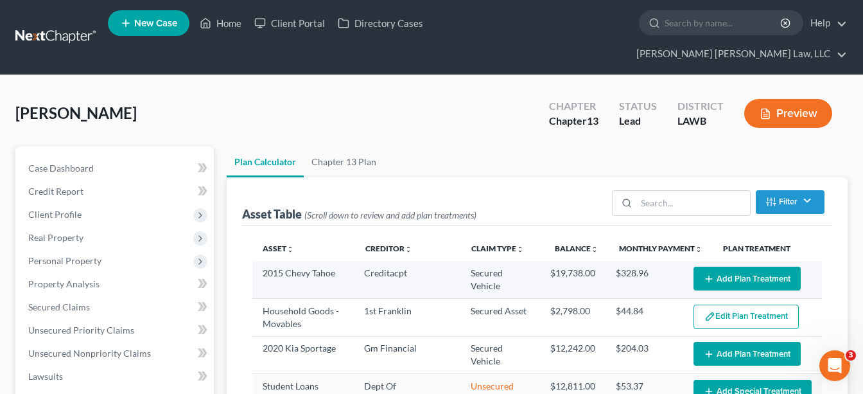
click at [713, 274] on icon "button" at bounding box center [709, 279] width 10 height 10
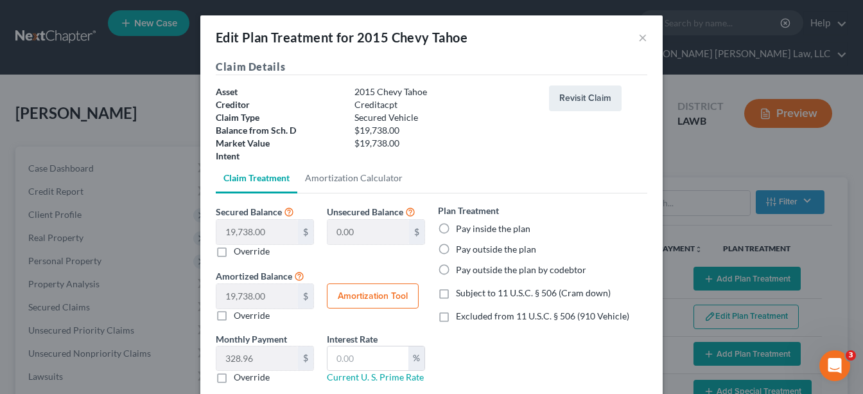
click at [456, 229] on label "Pay inside the plan" at bounding box center [493, 228] width 74 height 13
click at [461, 229] on input "Pay inside the plan" at bounding box center [465, 226] width 8 height 8
radio input "true"
click at [456, 317] on label "Excluded from 11 U.S.C. § 506 (910 Vehicle)" at bounding box center [542, 316] width 173 height 13
click at [461, 317] on input "Excluded from 11 U.S.C. § 506 (910 Vehicle)" at bounding box center [465, 314] width 8 height 8
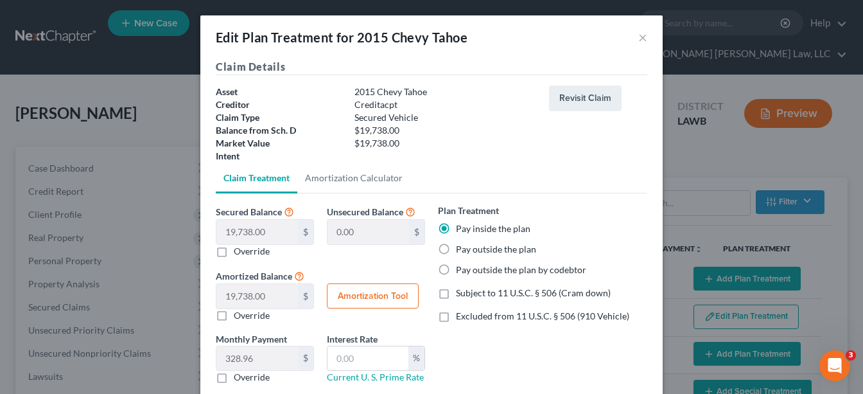
checkbox input "true"
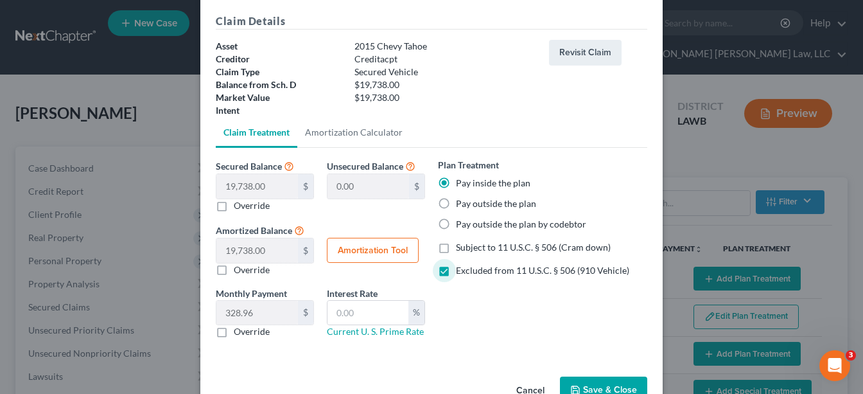
scroll to position [54, 0]
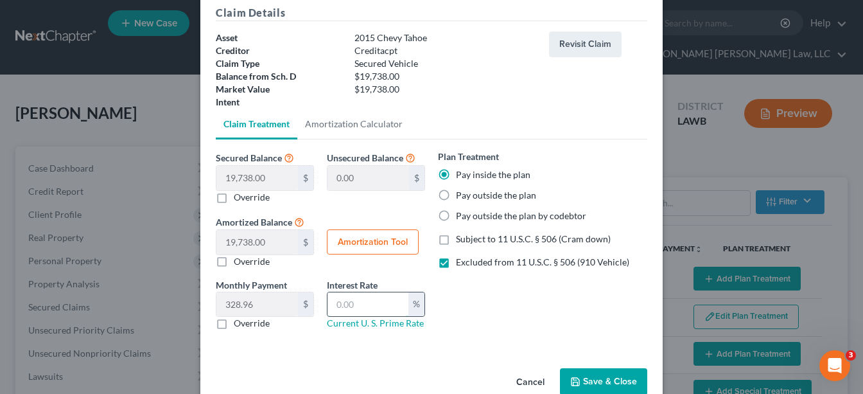
click at [390, 302] on input "text" at bounding box center [367, 304] width 81 height 24
type input "9.5"
click at [234, 323] on label "Override" at bounding box center [252, 323] width 36 height 13
click at [239, 323] on input "Override" at bounding box center [243, 321] width 8 height 8
checkbox input "true"
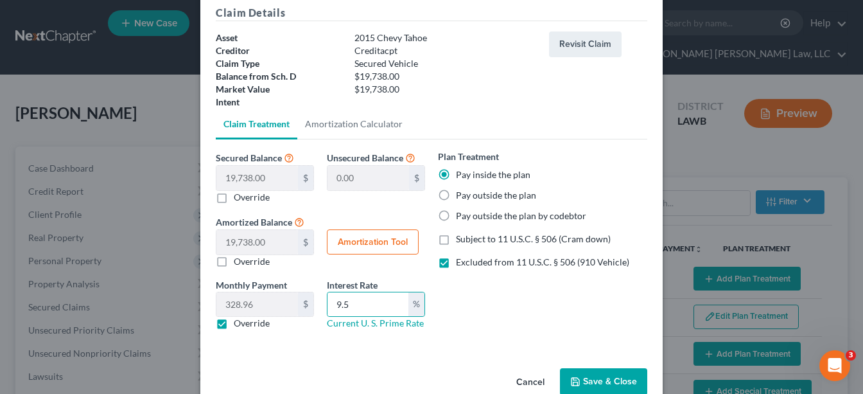
click at [0, 0] on input "text" at bounding box center [0, 0] width 0 height 0
type input "414.53"
click at [598, 381] on button "Save & Close" at bounding box center [603, 381] width 87 height 27
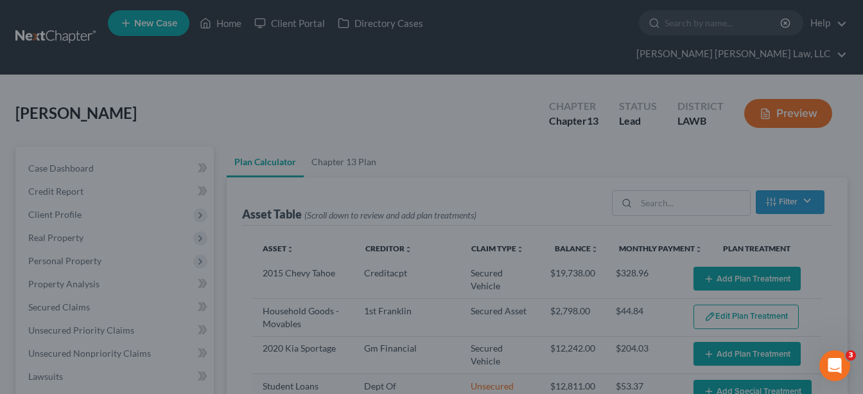
select select "59"
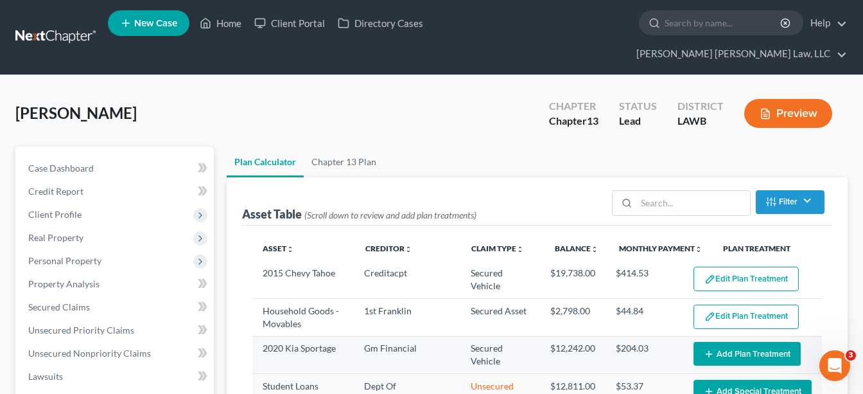
click at [722, 342] on button "Add Plan Treatment" at bounding box center [747, 354] width 107 height 24
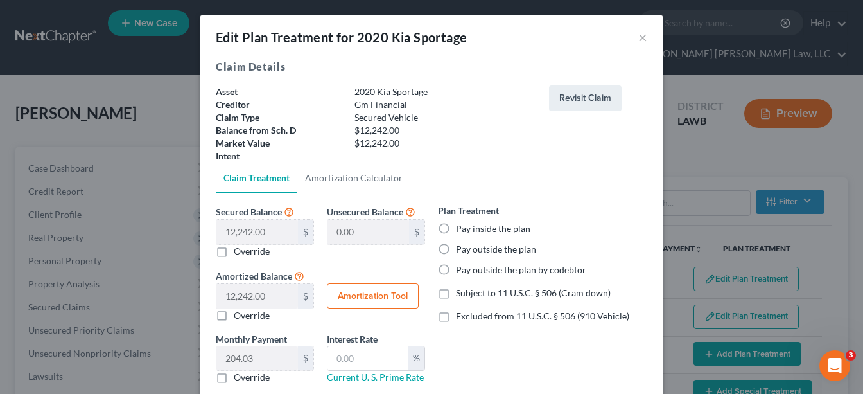
click at [456, 230] on label "Pay inside the plan" at bounding box center [493, 228] width 74 height 13
click at [461, 230] on input "Pay inside the plan" at bounding box center [465, 226] width 8 height 8
radio input "true"
click at [456, 316] on label "Excluded from 11 U.S.C. § 506 (910 Vehicle)" at bounding box center [542, 316] width 173 height 13
click at [461, 316] on input "Excluded from 11 U.S.C. § 506 (910 Vehicle)" at bounding box center [465, 314] width 8 height 8
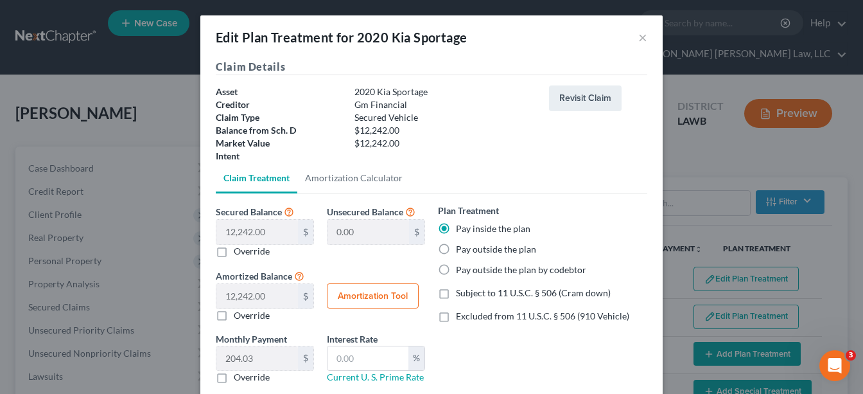
checkbox input "true"
click at [361, 358] on input "text" at bounding box center [367, 358] width 81 height 24
type input "9.5"
click at [234, 376] on label "Override" at bounding box center [252, 377] width 36 height 13
click at [239, 376] on input "Override" at bounding box center [243, 375] width 8 height 8
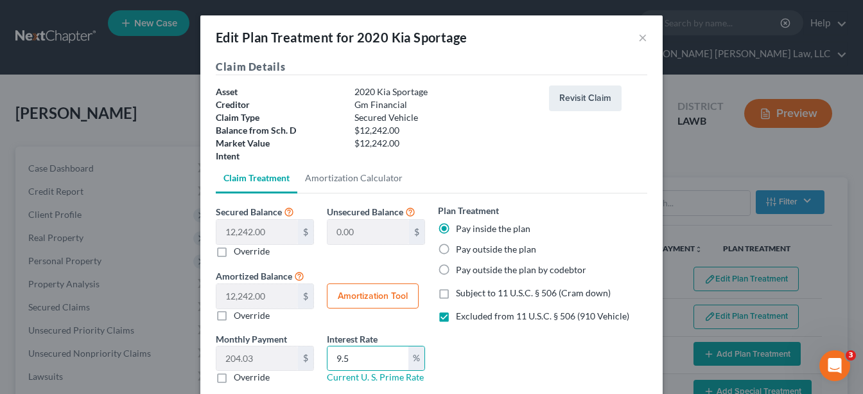
checkbox input "true"
click at [244, 356] on input "text" at bounding box center [257, 358] width 82 height 24
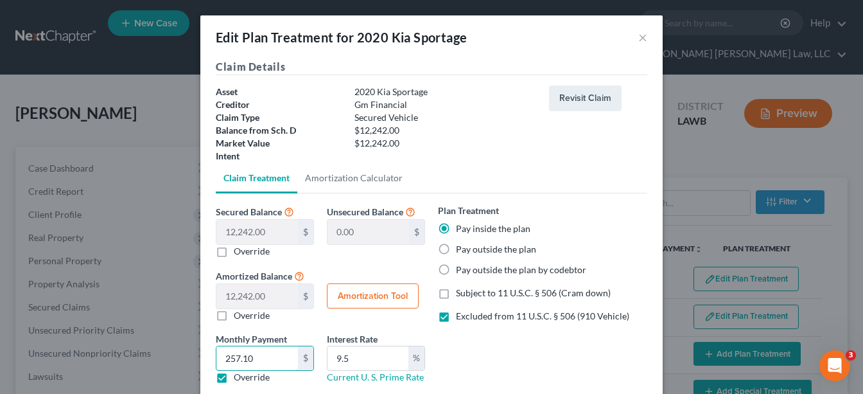
type input "257.10"
click at [539, 355] on div "Plan Treatment Pay inside the plan Pay outside the plan Pay outside the plan by…" at bounding box center [543, 299] width 222 height 190
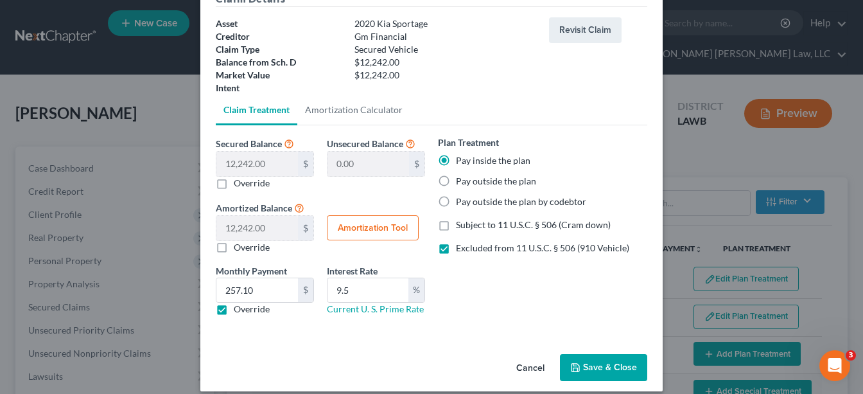
scroll to position [81, 0]
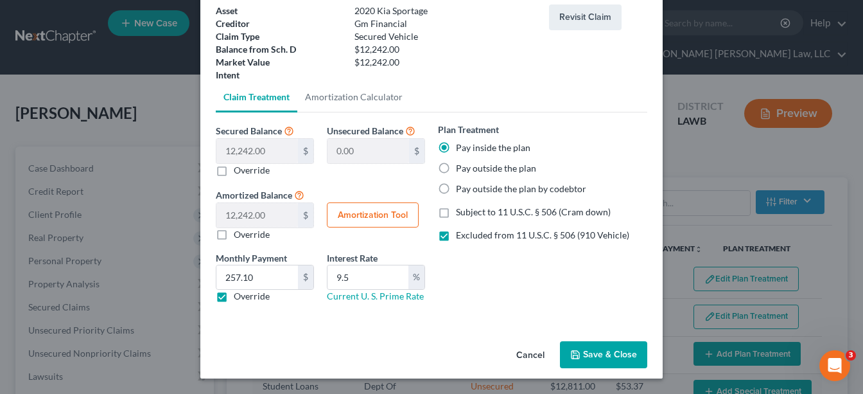
click at [593, 355] on button "Save & Close" at bounding box center [603, 354] width 87 height 27
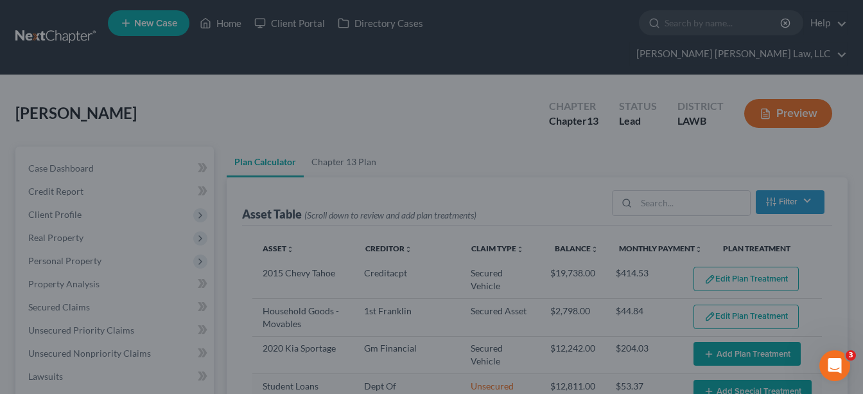
select select "59"
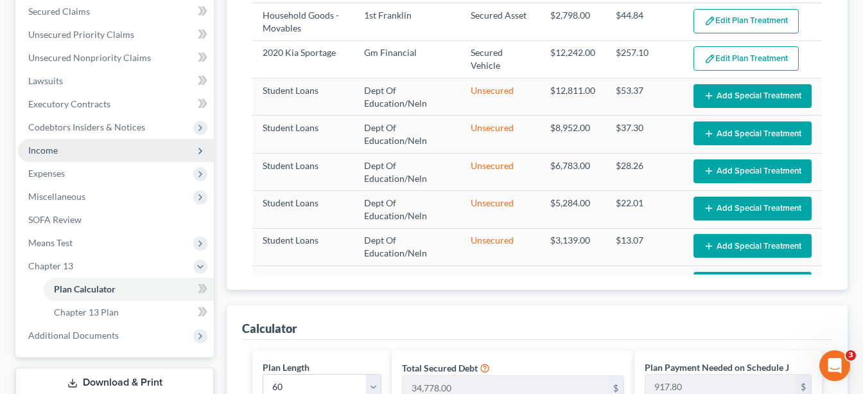
scroll to position [297, 0]
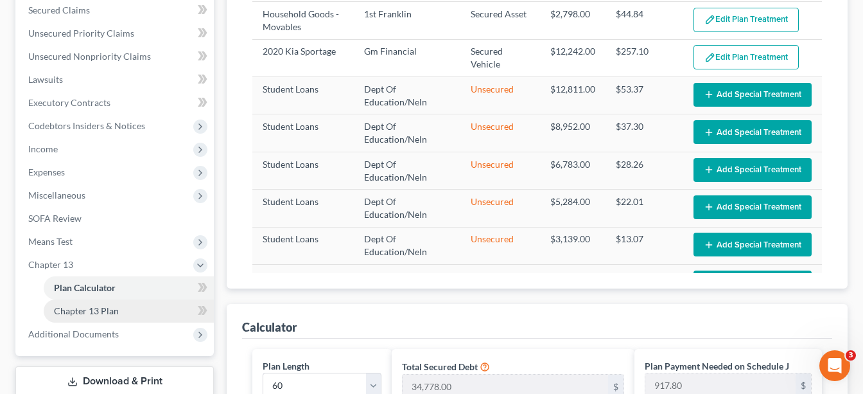
click at [112, 305] on span "Chapter 13 Plan" at bounding box center [86, 310] width 65 height 11
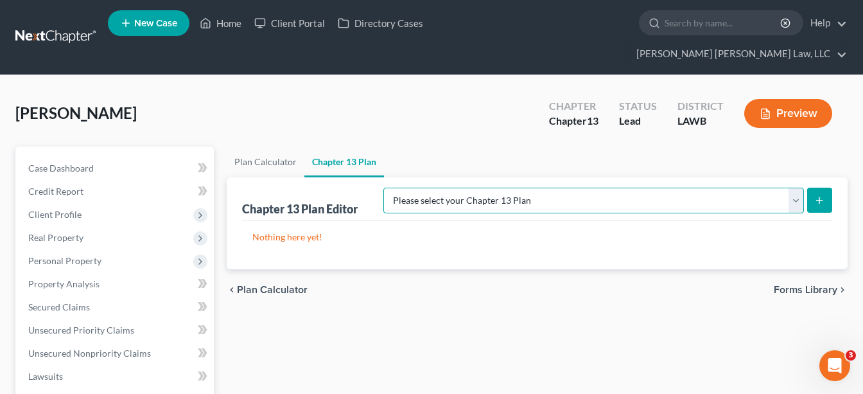
click at [762, 188] on select "Please select your Chapter 13 Plan E. Orum Custom Plan (Revised 12/1/2021) E. O…" at bounding box center [593, 201] width 421 height 26
select select "1"
click at [518, 188] on select "Please select your Chapter 13 Plan E. Orum Custom Plan (Revised 12/1/2021) E. O…" at bounding box center [593, 201] width 421 height 26
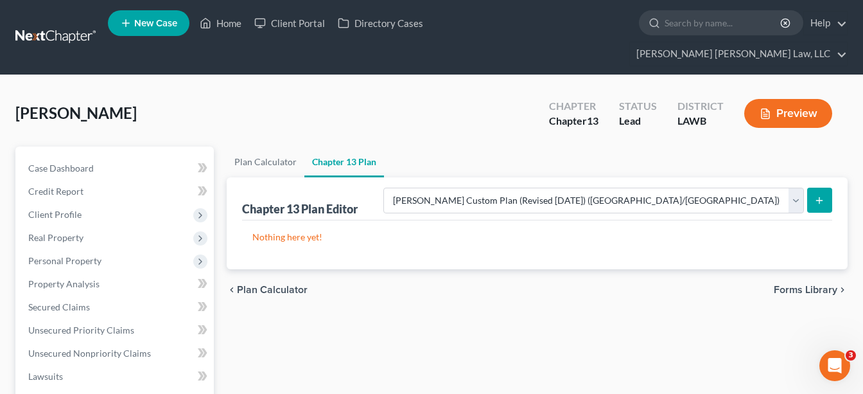
click at [818, 195] on icon "submit" at bounding box center [819, 200] width 10 height 10
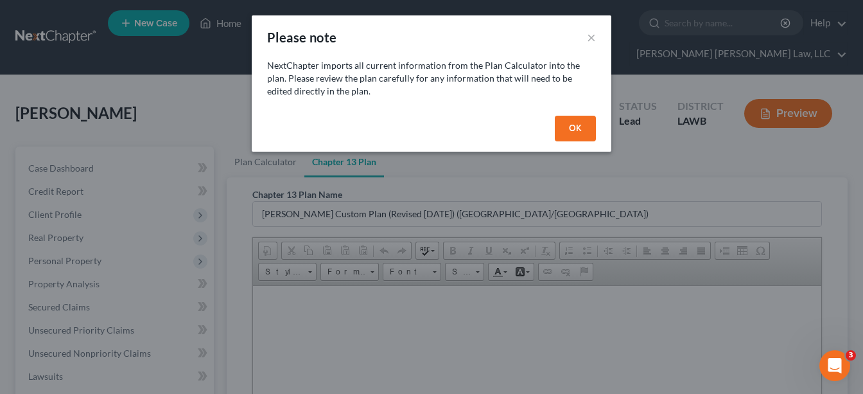
click at [571, 127] on button "OK" at bounding box center [575, 129] width 41 height 26
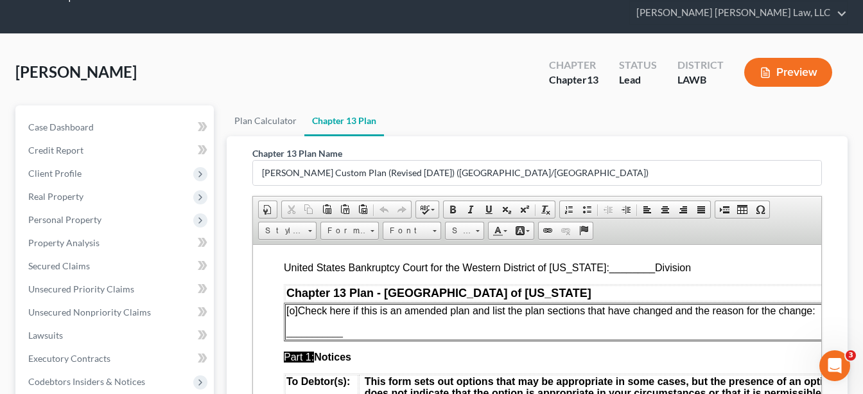
scroll to position [55, 0]
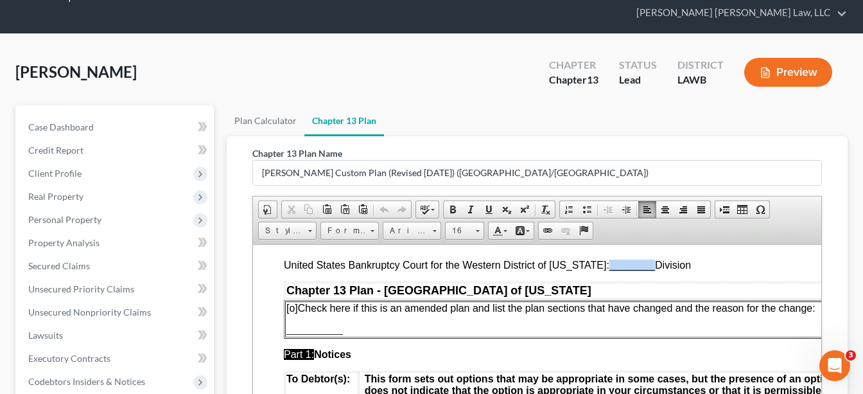
drag, startPoint x: 642, startPoint y: 265, endPoint x: 597, endPoint y: 263, distance: 44.4
click at [597, 263] on span "United States Bankruptcy Court for the Western District of Louisiana: ________ …" at bounding box center [487, 264] width 407 height 11
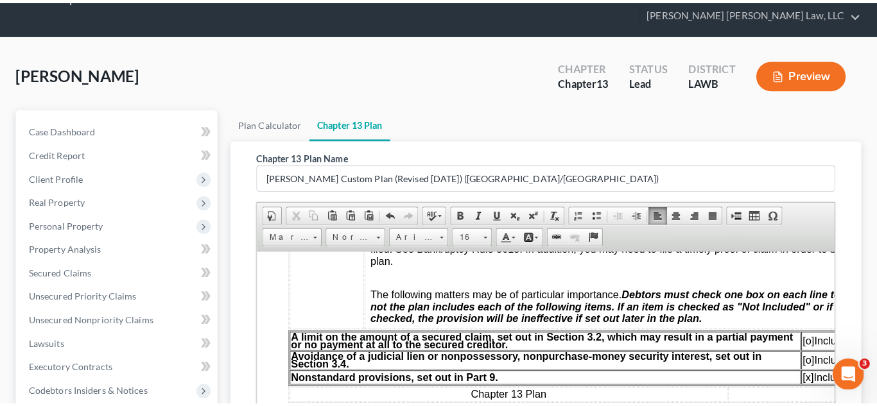
scroll to position [362, 0]
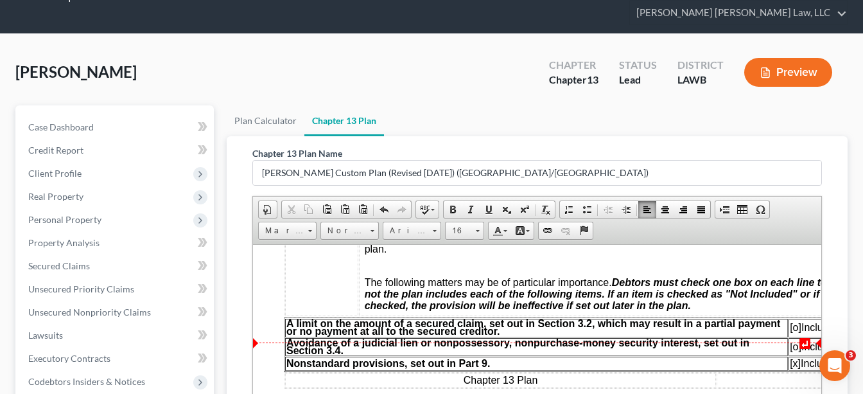
click at [794, 332] on span "[o]" at bounding box center [796, 326] width 12 height 11
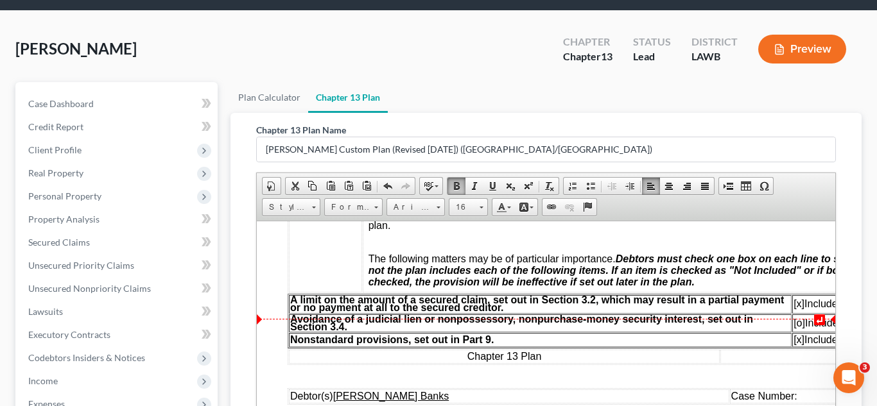
click at [694, 313] on span "A limit on the amount of a secured claim, set out in Section 3.2, which may res…" at bounding box center [537, 303] width 494 height 19
click at [819, 309] on span "[x] Included" at bounding box center [817, 303] width 49 height 11
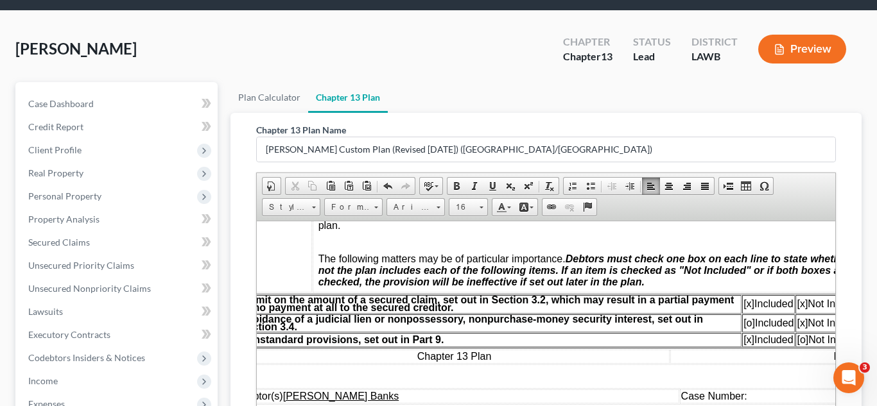
scroll to position [362, 55]
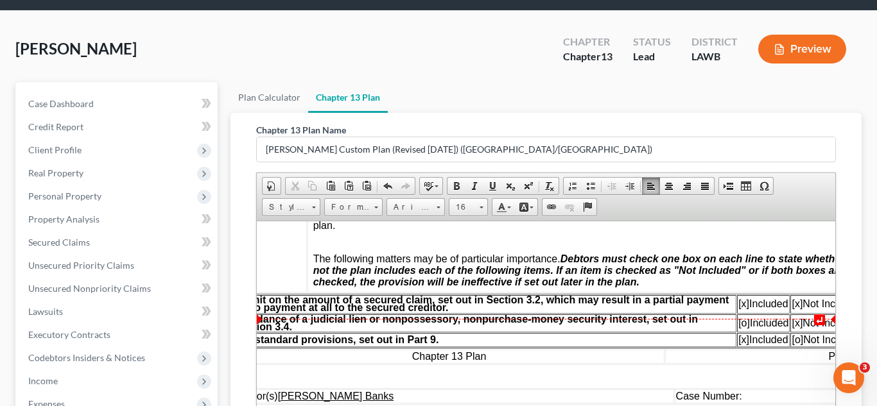
click at [797, 309] on span "[x]" at bounding box center [796, 303] width 11 height 11
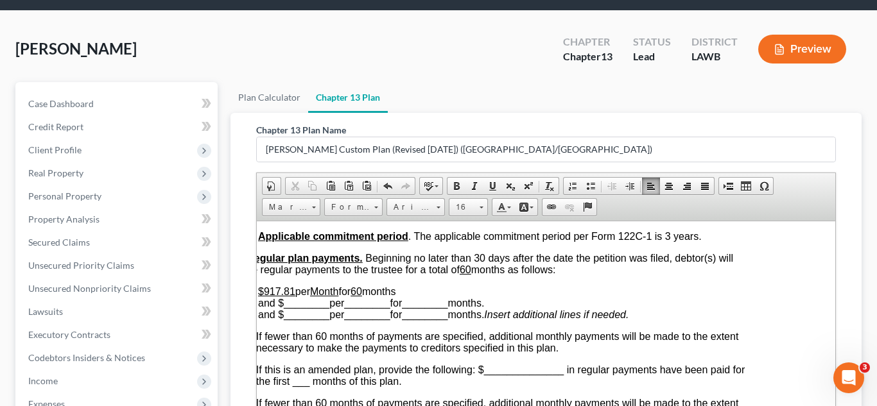
scroll to position [590, 55]
drag, startPoint x: 297, startPoint y: 325, endPoint x: 269, endPoint y: 324, distance: 27.6
click at [269, 320] on p "$917.81 per Month for 60 months and $ ________ per ________ for ________ months…" at bounding box center [504, 302] width 492 height 35
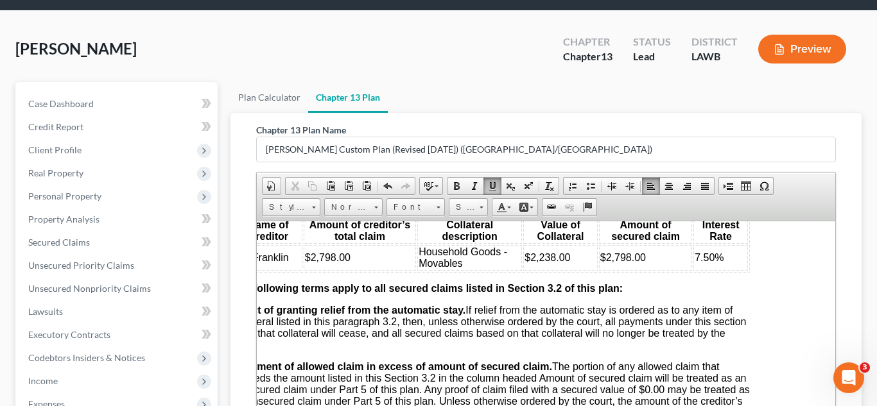
scroll to position [1589, 55]
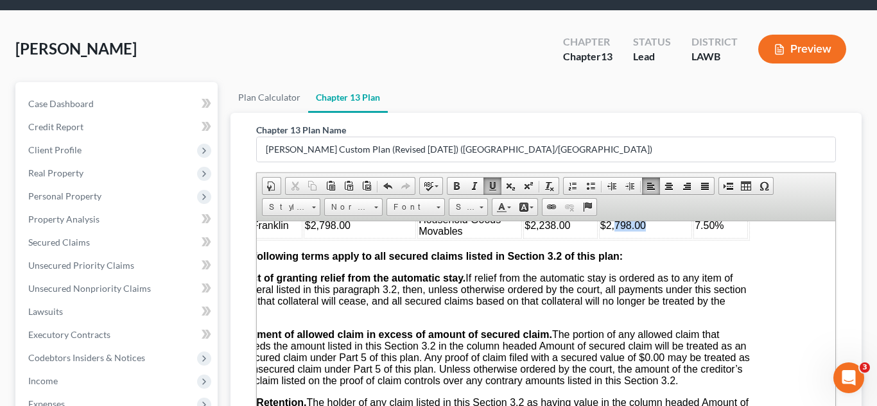
drag, startPoint x: 649, startPoint y: 300, endPoint x: 615, endPoint y: 298, distance: 34.7
click at [615, 238] on td "$2,798.00" at bounding box center [644, 226] width 93 height 26
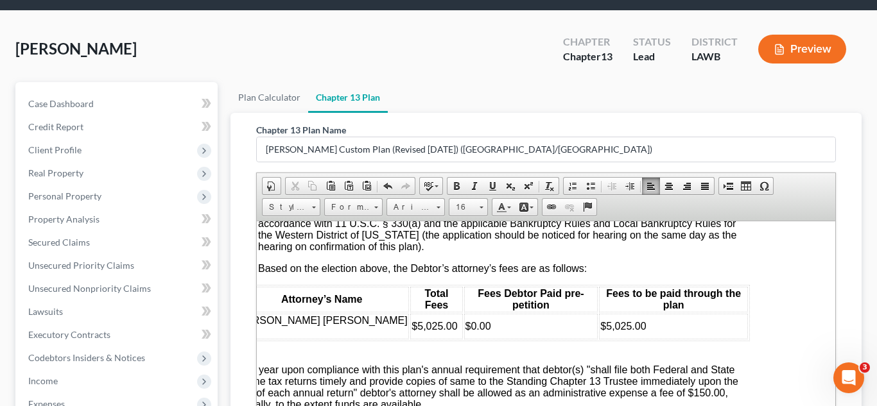
scroll to position [2730, 55]
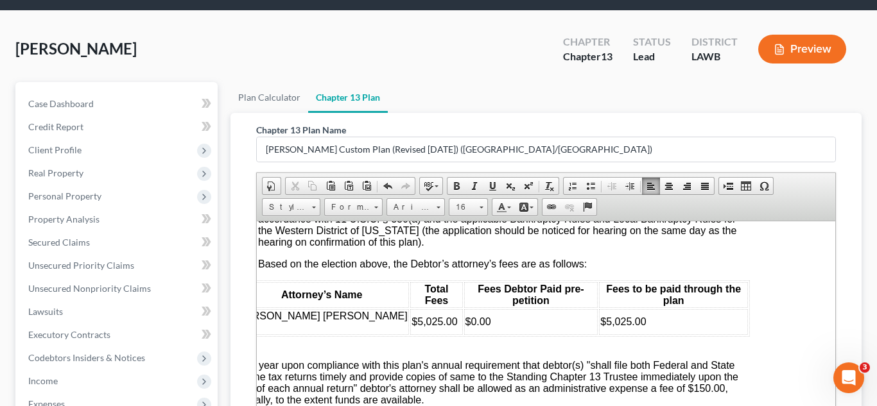
click at [264, 191] on p "[o] Counsel has elected to be paid the fixed (“no-look”) fee as authorized in t…" at bounding box center [504, 179] width 492 height 23
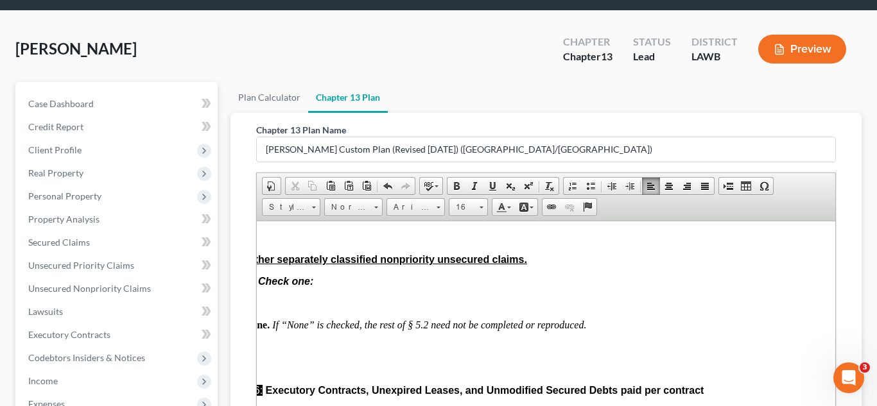
scroll to position [3765, 55]
drag, startPoint x: 575, startPoint y: 276, endPoint x: 538, endPoint y: 272, distance: 36.9
click at [538, 175] on span "Based upon the scheduled unsecured and undersecured claims in the amount of $41…" at bounding box center [504, 152] width 492 height 46
drag, startPoint x: 694, startPoint y: 277, endPoint x: 672, endPoint y: 278, distance: 21.2
click at [643, 152] on u "25.00%" at bounding box center [626, 146] width 35 height 11
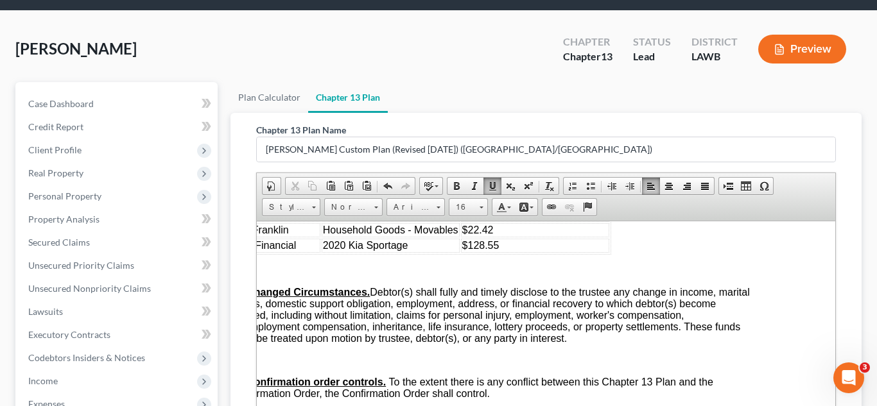
scroll to position [4365, 55]
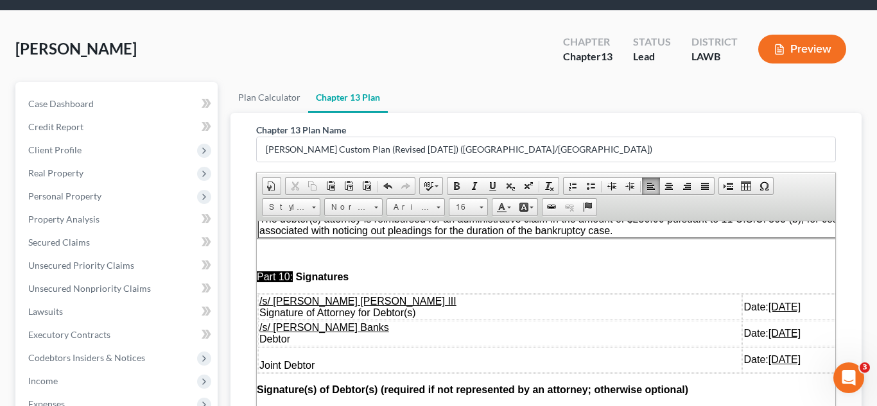
scroll to position [4676, 31]
click at [568, 236] on p "The debtor(s) attorney is reimbursed for an administrative claim in the amount …" at bounding box center [572, 224] width 626 height 23
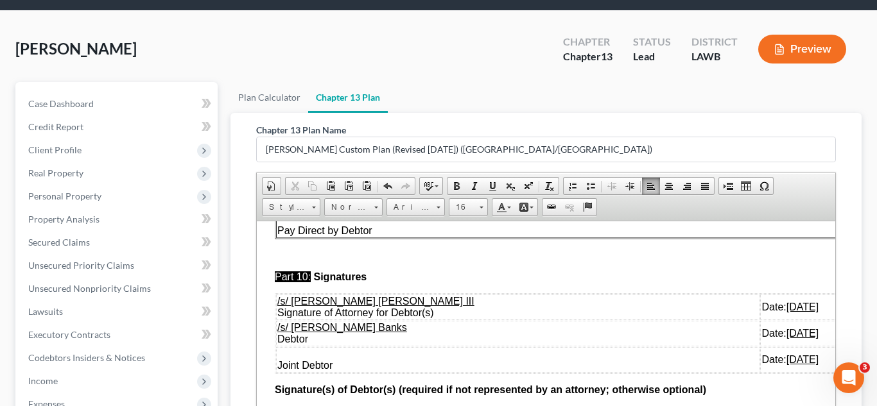
scroll to position [4771, 0]
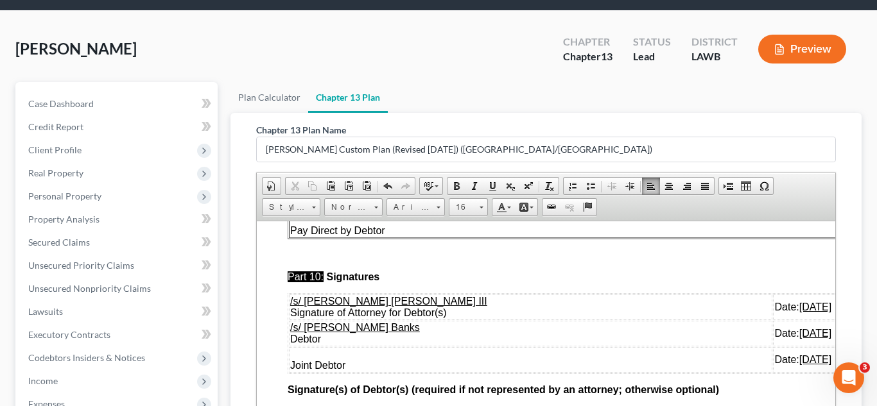
drag, startPoint x: 761, startPoint y: 354, endPoint x: 290, endPoint y: 321, distance: 472.5
click at [290, 321] on tbody "/s/ E. Orum Young III Signature of Attorney for Debtor(s) Date: 09/03/2025 /s/ …" at bounding box center [602, 333] width 629 height 78
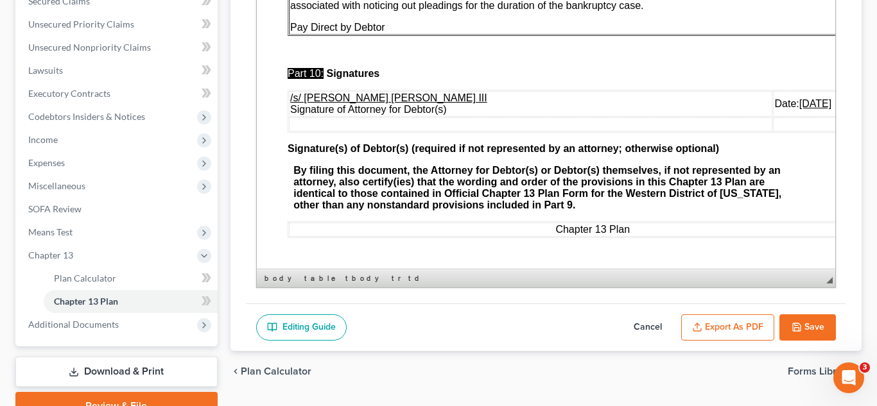
scroll to position [291, 0]
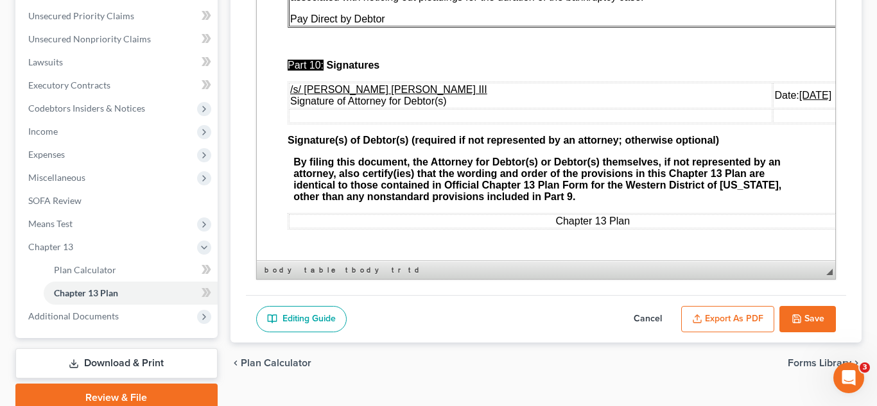
click at [808, 320] on button "Save" at bounding box center [808, 319] width 57 height 27
select select "1"
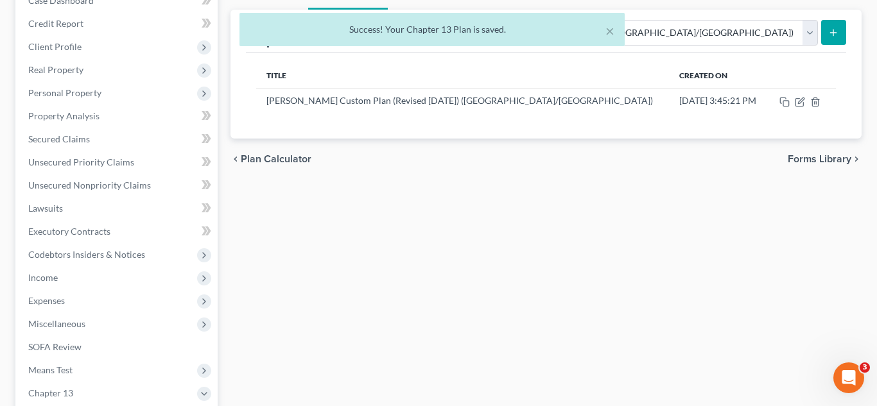
scroll to position [132, 0]
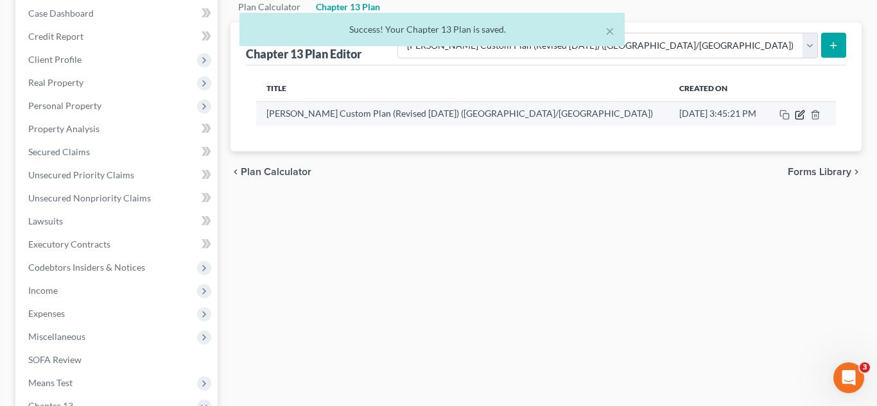
click at [798, 114] on icon "button" at bounding box center [800, 115] width 10 height 10
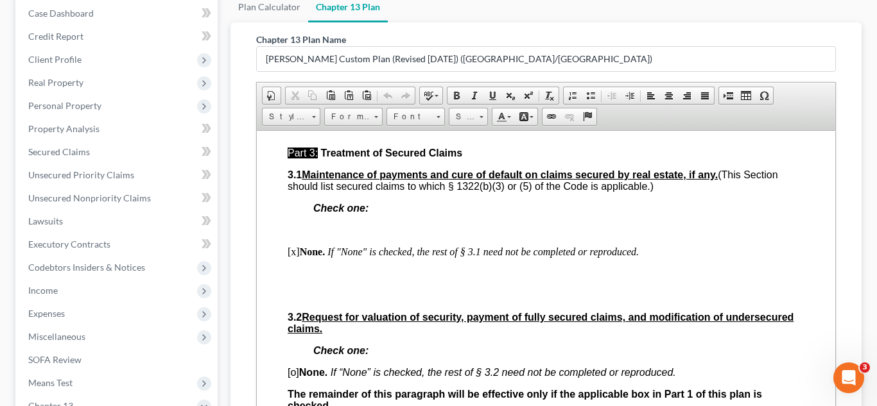
scroll to position [345, 0]
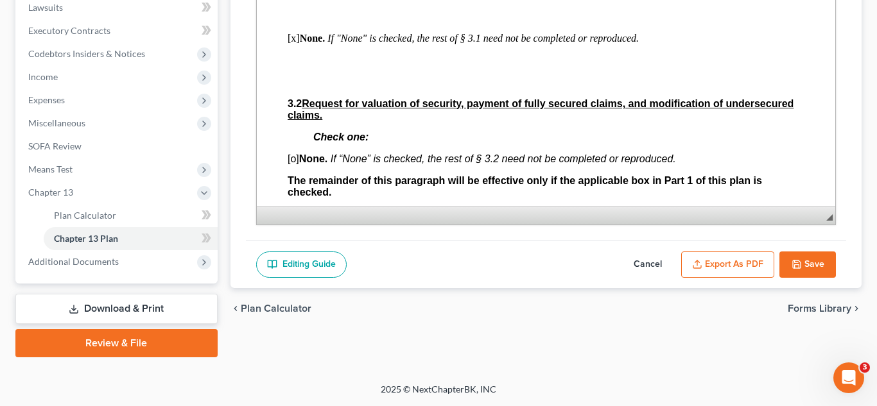
click at [759, 264] on button "Export as PDF" at bounding box center [727, 265] width 93 height 27
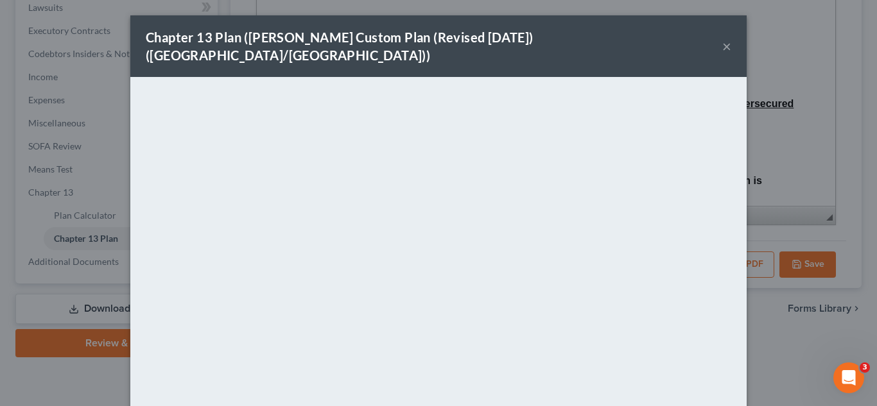
click at [726, 39] on button "×" at bounding box center [726, 46] width 9 height 15
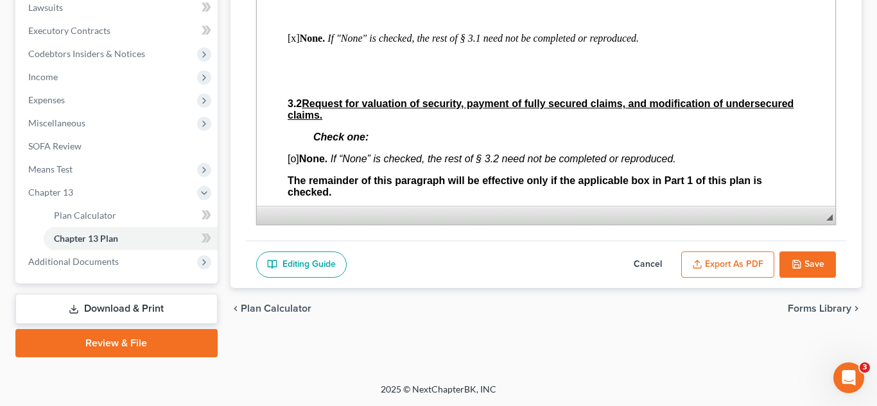
click at [817, 264] on button "Save" at bounding box center [808, 265] width 57 height 27
select select "1"
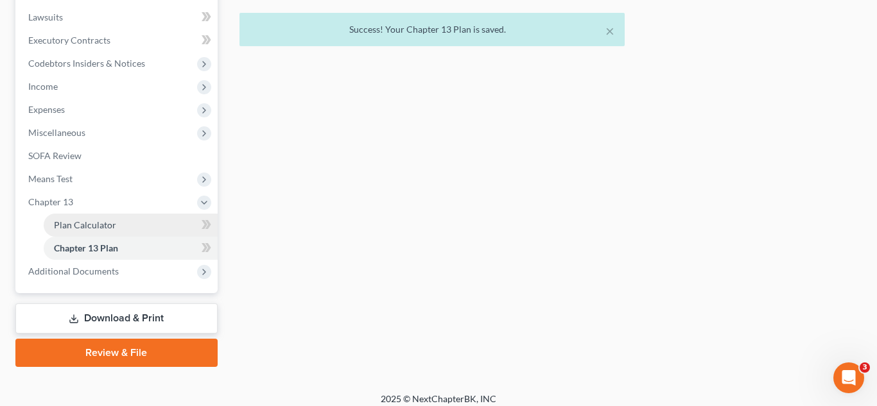
scroll to position [272, 0]
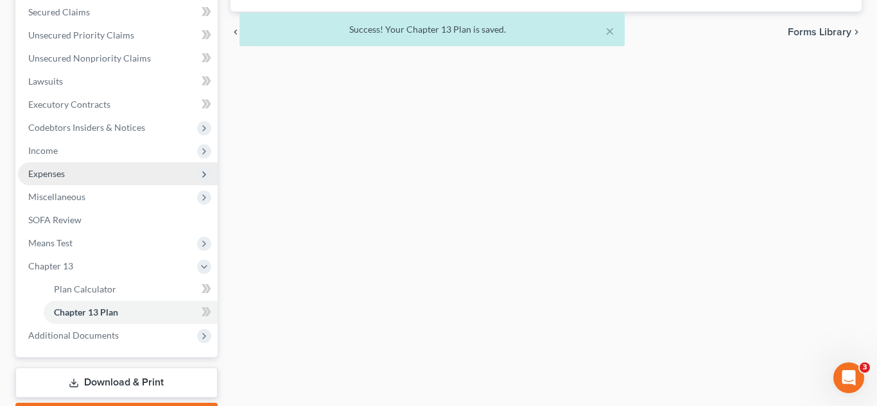
click at [73, 175] on span "Expenses" at bounding box center [118, 173] width 200 height 23
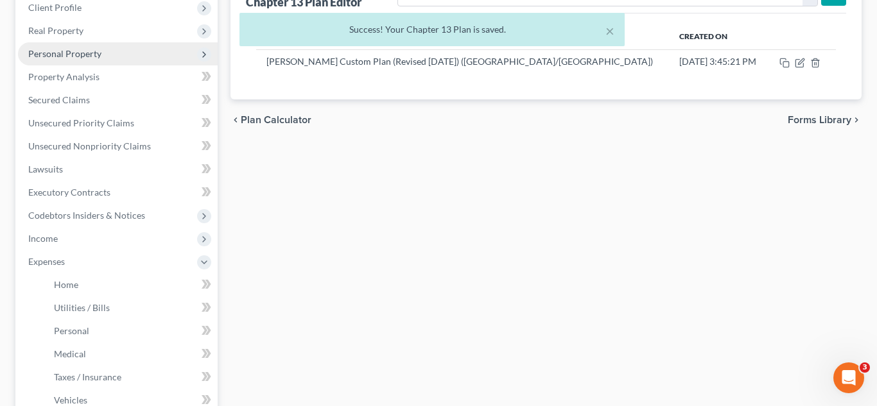
scroll to position [166, 0]
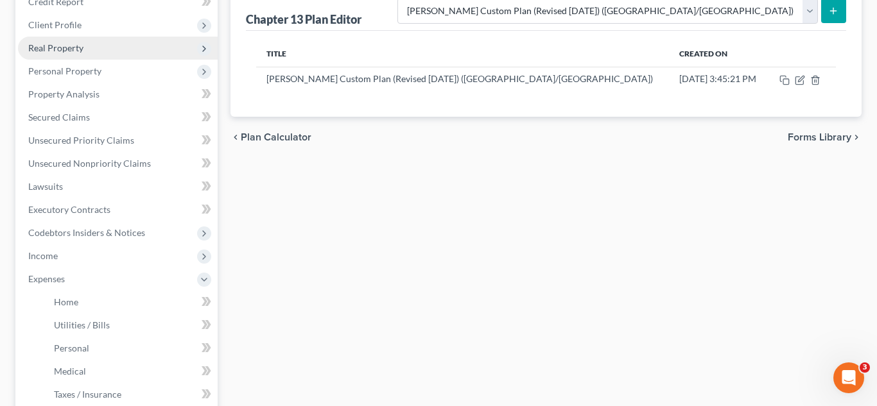
drag, startPoint x: 94, startPoint y: 28, endPoint x: 101, endPoint y: 50, distance: 22.8
click at [94, 28] on span "Client Profile" at bounding box center [118, 24] width 200 height 23
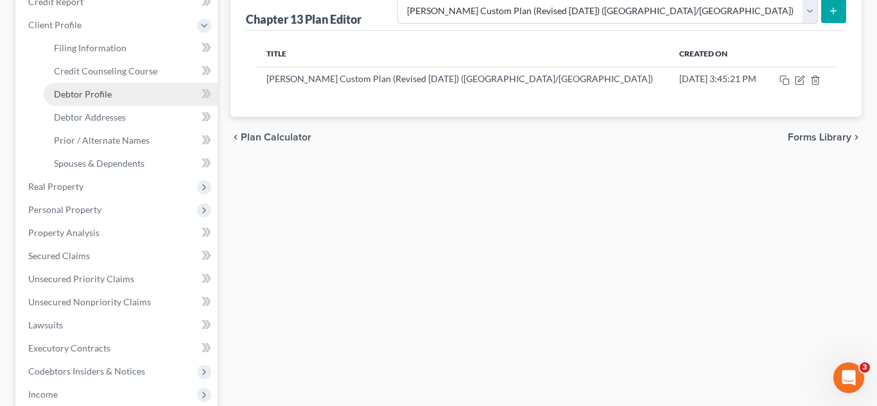
click at [103, 105] on link "Debtor Profile" at bounding box center [131, 94] width 174 height 23
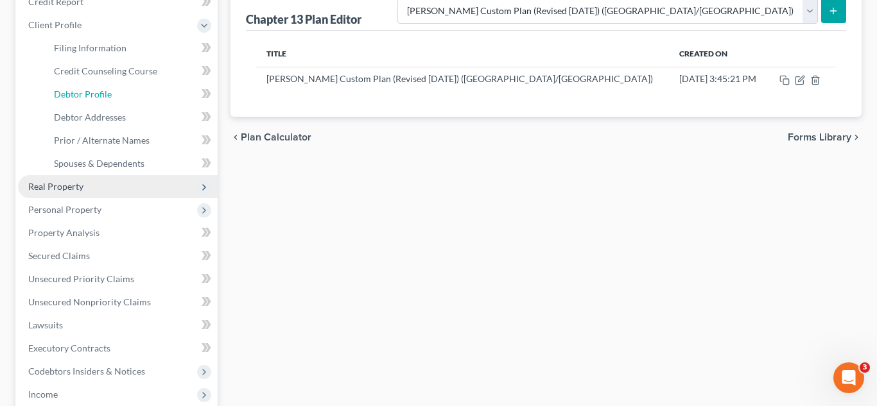
select select "0"
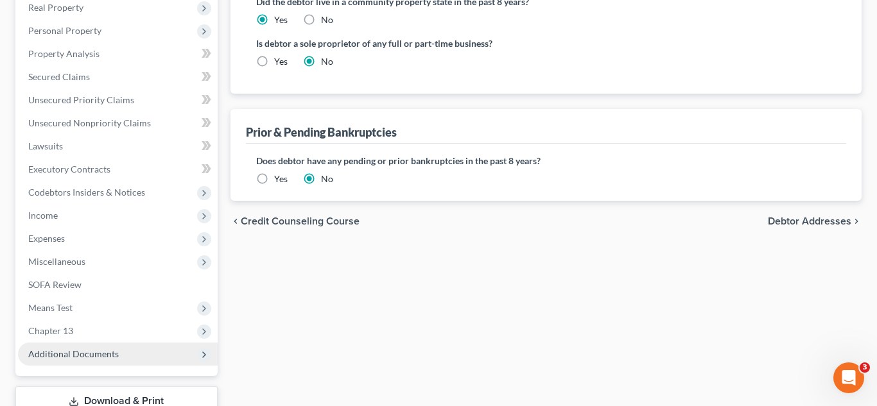
scroll to position [438, 0]
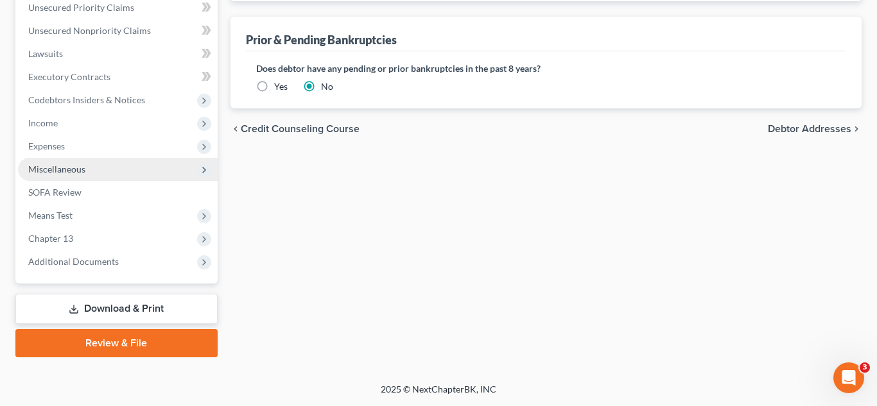
click at [67, 151] on span "Expenses" at bounding box center [118, 146] width 200 height 23
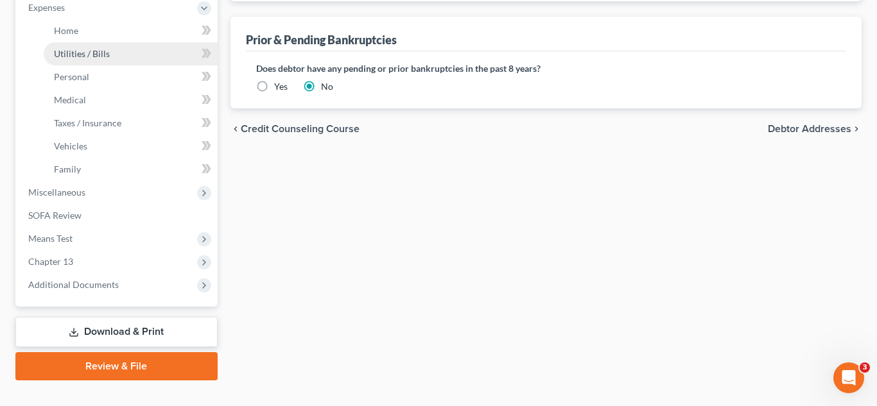
scroll to position [299, 0]
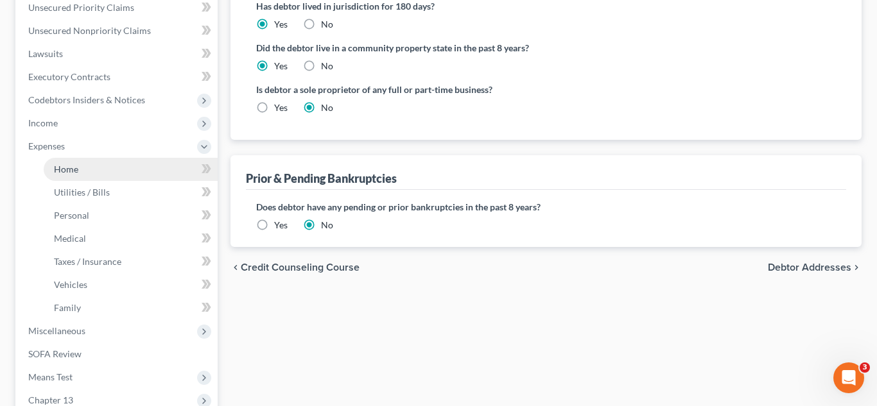
click at [88, 169] on link "Home" at bounding box center [131, 169] width 174 height 23
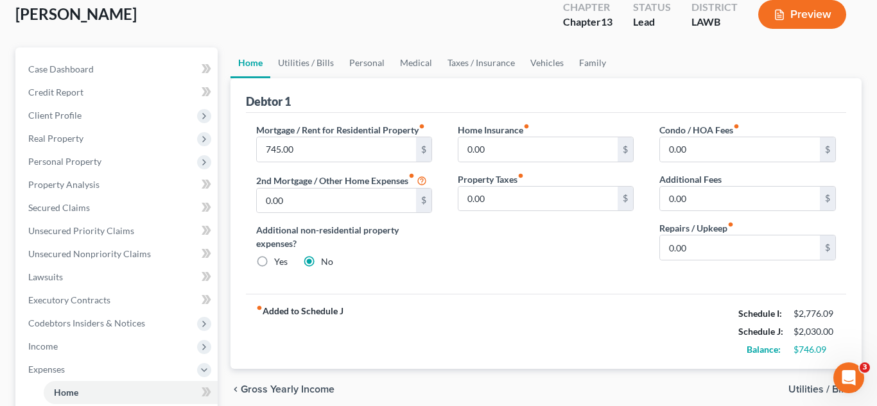
scroll to position [73, 0]
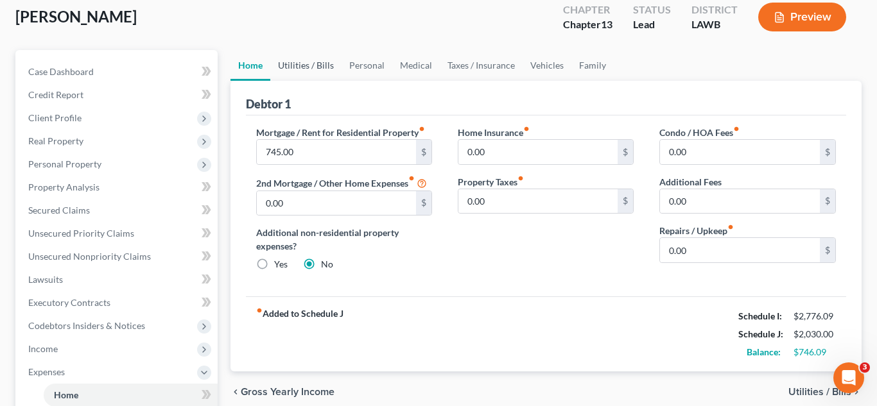
click at [306, 67] on link "Utilities / Bills" at bounding box center [305, 65] width 71 height 31
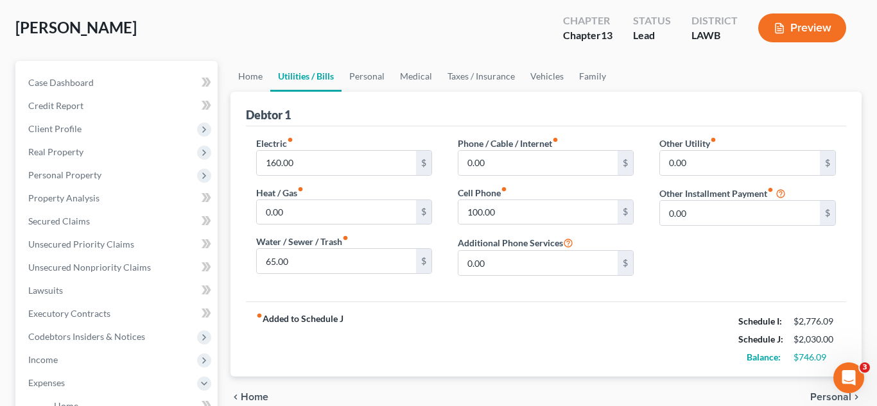
scroll to position [82, 0]
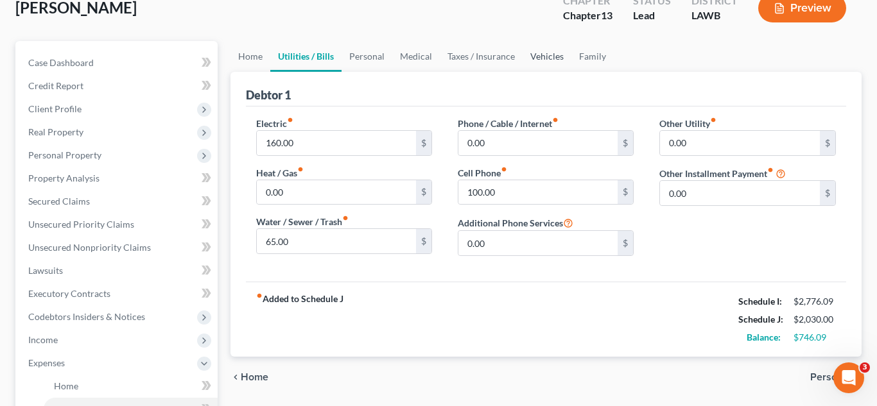
click at [546, 64] on link "Vehicles" at bounding box center [547, 56] width 49 height 31
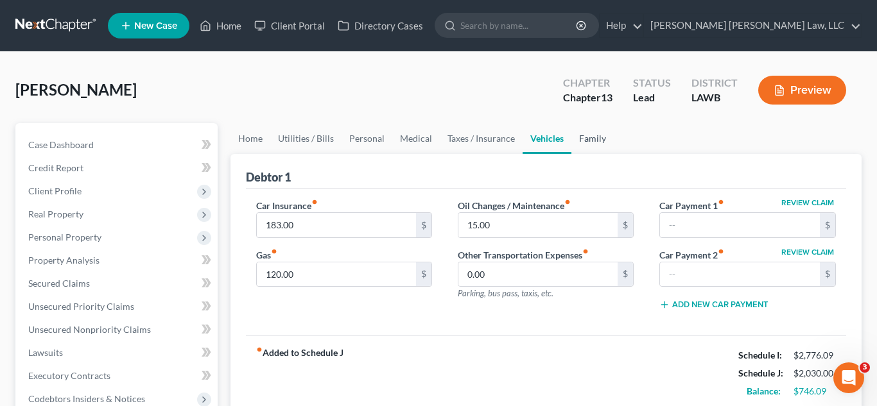
click at [588, 141] on link "Family" at bounding box center [593, 138] width 42 height 31
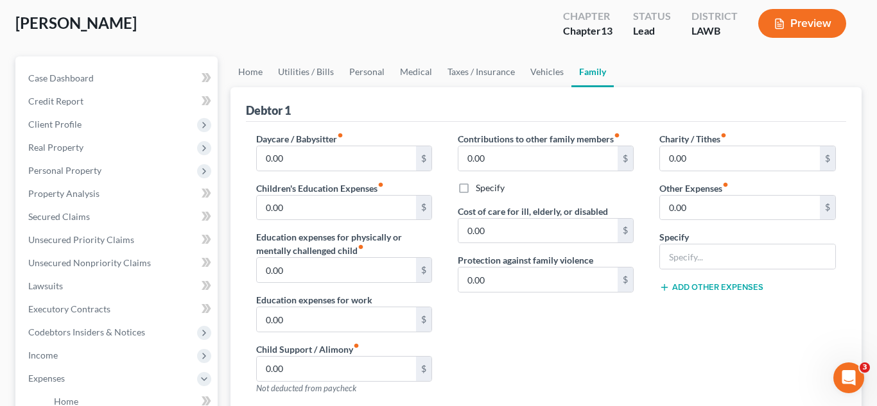
scroll to position [74, 0]
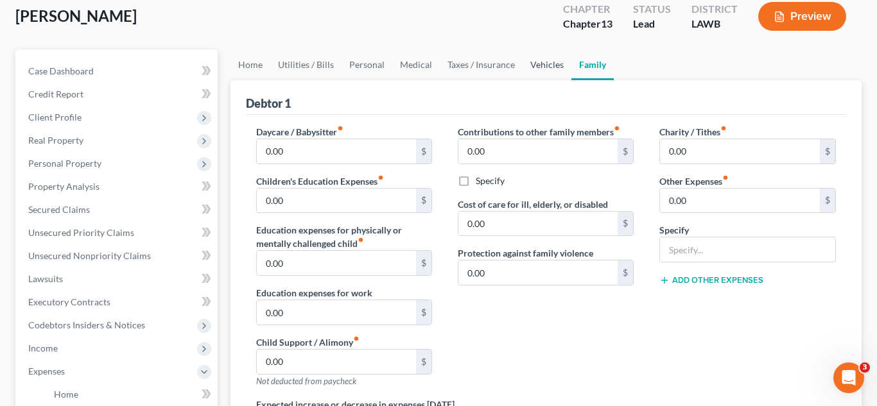
click at [532, 65] on link "Vehicles" at bounding box center [547, 64] width 49 height 31
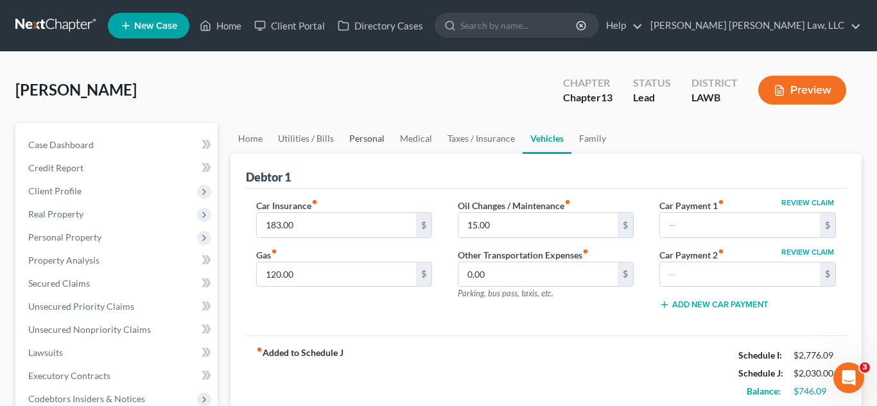
click at [367, 139] on link "Personal" at bounding box center [367, 138] width 51 height 31
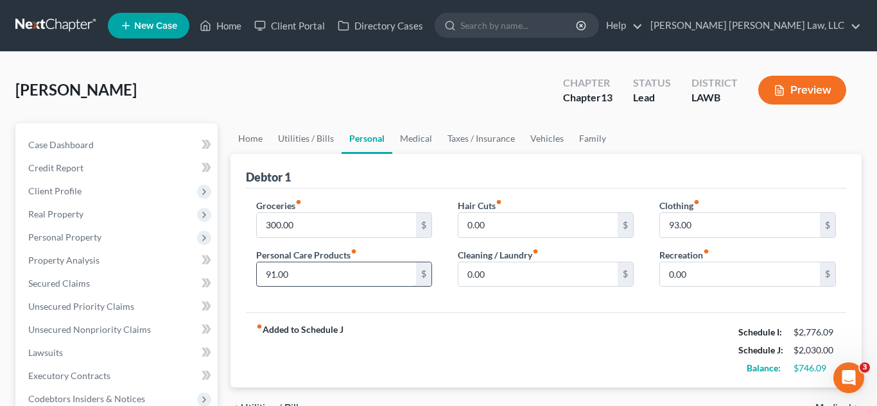
click at [345, 272] on input "91.00" at bounding box center [337, 275] width 160 height 24
click at [373, 224] on input "300.00" at bounding box center [337, 225] width 160 height 24
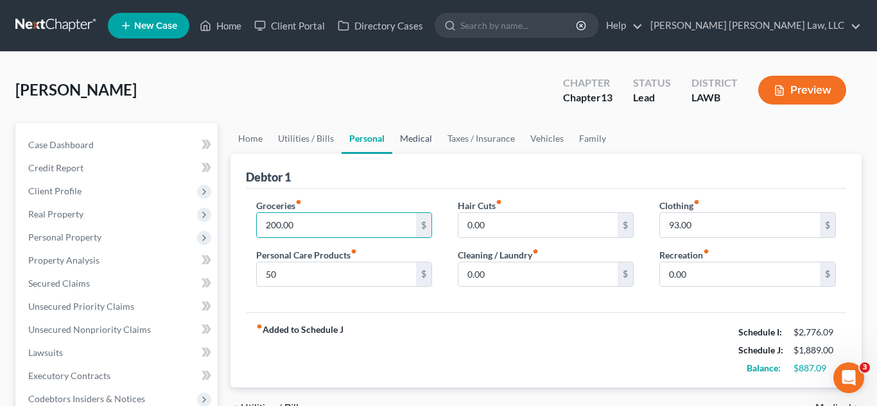
click at [413, 140] on link "Medical" at bounding box center [416, 138] width 48 height 31
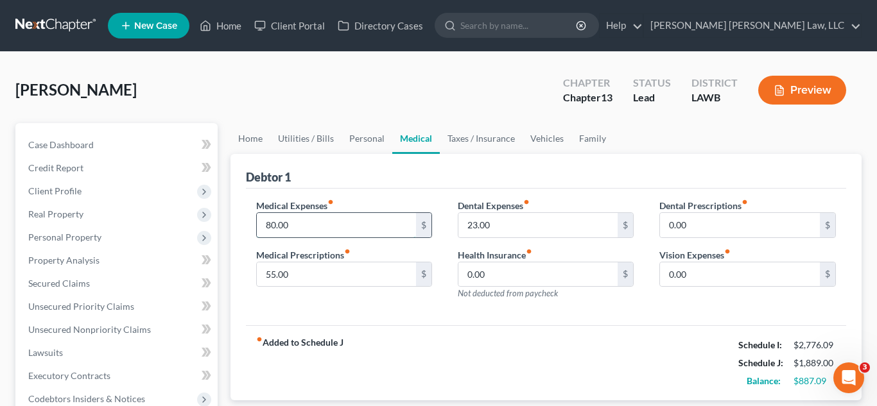
click at [346, 228] on input "80.00" at bounding box center [337, 225] width 160 height 24
click at [297, 225] on input "75.00" at bounding box center [337, 225] width 160 height 24
click at [297, 226] on input "75.00" at bounding box center [337, 225] width 160 height 24
click at [527, 135] on link "Vehicles" at bounding box center [547, 138] width 49 height 31
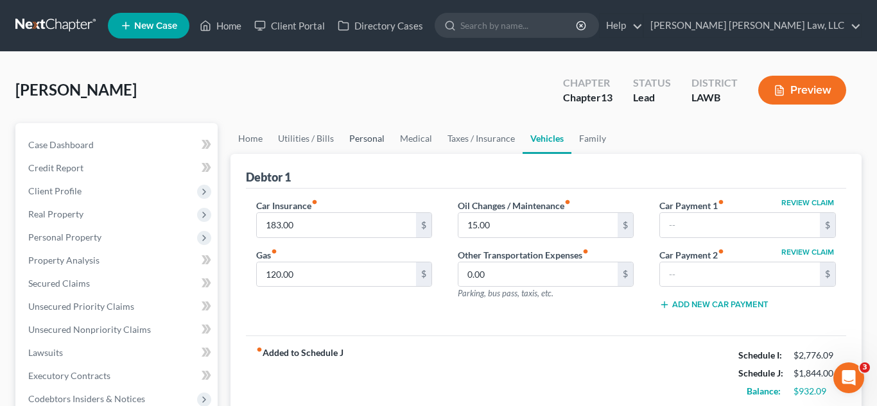
click at [353, 135] on link "Personal" at bounding box center [367, 138] width 51 height 31
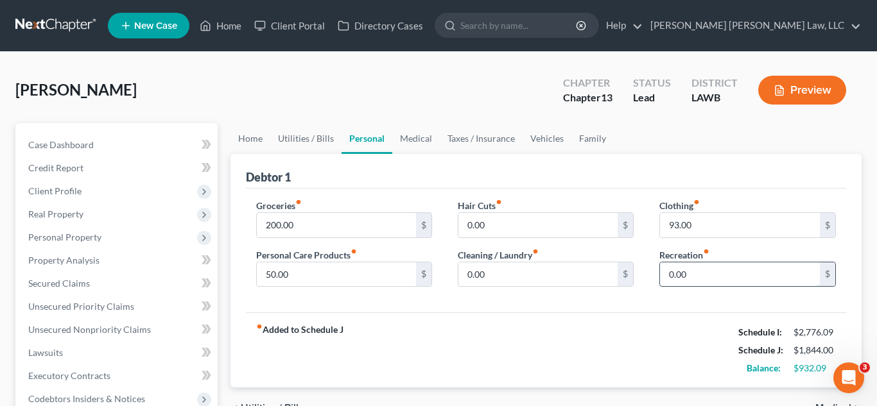
click at [695, 273] on input "0.00" at bounding box center [740, 275] width 160 height 24
click at [322, 222] on input "200.00" at bounding box center [337, 225] width 160 height 24
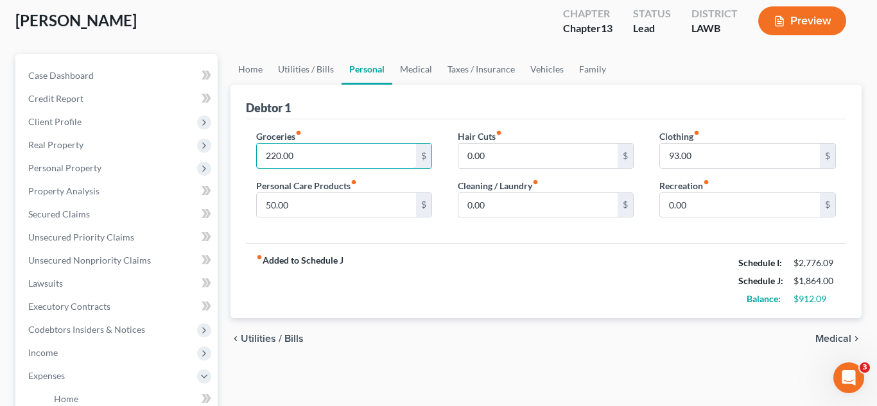
scroll to position [71, 0]
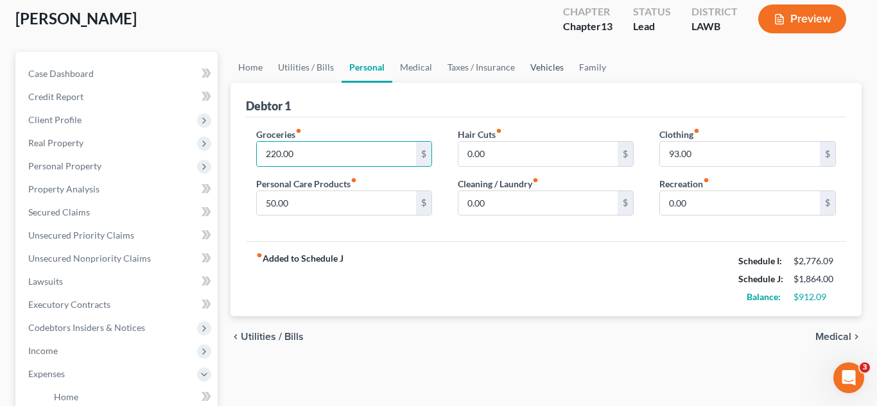
click at [539, 61] on link "Vehicles" at bounding box center [547, 67] width 49 height 31
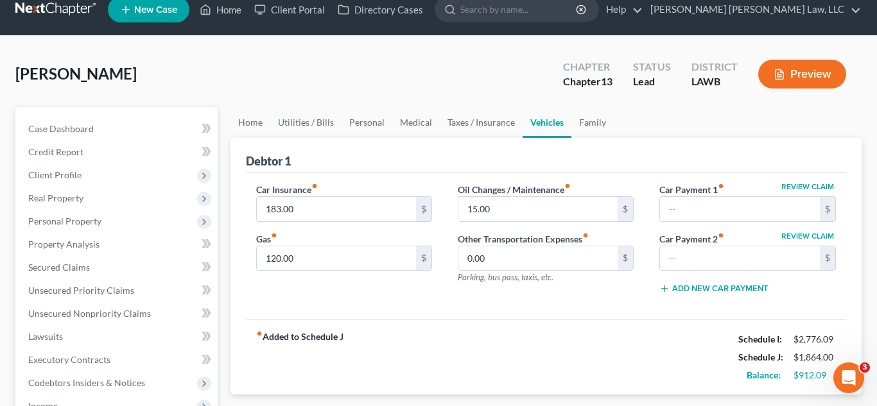
scroll to position [21, 0]
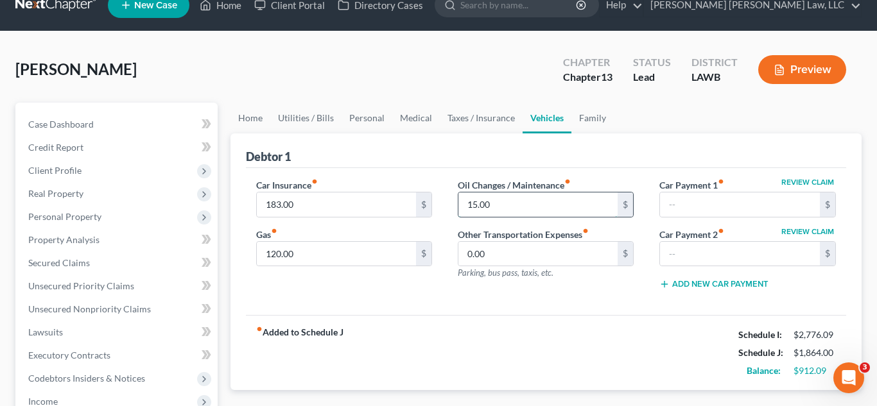
click at [494, 207] on input "15.00" at bounding box center [538, 205] width 160 height 24
click at [310, 116] on link "Utilities / Bills" at bounding box center [305, 118] width 71 height 31
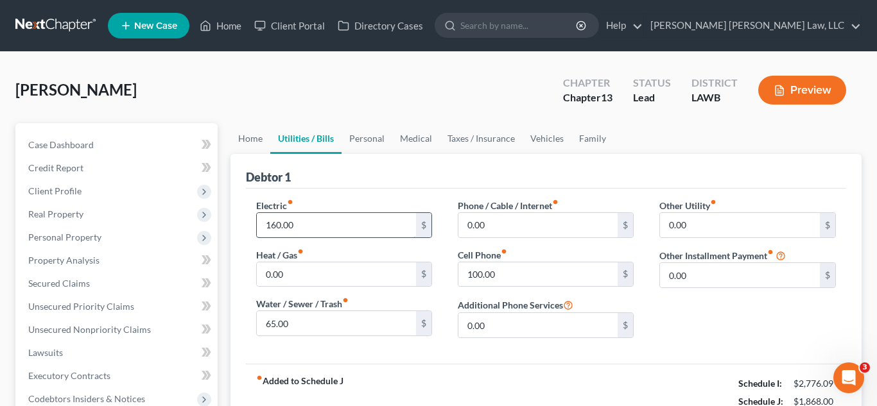
click at [320, 226] on input "160.00" at bounding box center [337, 225] width 160 height 24
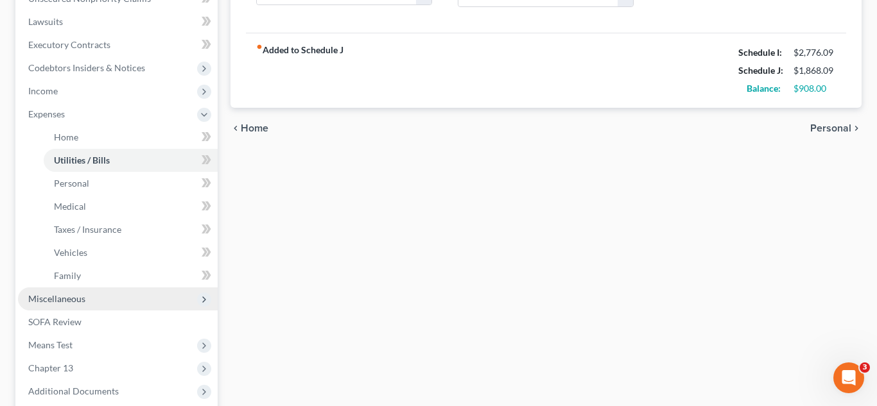
scroll to position [336, 0]
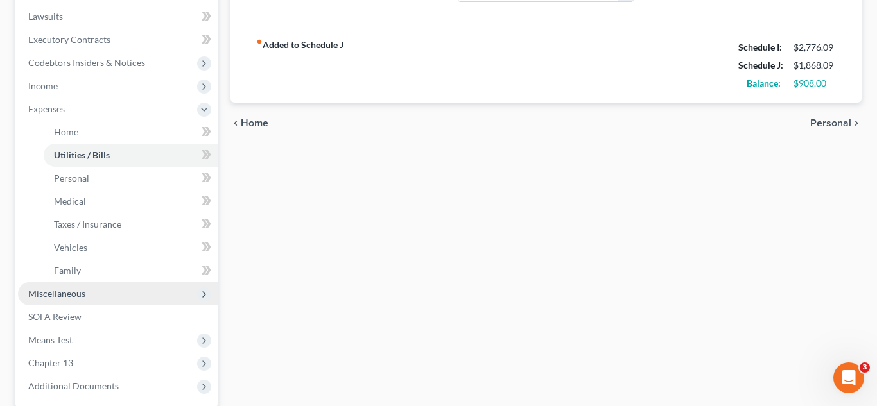
click at [87, 292] on span "Miscellaneous" at bounding box center [118, 294] width 200 height 23
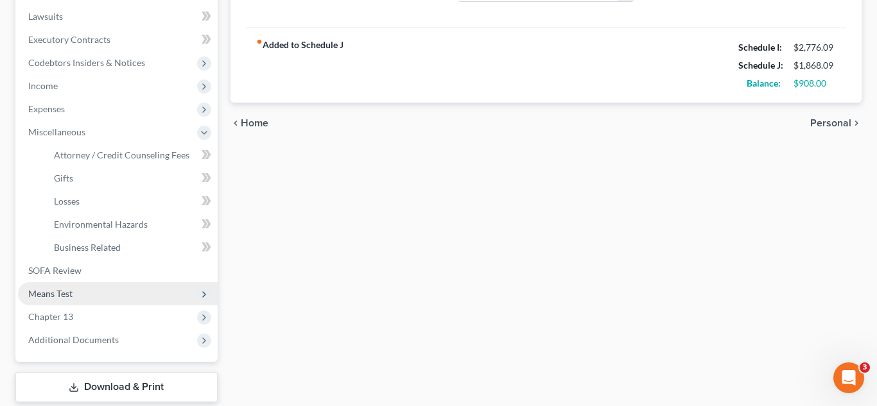
click at [128, 284] on span "Means Test" at bounding box center [118, 294] width 200 height 23
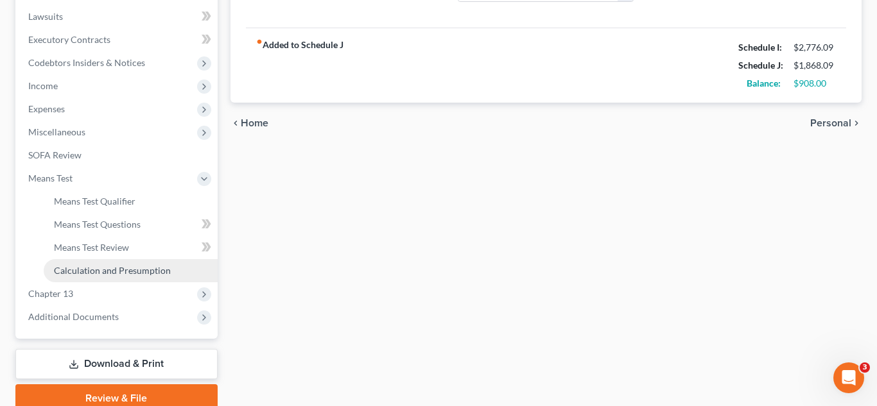
click at [112, 268] on span "Calculation and Presumption" at bounding box center [112, 270] width 117 height 11
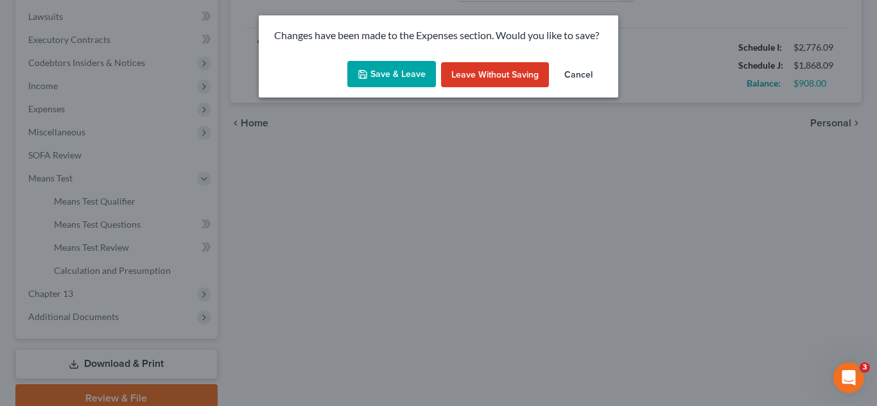
click at [399, 78] on button "Save & Leave" at bounding box center [391, 74] width 89 height 27
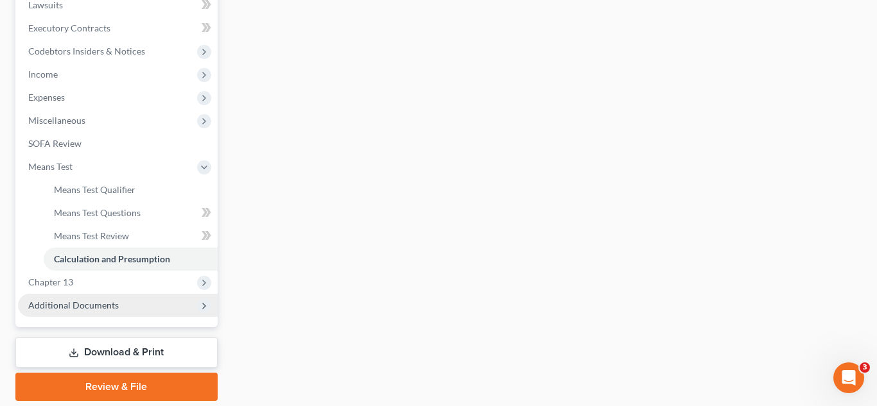
scroll to position [353, 0]
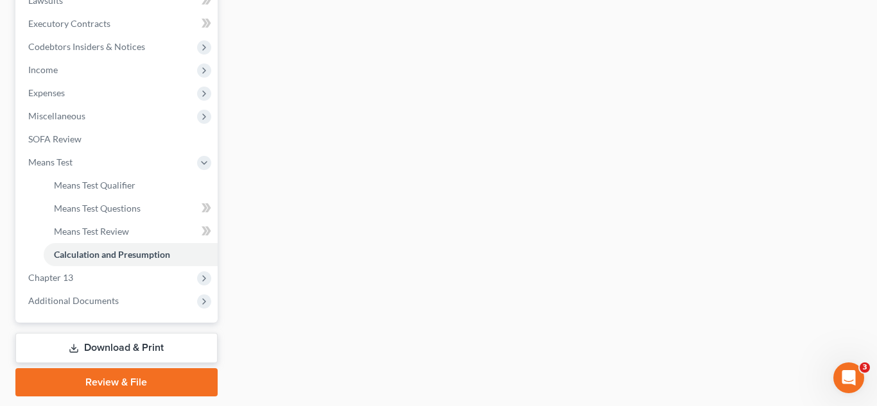
click at [112, 350] on link "Download & Print" at bounding box center [116, 348] width 202 height 30
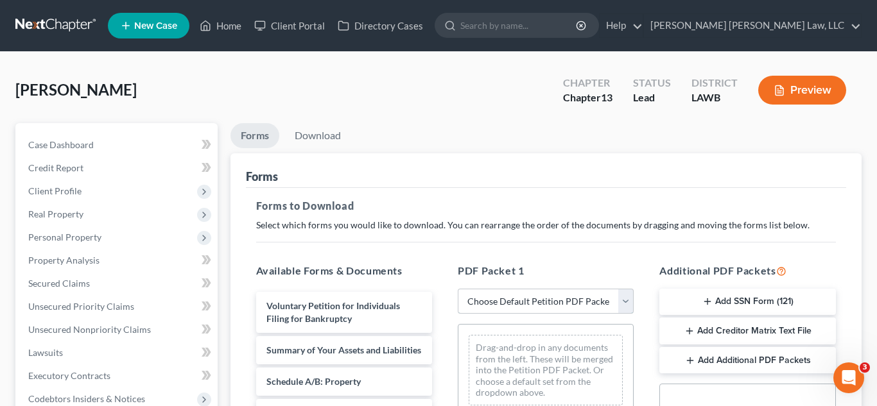
click at [527, 302] on select "Choose Default Petition PDF Packet Complete Bankruptcy Petition (all forms and …" at bounding box center [546, 302] width 176 height 26
click at [458, 289] on select "Choose Default Petition PDF Packet Complete Bankruptcy Petition (all forms and …" at bounding box center [546, 302] width 176 height 26
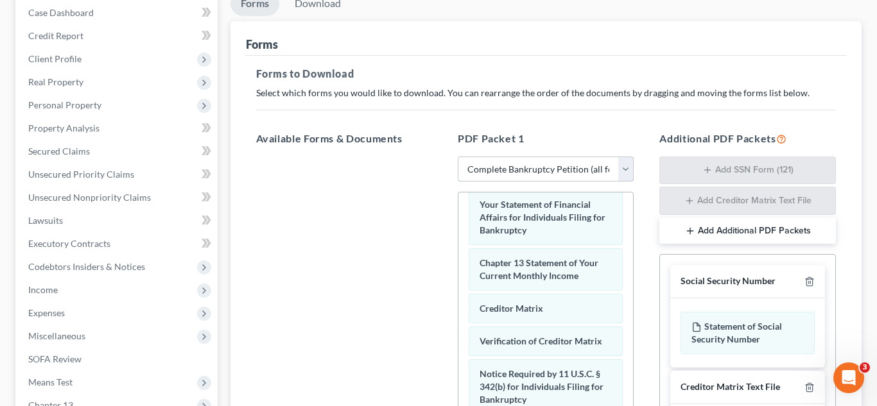
scroll to position [388, 0]
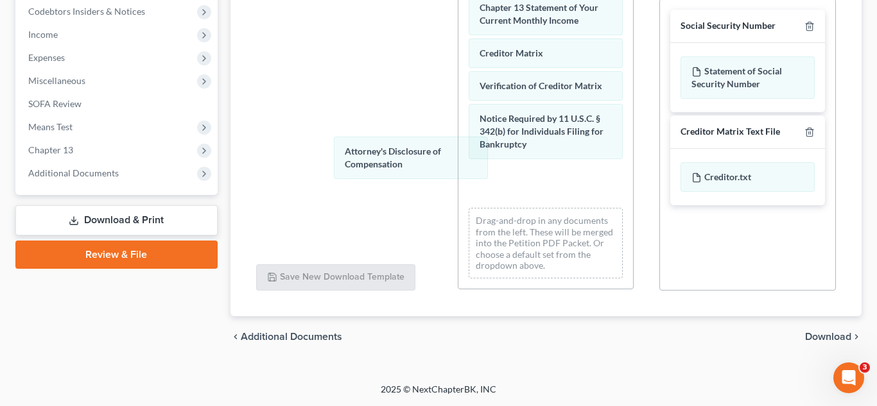
drag, startPoint x: 539, startPoint y: 189, endPoint x: 729, endPoint y: 128, distance: 200.2
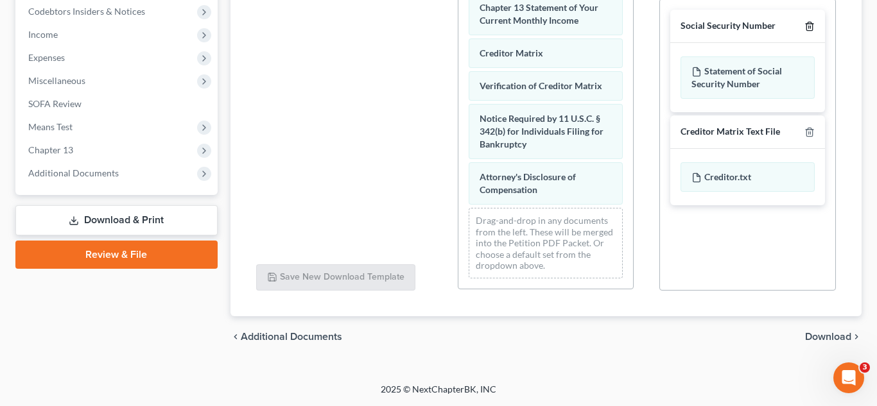
click at [807, 24] on icon "button" at bounding box center [810, 26] width 10 height 10
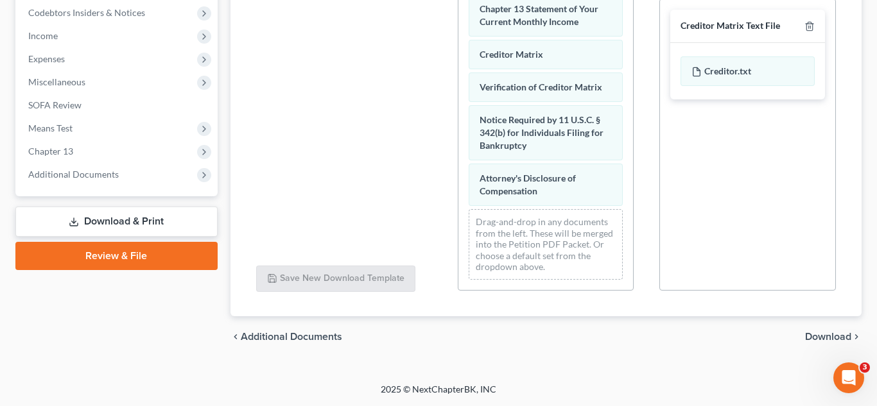
scroll to position [387, 0]
click at [807, 24] on icon "button" at bounding box center [810, 26] width 6 height 8
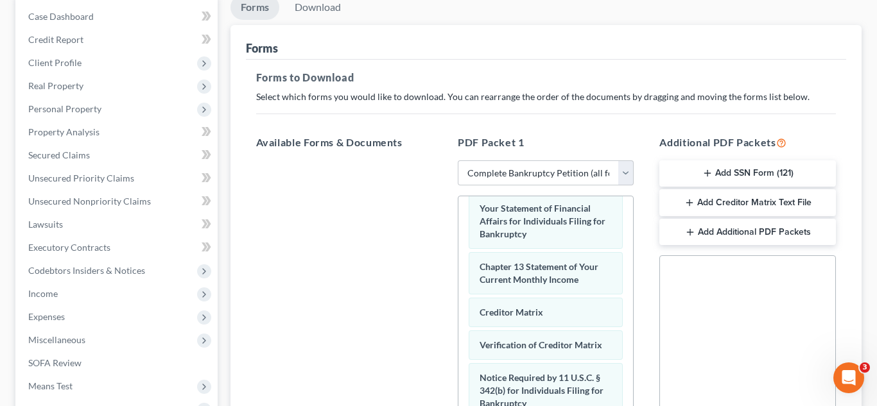
scroll to position [84, 0]
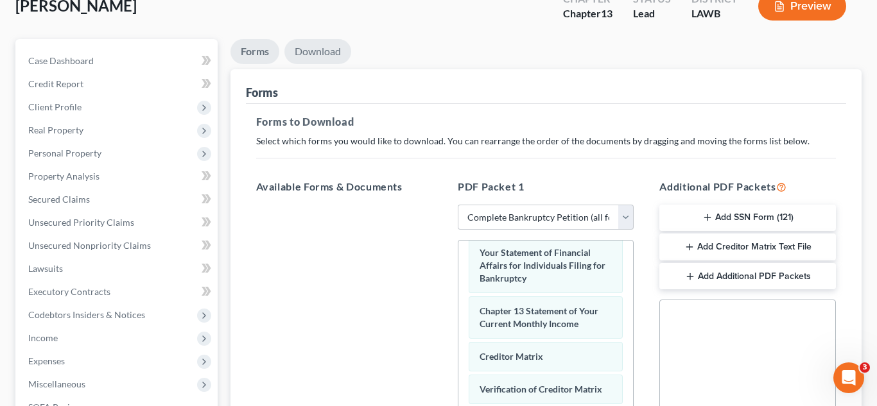
click at [333, 58] on link "Download" at bounding box center [317, 51] width 67 height 25
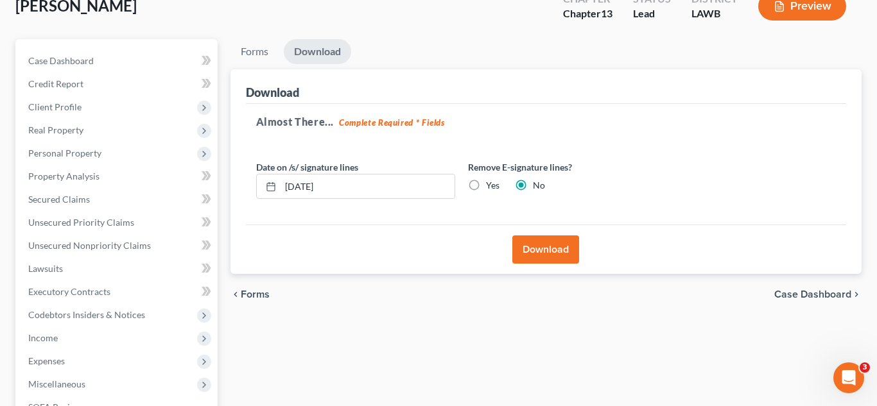
click at [536, 243] on button "Download" at bounding box center [545, 250] width 67 height 28
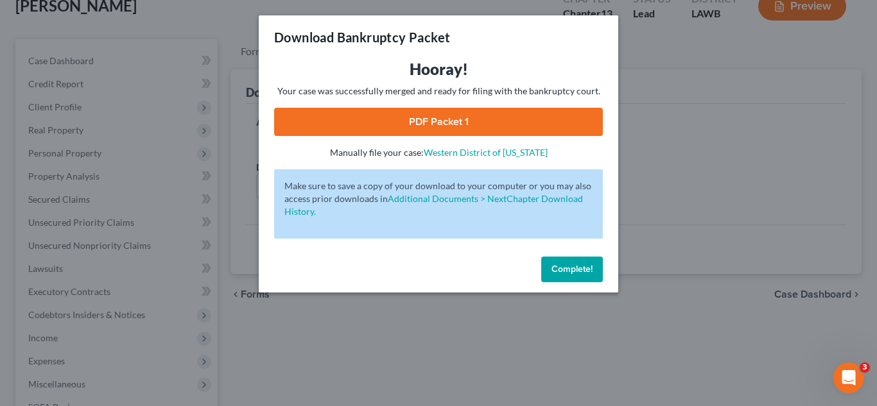
click at [435, 121] on link "PDF Packet 1" at bounding box center [438, 122] width 329 height 28
drag, startPoint x: 573, startPoint y: 271, endPoint x: 333, endPoint y: 170, distance: 260.7
click at [573, 271] on span "Complete!" at bounding box center [572, 269] width 41 height 11
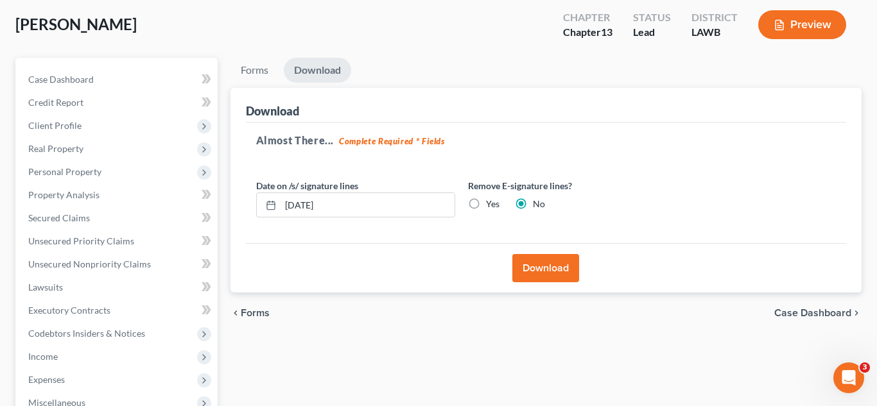
scroll to position [0, 0]
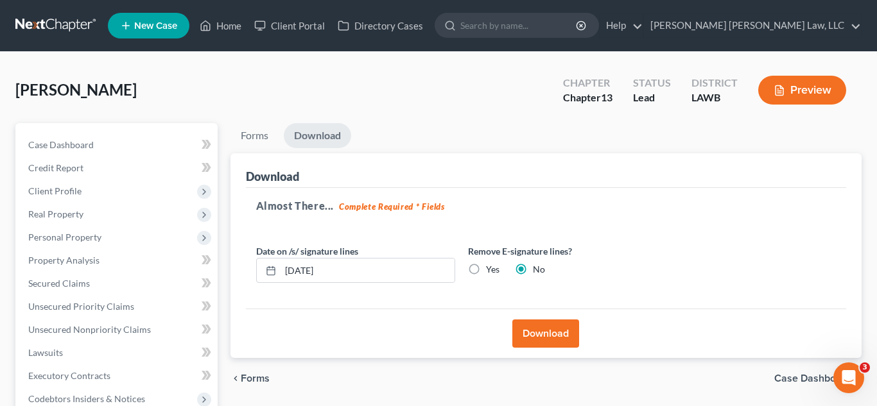
drag, startPoint x: 69, startPoint y: 24, endPoint x: 617, endPoint y: 89, distance: 551.5
click at [69, 24] on link at bounding box center [56, 25] width 82 height 23
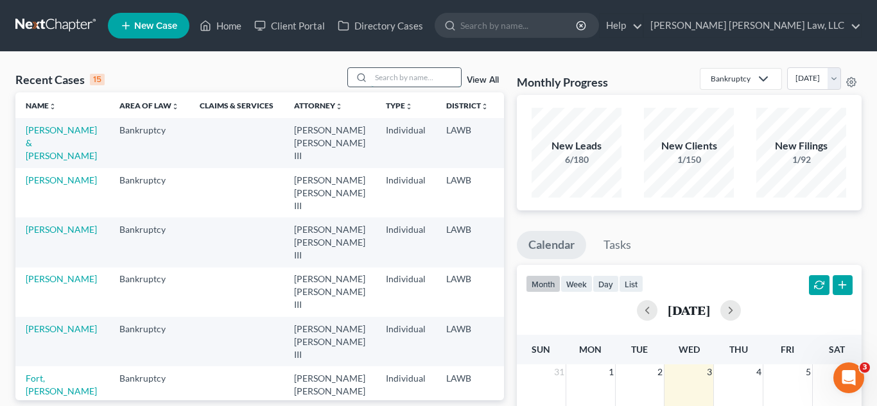
click at [414, 76] on input "search" at bounding box center [416, 77] width 90 height 19
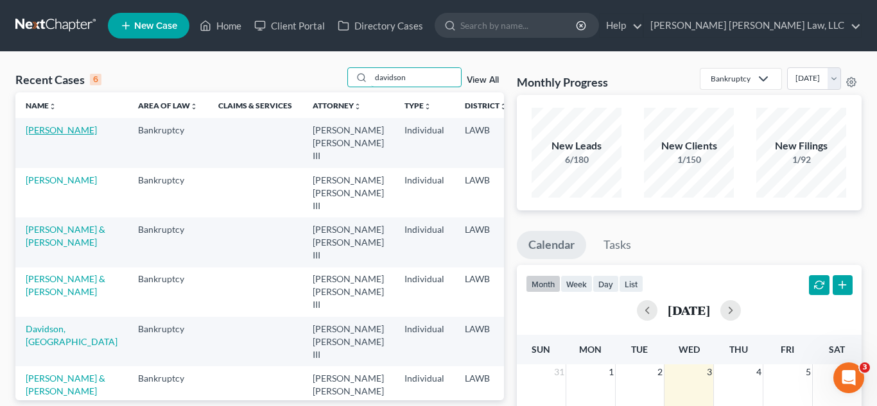
type input "davidson"
click at [33, 135] on link "[PERSON_NAME]" at bounding box center [61, 130] width 71 height 11
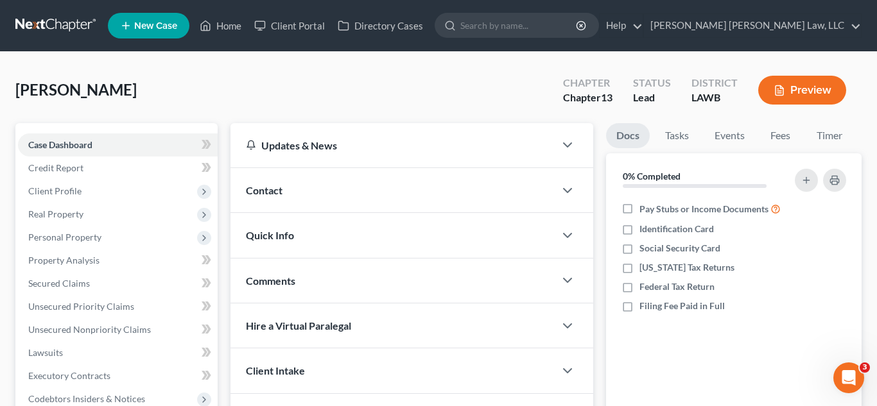
click at [62, 26] on link at bounding box center [56, 25] width 82 height 23
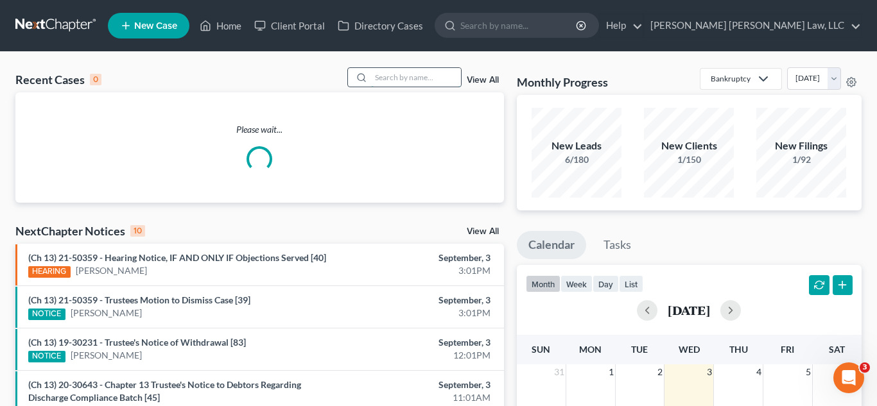
click at [386, 76] on input "search" at bounding box center [416, 77] width 90 height 19
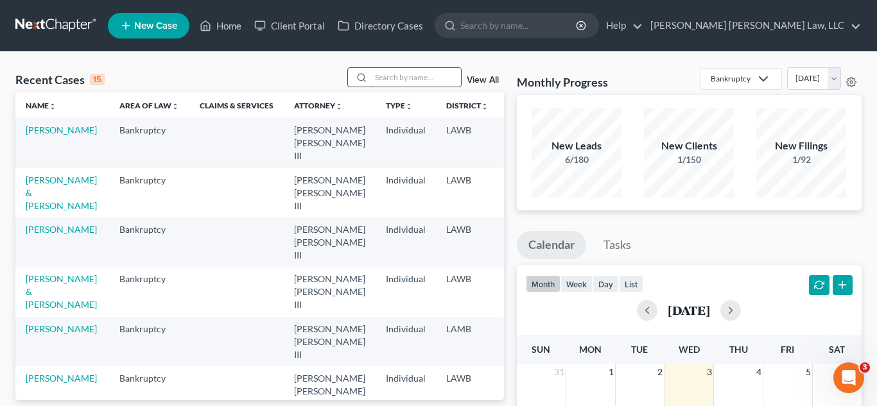
type input "d"
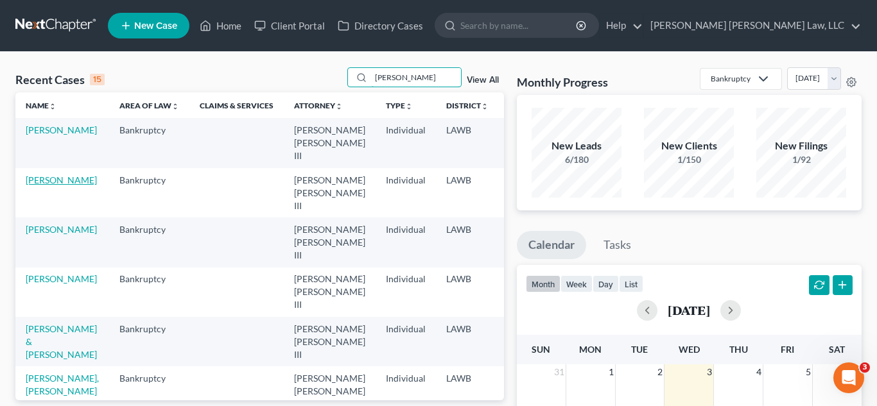
type input "[PERSON_NAME]"
click at [48, 184] on link "[PERSON_NAME]" at bounding box center [61, 180] width 71 height 11
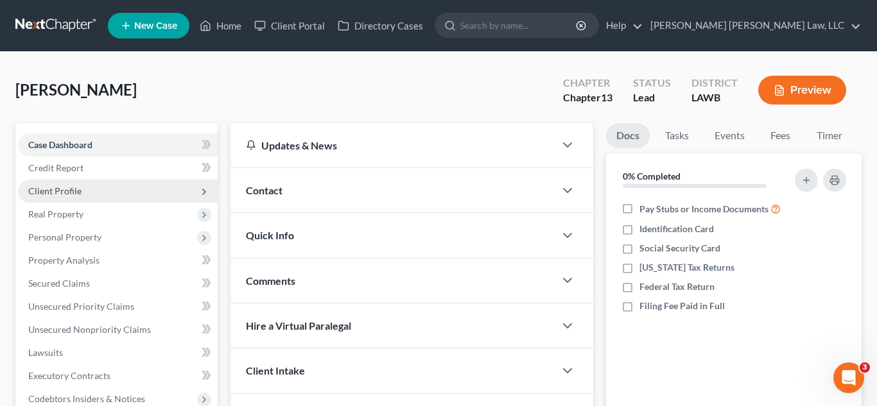
click at [79, 195] on span "Client Profile" at bounding box center [54, 191] width 53 height 11
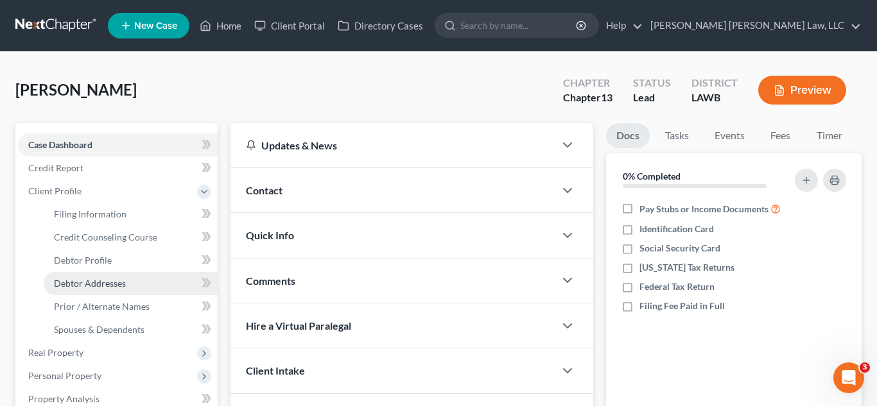
click at [101, 279] on span "Debtor Addresses" at bounding box center [90, 283] width 72 height 11
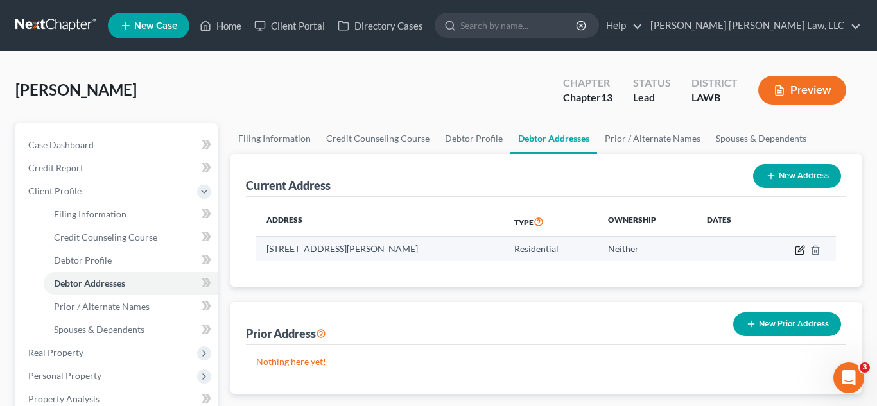
click at [798, 250] on icon "button" at bounding box center [801, 249] width 6 height 6
select select "19"
select select "0"
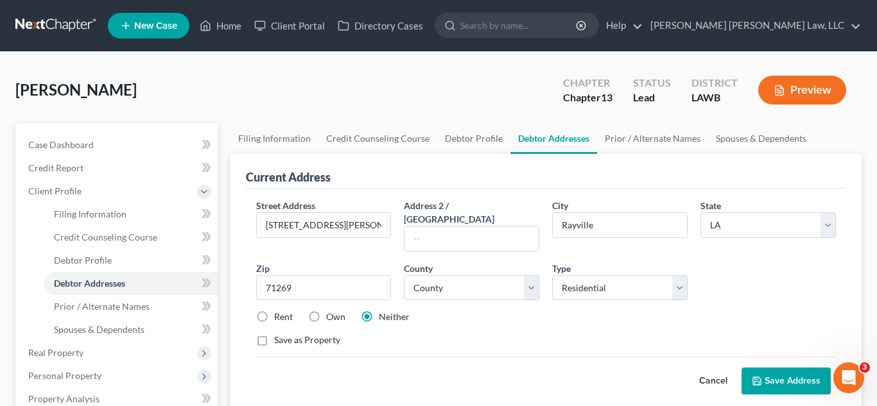
click at [796, 370] on button "Save Address" at bounding box center [786, 381] width 89 height 27
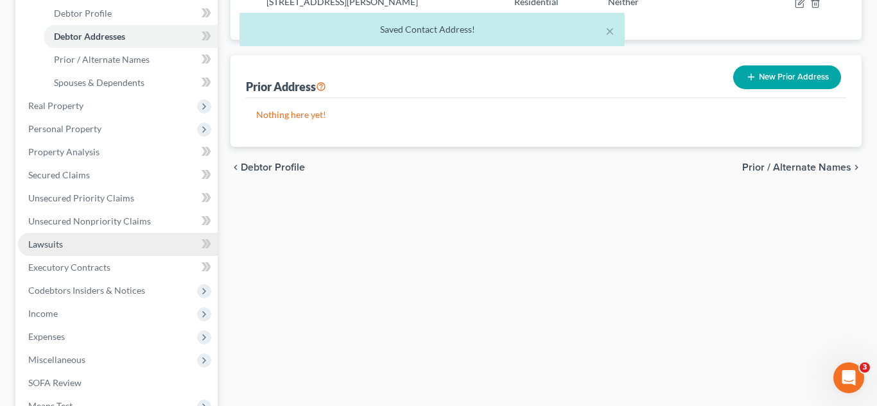
scroll to position [349, 0]
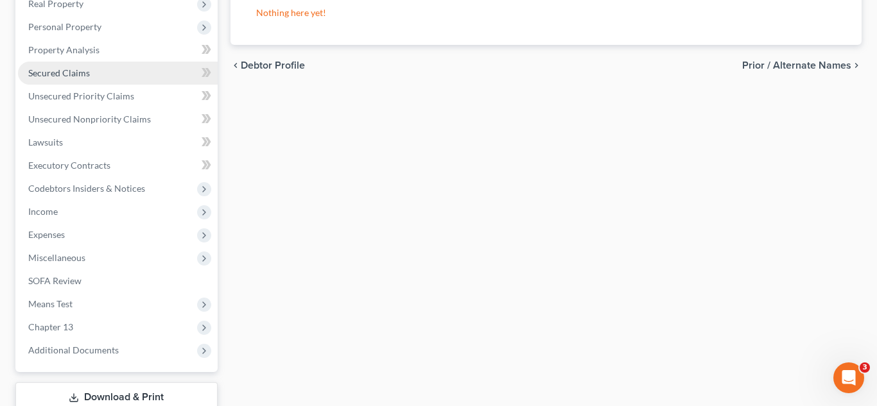
click at [56, 78] on span "Secured Claims" at bounding box center [59, 72] width 62 height 11
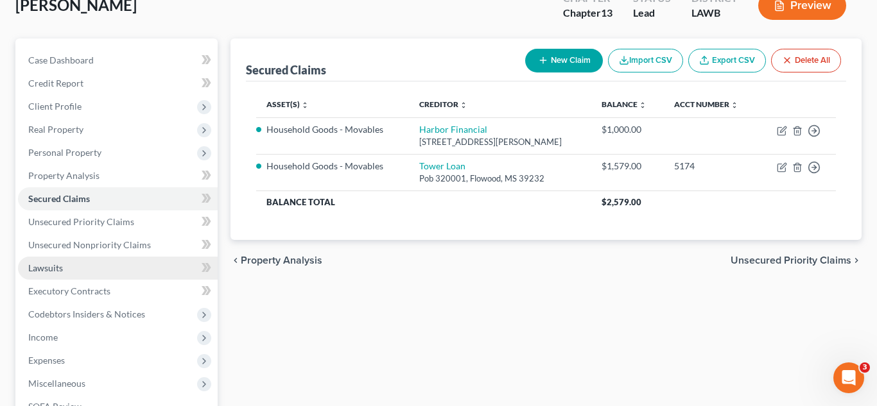
scroll to position [86, 0]
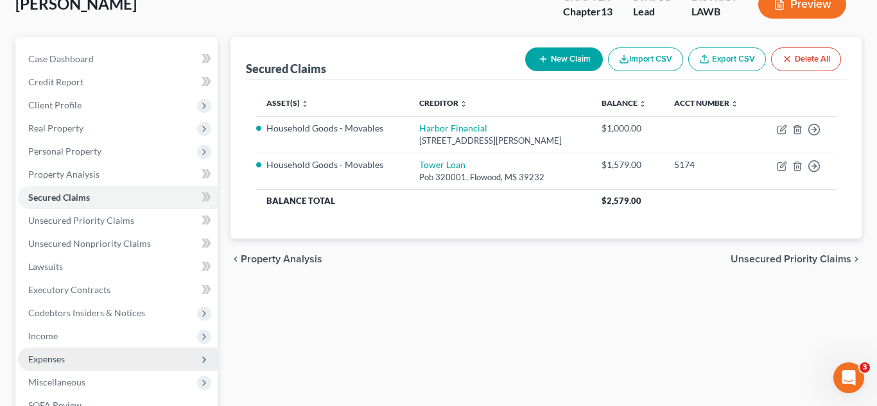
click at [73, 363] on span "Expenses" at bounding box center [118, 359] width 200 height 23
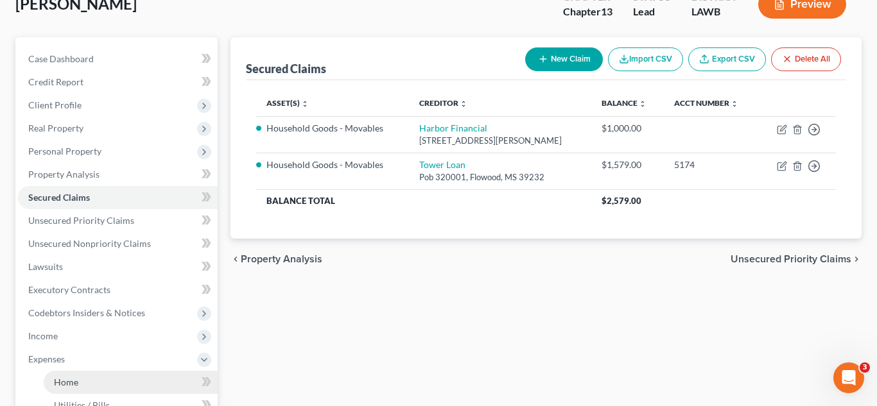
click at [89, 387] on link "Home" at bounding box center [131, 382] width 174 height 23
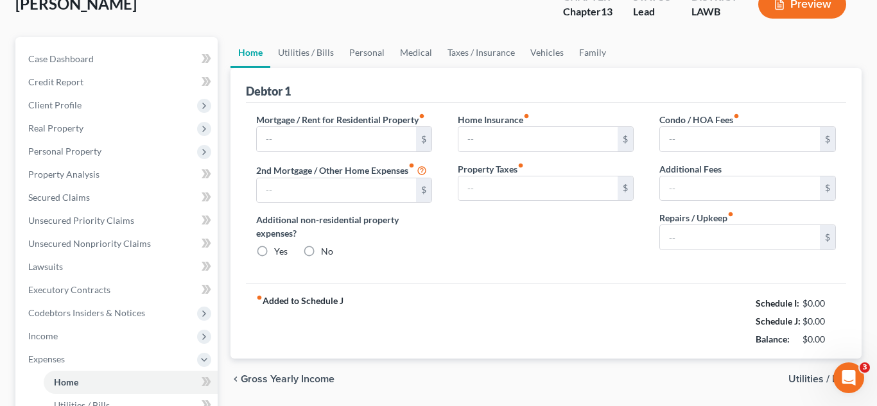
type input "0.00"
radio input "true"
type input "0.00"
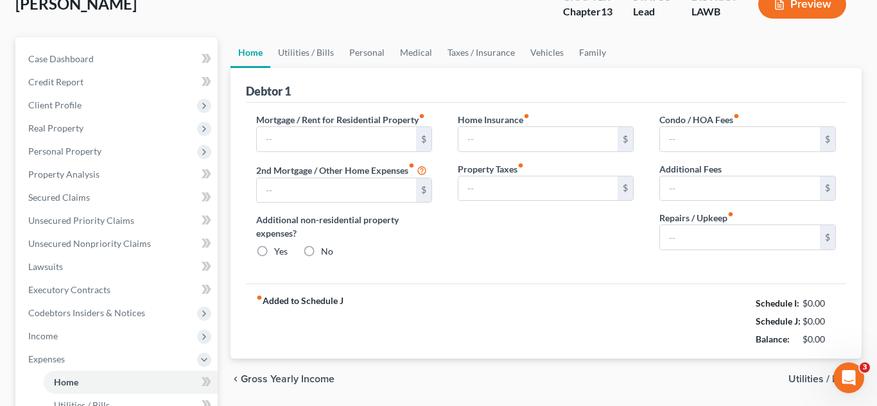
type input "0.00"
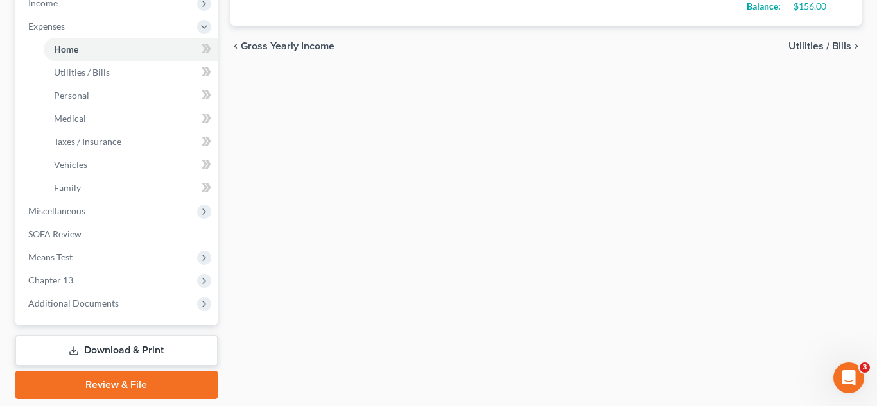
scroll to position [461, 0]
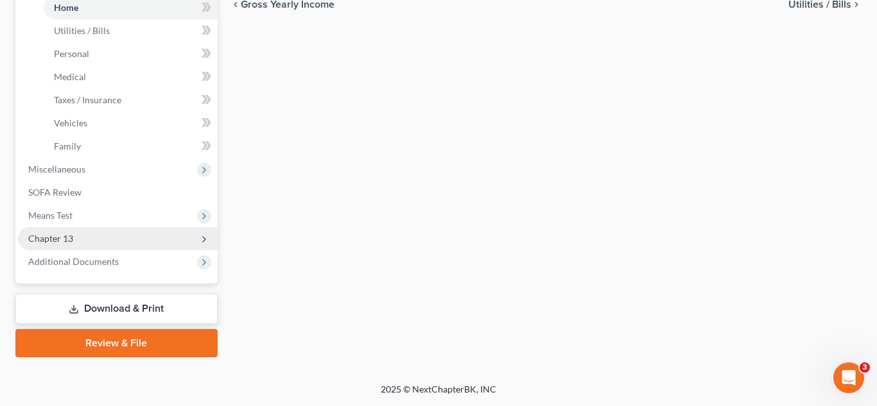
click at [84, 240] on span "Chapter 13" at bounding box center [118, 238] width 200 height 23
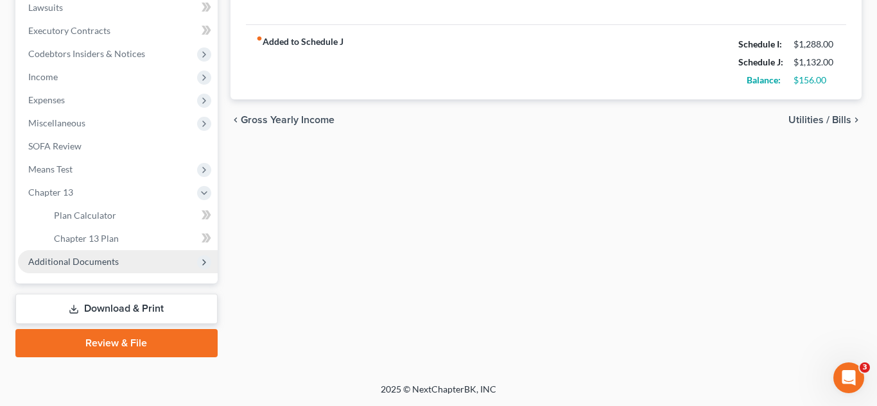
scroll to position [345, 0]
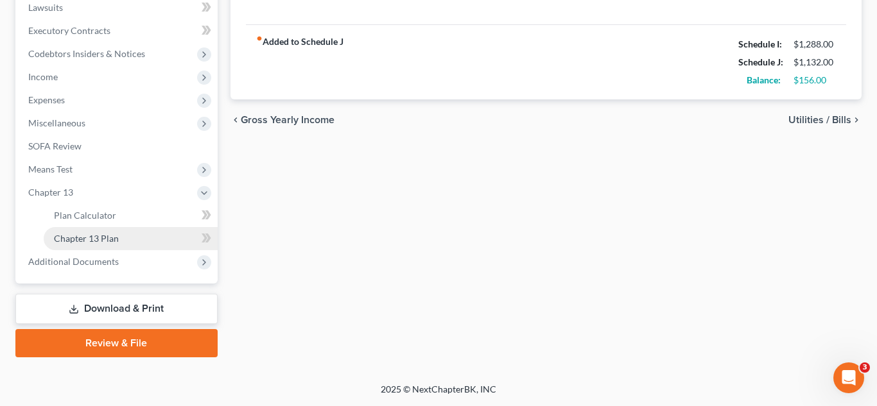
click at [119, 243] on link "Chapter 13 Plan" at bounding box center [131, 238] width 174 height 23
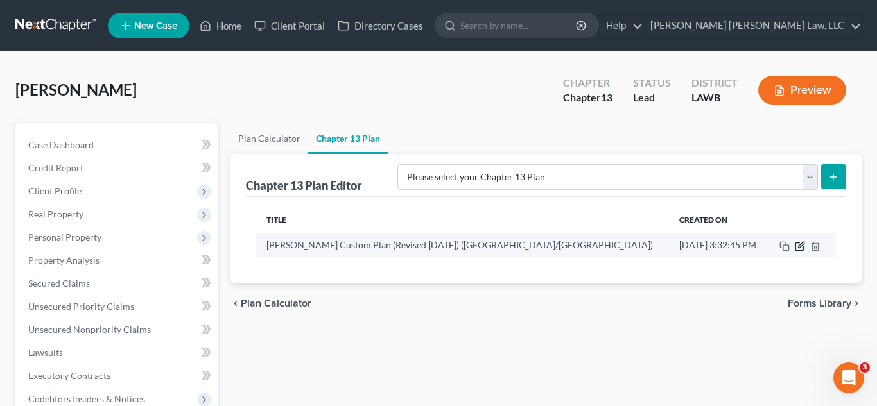
click at [798, 249] on icon "button" at bounding box center [800, 246] width 10 height 10
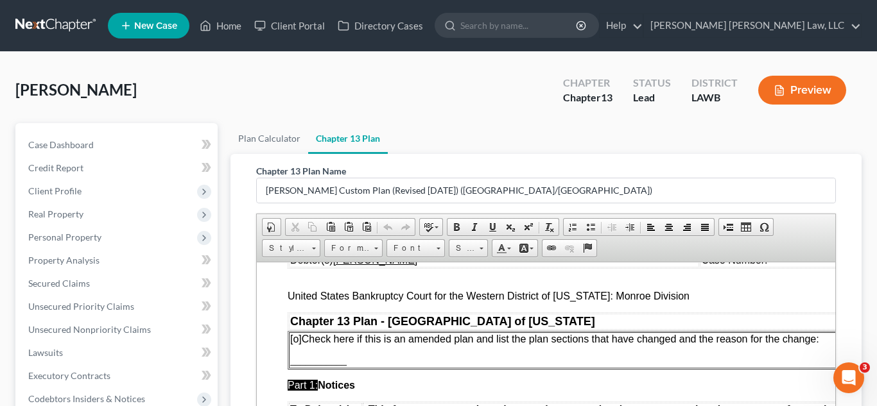
scroll to position [17, 0]
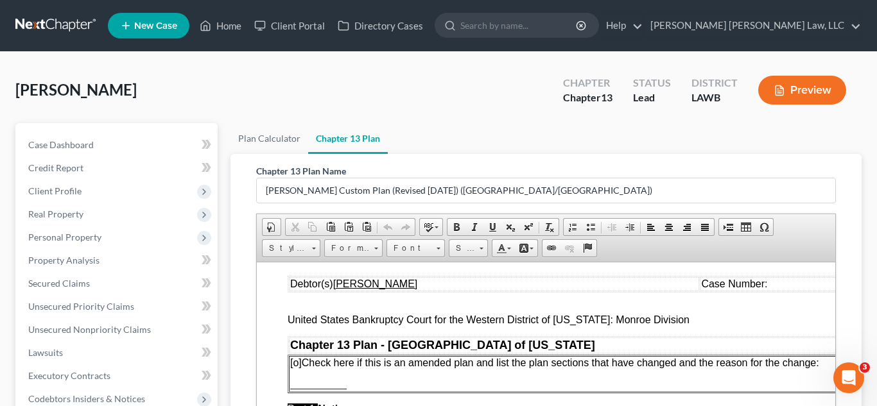
click at [356, 283] on u "[PERSON_NAME]" at bounding box center [375, 283] width 85 height 11
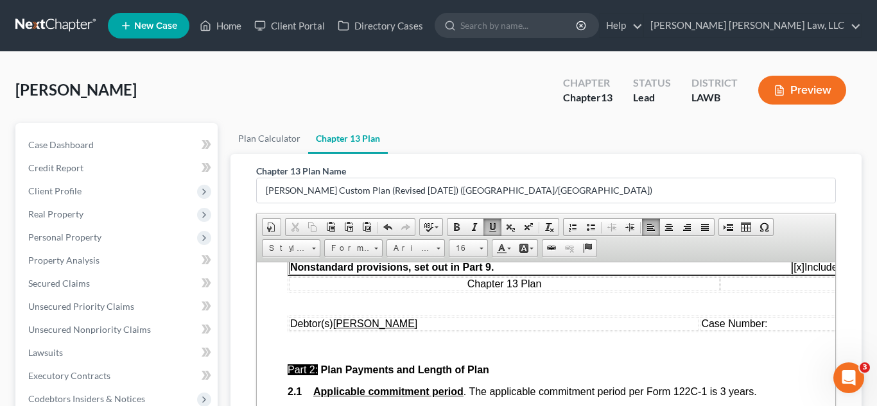
scroll to position [489, 0]
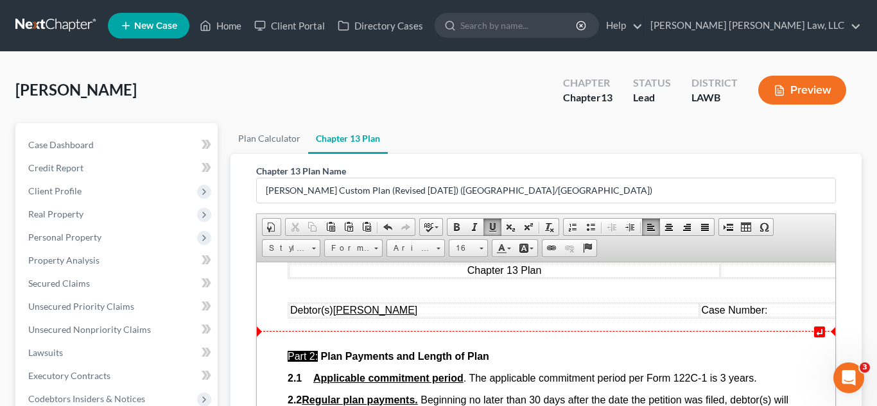
click at [353, 315] on u "[PERSON_NAME]" at bounding box center [375, 309] width 85 height 11
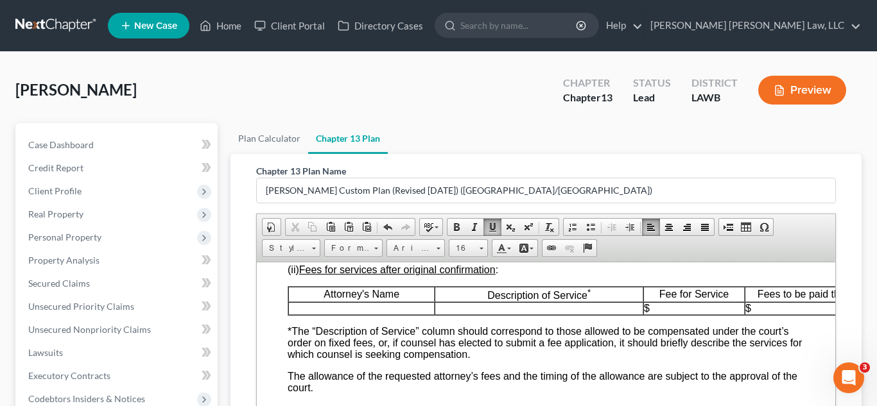
scroll to position [2692, 0]
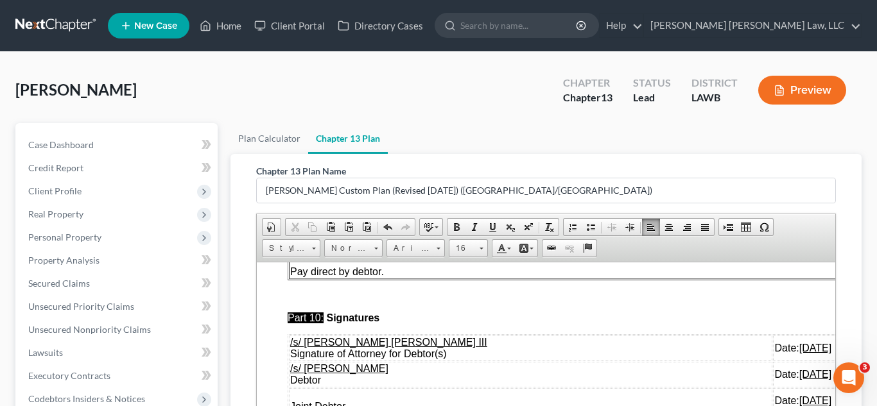
scroll to position [4482, 0]
drag, startPoint x: 788, startPoint y: 390, endPoint x: 290, endPoint y: 357, distance: 499.4
click at [290, 357] on tbody "/s/ [PERSON_NAME] [PERSON_NAME] III Signature of Attorney for Debtor(s) Date: […" at bounding box center [602, 374] width 629 height 78
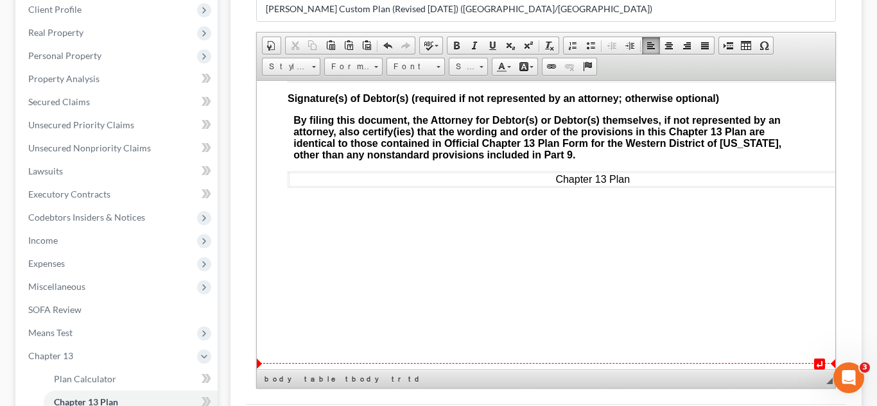
scroll to position [214, 0]
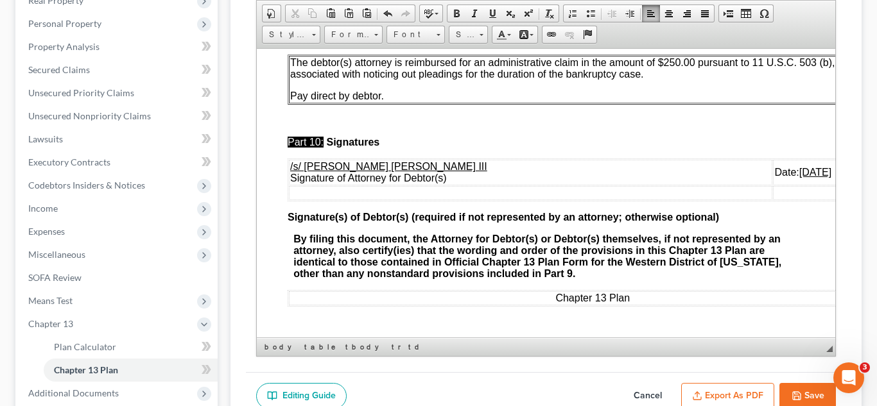
click at [804, 392] on button "Save" at bounding box center [808, 396] width 57 height 27
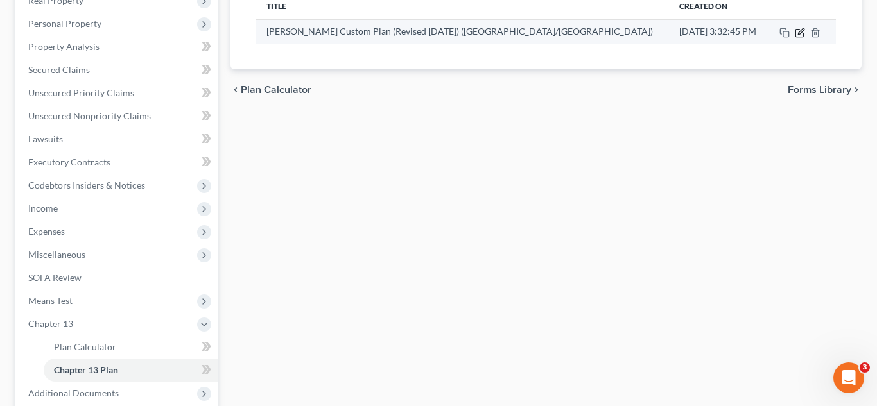
click at [798, 35] on icon "button" at bounding box center [800, 33] width 10 height 10
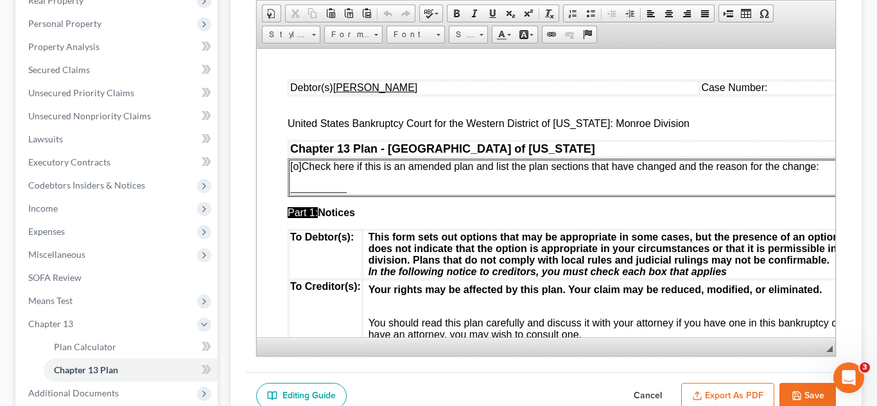
scroll to position [0, 0]
click at [735, 397] on button "Export as PDF" at bounding box center [727, 396] width 93 height 27
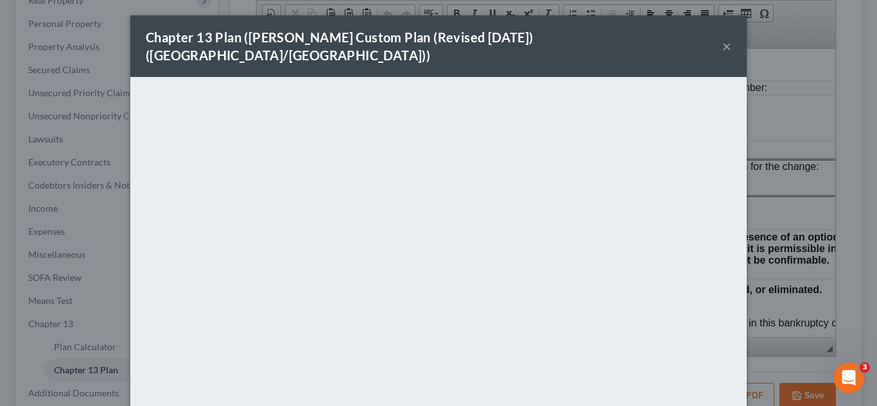
click at [728, 40] on button "×" at bounding box center [726, 46] width 9 height 15
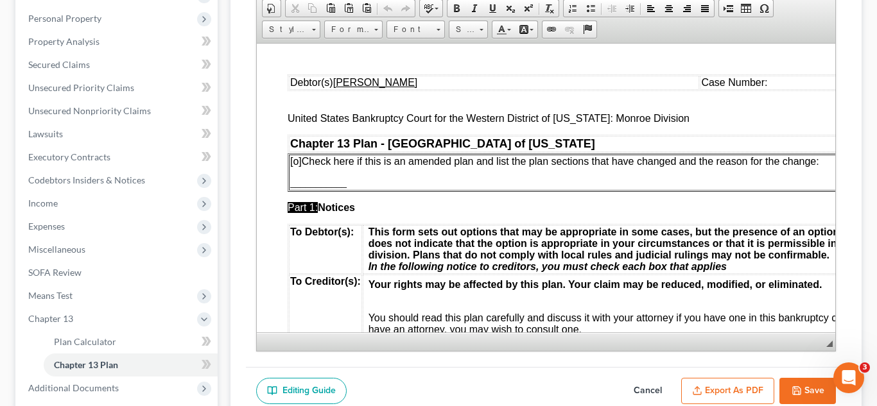
scroll to position [220, 0]
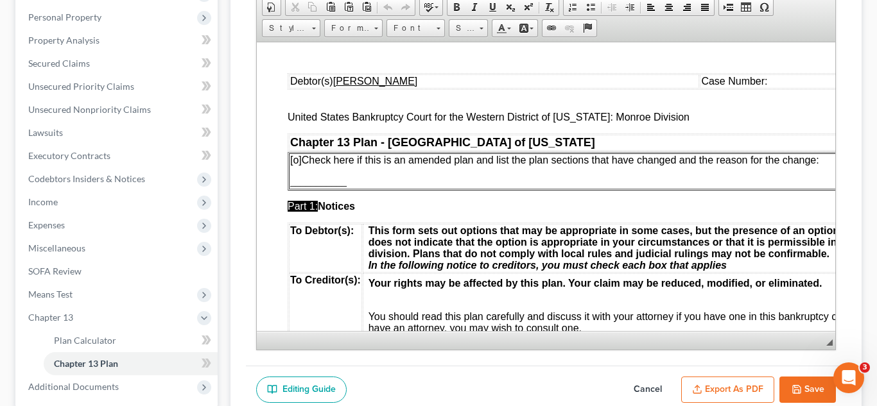
click at [809, 389] on button "Save" at bounding box center [808, 390] width 57 height 27
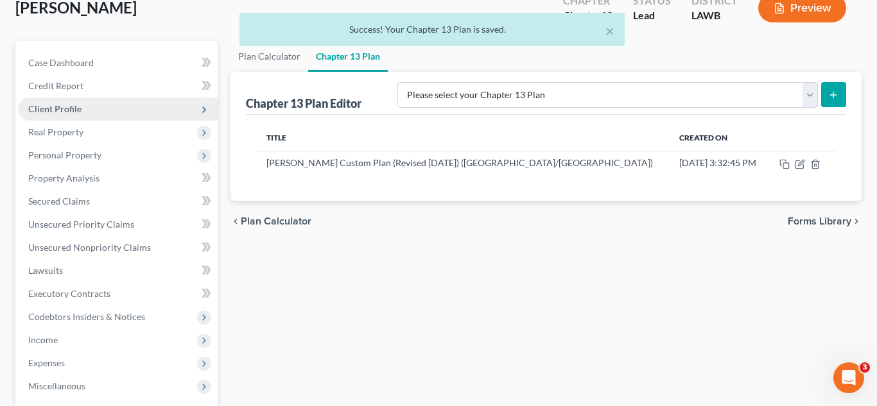
scroll to position [81, 0]
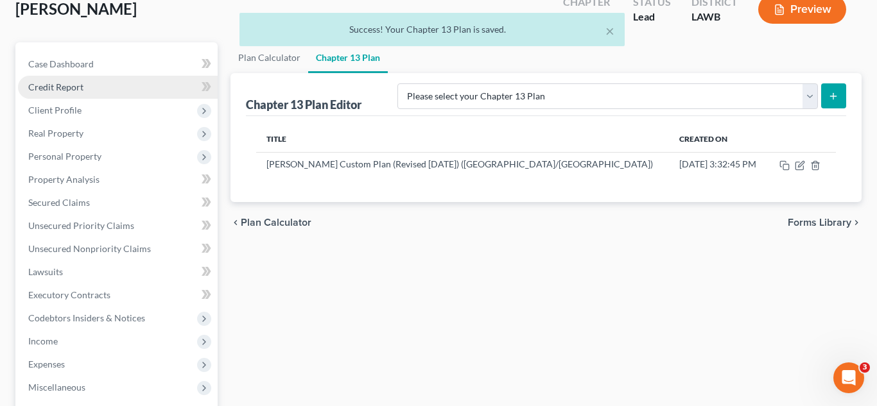
click at [81, 91] on span "Credit Report" at bounding box center [55, 87] width 55 height 11
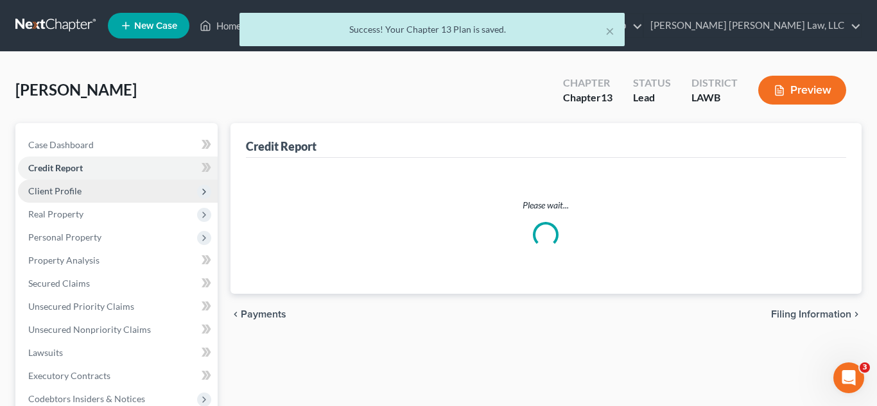
click at [82, 194] on span "Client Profile" at bounding box center [118, 191] width 200 height 23
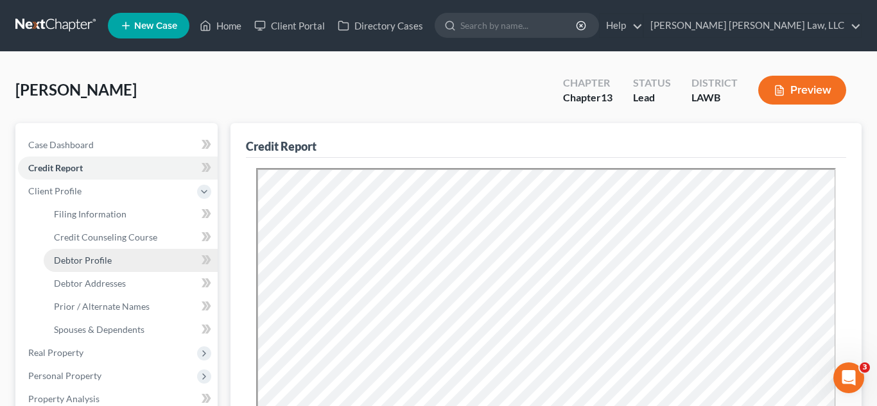
click at [89, 266] on link "Debtor Profile" at bounding box center [131, 260] width 174 height 23
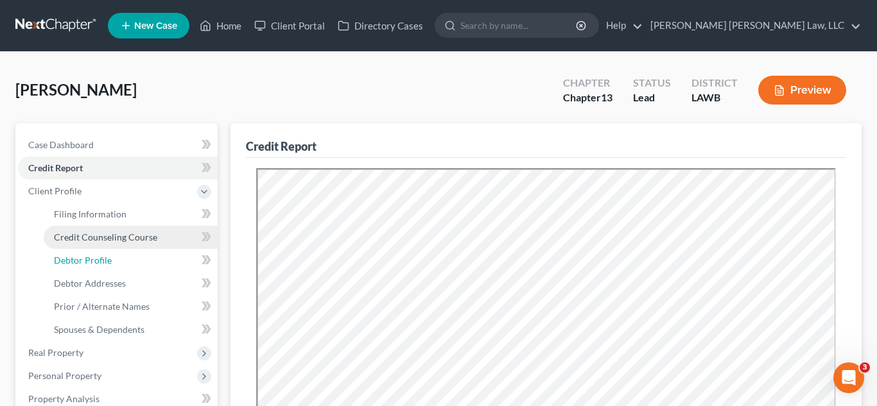
select select "0"
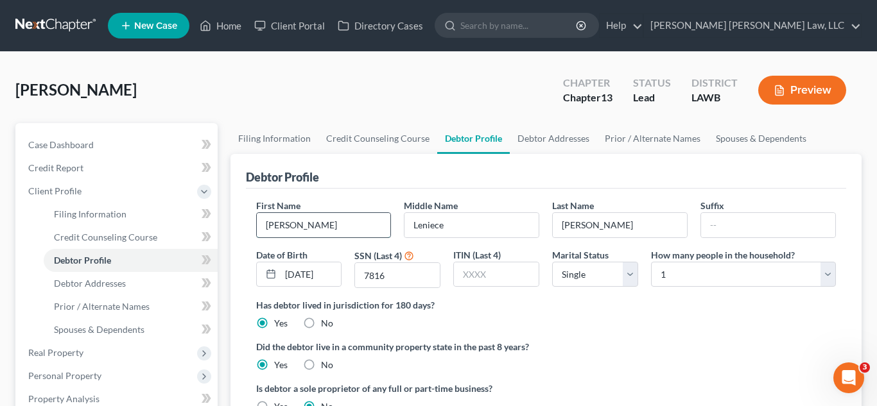
click at [281, 227] on input "DaVette" at bounding box center [324, 225] width 134 height 24
type input "Davette"
click at [131, 285] on link "Debtor Addresses" at bounding box center [131, 283] width 174 height 23
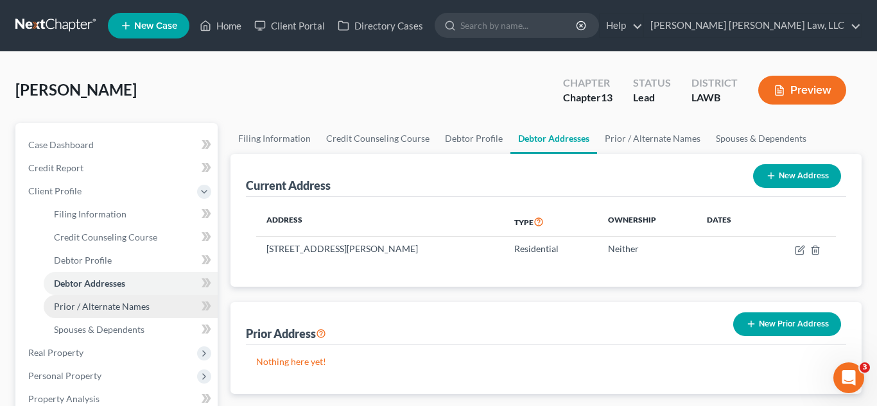
click at [126, 312] on link "Prior / Alternate Names" at bounding box center [131, 306] width 174 height 23
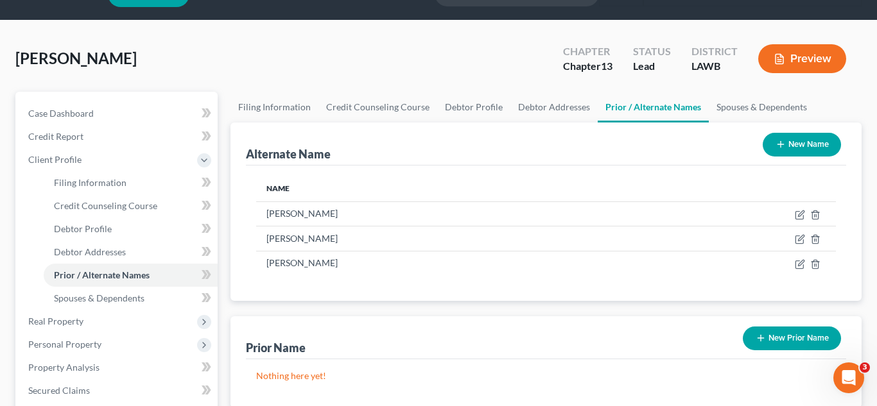
scroll to position [31, 0]
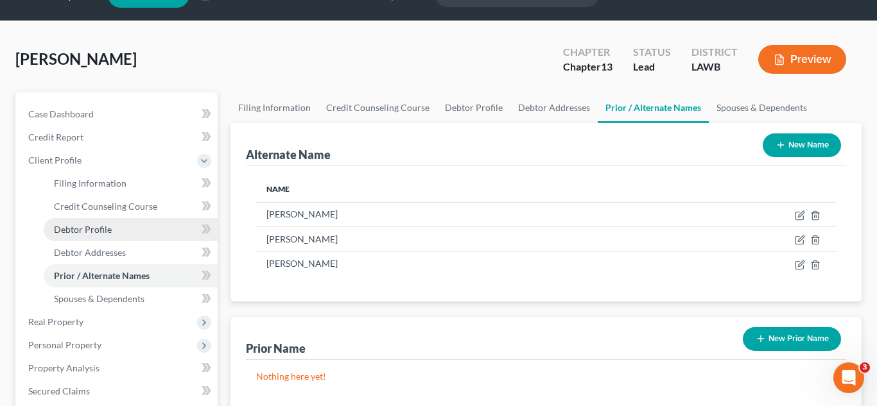
click at [117, 230] on link "Debtor Profile" at bounding box center [131, 229] width 174 height 23
select select "0"
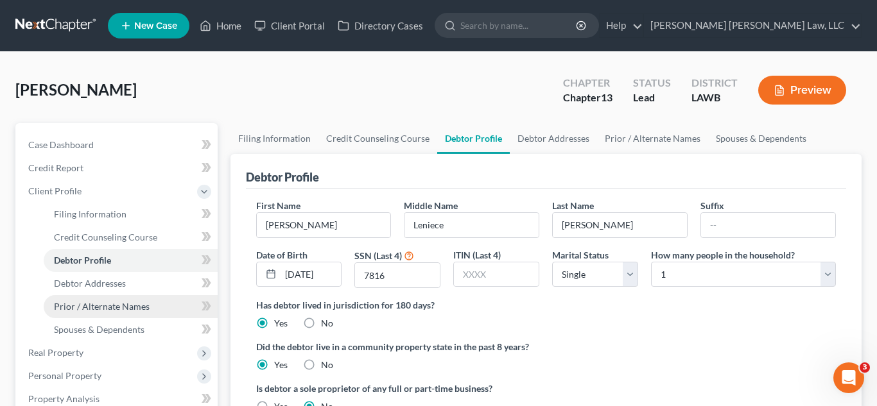
click at [111, 310] on span "Prior / Alternate Names" at bounding box center [102, 306] width 96 height 11
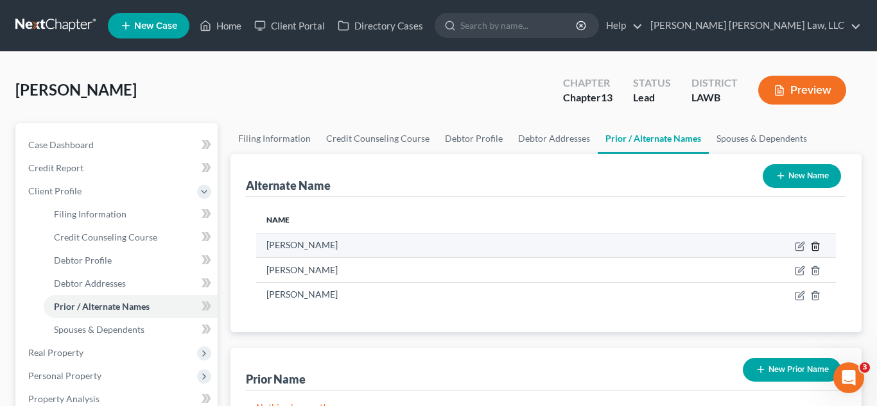
click at [814, 245] on icon at bounding box center [815, 246] width 10 height 10
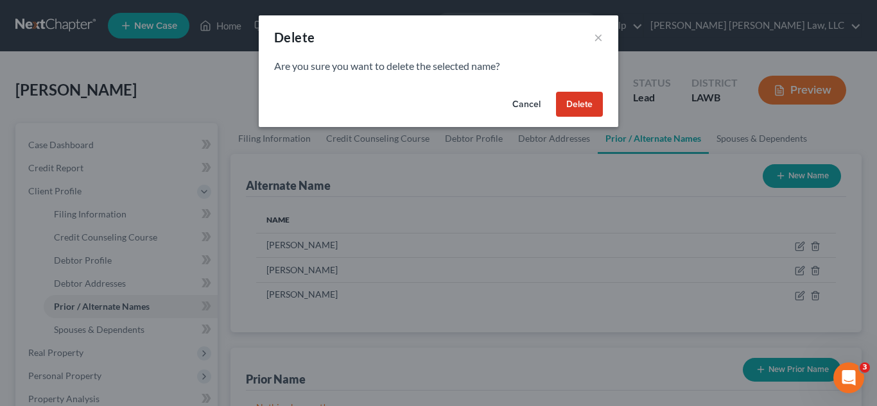
click at [576, 102] on button "Delete" at bounding box center [579, 105] width 47 height 26
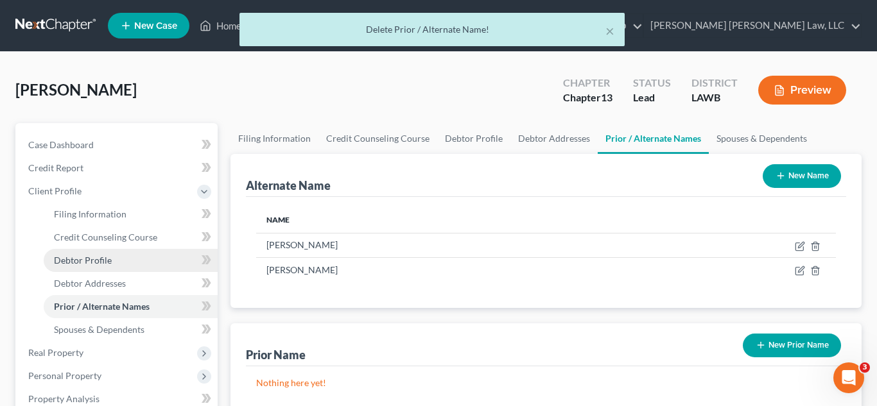
click at [130, 268] on link "Debtor Profile" at bounding box center [131, 260] width 174 height 23
select select "0"
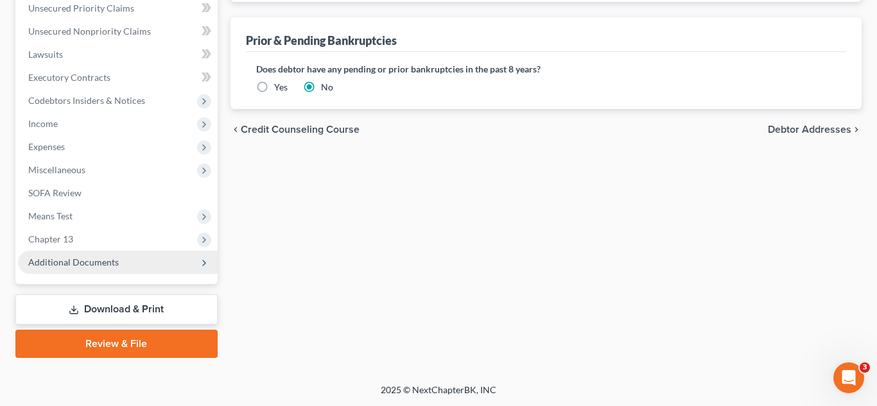
scroll to position [438, 0]
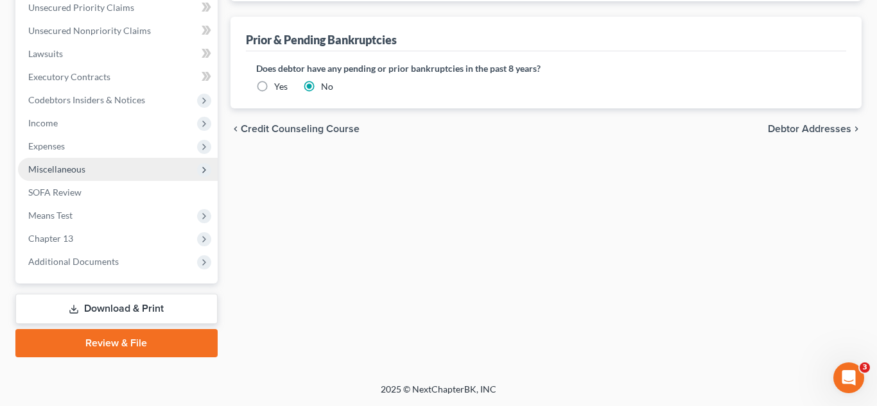
click at [91, 173] on span "Miscellaneous" at bounding box center [118, 169] width 200 height 23
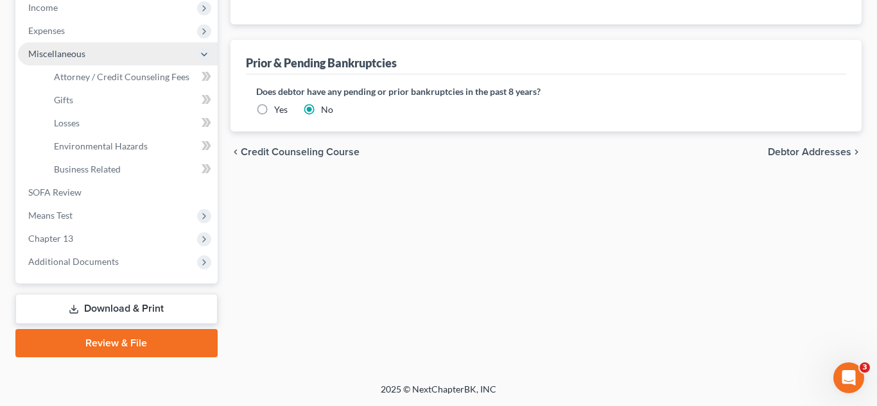
scroll to position [299, 0]
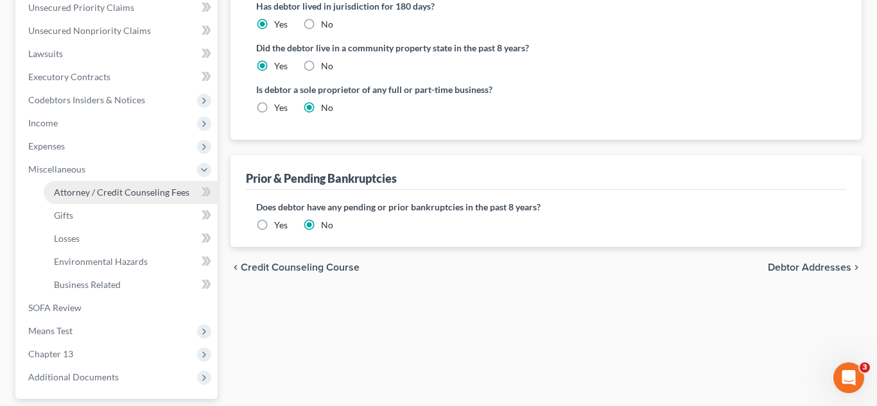
click at [121, 184] on link "Attorney / Credit Counseling Fees" at bounding box center [131, 192] width 174 height 23
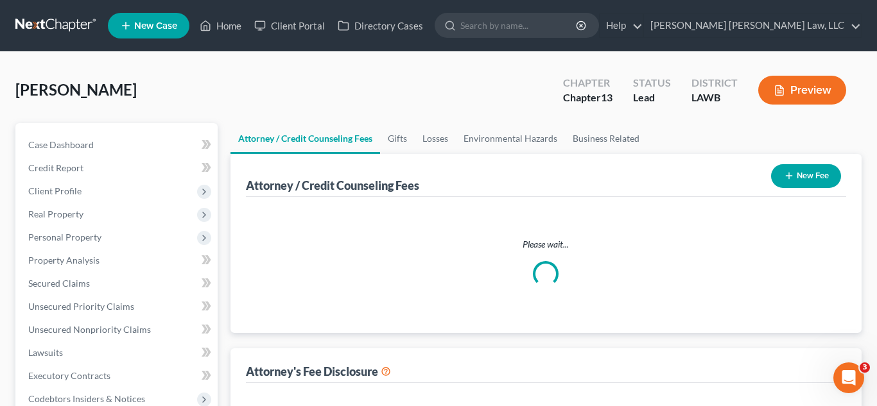
select select "1"
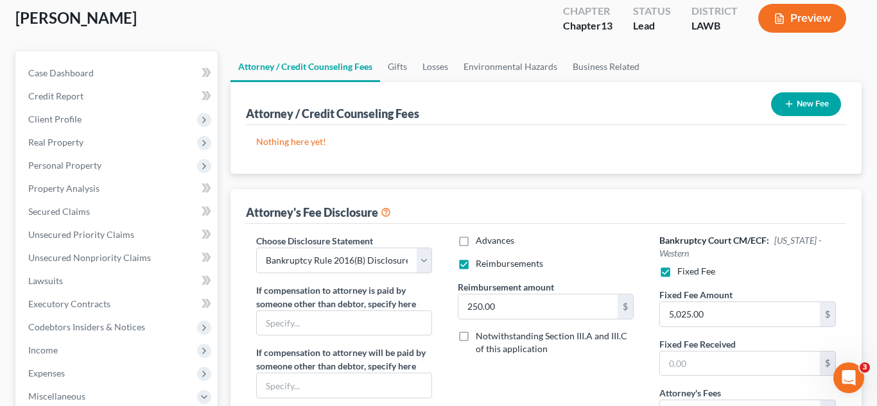
scroll to position [80, 0]
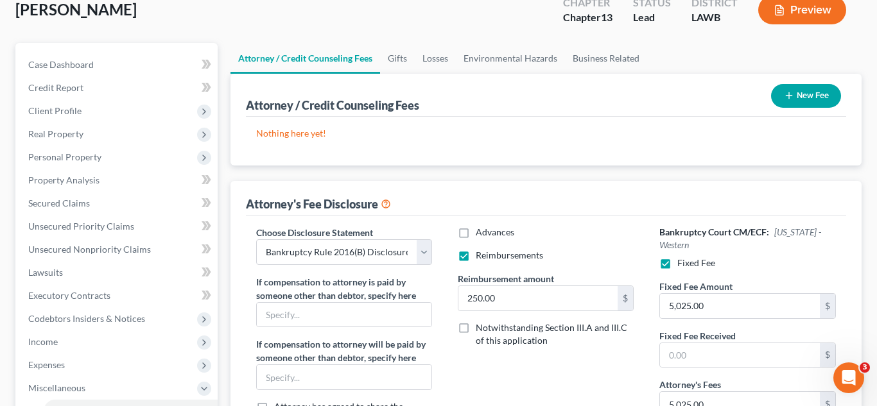
click at [801, 98] on button "New Fee" at bounding box center [806, 96] width 70 height 24
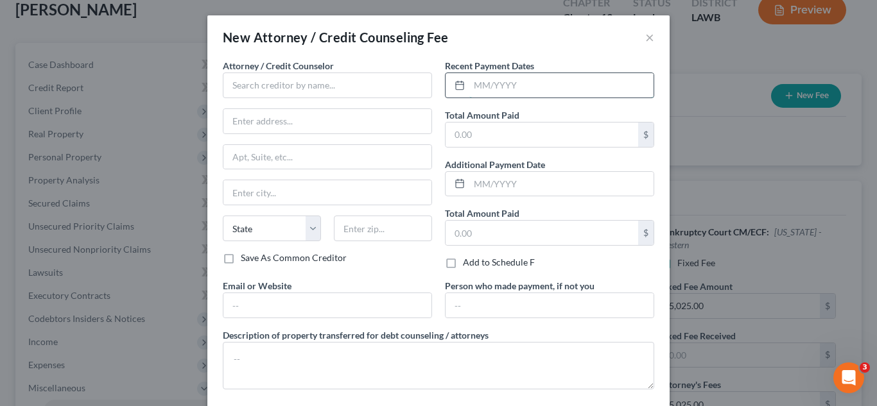
click at [541, 84] on input "text" at bounding box center [561, 85] width 184 height 24
type input "[DATE]"
click at [507, 139] on input "text" at bounding box center [542, 135] width 193 height 24
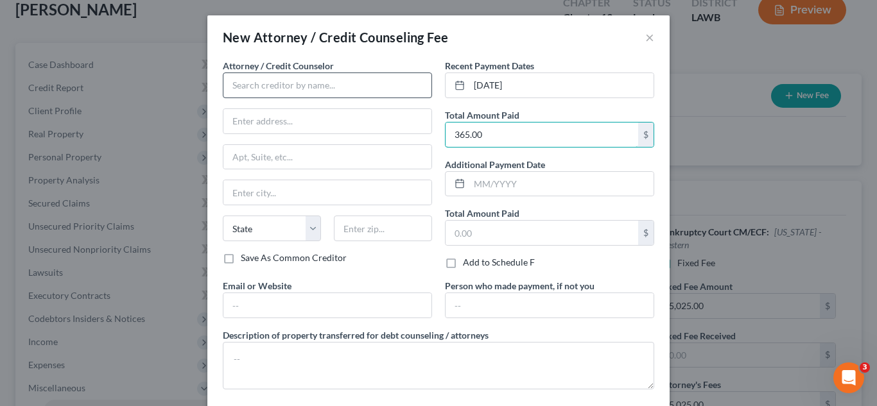
type input "365.00"
click at [297, 86] on input "text" at bounding box center [327, 86] width 209 height 26
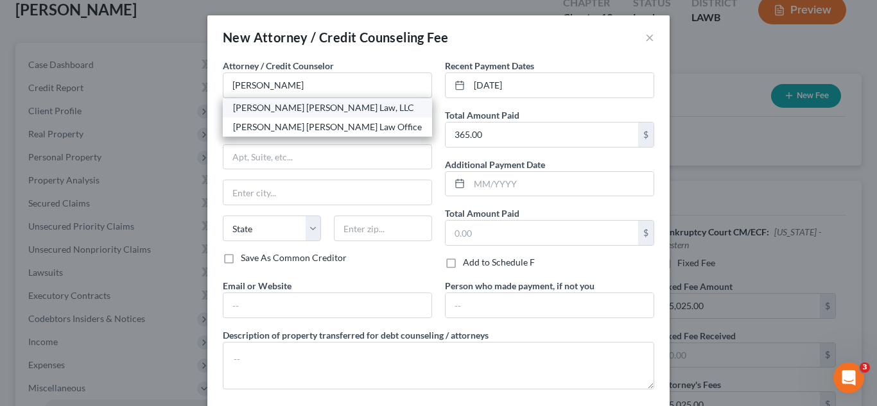
click at [277, 113] on div "[PERSON_NAME] [PERSON_NAME] Law, LLC" at bounding box center [327, 107] width 189 height 13
type input "[PERSON_NAME] [PERSON_NAME] Law, LLC"
type input "200 Washington St"
type input "Monroe"
select select "19"
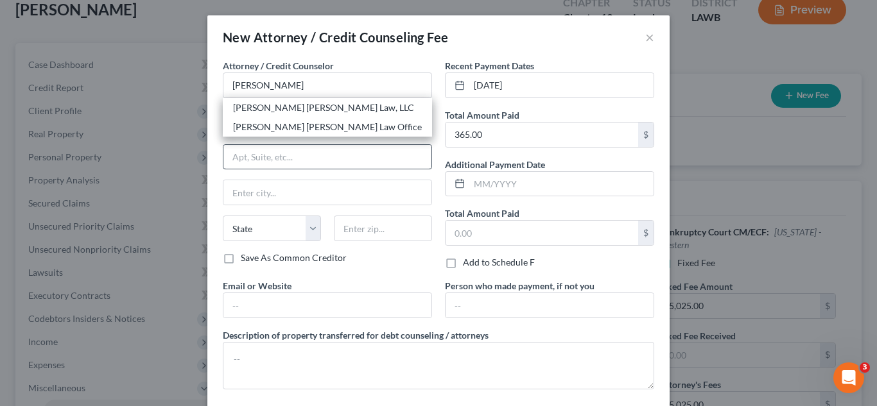
type input "71201"
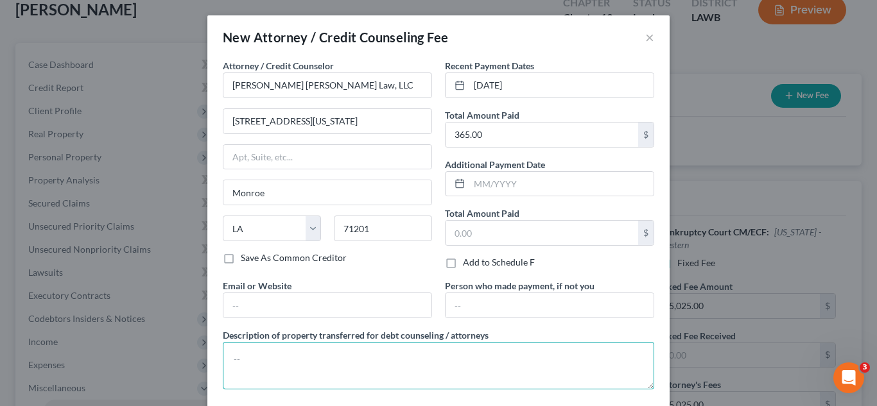
click at [272, 368] on textarea at bounding box center [439, 366] width 432 height 48
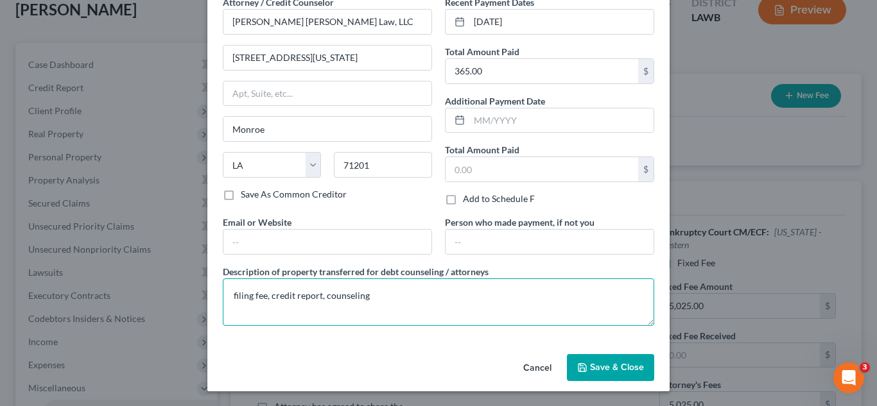
scroll to position [64, 0]
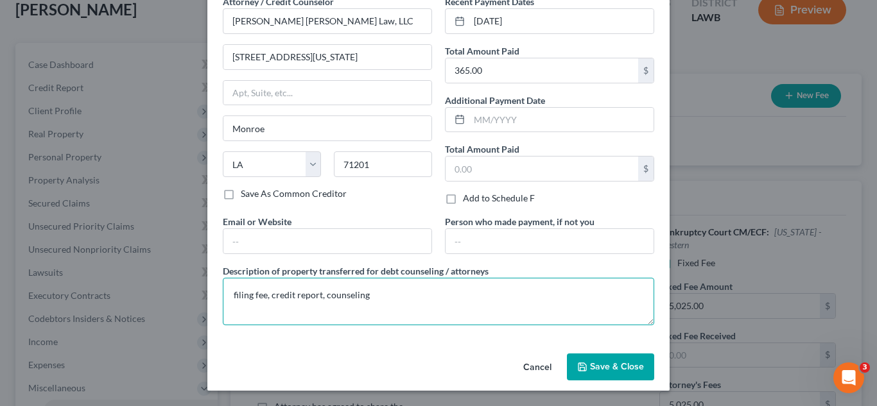
type textarea "filing fee, credit report, counseling"
click at [622, 369] on span "Save & Close" at bounding box center [617, 367] width 54 height 11
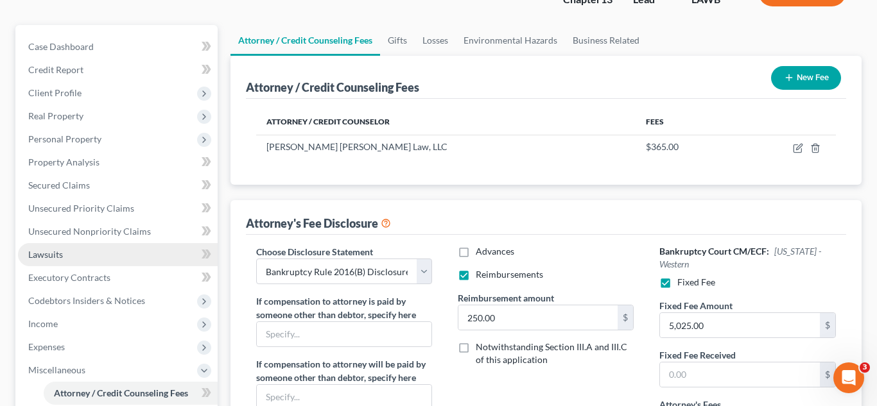
scroll to position [177, 0]
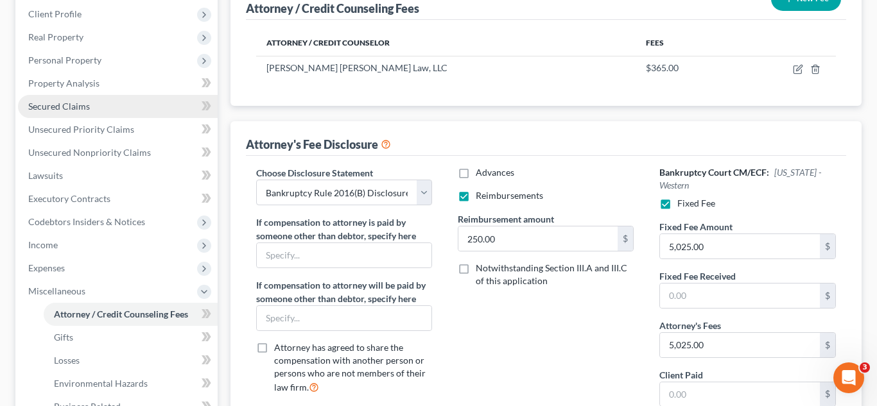
click at [86, 108] on span "Secured Claims" at bounding box center [59, 106] width 62 height 11
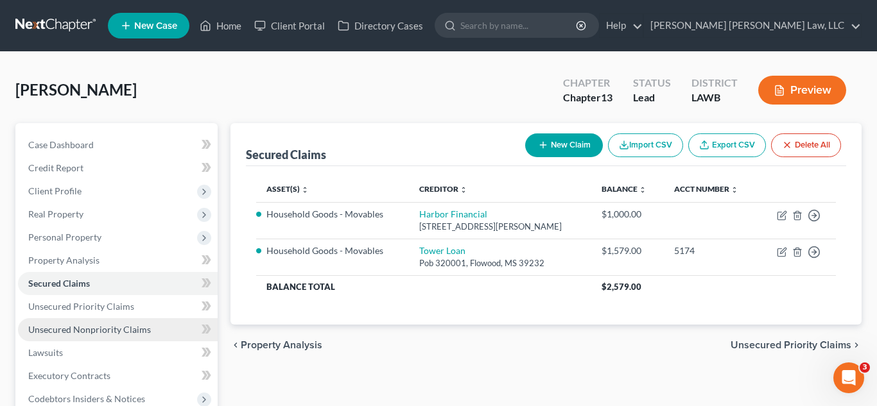
click at [100, 326] on span "Unsecured Nonpriority Claims" at bounding box center [89, 329] width 123 height 11
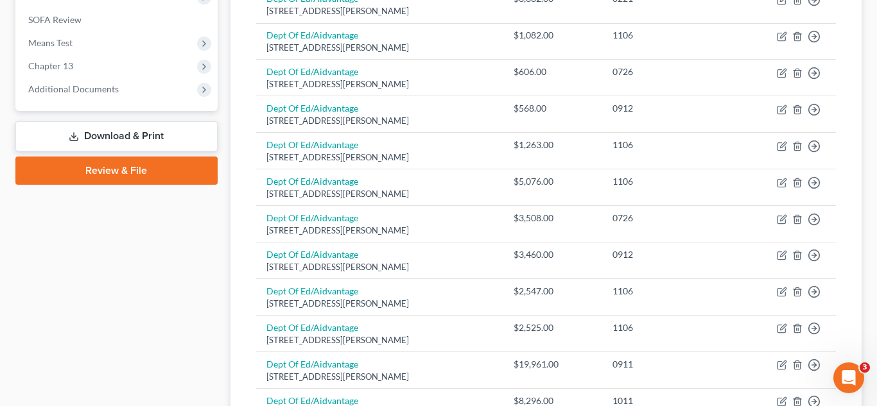
scroll to position [439, 0]
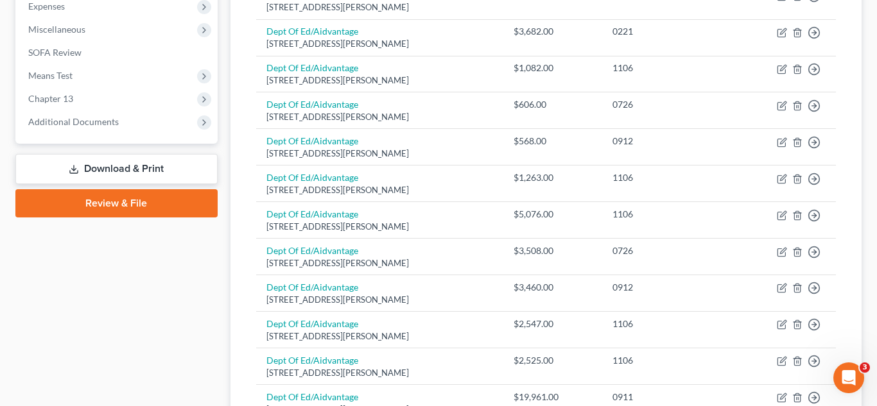
click at [141, 174] on link "Download & Print" at bounding box center [116, 169] width 202 height 30
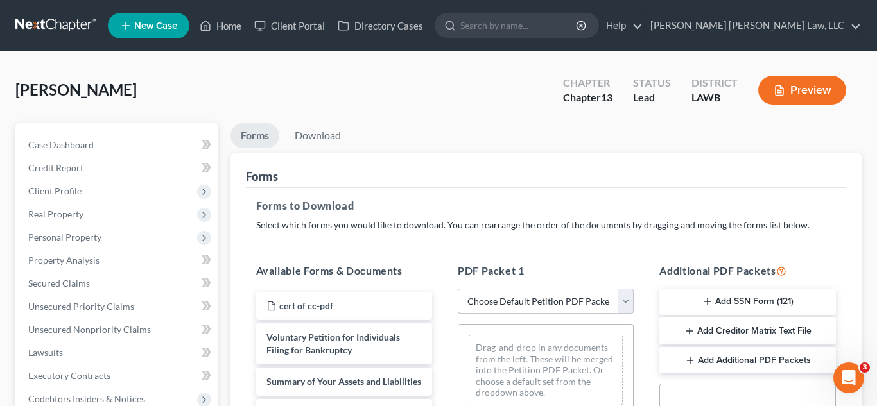
click at [539, 302] on select "Choose Default Petition PDF Packet Complete Bankruptcy Petition (all forms and …" at bounding box center [546, 302] width 176 height 26
select select "0"
click at [458, 289] on select "Choose Default Petition PDF Packet Complete Bankruptcy Petition (all forms and …" at bounding box center [546, 302] width 176 height 26
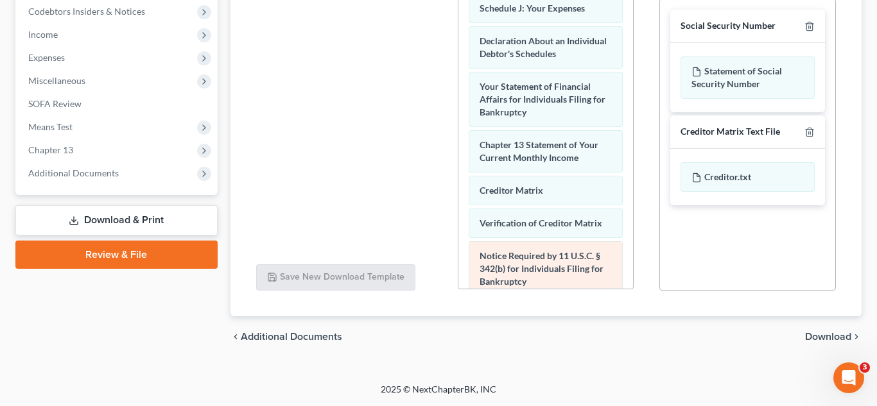
scroll to position [463, 0]
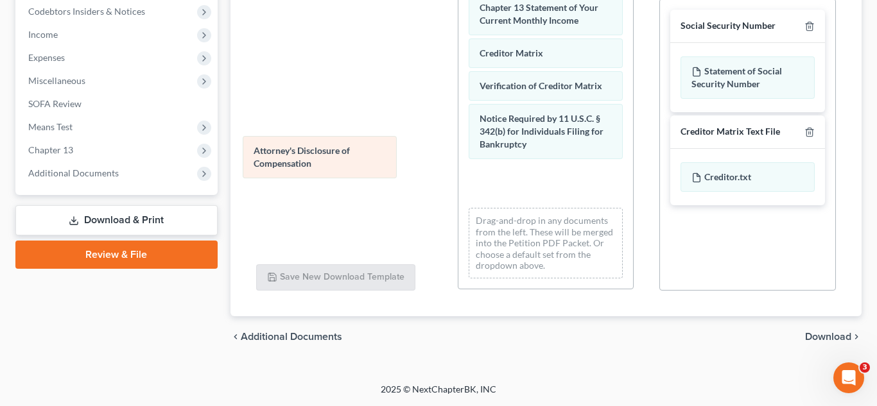
drag, startPoint x: 542, startPoint y: 184, endPoint x: 329, endPoint y: 159, distance: 214.0
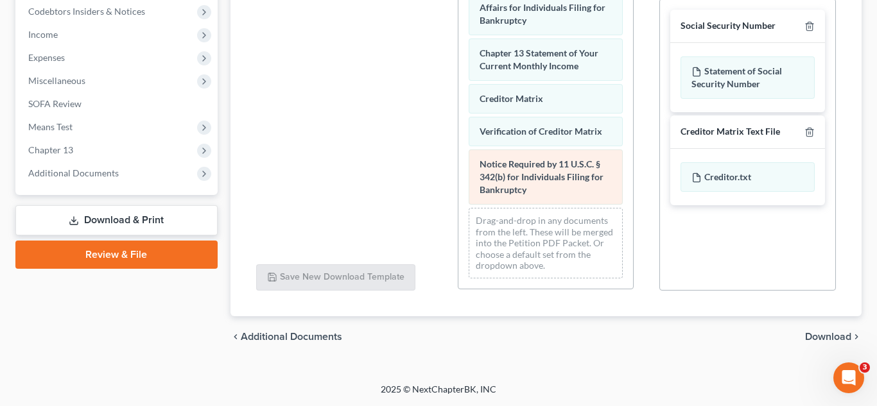
scroll to position [417, 0]
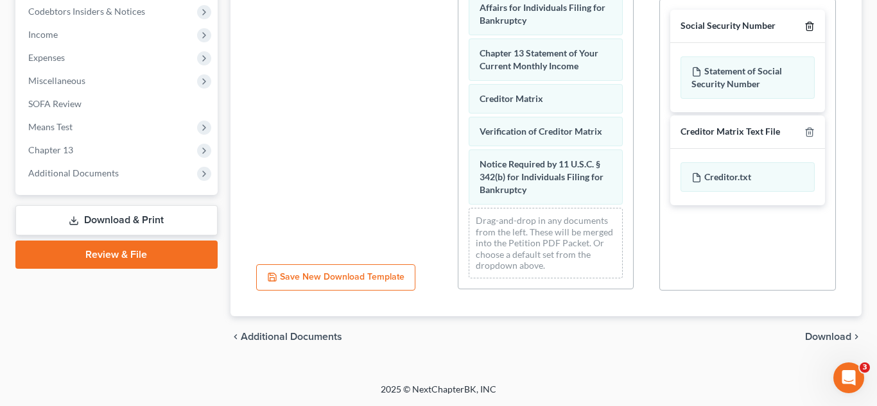
click at [809, 28] on line "button" at bounding box center [809, 27] width 0 height 3
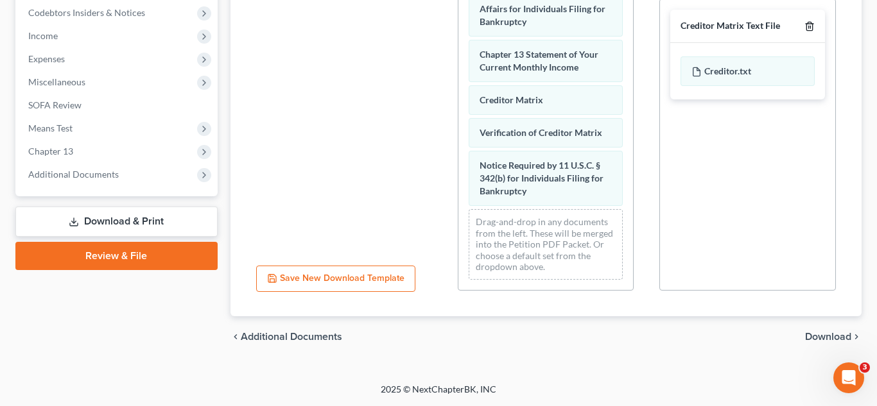
click at [809, 28] on line "button" at bounding box center [809, 27] width 0 height 3
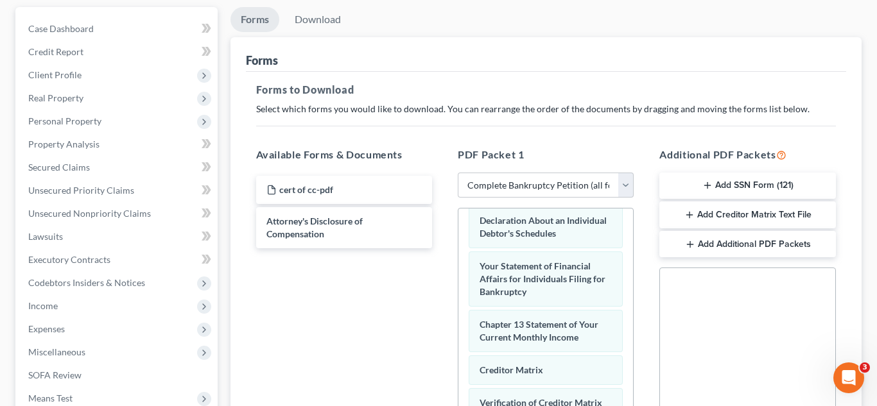
scroll to position [106, 0]
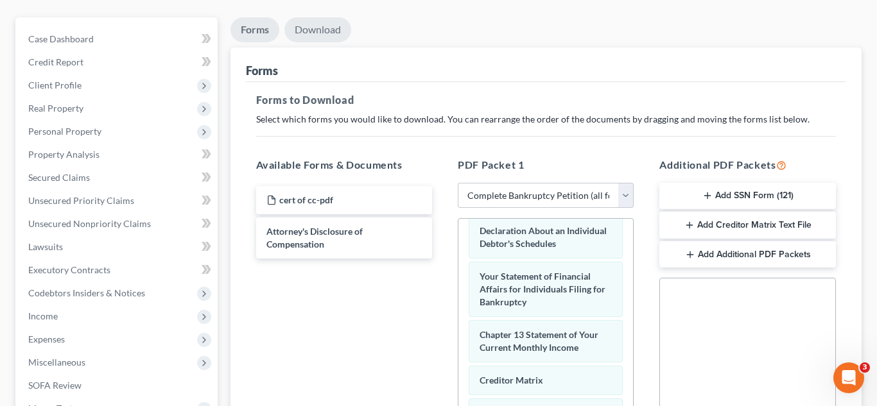
click at [327, 35] on link "Download" at bounding box center [317, 29] width 67 height 25
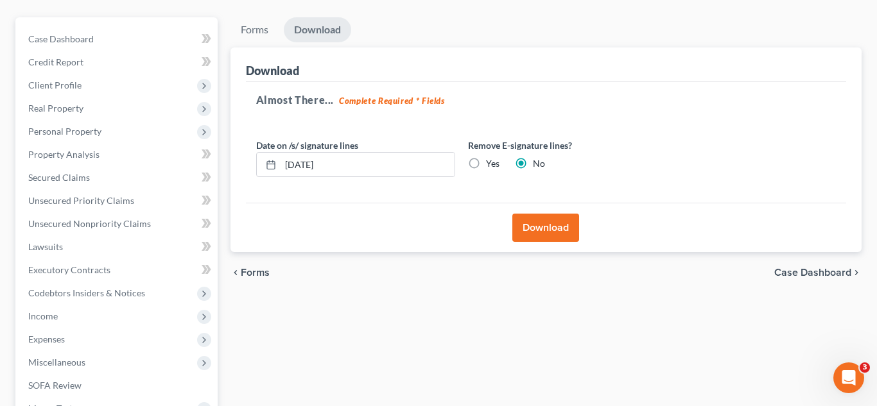
click at [525, 235] on button "Download" at bounding box center [545, 228] width 67 height 28
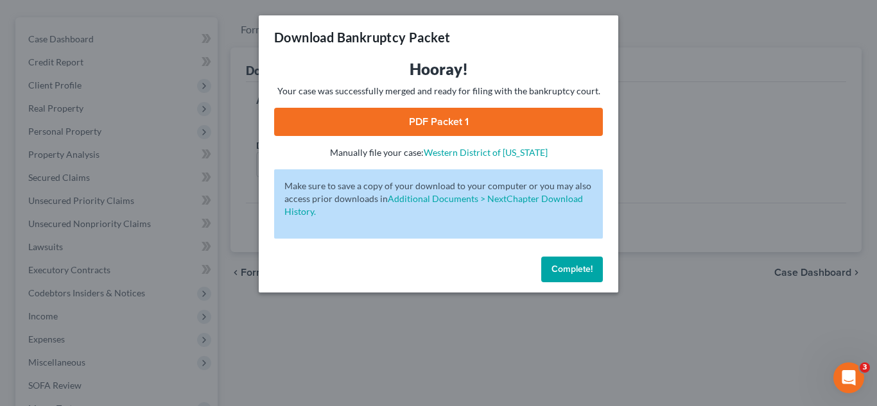
click at [442, 127] on link "PDF Packet 1" at bounding box center [438, 122] width 329 height 28
click at [570, 265] on span "Complete!" at bounding box center [572, 269] width 41 height 11
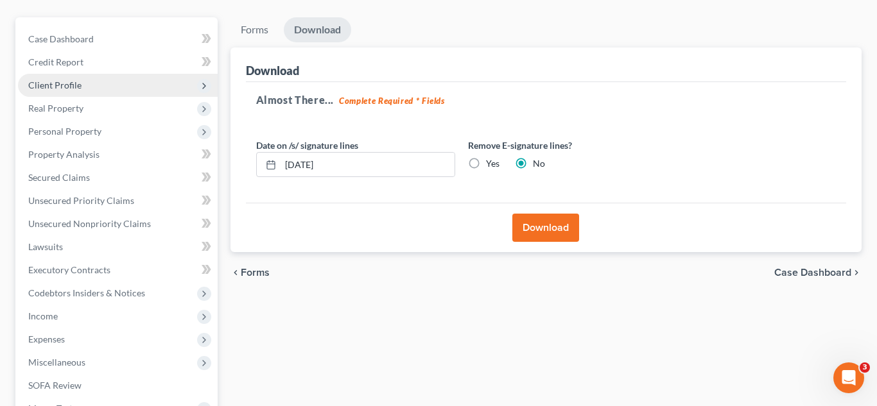
scroll to position [0, 0]
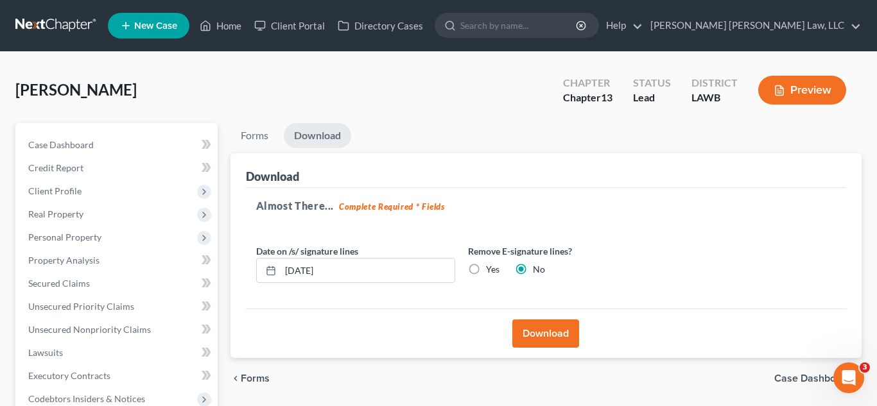
click at [67, 21] on link at bounding box center [56, 25] width 82 height 23
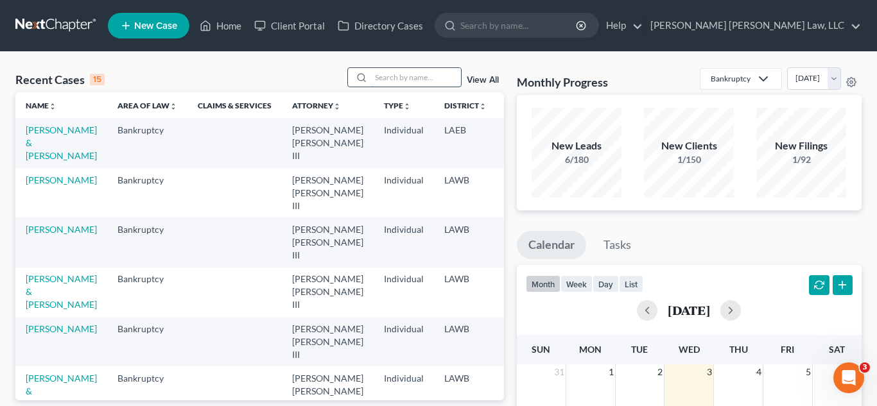
click at [428, 74] on input "search" at bounding box center [416, 77] width 90 height 19
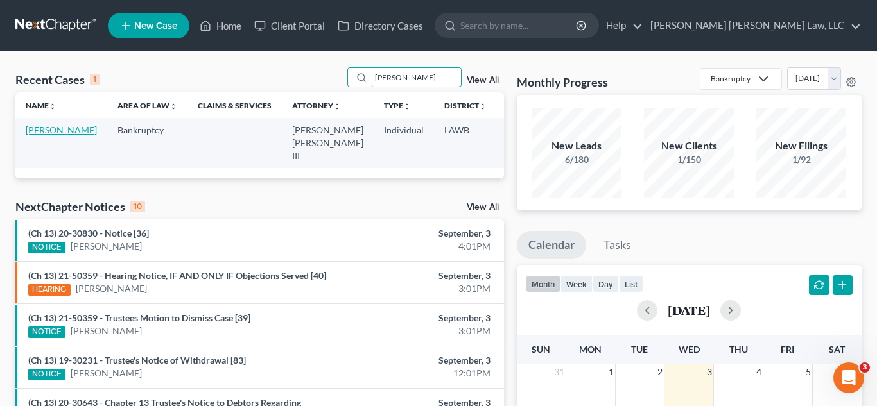
type input "[PERSON_NAME]"
click at [38, 135] on link "[PERSON_NAME]" at bounding box center [61, 130] width 71 height 11
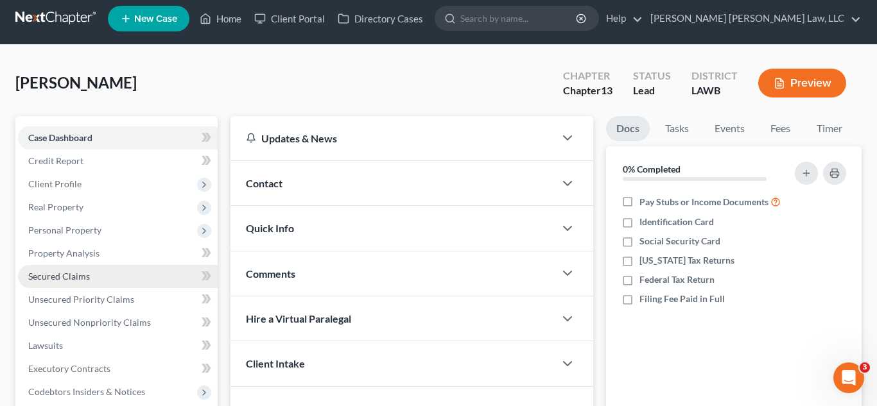
scroll to position [13, 0]
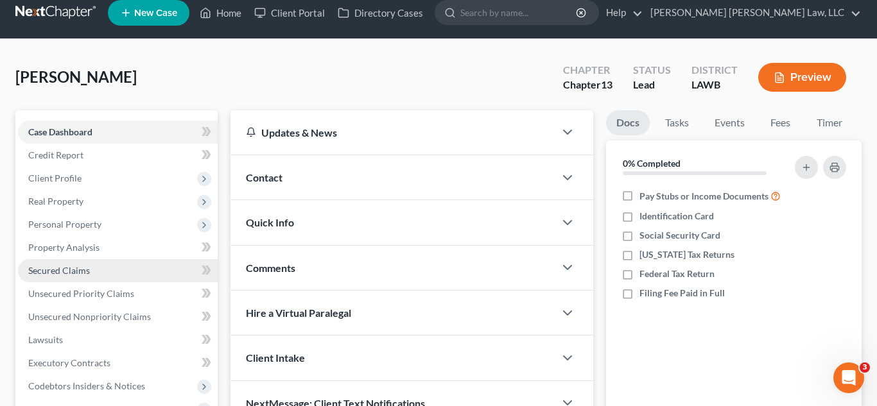
click at [95, 265] on link "Secured Claims" at bounding box center [118, 270] width 200 height 23
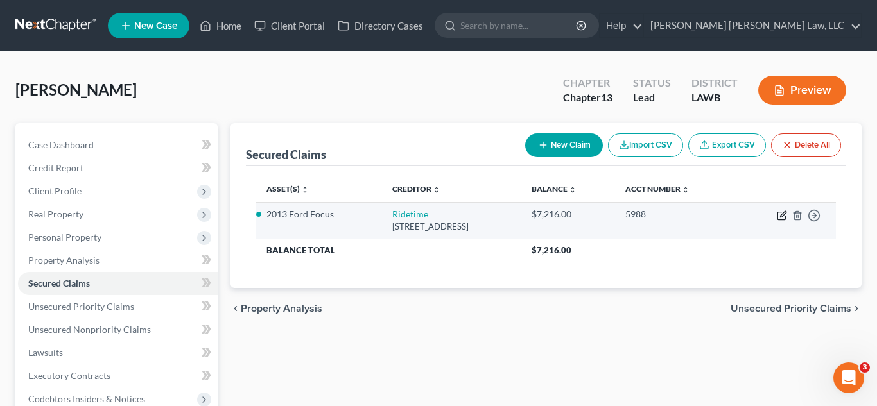
click at [779, 214] on icon "button" at bounding box center [782, 216] width 10 height 10
select select "19"
select select "0"
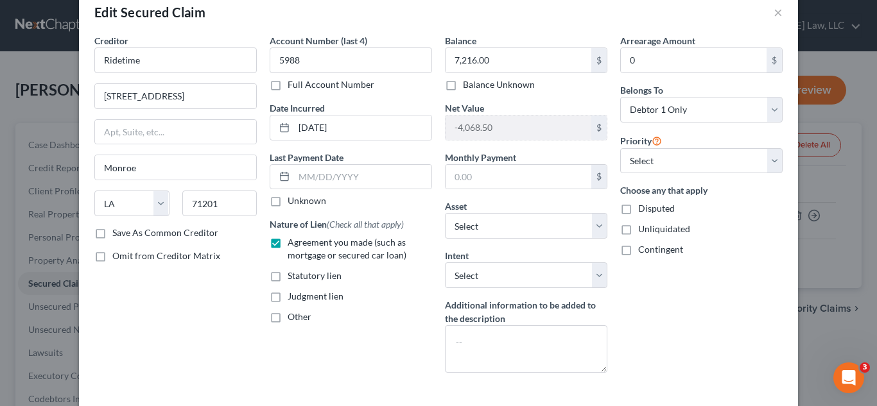
scroll to position [93, 0]
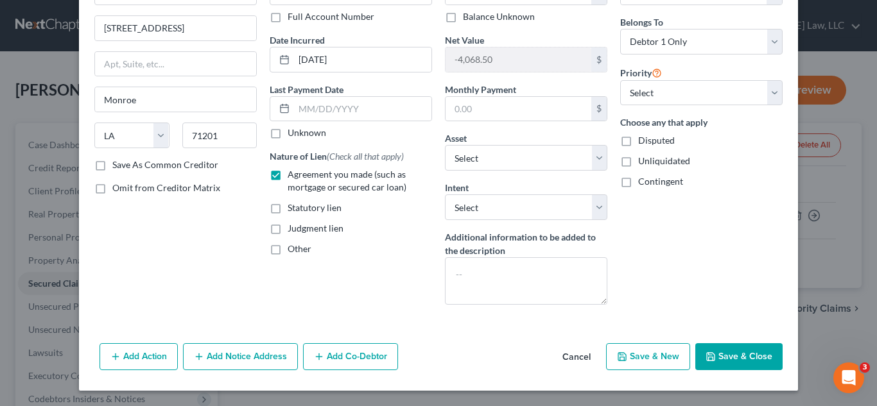
click at [729, 360] on button "Save & Close" at bounding box center [738, 357] width 87 height 27
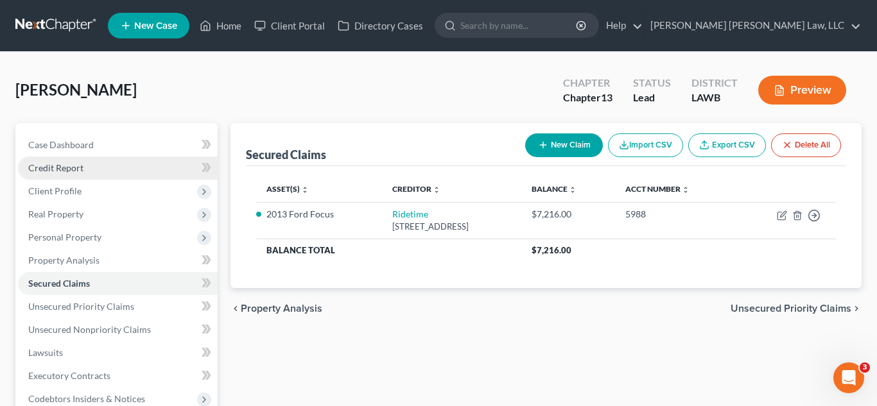
click at [98, 167] on link "Credit Report" at bounding box center [118, 168] width 200 height 23
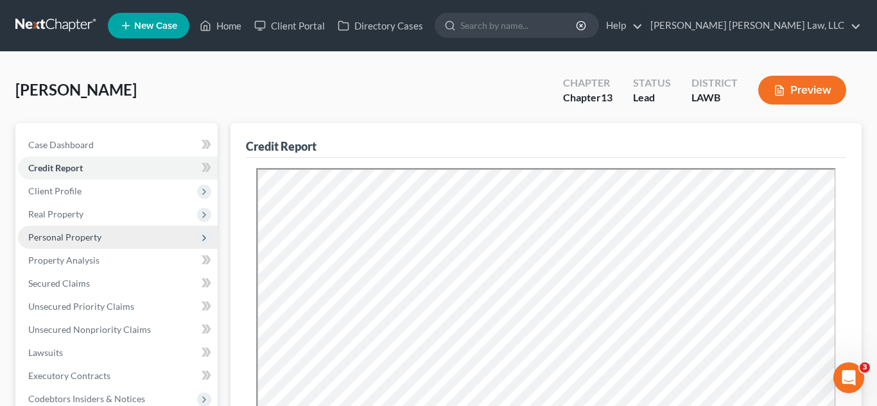
click at [79, 234] on span "Personal Property" at bounding box center [64, 237] width 73 height 11
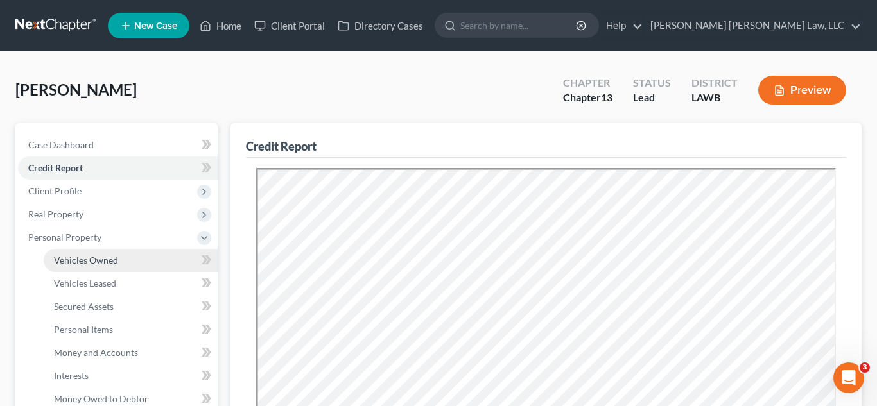
click at [92, 266] on link "Vehicles Owned" at bounding box center [131, 260] width 174 height 23
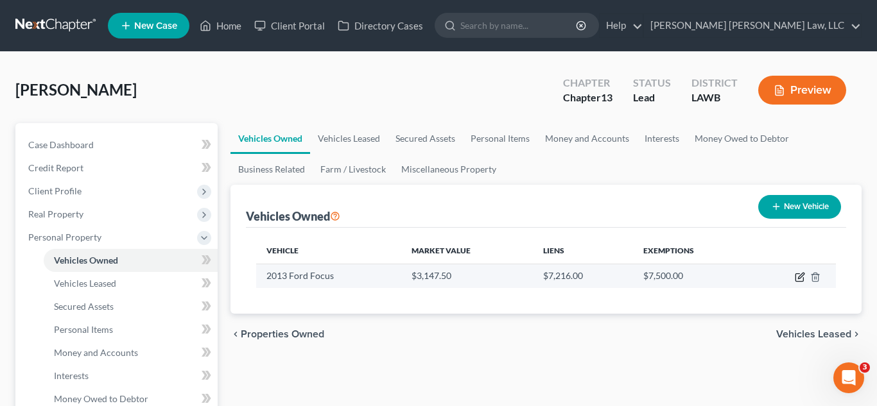
click at [799, 279] on icon "button" at bounding box center [801, 276] width 6 height 6
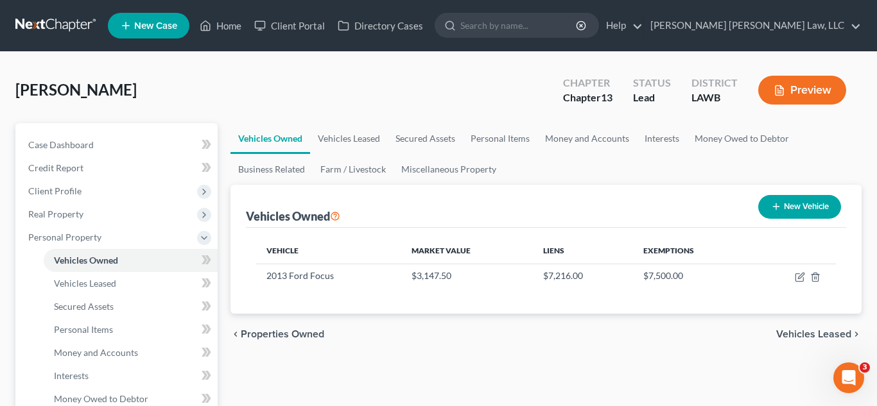
select select "0"
select select "13"
select select "3"
select select "0"
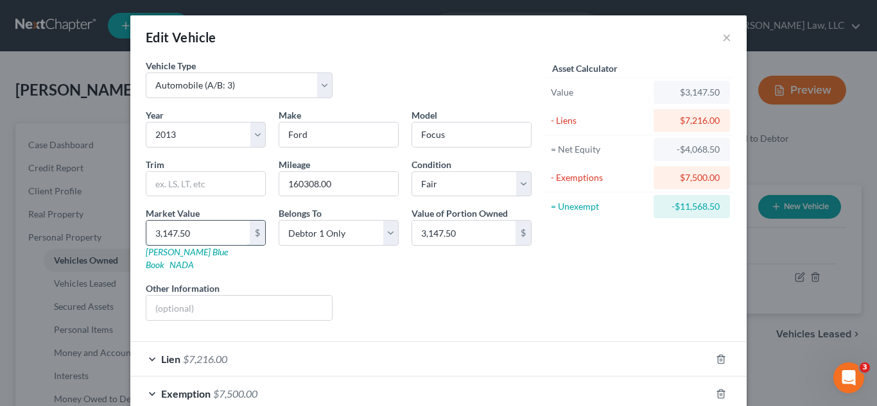
click at [189, 227] on input "3,147.50" at bounding box center [197, 233] width 103 height 24
click at [306, 186] on input "160308.00" at bounding box center [338, 184] width 119 height 24
click at [347, 186] on input "160,308.00" at bounding box center [338, 184] width 119 height 24
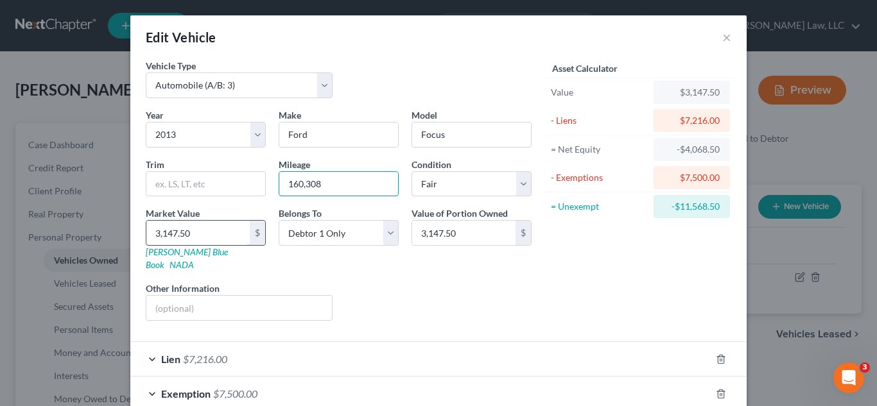
type input "160,308"
click at [223, 232] on input "3,147.50" at bounding box center [197, 233] width 103 height 24
type input "7"
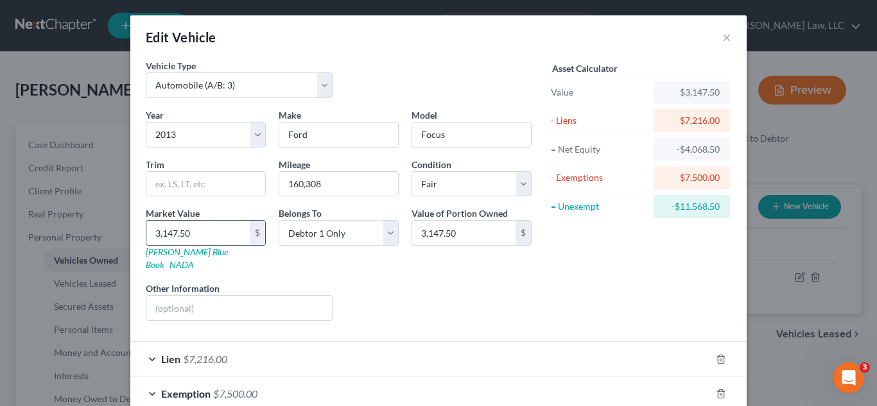
type input "7.00"
type input "72"
type input "72.00"
type input "721"
type input "721.00"
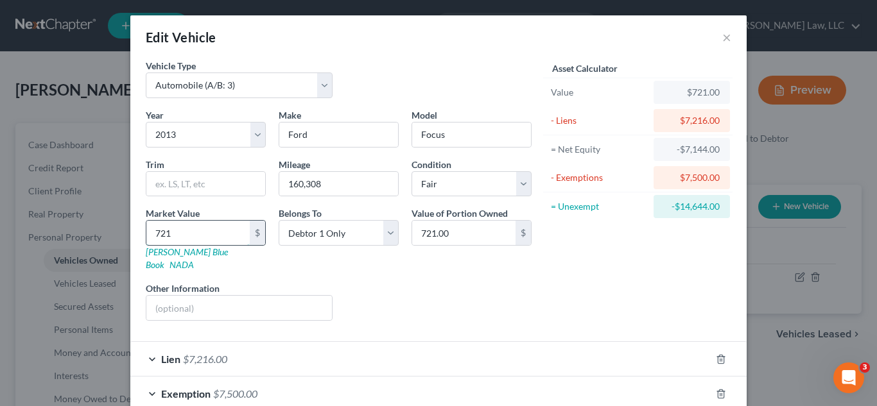
type input "7216"
type input "7,216.00"
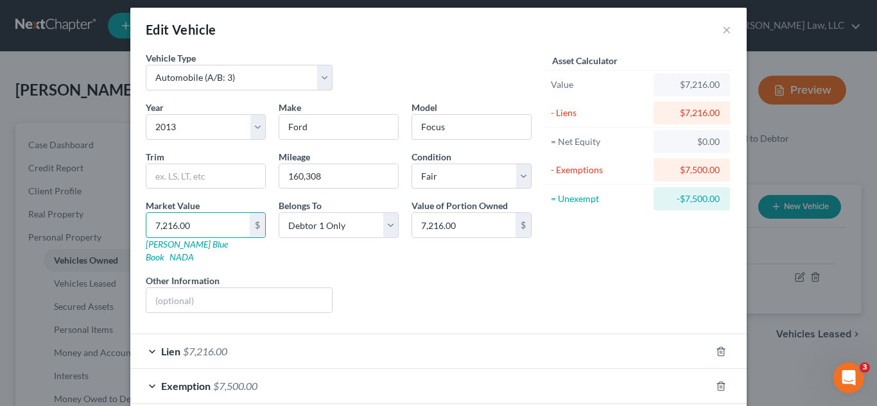
scroll to position [63, 0]
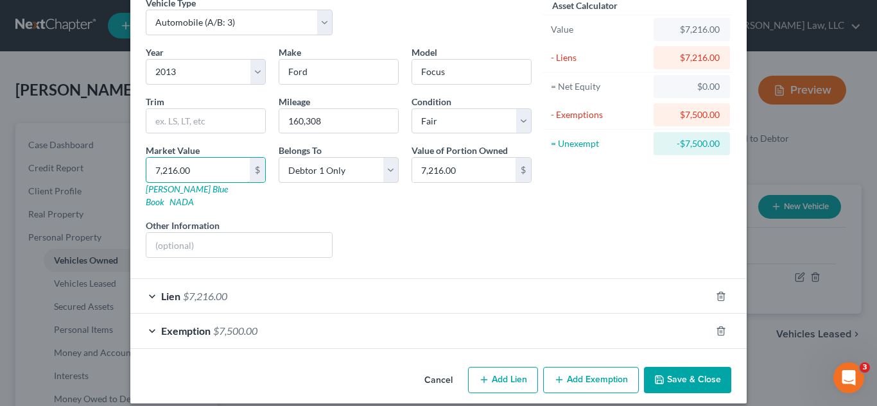
type input "7,216.00"
click at [688, 367] on button "Save & Close" at bounding box center [687, 380] width 87 height 27
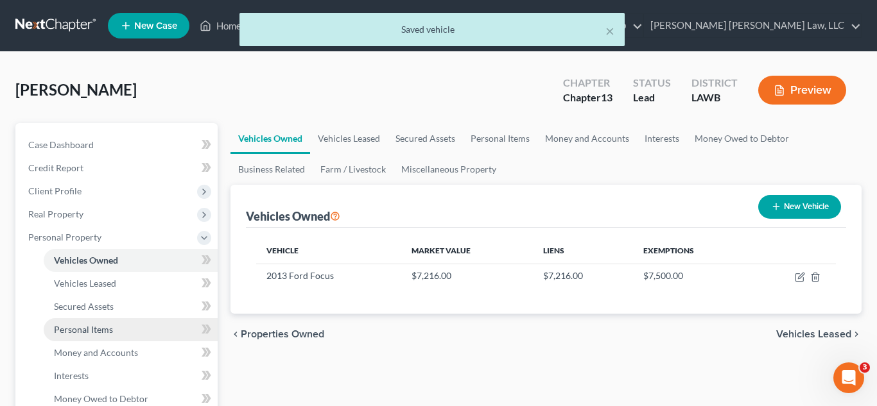
click at [120, 332] on link "Personal Items" at bounding box center [131, 330] width 174 height 23
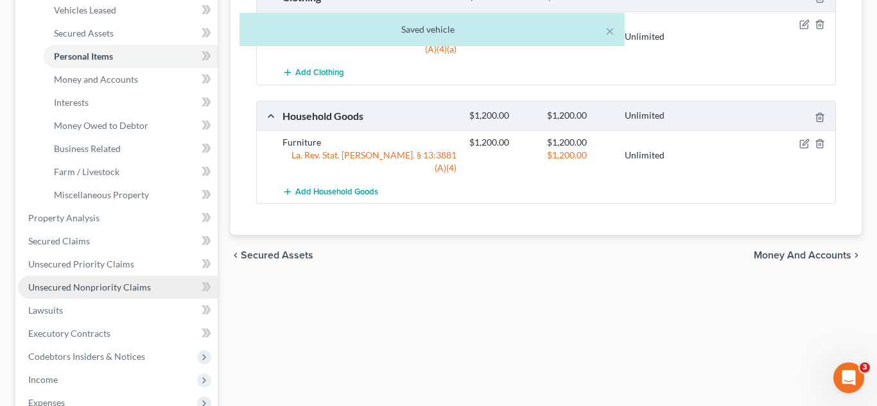
scroll to position [279, 0]
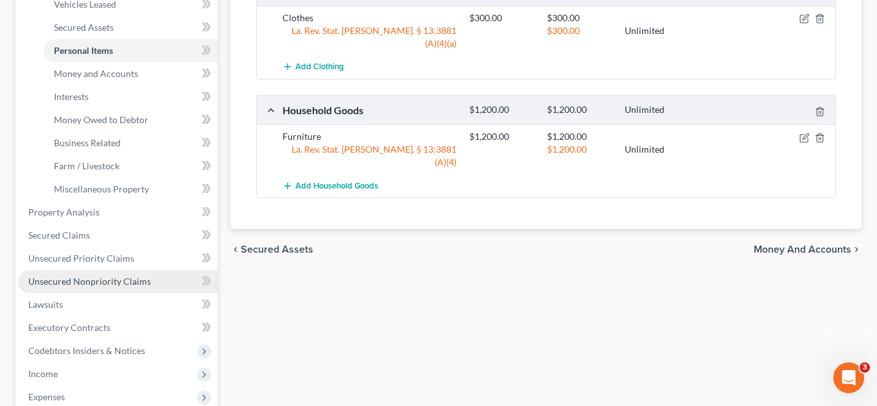
click at [103, 284] on span "Unsecured Nonpriority Claims" at bounding box center [89, 281] width 123 height 11
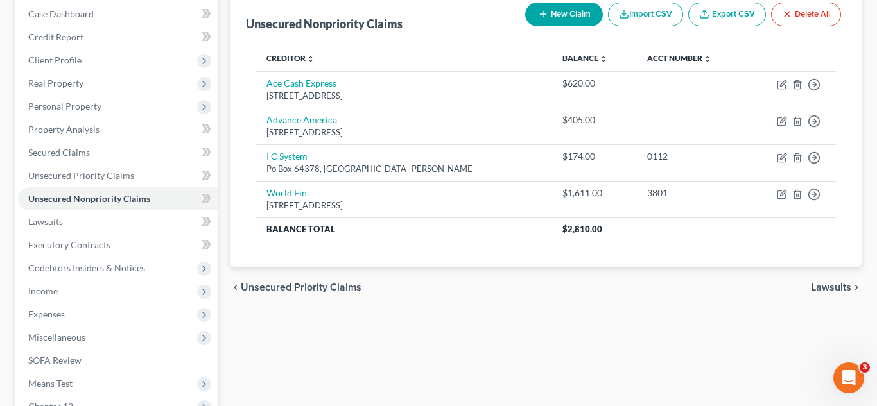
scroll to position [248, 0]
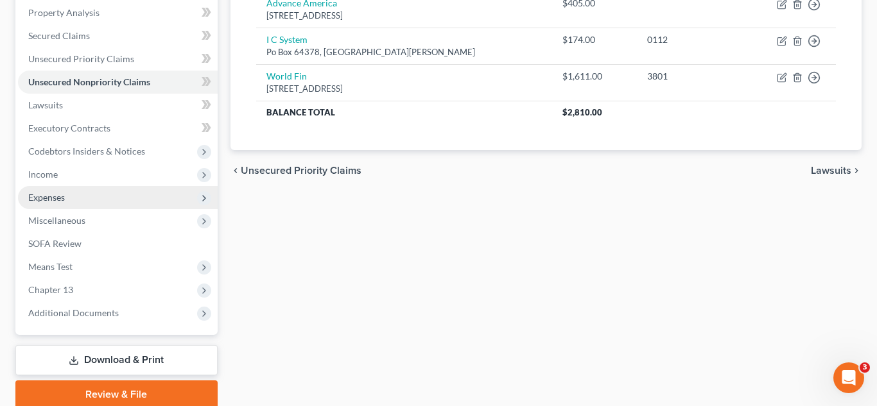
click at [78, 201] on span "Expenses" at bounding box center [118, 197] width 200 height 23
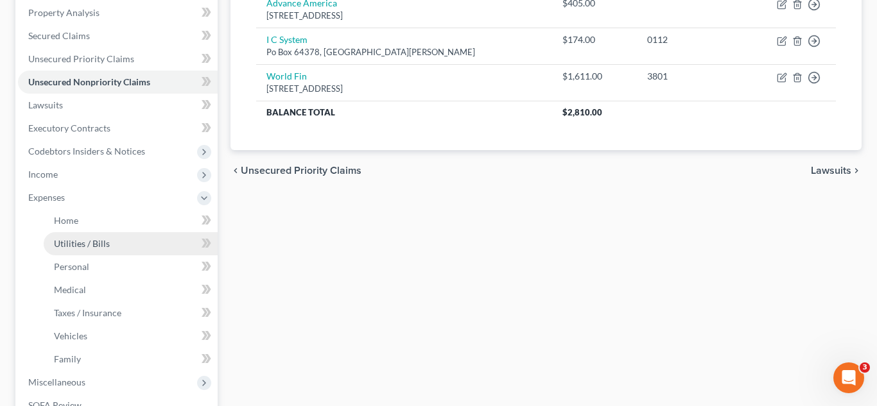
drag, startPoint x: 77, startPoint y: 245, endPoint x: 86, endPoint y: 236, distance: 12.3
click at [77, 245] on span "Utilities / Bills" at bounding box center [82, 243] width 56 height 11
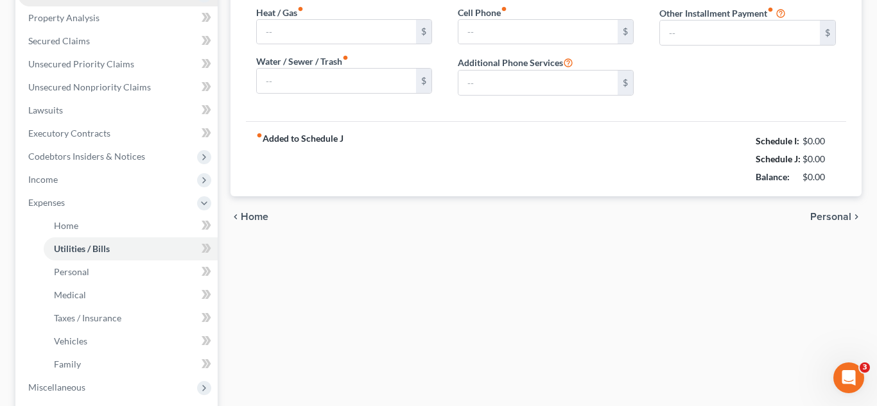
type input "200.00"
type input "0.00"
type input "95.00"
type input "90.00"
type input "59.98"
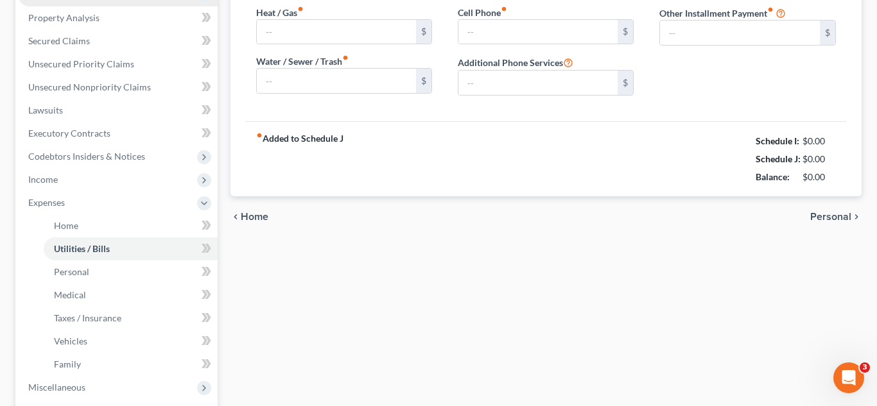
type input "0.00"
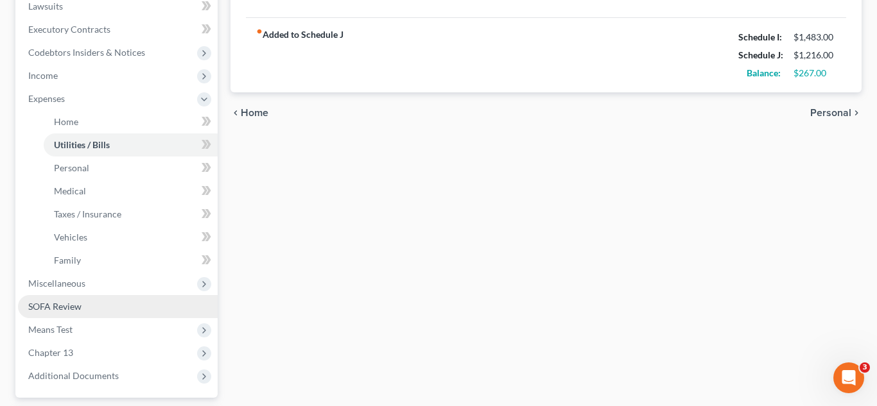
scroll to position [363, 0]
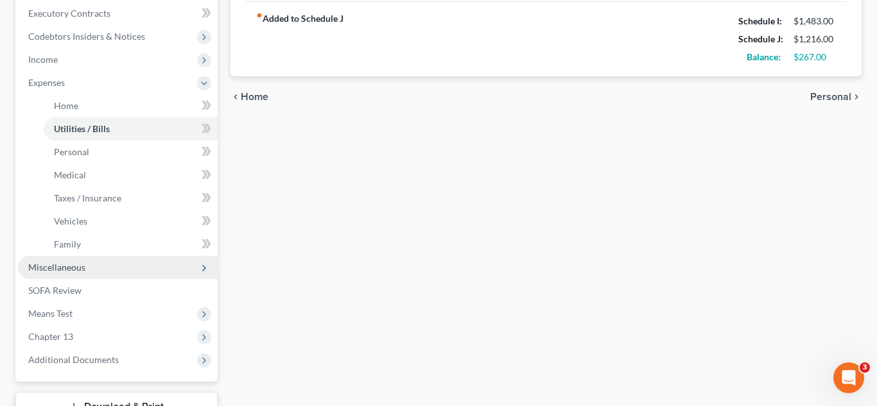
click at [103, 269] on span "Miscellaneous" at bounding box center [118, 267] width 200 height 23
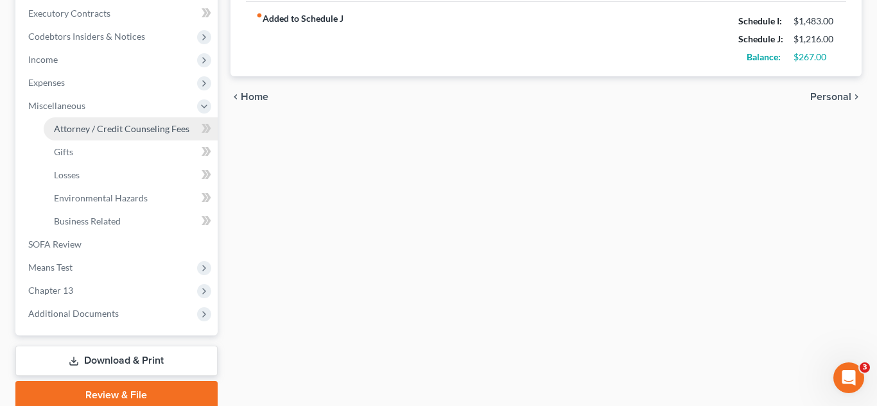
click at [151, 134] on span "Attorney / Credit Counseling Fees" at bounding box center [121, 128] width 135 height 11
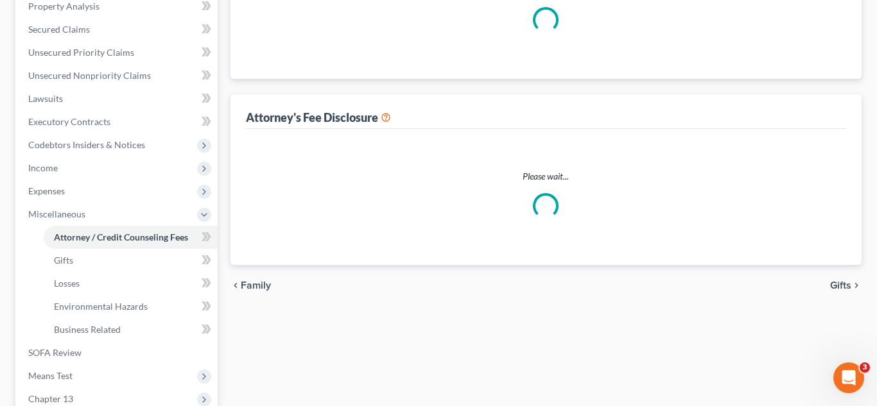
scroll to position [81, 0]
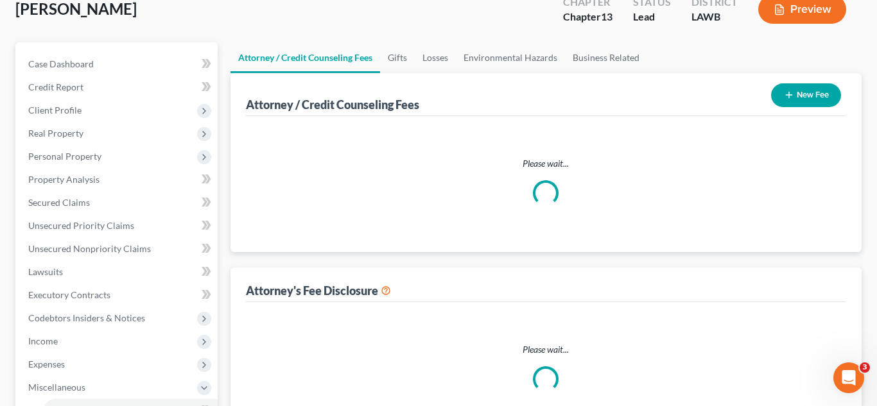
select select "1"
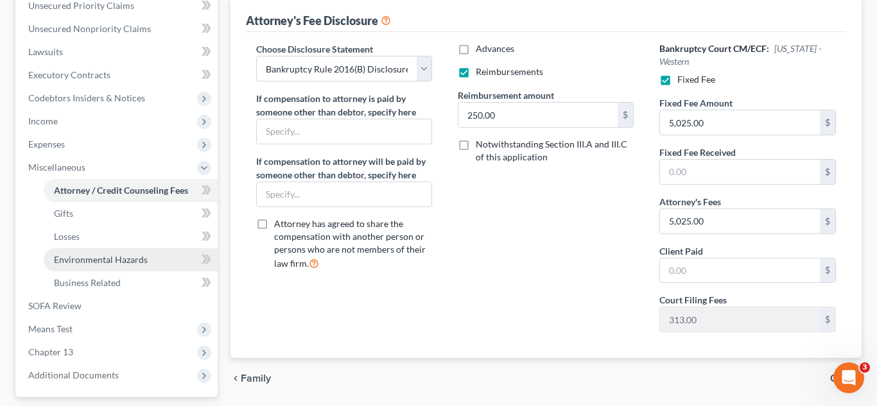
scroll to position [347, 0]
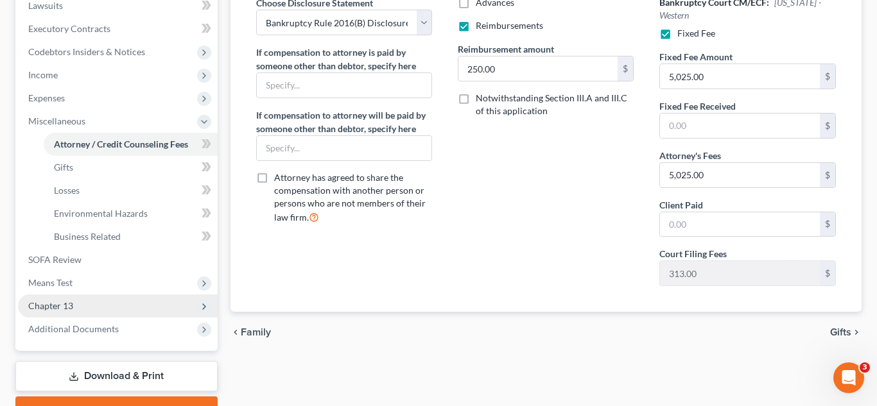
click at [76, 313] on span "Chapter 13" at bounding box center [118, 306] width 200 height 23
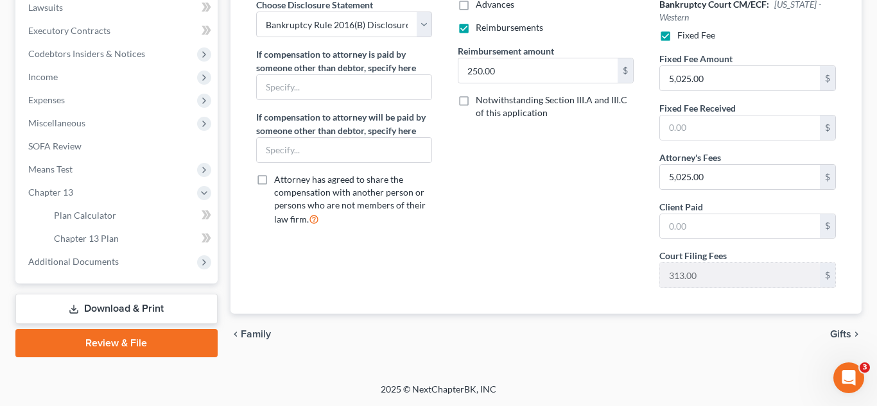
scroll to position [345, 0]
click at [128, 240] on link "Chapter 13 Plan" at bounding box center [131, 238] width 174 height 23
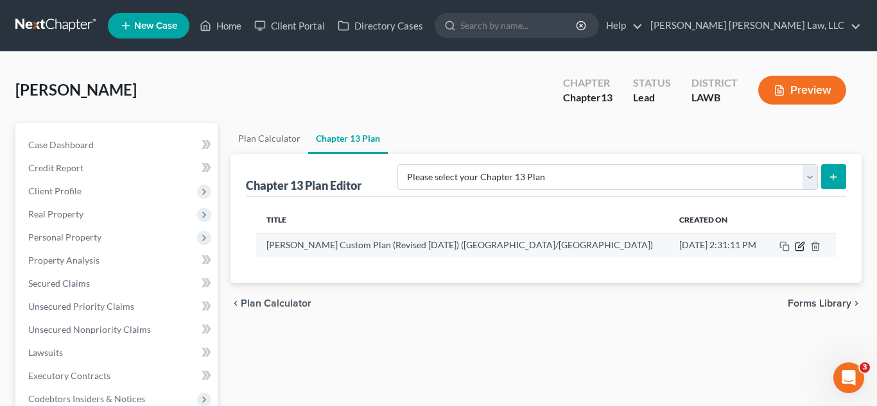
click at [800, 248] on icon "button" at bounding box center [800, 246] width 10 height 10
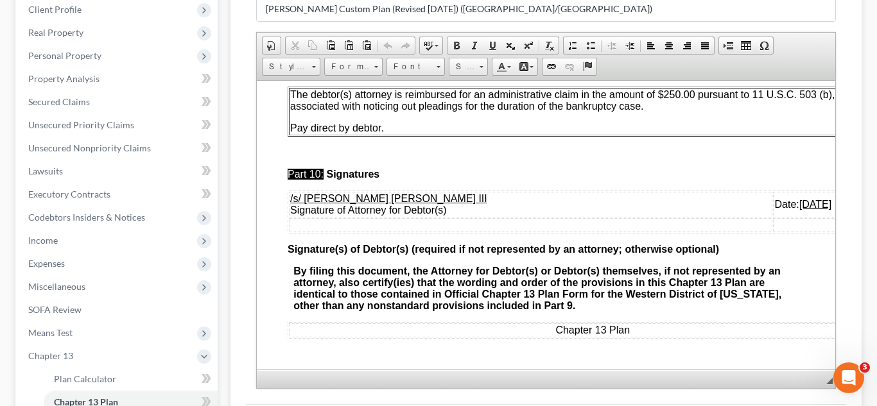
scroll to position [313, 0]
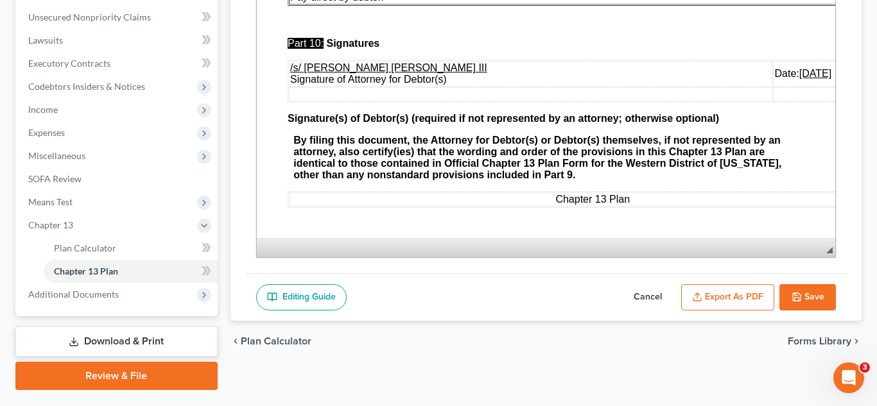
click at [810, 293] on button "Save" at bounding box center [808, 297] width 57 height 27
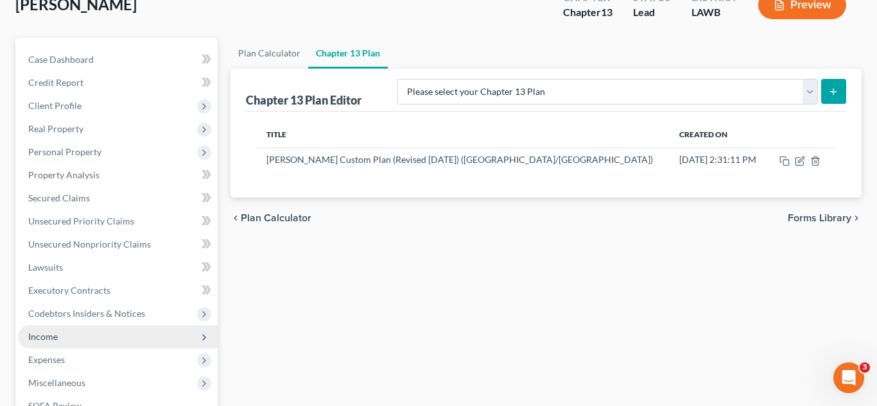
scroll to position [0, 0]
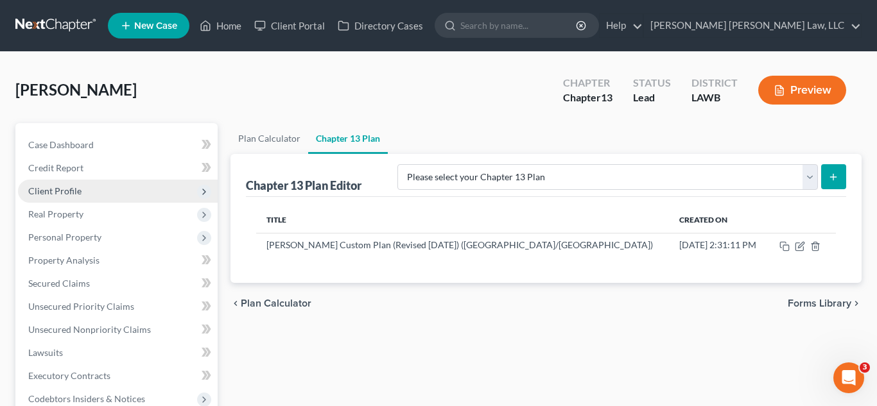
click at [81, 197] on span "Client Profile" at bounding box center [118, 191] width 200 height 23
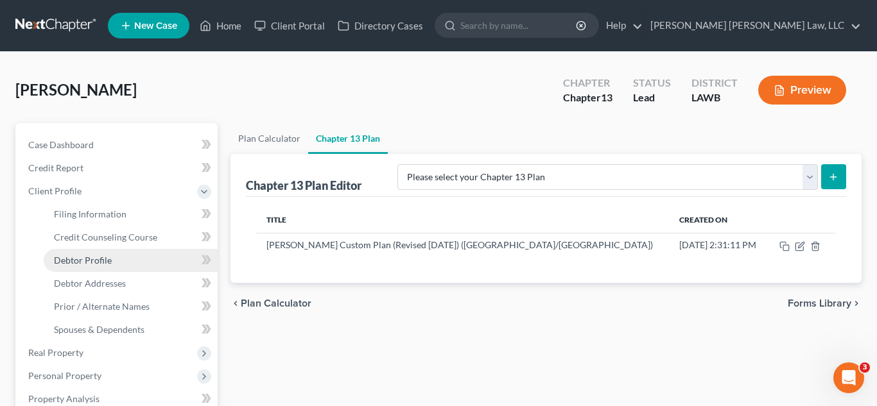
click at [92, 260] on span "Debtor Profile" at bounding box center [83, 260] width 58 height 11
select select "0"
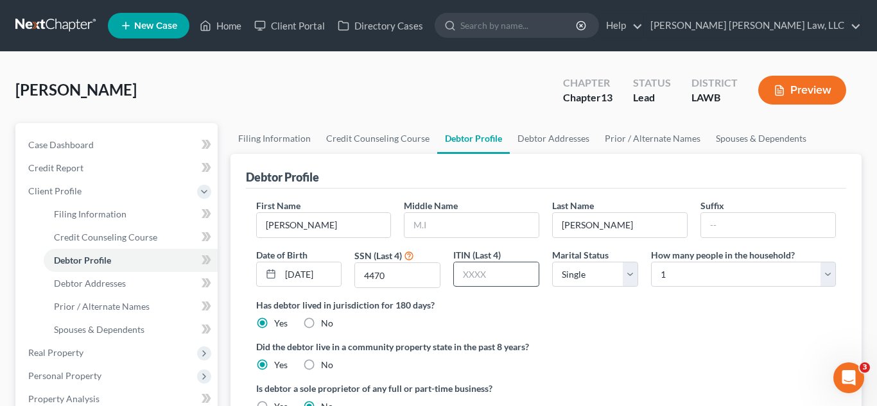
radio input "true"
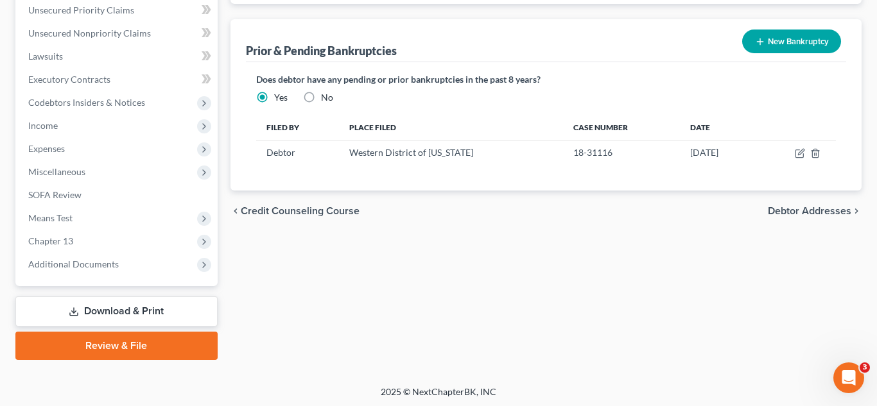
scroll to position [438, 0]
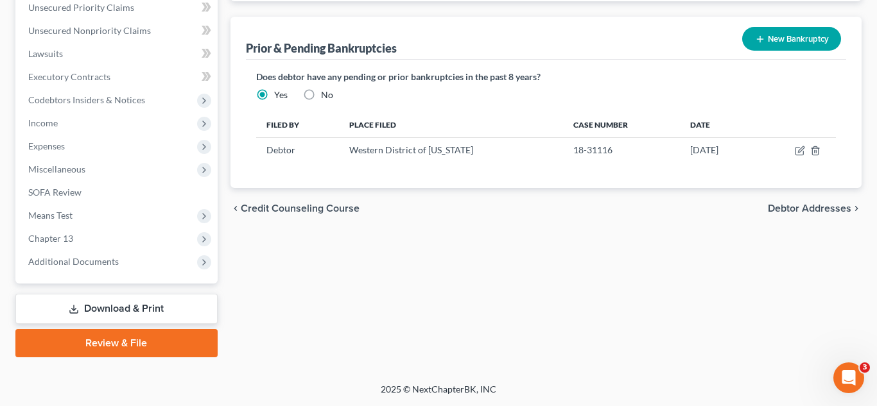
click at [155, 313] on link "Download & Print" at bounding box center [116, 309] width 202 height 30
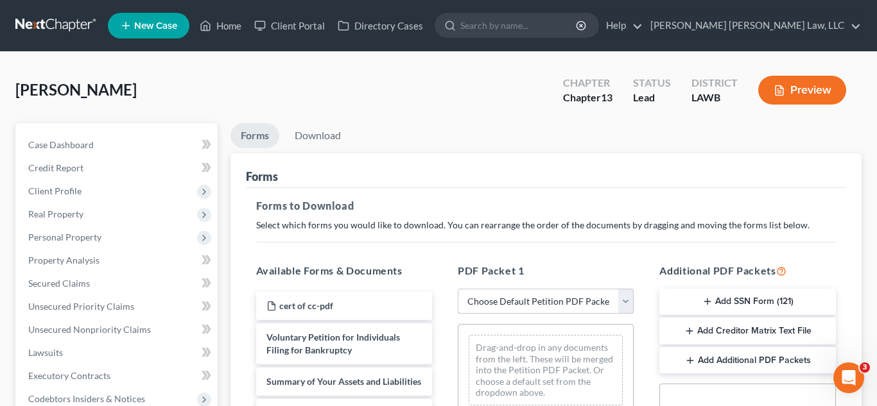
click at [506, 295] on select "Choose Default Petition PDF Packet Complete Bankruptcy Petition (all forms and …" at bounding box center [546, 302] width 176 height 26
select select "0"
click at [458, 289] on select "Choose Default Petition PDF Packet Complete Bankruptcy Petition (all forms and …" at bounding box center [546, 302] width 176 height 26
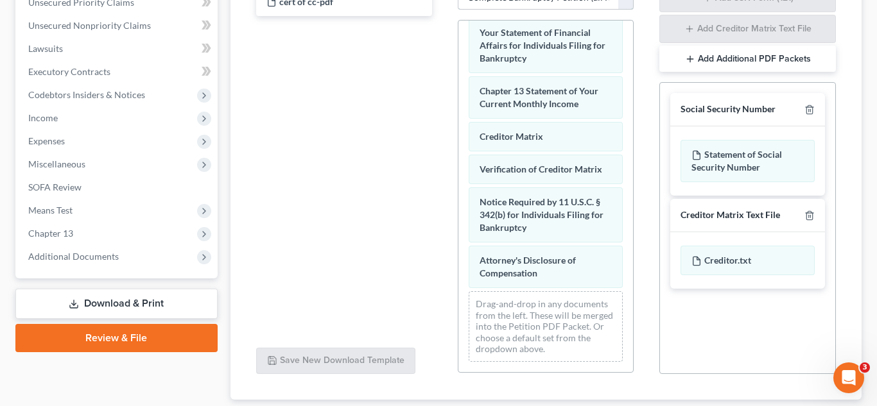
scroll to position [388, 0]
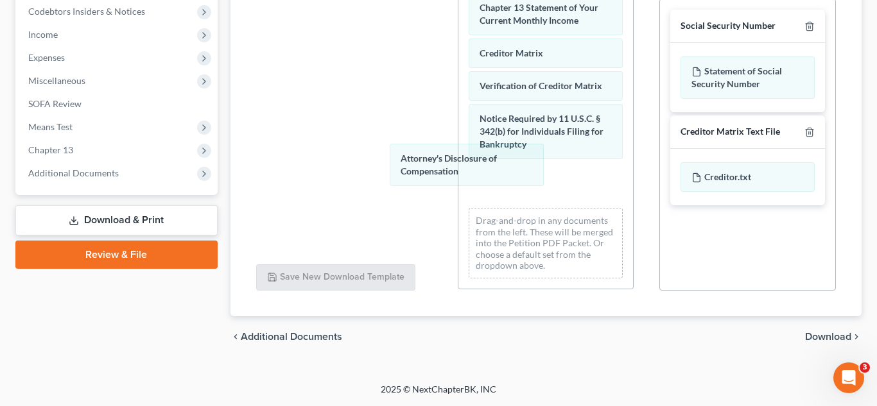
drag, startPoint x: 532, startPoint y: 186, endPoint x: 737, endPoint y: 123, distance: 214.1
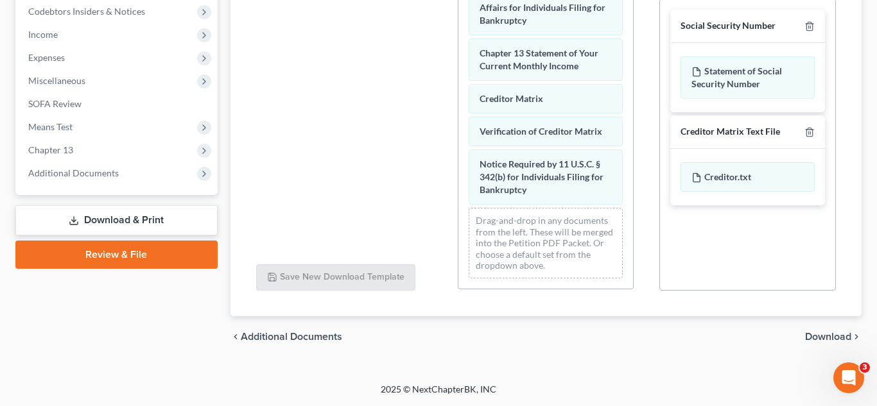
scroll to position [417, 0]
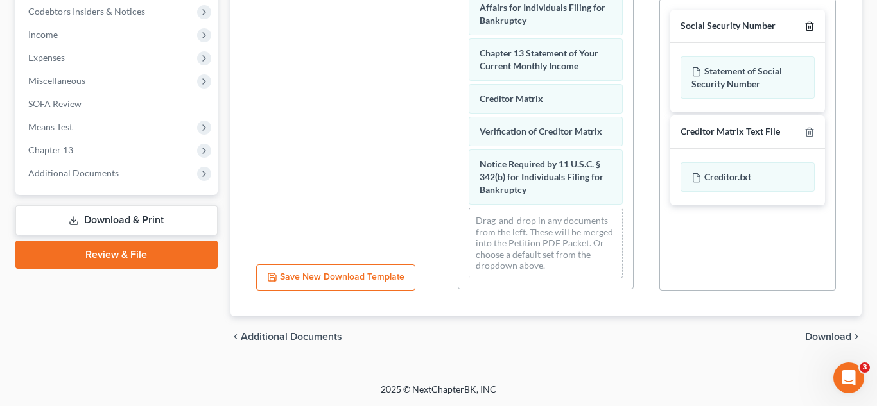
click at [810, 26] on line "button" at bounding box center [810, 27] width 0 height 3
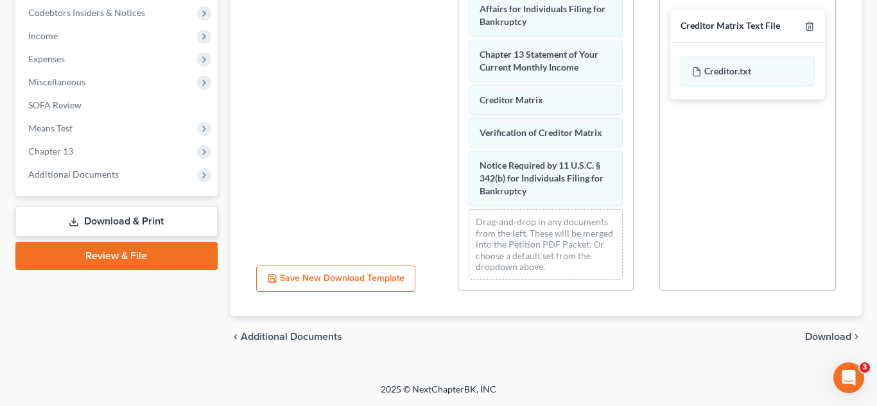
scroll to position [387, 0]
click at [810, 26] on line "button" at bounding box center [810, 27] width 0 height 3
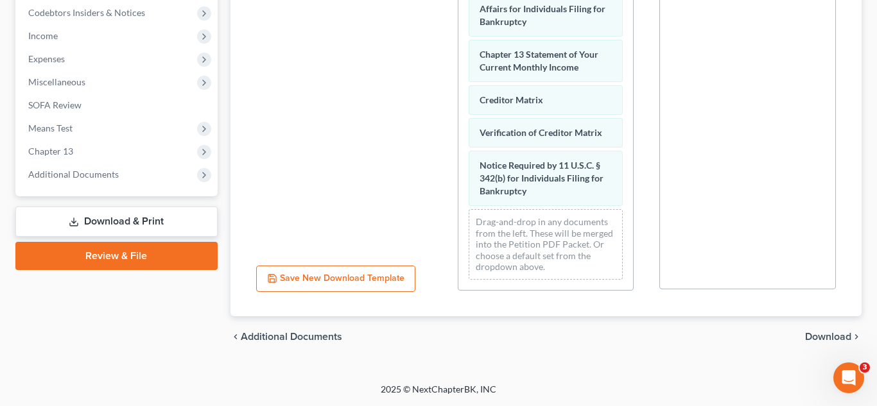
click at [362, 112] on div "cert of cc-pdf Attorney's Disclosure of Compensation" at bounding box center [344, 78] width 196 height 353
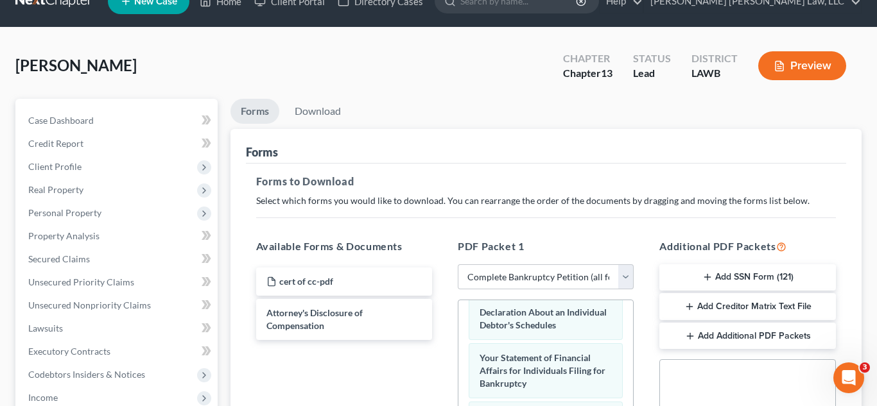
scroll to position [13, 0]
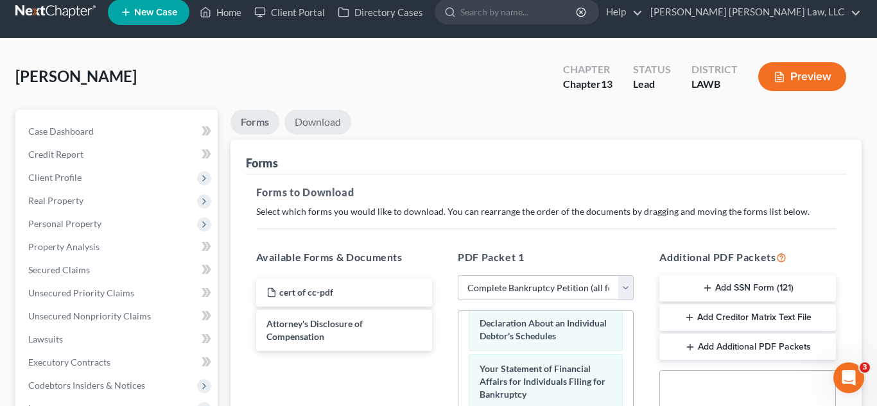
click at [329, 125] on link "Download" at bounding box center [317, 122] width 67 height 25
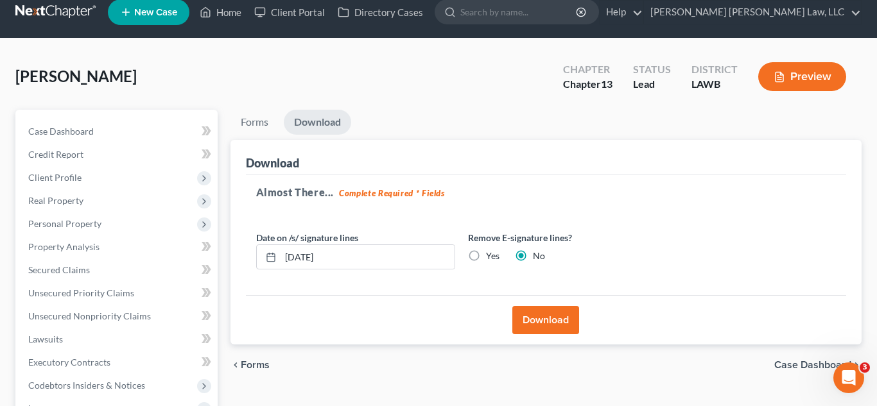
click at [537, 317] on button "Download" at bounding box center [545, 320] width 67 height 28
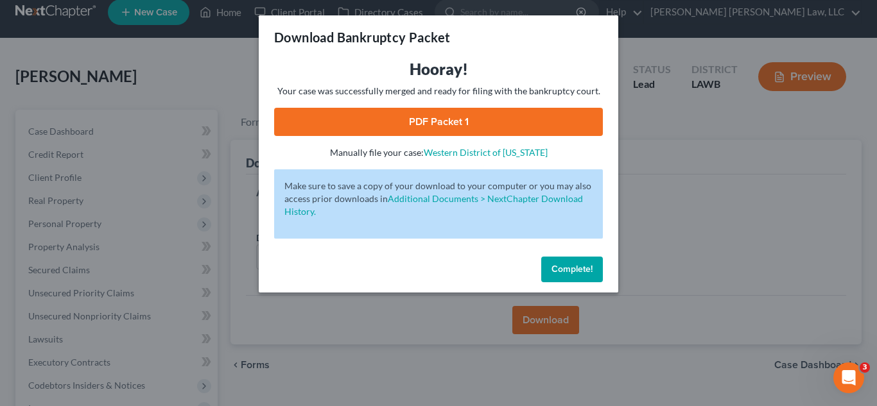
click at [505, 128] on link "PDF Packet 1" at bounding box center [438, 122] width 329 height 28
click at [553, 269] on span "Complete!" at bounding box center [572, 269] width 41 height 11
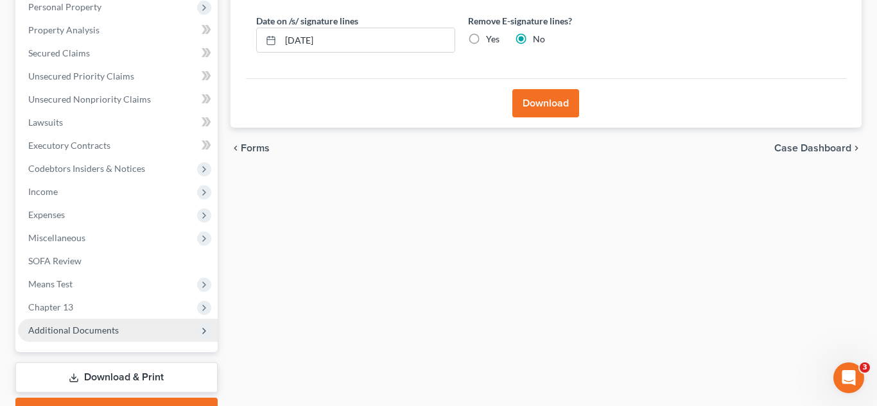
scroll to position [240, 0]
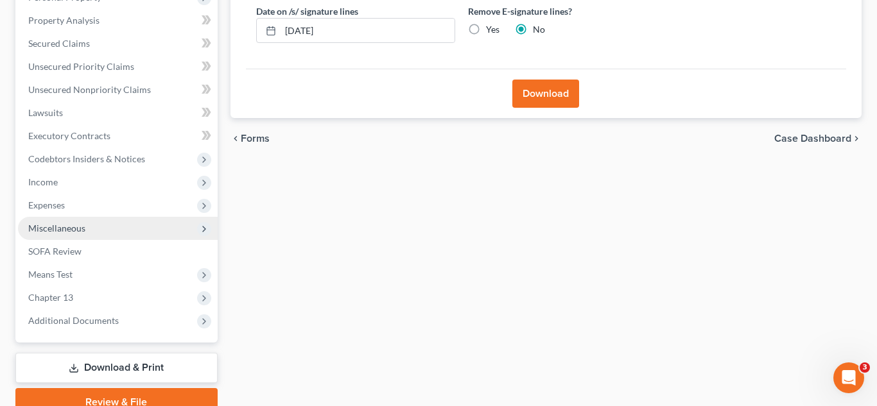
click at [88, 229] on span "Miscellaneous" at bounding box center [118, 228] width 200 height 23
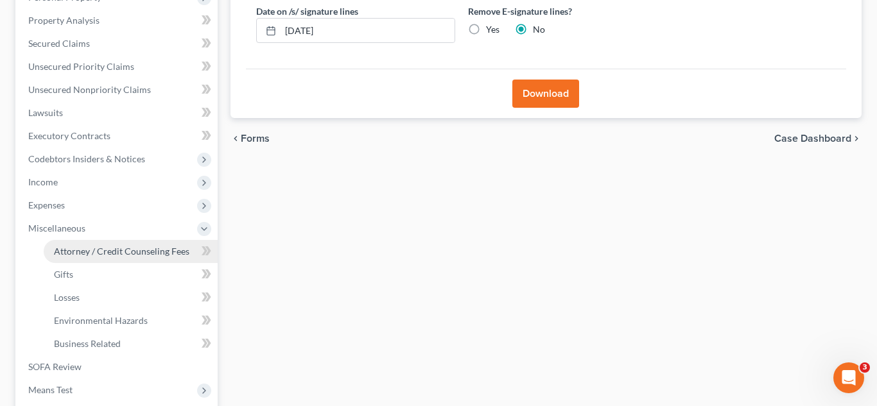
click at [97, 247] on span "Attorney / Credit Counseling Fees" at bounding box center [121, 251] width 135 height 11
select select "1"
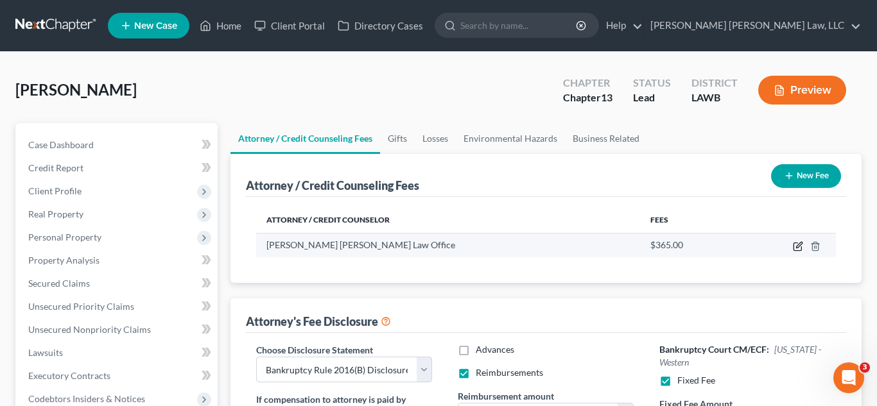
click at [798, 246] on icon "button" at bounding box center [798, 246] width 10 height 10
select select "19"
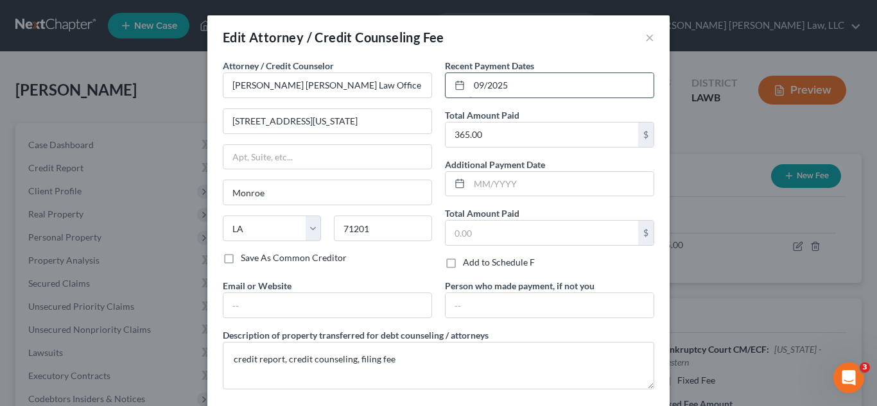
click at [509, 85] on input "09/2025" at bounding box center [561, 85] width 184 height 24
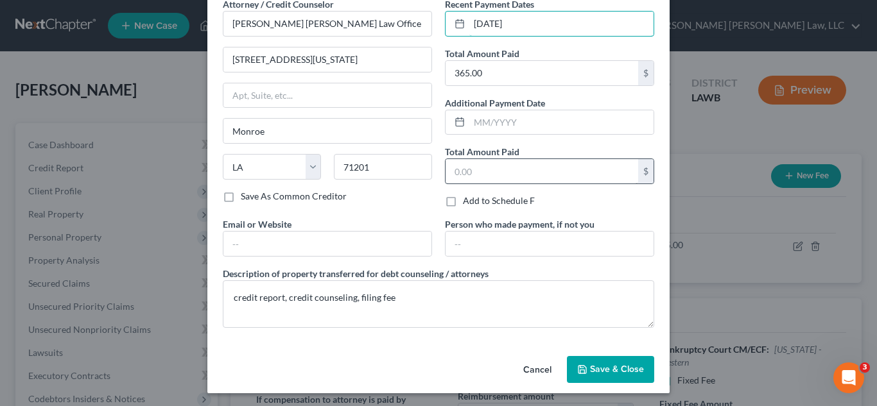
scroll to position [64, 0]
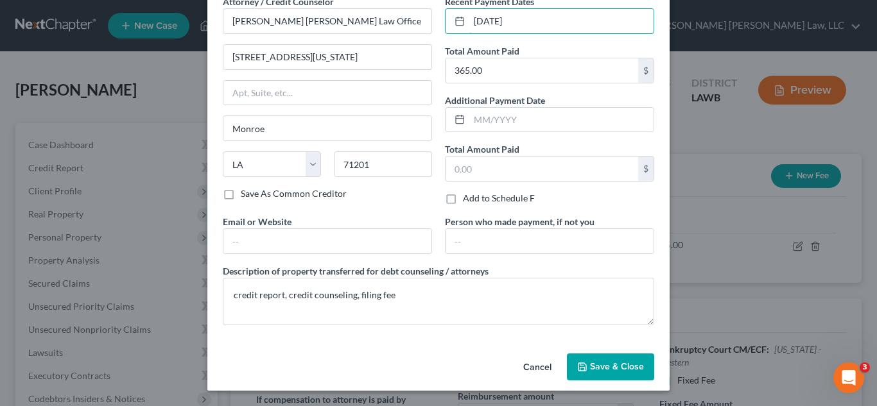
type input "09/03/2025"
click at [614, 366] on span "Save & Close" at bounding box center [617, 367] width 54 height 11
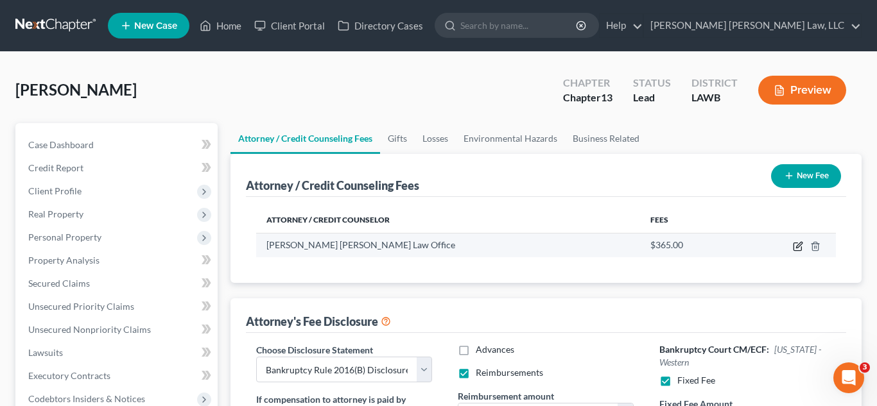
click at [798, 249] on icon "button" at bounding box center [798, 246] width 10 height 10
select select "19"
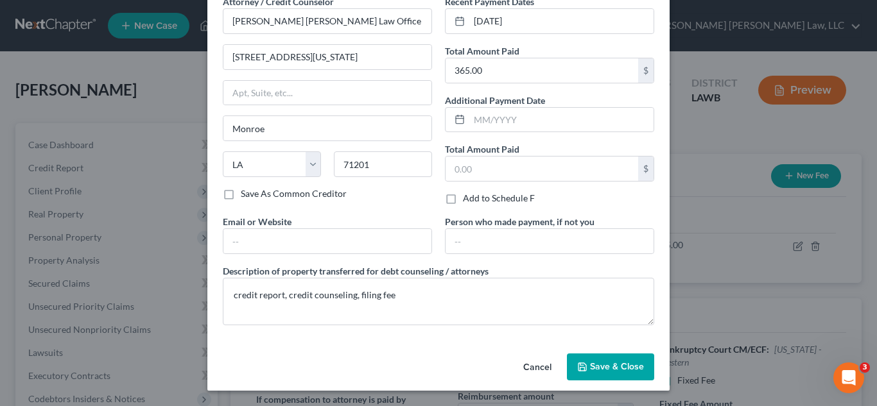
click at [612, 369] on span "Save & Close" at bounding box center [617, 367] width 54 height 11
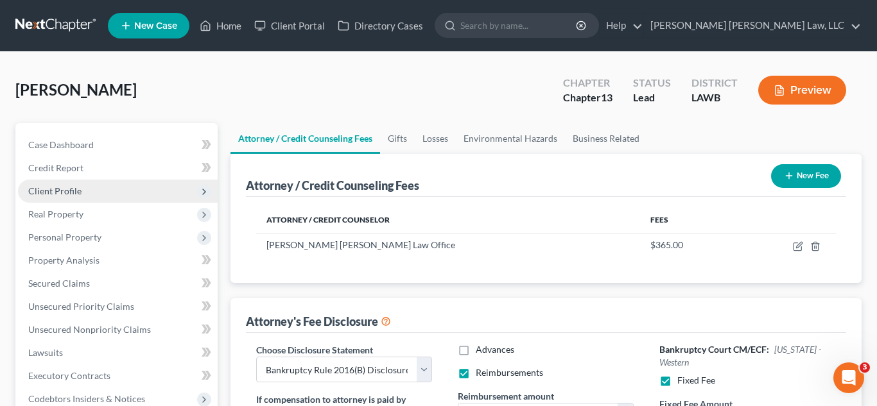
click at [69, 186] on span "Client Profile" at bounding box center [54, 191] width 53 height 11
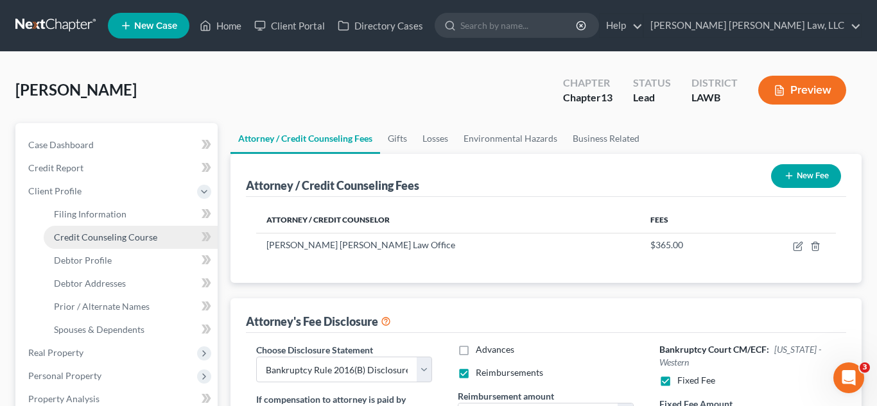
click at [107, 241] on span "Credit Counseling Course" at bounding box center [105, 237] width 103 height 11
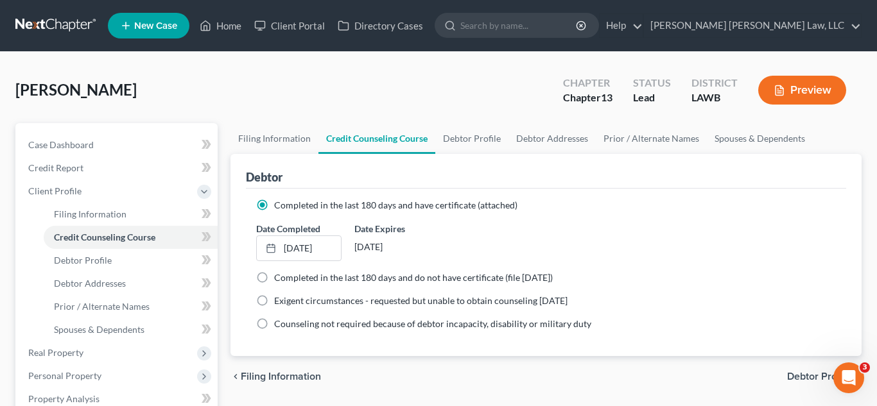
click at [274, 281] on label "Completed in the last 180 days and do not have certificate (file within 14 days)" at bounding box center [413, 278] width 279 height 13
click at [279, 280] on input "Completed in the last 180 days and do not have certificate (file within 14 days)" at bounding box center [283, 276] width 8 height 8
radio input "true"
radio input "false"
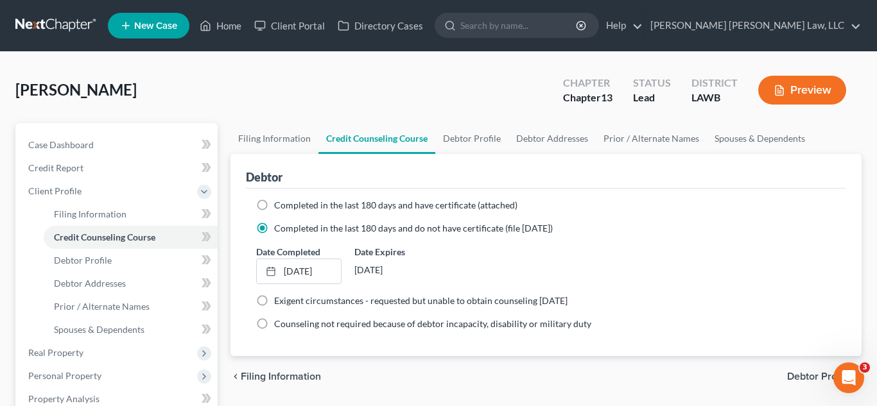
click at [320, 361] on div "chevron_left Filing Information Debtor Profile chevron_right" at bounding box center [547, 376] width 632 height 41
click at [70, 26] on link at bounding box center [56, 25] width 82 height 23
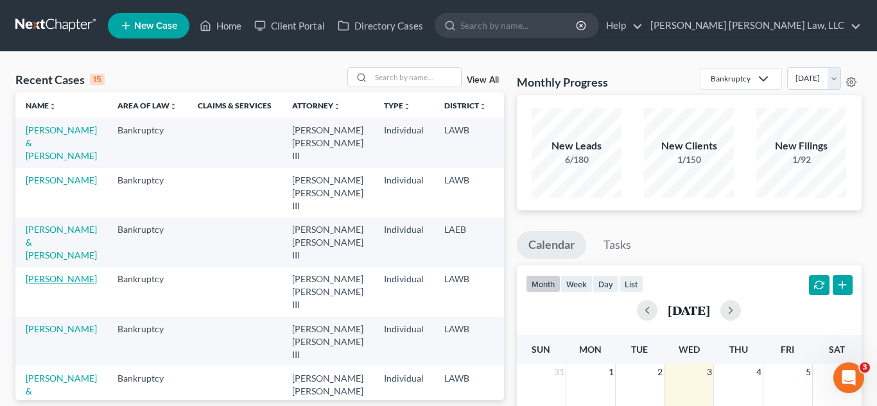
click at [49, 281] on link "[PERSON_NAME]" at bounding box center [61, 279] width 71 height 11
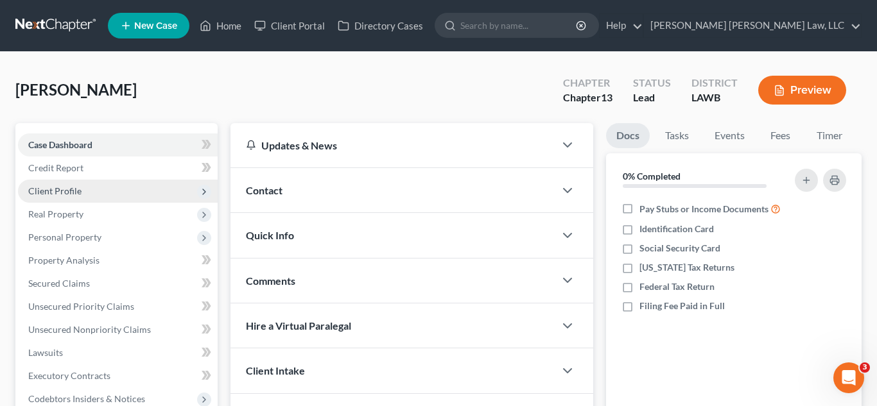
click at [103, 191] on span "Client Profile" at bounding box center [118, 191] width 200 height 23
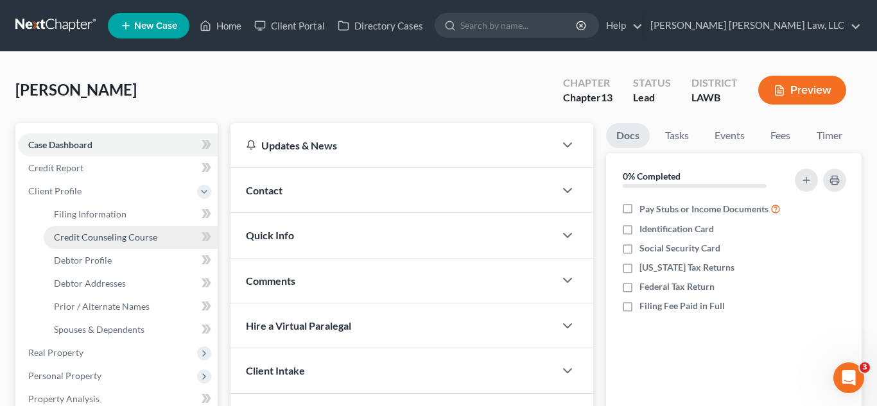
click at [101, 235] on span "Credit Counseling Course" at bounding box center [105, 237] width 103 height 11
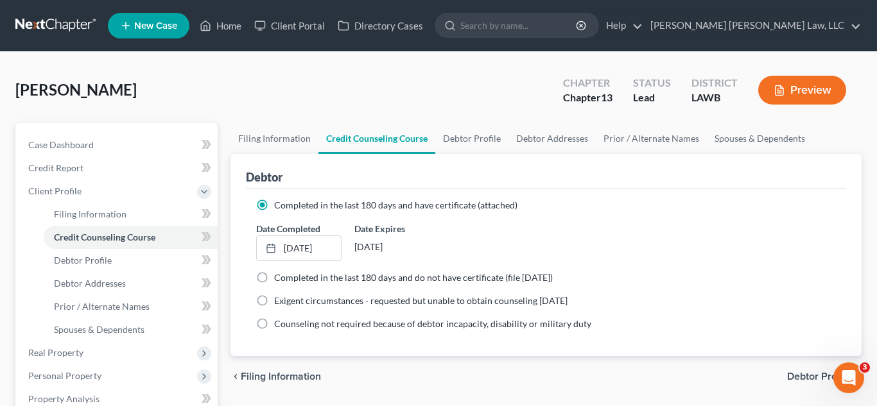
click at [274, 282] on label "Completed in the last 180 days and do not have certificate (file [DATE])" at bounding box center [413, 278] width 279 height 13
click at [279, 280] on input "Completed in the last 180 days and do not have certificate (file [DATE])" at bounding box center [283, 276] width 8 height 8
radio input "true"
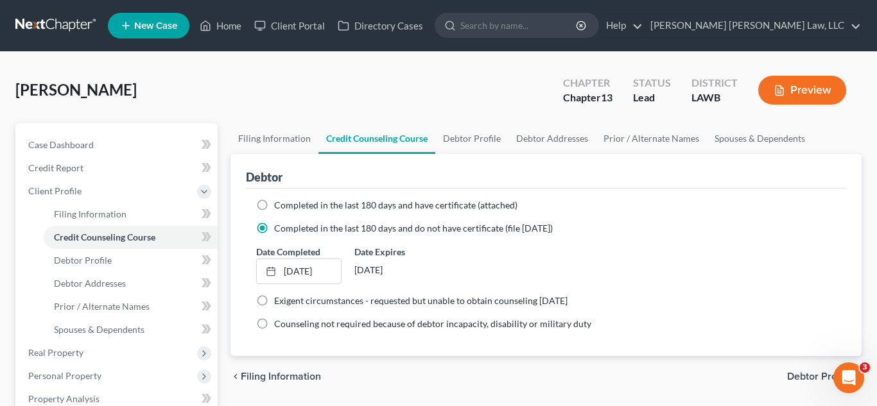
click at [274, 207] on label "Completed in the last 180 days and have certificate (attached)" at bounding box center [395, 205] width 243 height 13
click at [279, 207] on input "Completed in the last 180 days and have certificate (attached)" at bounding box center [283, 203] width 8 height 8
radio input "true"
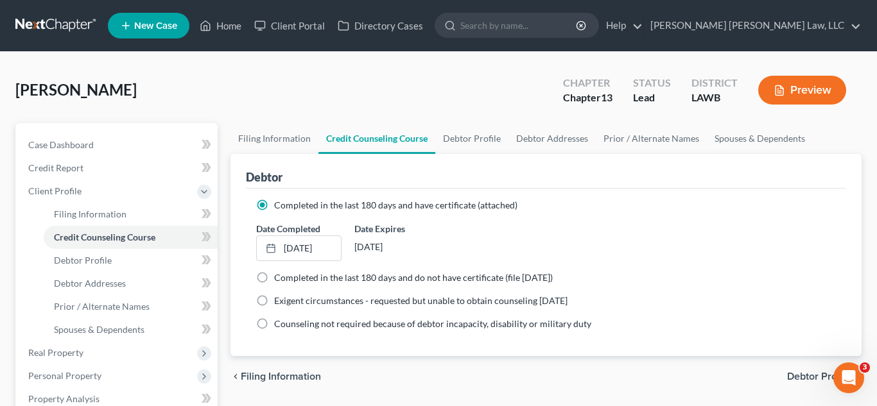
click at [274, 273] on label "Completed in the last 180 days and do not have certificate (file [DATE])" at bounding box center [413, 278] width 279 height 13
click at [279, 273] on input "Completed in the last 180 days and do not have certificate (file [DATE])" at bounding box center [283, 276] width 8 height 8
radio input "true"
radio input "false"
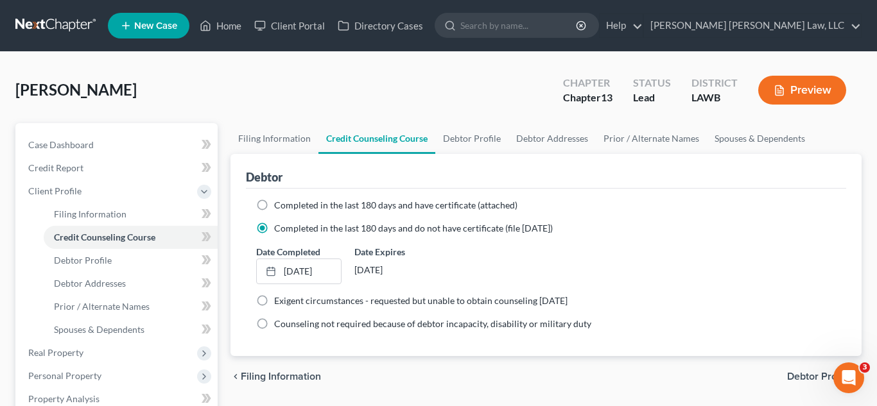
click at [73, 28] on link at bounding box center [56, 25] width 82 height 23
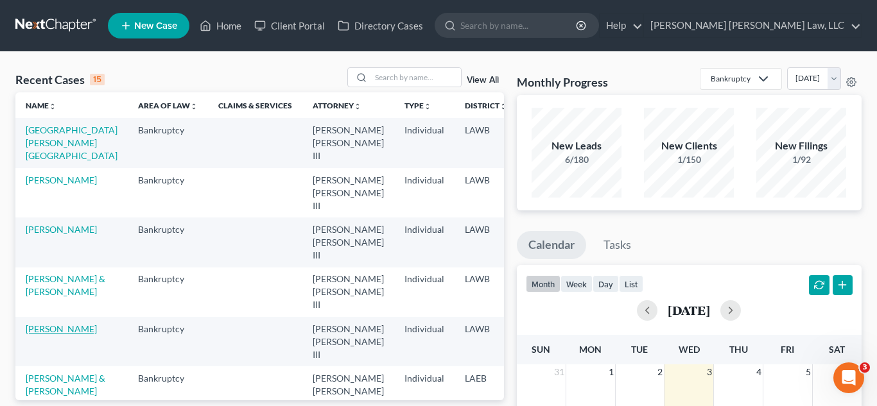
click at [50, 324] on link "[PERSON_NAME]" at bounding box center [61, 329] width 71 height 11
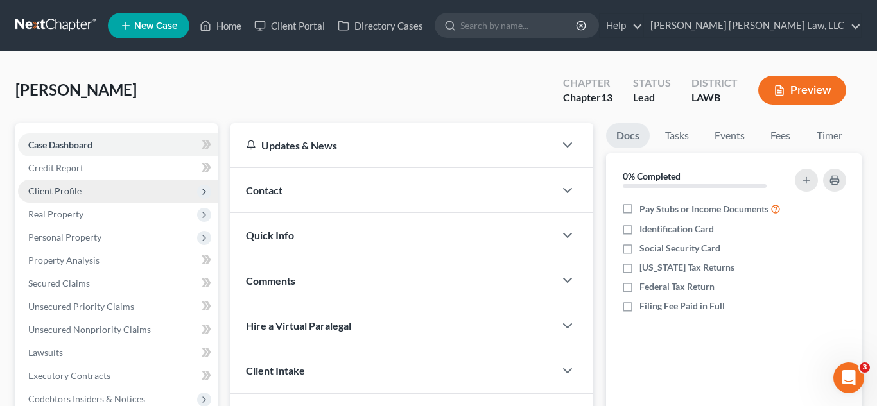
click at [79, 189] on span "Client Profile" at bounding box center [54, 191] width 53 height 11
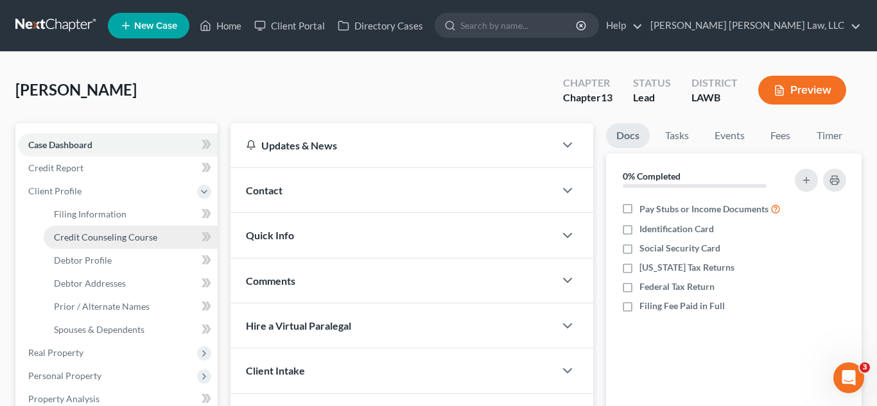
click at [101, 236] on span "Credit Counseling Course" at bounding box center [105, 237] width 103 height 11
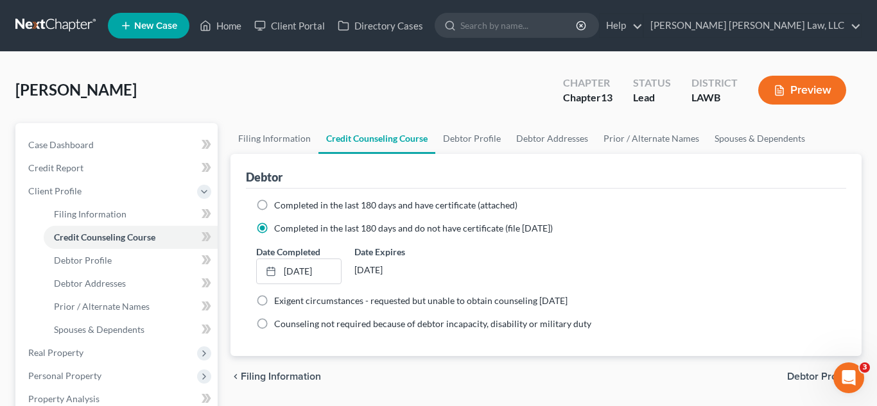
click at [77, 27] on link at bounding box center [56, 25] width 82 height 23
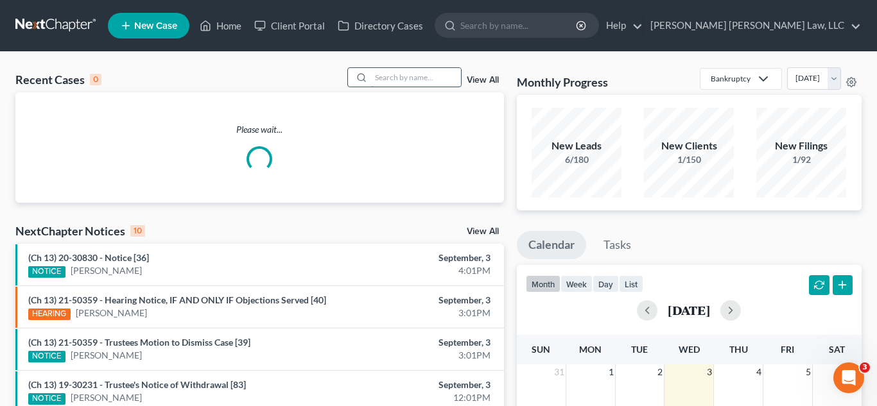
click at [385, 74] on input "search" at bounding box center [416, 77] width 90 height 19
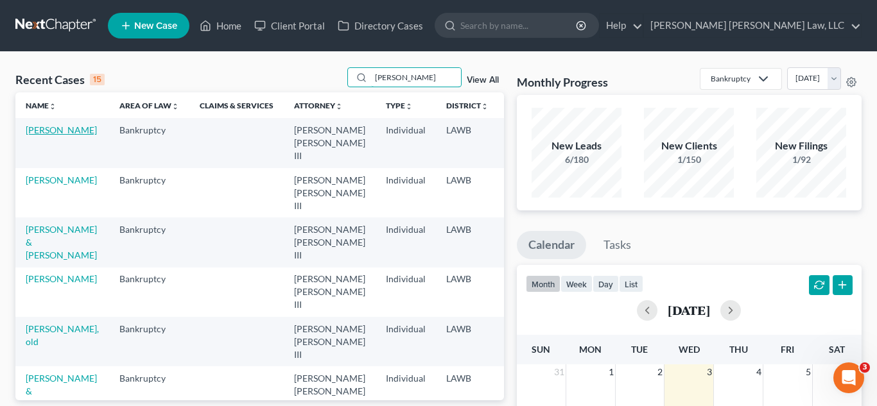
type input "[PERSON_NAME]"
click at [41, 135] on link "[PERSON_NAME]" at bounding box center [61, 130] width 71 height 11
